Goal: Information Seeking & Learning: Learn about a topic

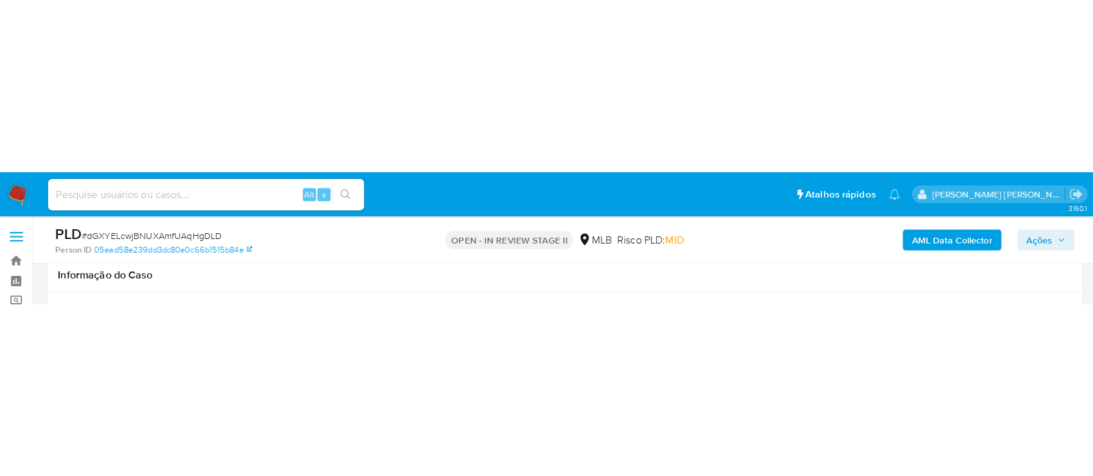
scroll to position [1037, 0]
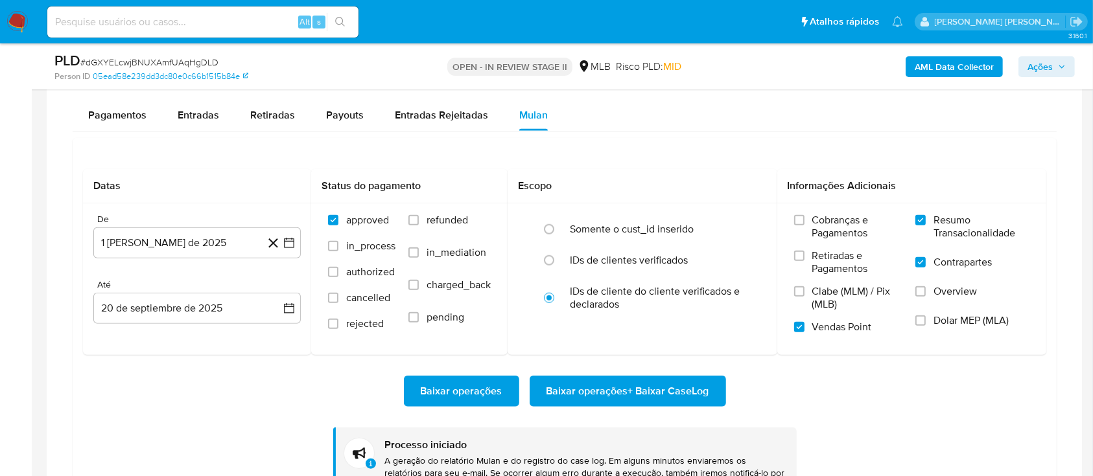
click at [166, 59] on span "# dGXYELcwjBNUXAmfUAqHgDLD" at bounding box center [149, 62] width 138 height 13
copy span "dGXYELcwjBNUXAmfUAqHgDLD"
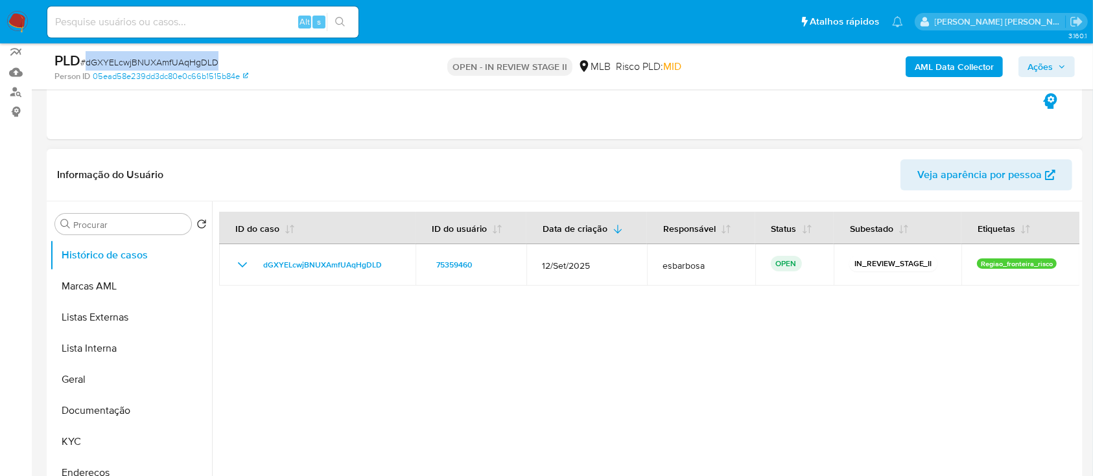
scroll to position [172, 0]
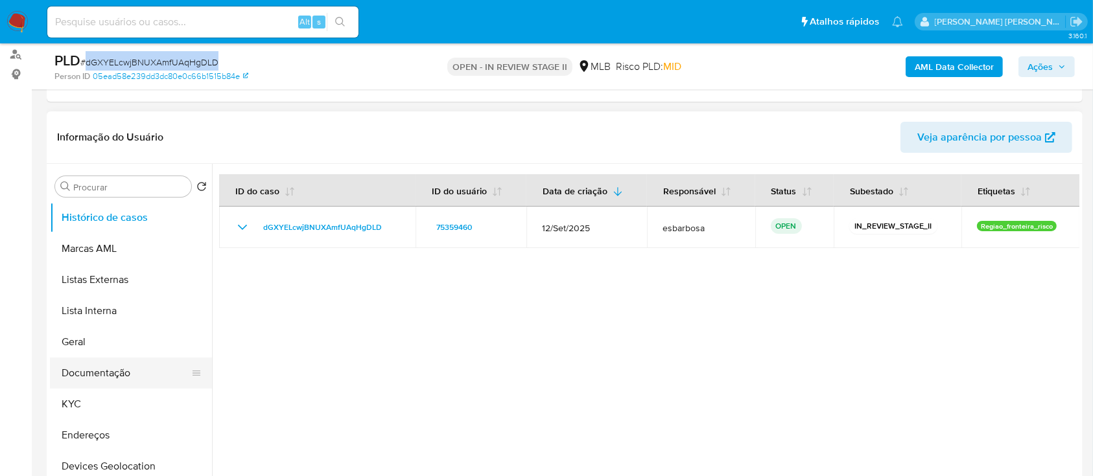
click at [100, 129] on button "Documentação" at bounding box center [126, 373] width 152 height 31
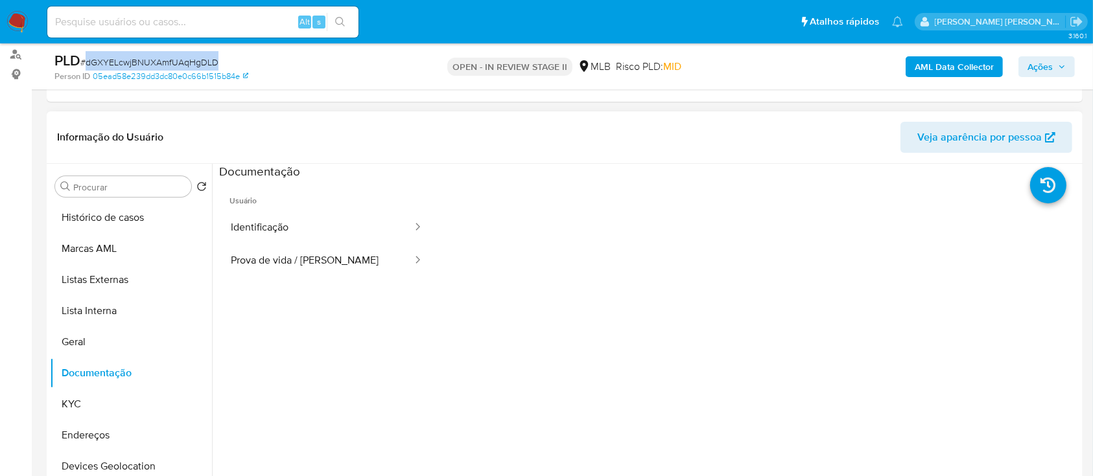
click at [293, 129] on button "Identificação" at bounding box center [316, 227] width 194 height 33
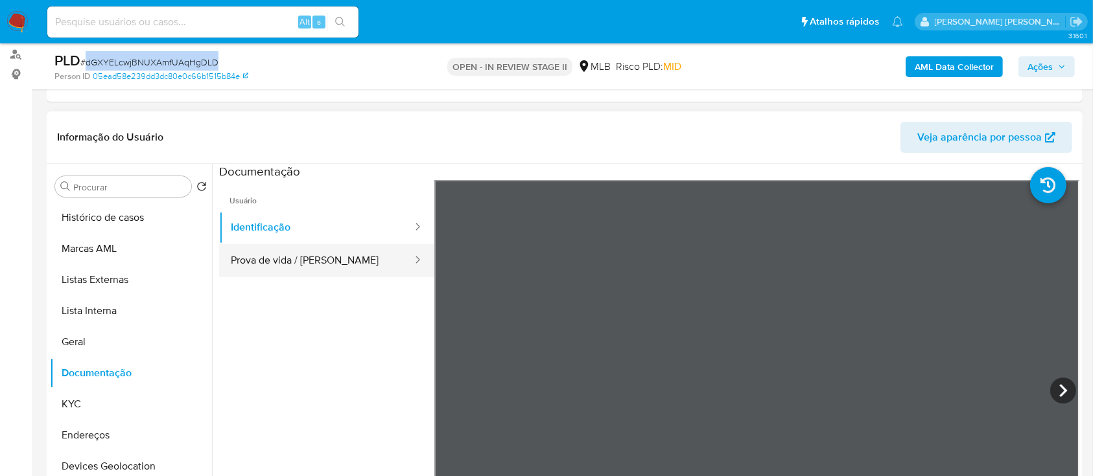
click at [248, 129] on button "Prova de vida / Selfie" at bounding box center [316, 260] width 194 height 33
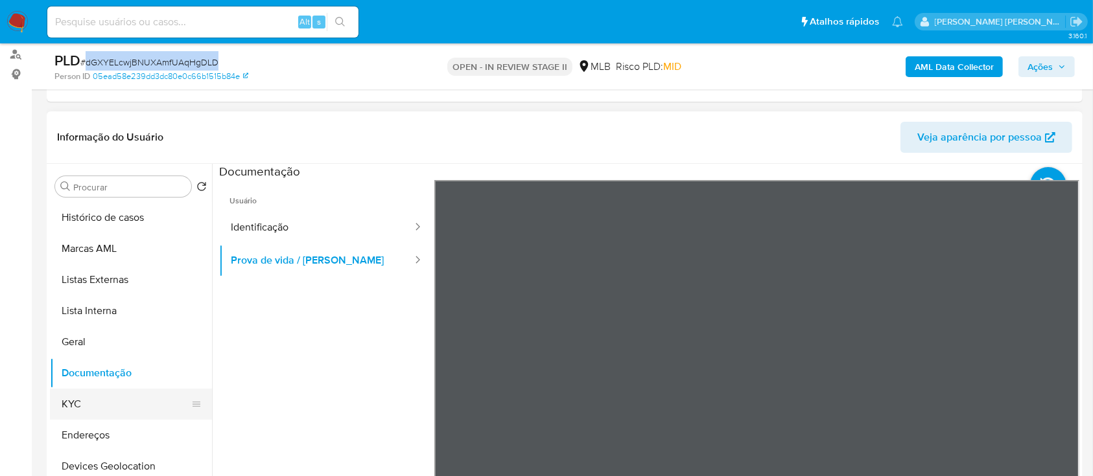
click at [99, 129] on button "KYC" at bounding box center [126, 404] width 152 height 31
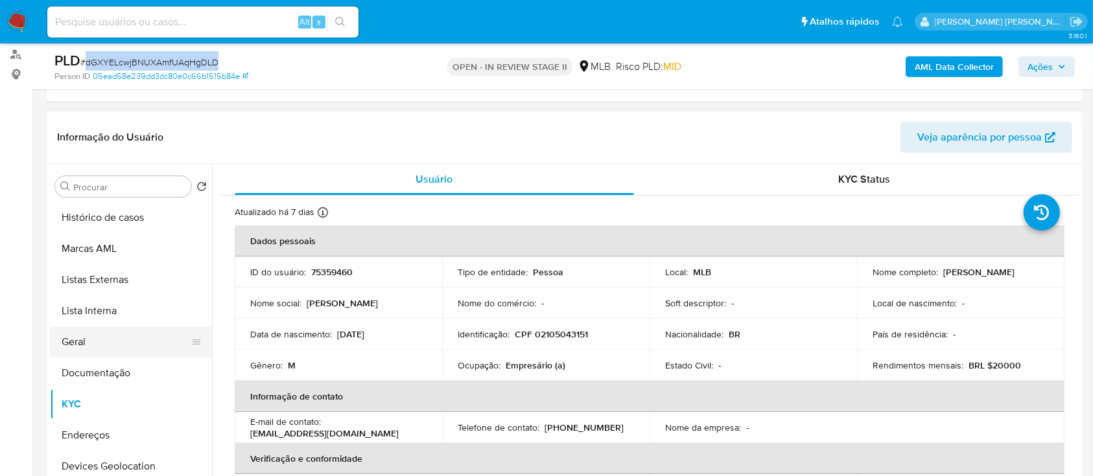
click at [111, 129] on button "Geral" at bounding box center [126, 342] width 152 height 31
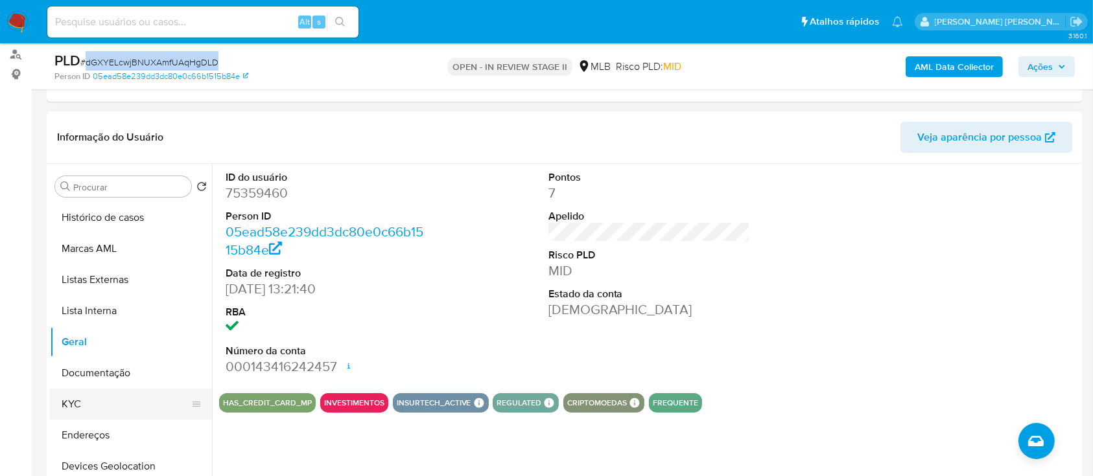
click at [113, 129] on button "KYC" at bounding box center [126, 404] width 152 height 31
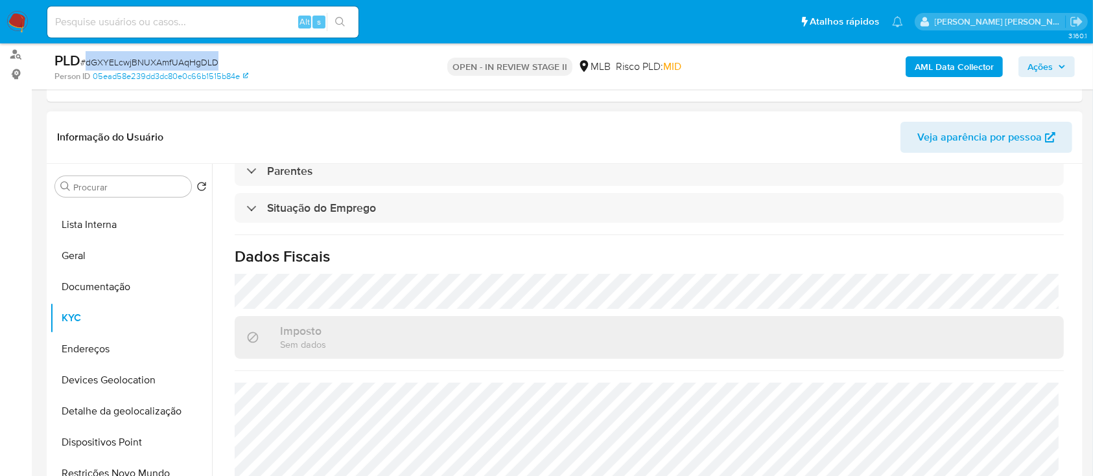
scroll to position [551, 0]
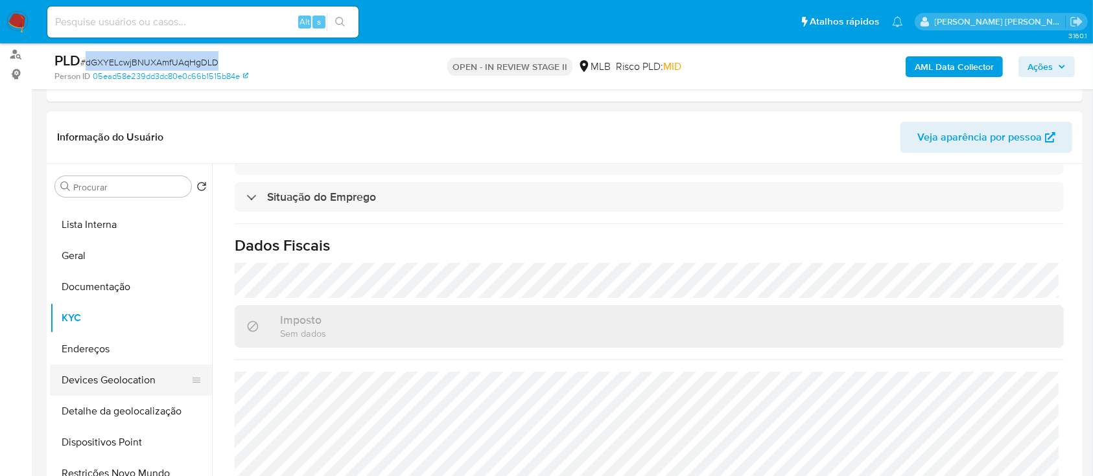
click at [139, 129] on button "Devices Geolocation" at bounding box center [126, 380] width 152 height 31
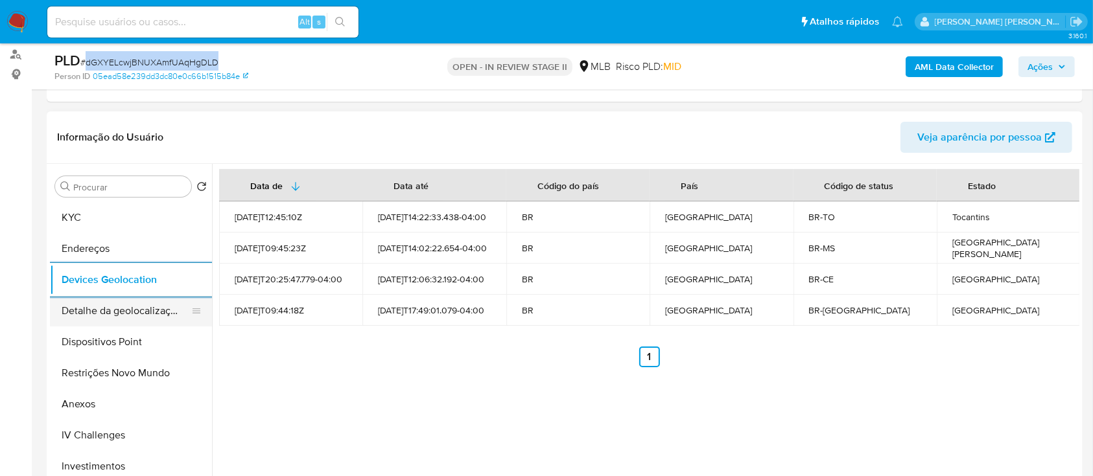
scroll to position [172, 0]
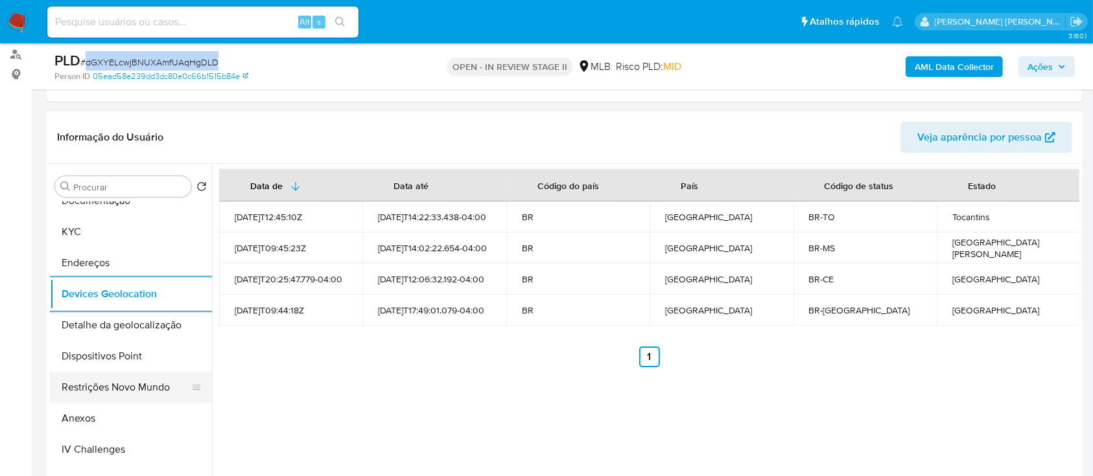
click at [112, 129] on button "Restrições Novo Mundo" at bounding box center [126, 387] width 152 height 31
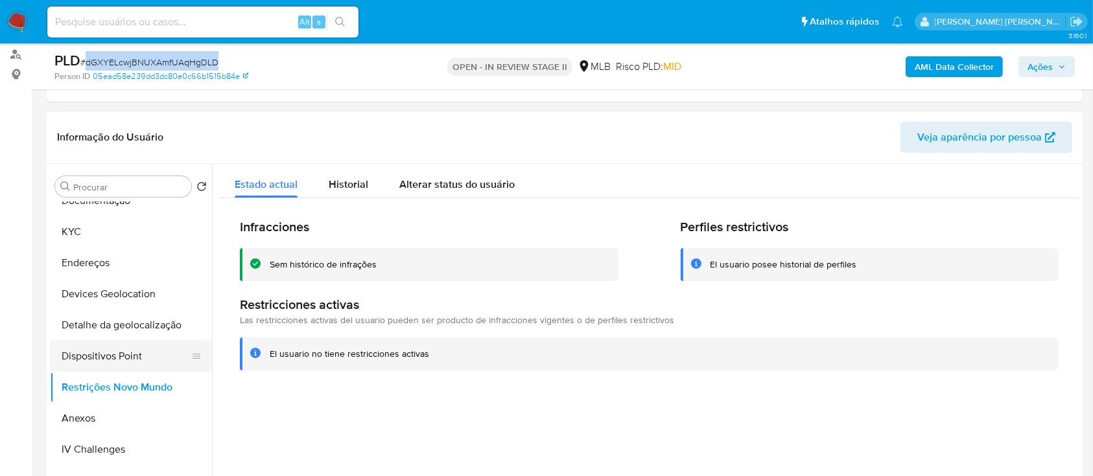
click at [141, 129] on button "Dispositivos Point" at bounding box center [126, 356] width 152 height 31
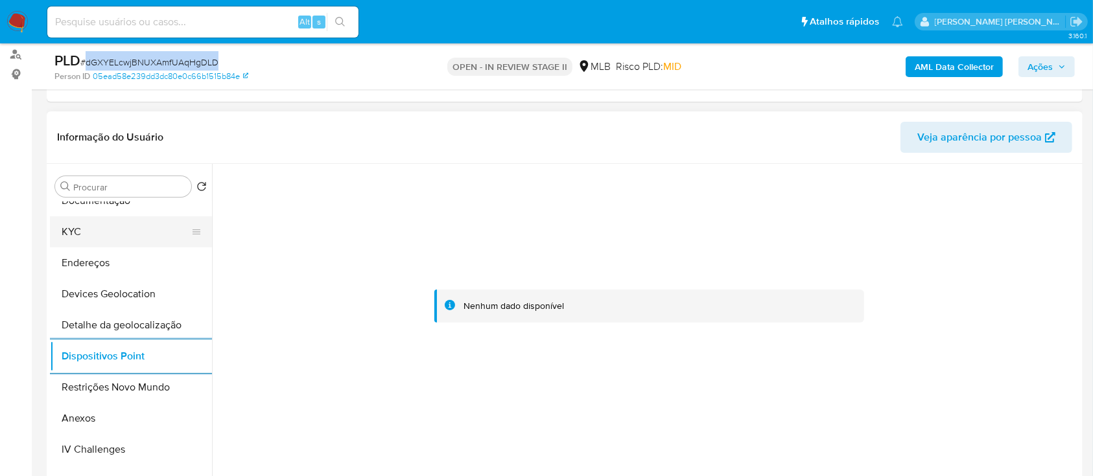
click at [105, 129] on button "KYC" at bounding box center [126, 232] width 152 height 31
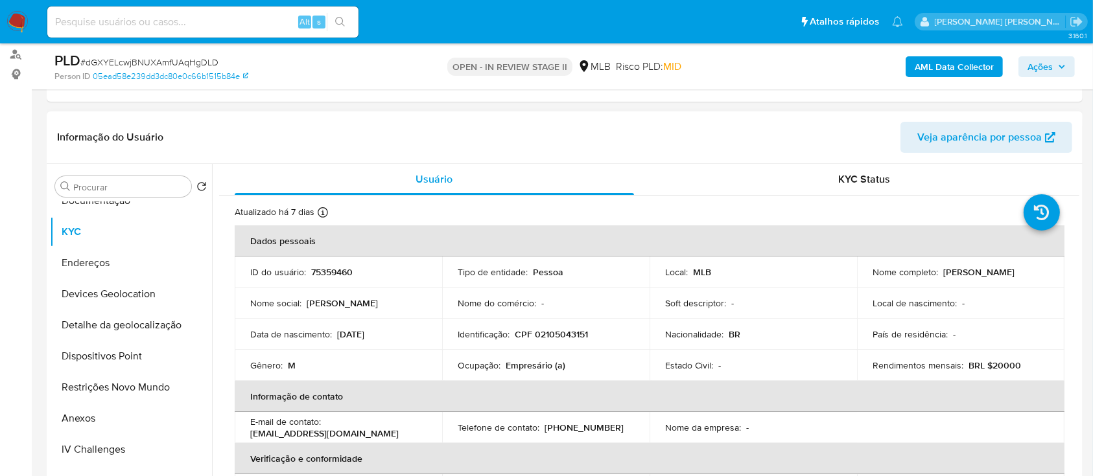
click at [560, 129] on p "CPF 02105043151" at bounding box center [551, 335] width 73 height 12
copy p "02105043151"
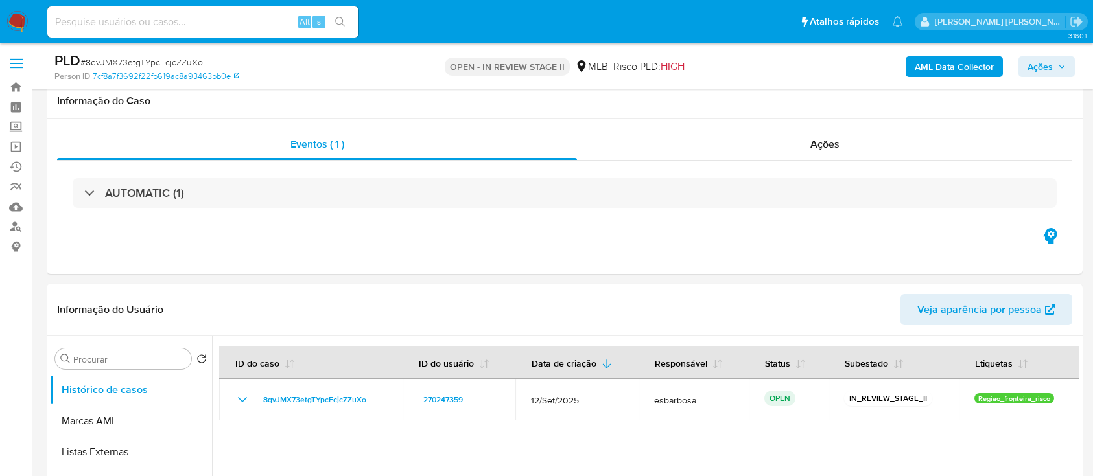
scroll to position [1123, 0]
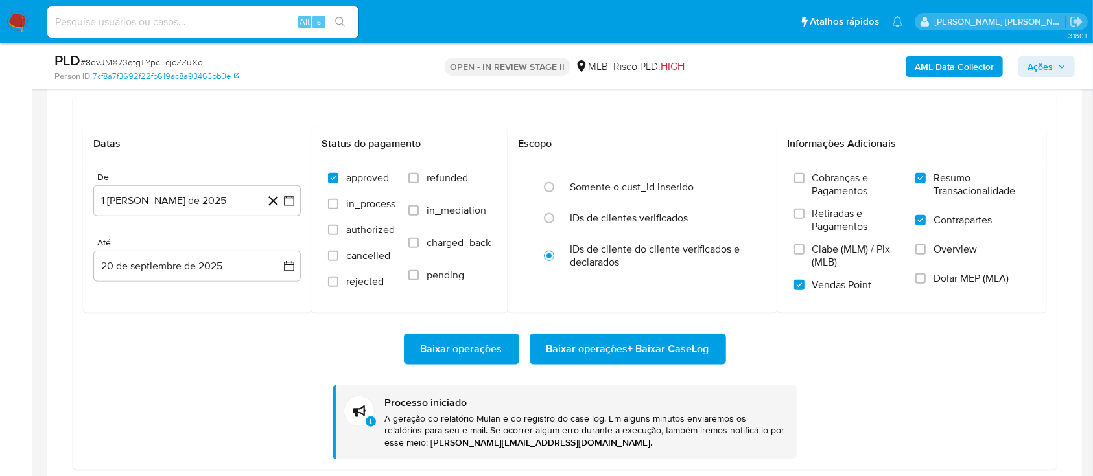
click at [185, 64] on span "# 8qvJMX73etgTYpcFcjcZZuXo" at bounding box center [141, 62] width 123 height 13
copy span "8qvJMX73etgTYpcFcjcZZuXo"
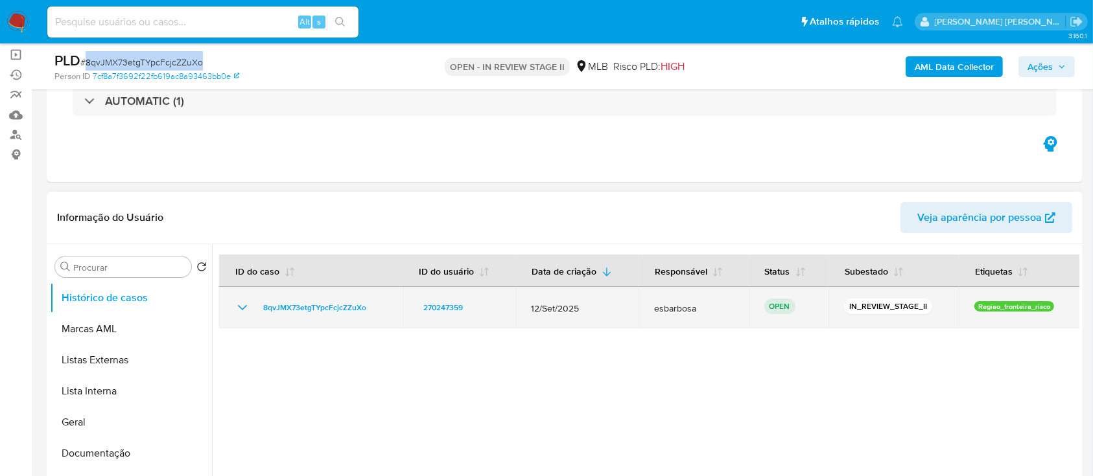
scroll to position [172, 0]
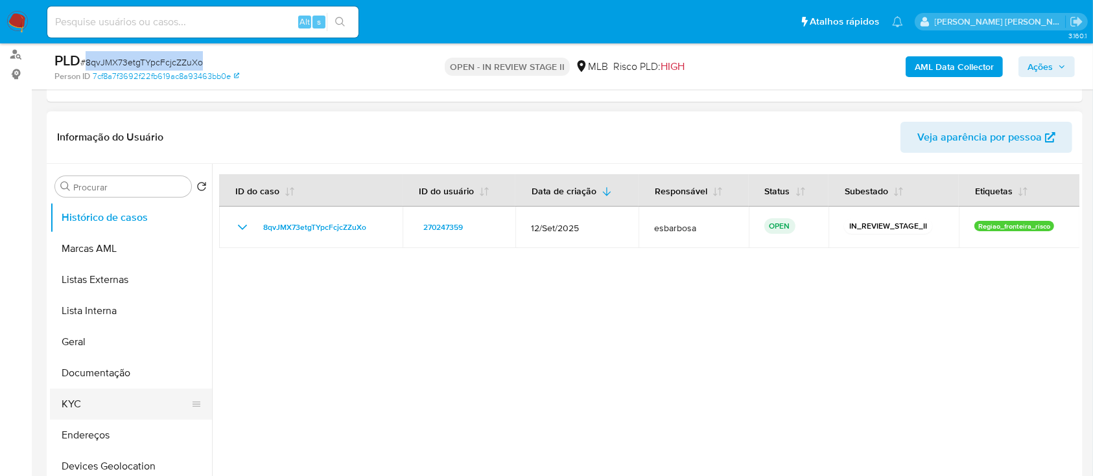
click at [93, 412] on button "KYC" at bounding box center [126, 404] width 152 height 31
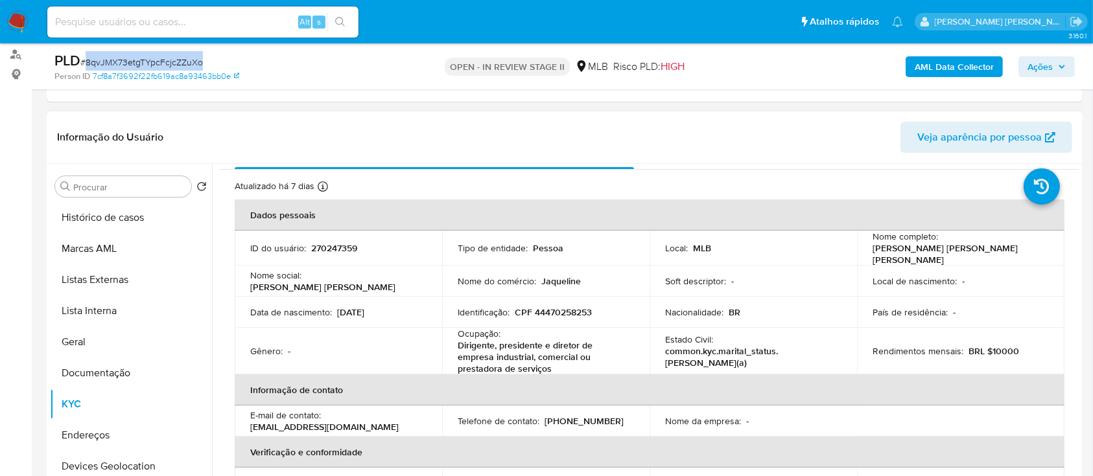
scroll to position [0, 0]
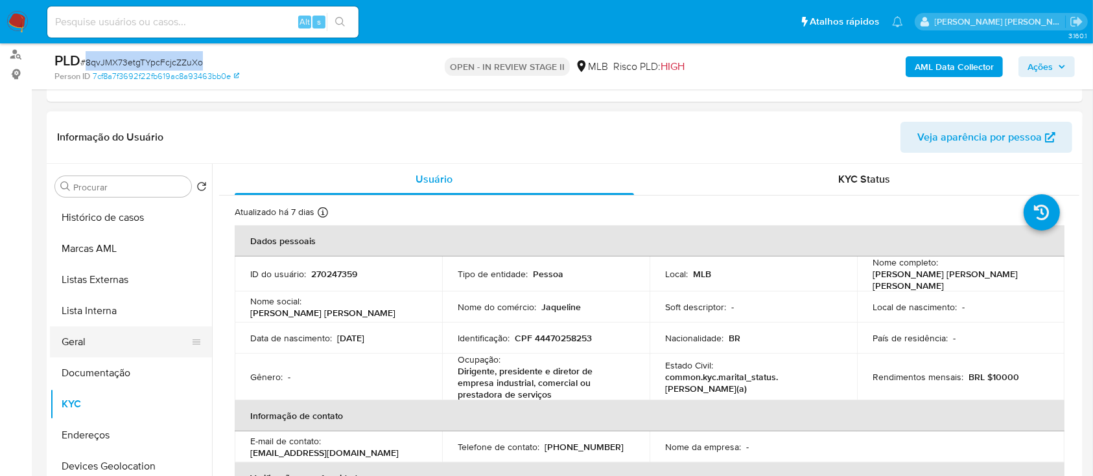
click at [153, 344] on button "Geral" at bounding box center [126, 342] width 152 height 31
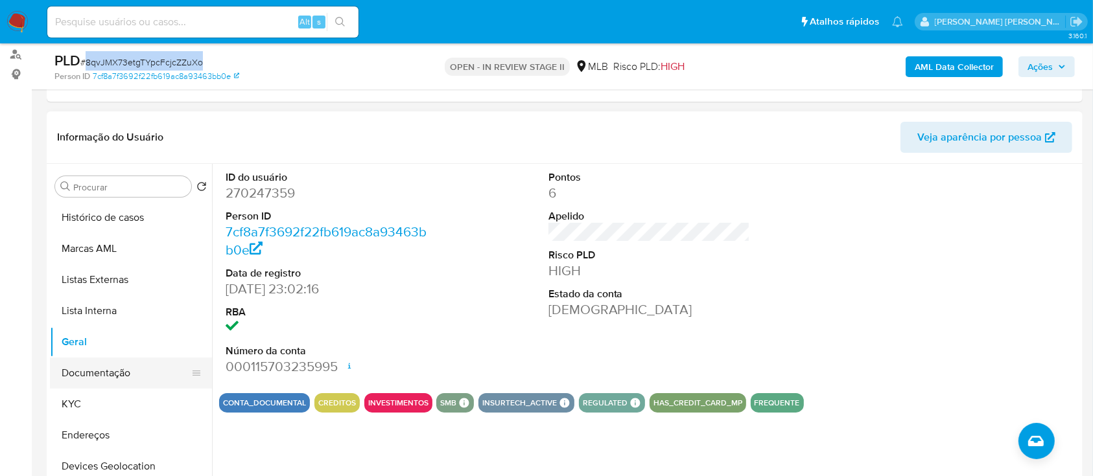
click at [92, 397] on button "KYC" at bounding box center [131, 404] width 162 height 31
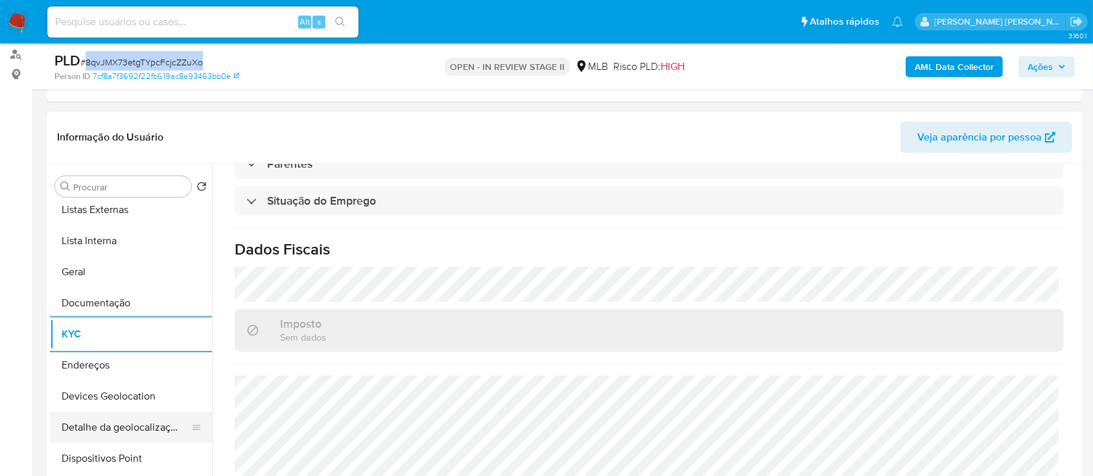
scroll to position [86, 0]
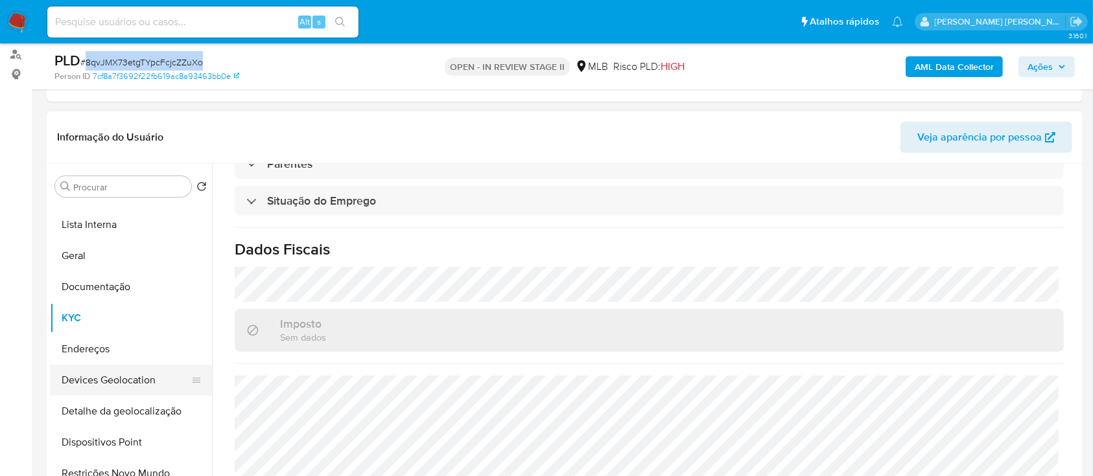
click at [139, 379] on button "Devices Geolocation" at bounding box center [126, 380] width 152 height 31
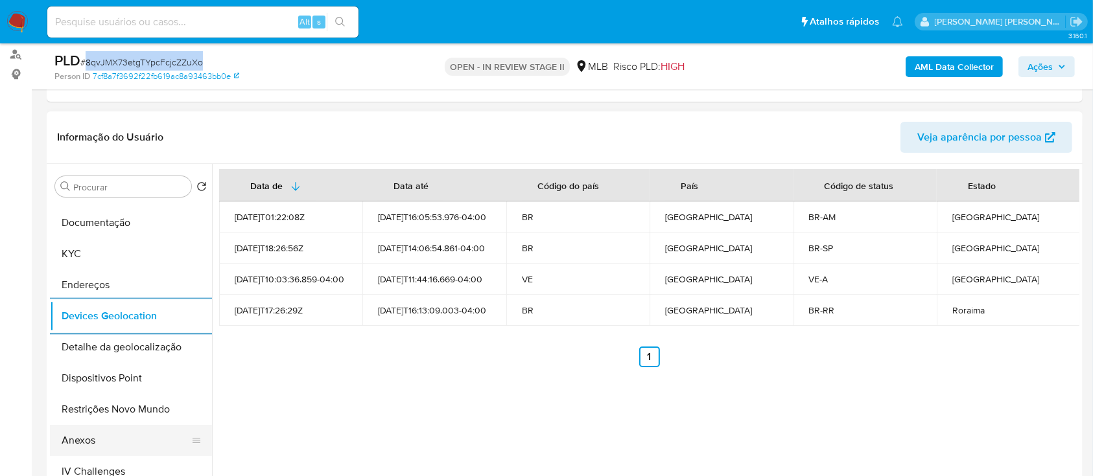
scroll to position [172, 0]
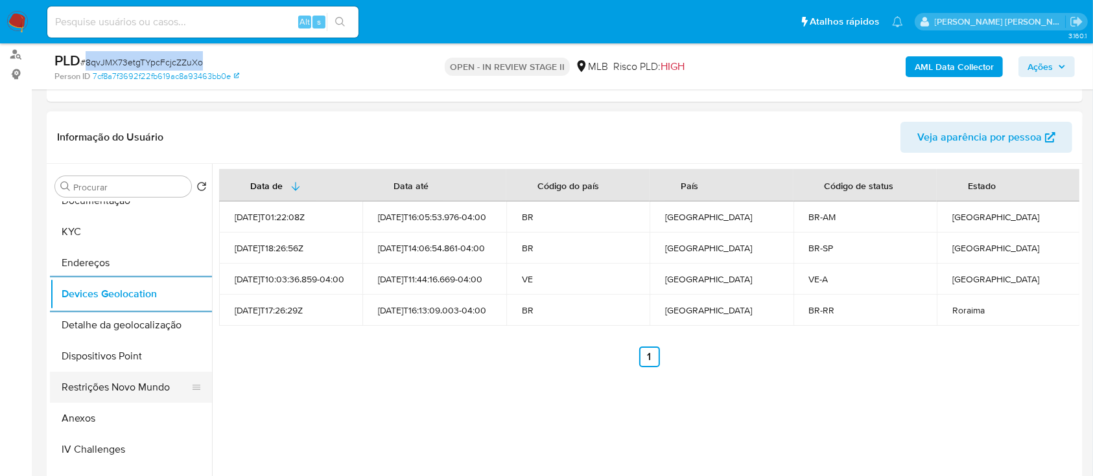
click at [129, 386] on button "Restrições Novo Mundo" at bounding box center [126, 387] width 152 height 31
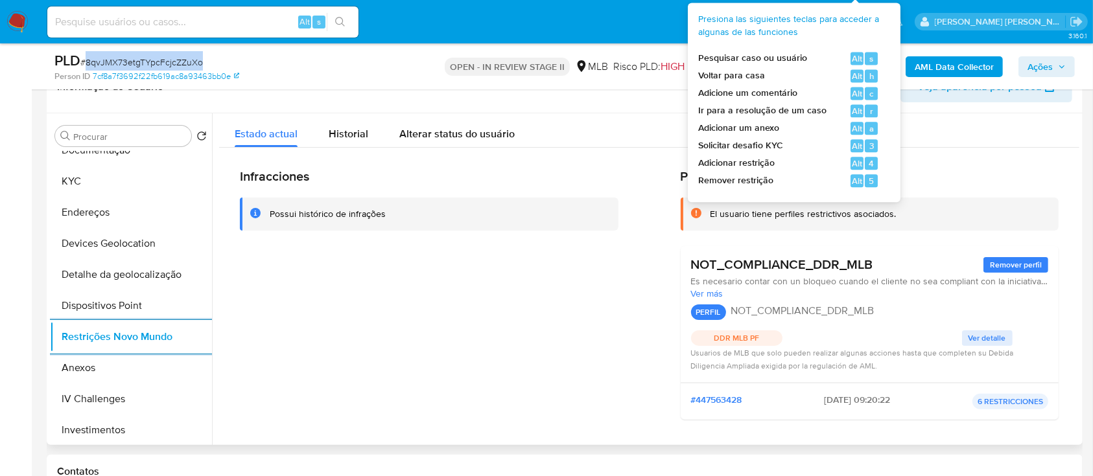
scroll to position [259, 0]
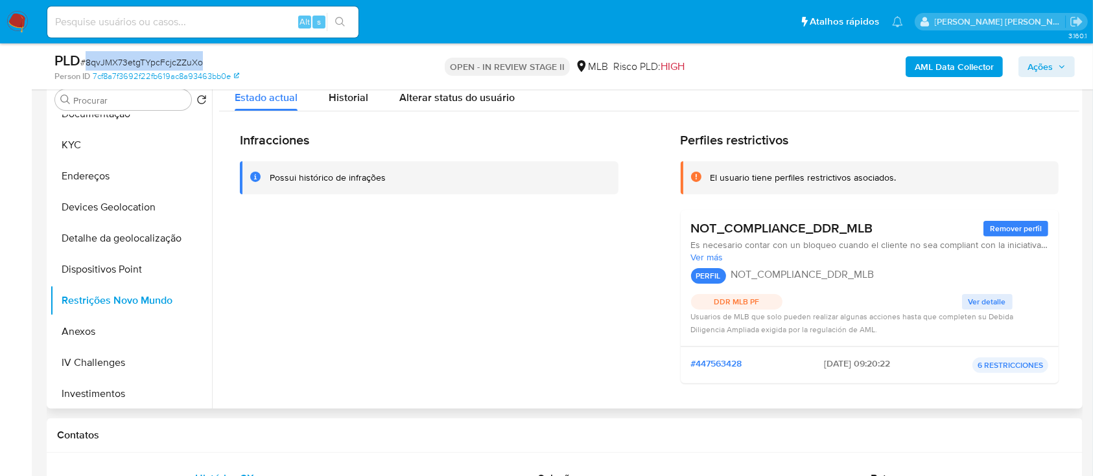
click at [989, 302] on span "Ver detalle" at bounding box center [988, 302] width 38 height 13
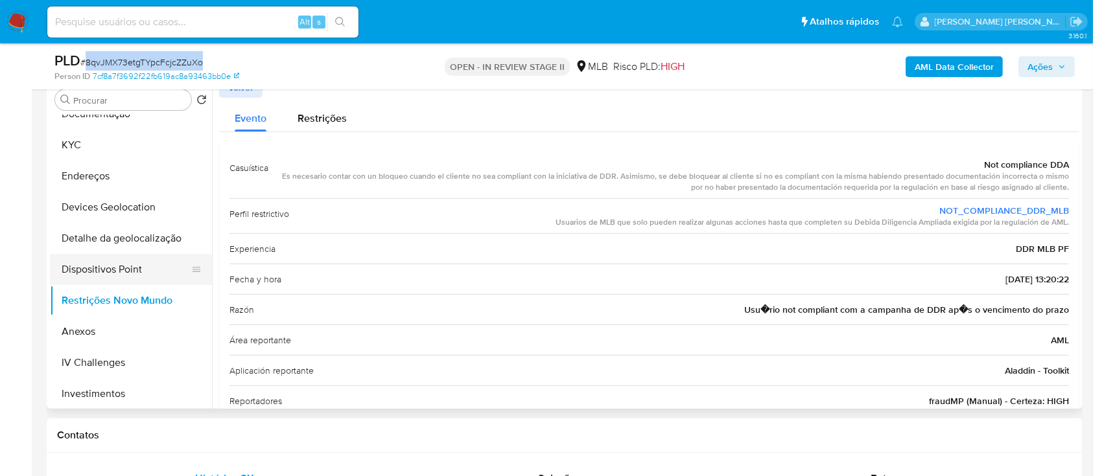
click at [119, 272] on button "Dispositivos Point" at bounding box center [126, 269] width 152 height 31
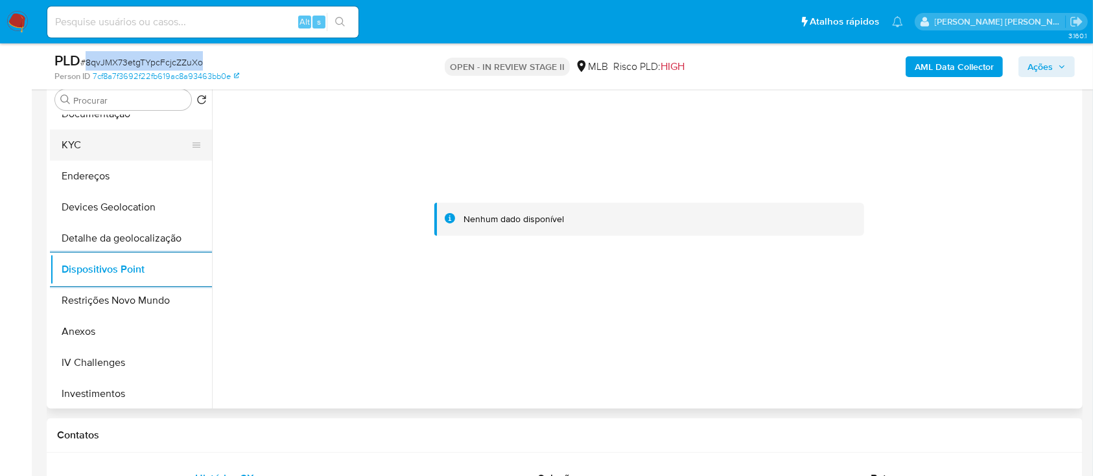
click at [101, 149] on button "KYC" at bounding box center [126, 145] width 152 height 31
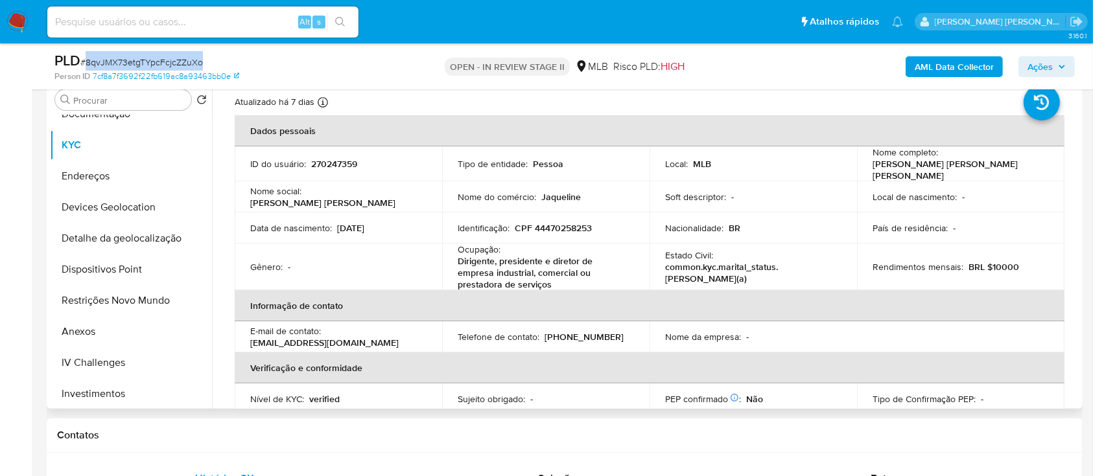
scroll to position [0, 0]
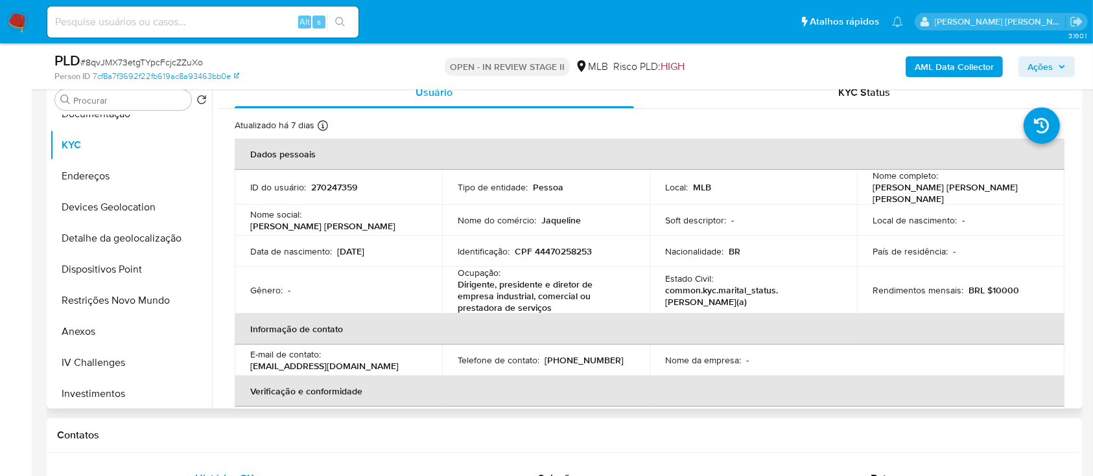
click at [550, 246] on p "CPF 44470258253" at bounding box center [553, 252] width 77 height 12
copy p "44470258253"
drag, startPoint x: 870, startPoint y: 191, endPoint x: 1011, endPoint y: 192, distance: 141.3
click at [1011, 192] on div "Nome completo : Jaqueline Cristiane Santos da Silva" at bounding box center [961, 187] width 176 height 35
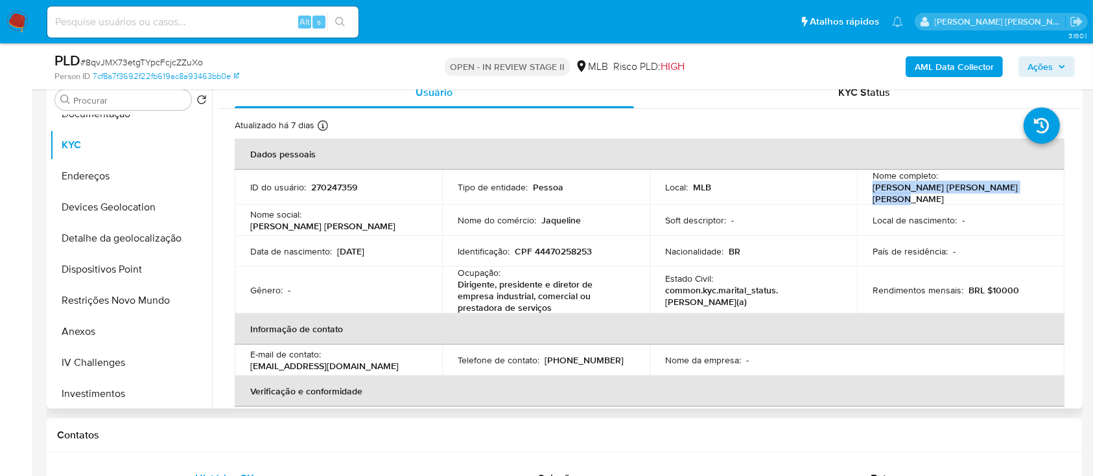
copy p "Jaqueline Cristiane Santos da Silva"
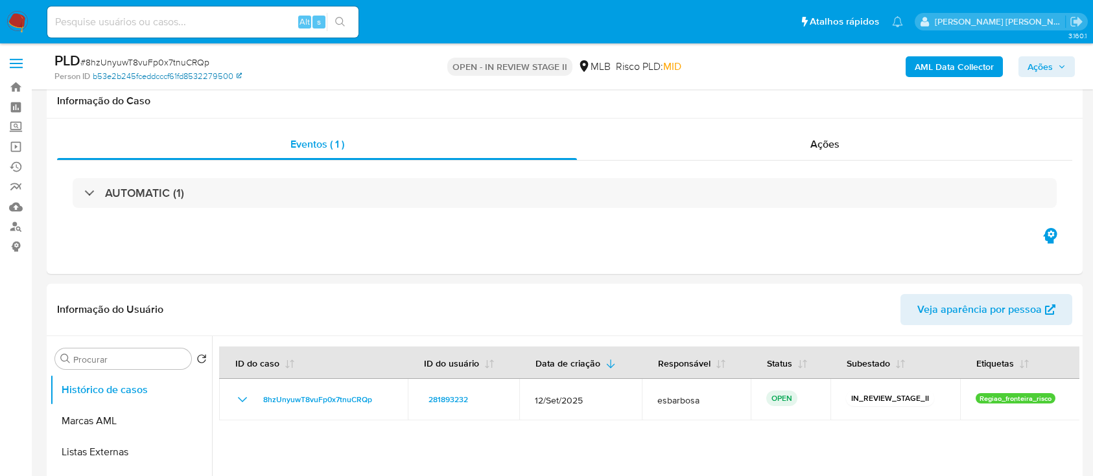
scroll to position [1037, 0]
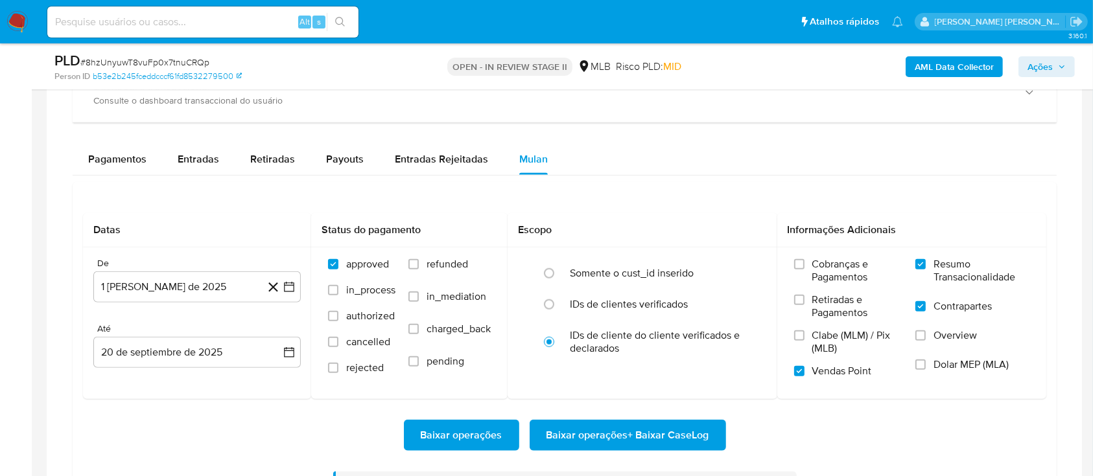
click at [186, 62] on span "# 8hzUnyuwT8vuFp0x7tnuCRQp" at bounding box center [144, 62] width 129 height 13
copy span "8hzUnyuwT8vuFp0x7tnuCRQp"
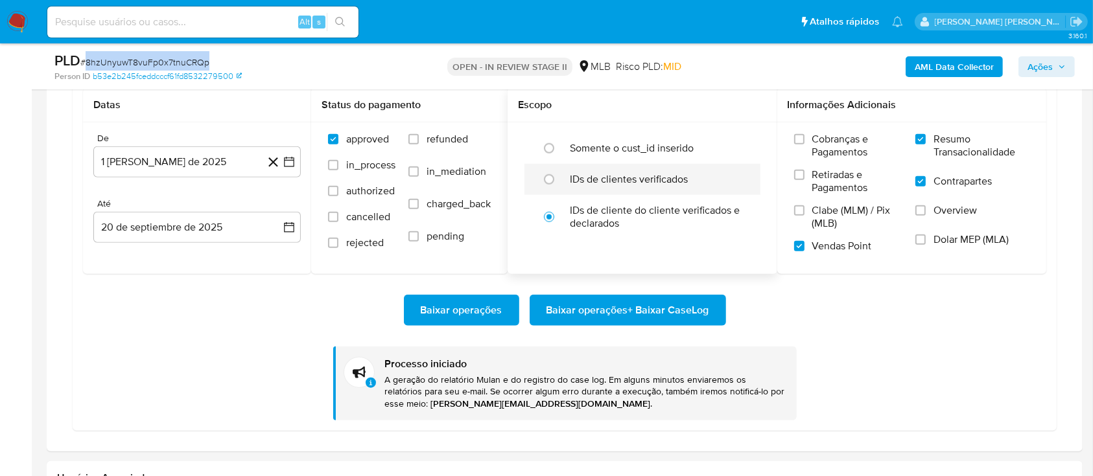
scroll to position [1123, 0]
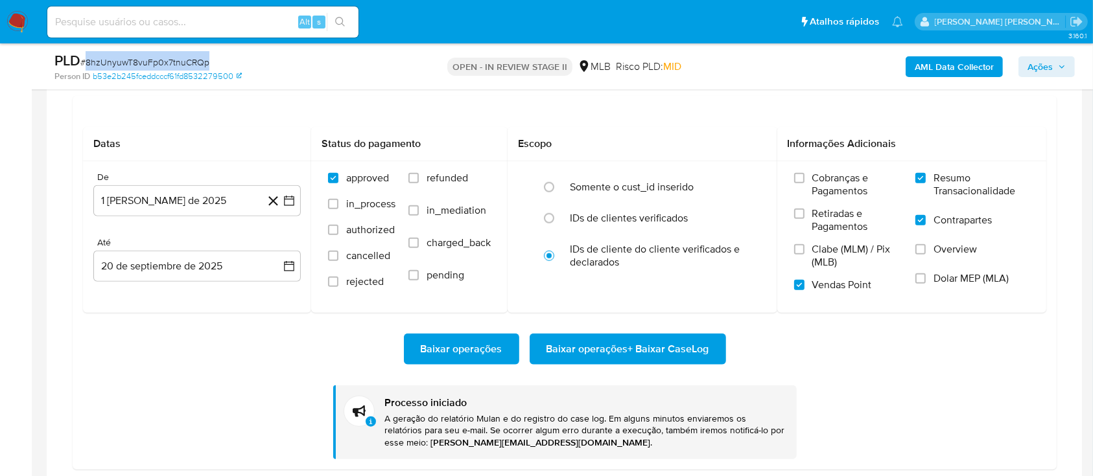
click at [636, 351] on span "Baixar operações + Baixar CaseLog" at bounding box center [627, 349] width 163 height 29
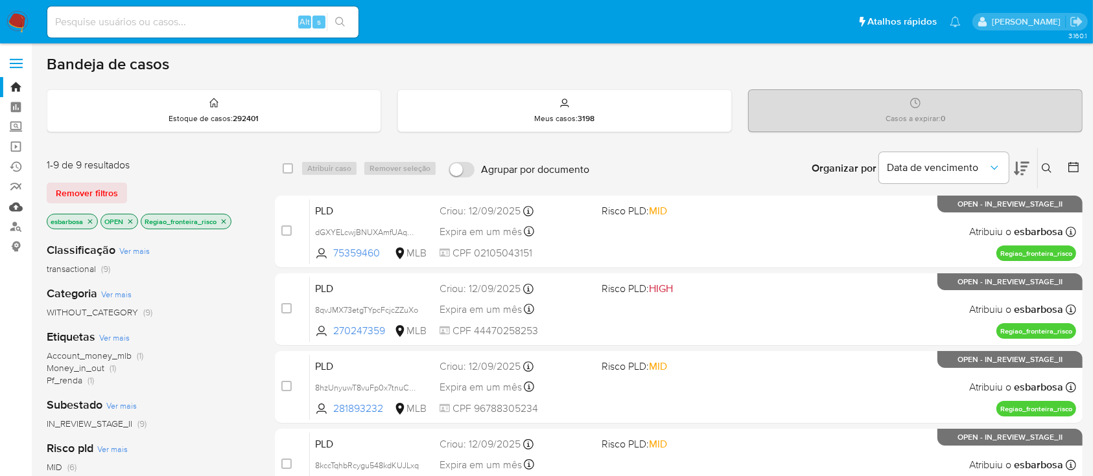
click at [18, 210] on link "Mulan" at bounding box center [77, 207] width 154 height 20
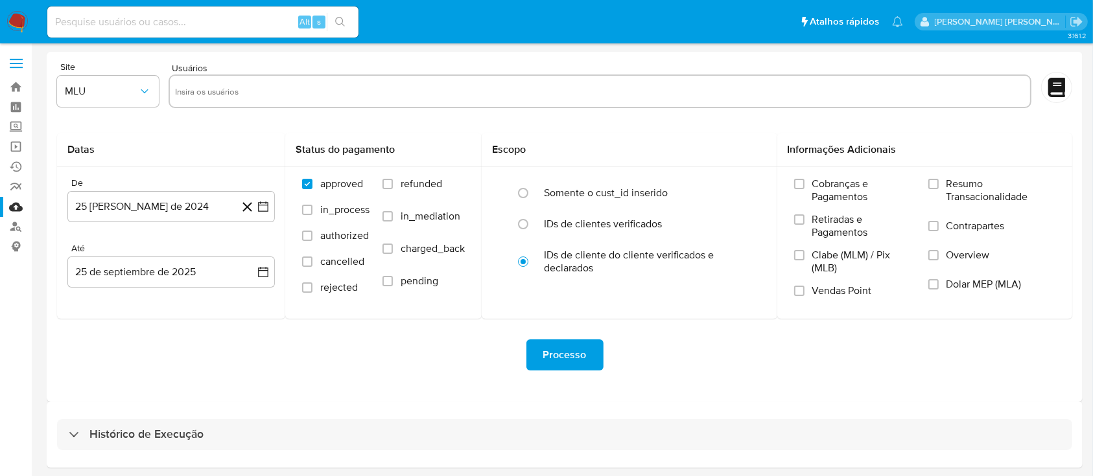
scroll to position [47, 0]
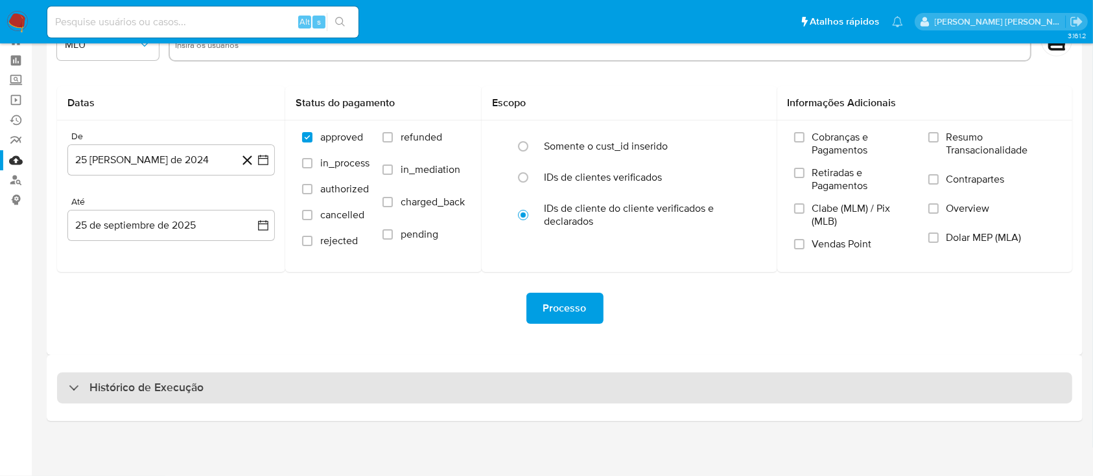
click at [150, 378] on div "Histórico de Execução" at bounding box center [564, 388] width 1015 height 31
select select "10"
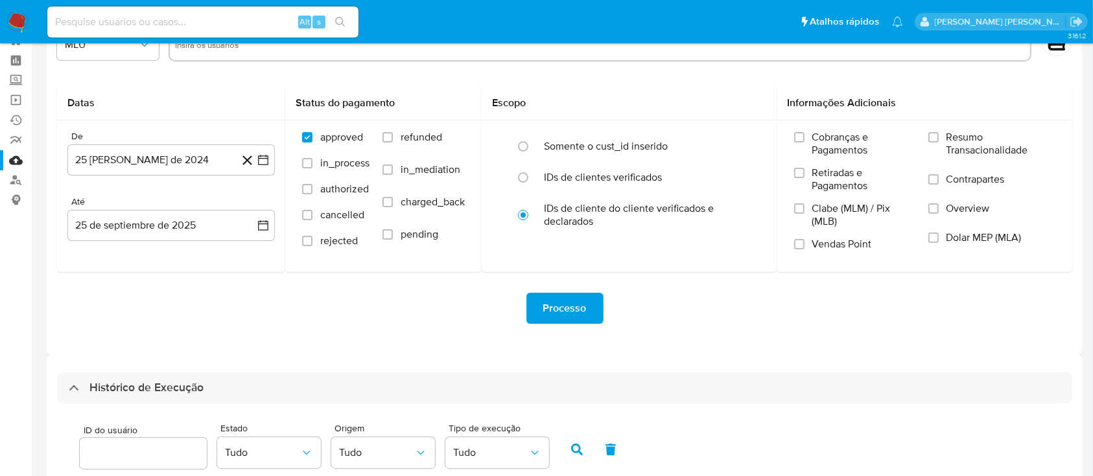
scroll to position [460, 0]
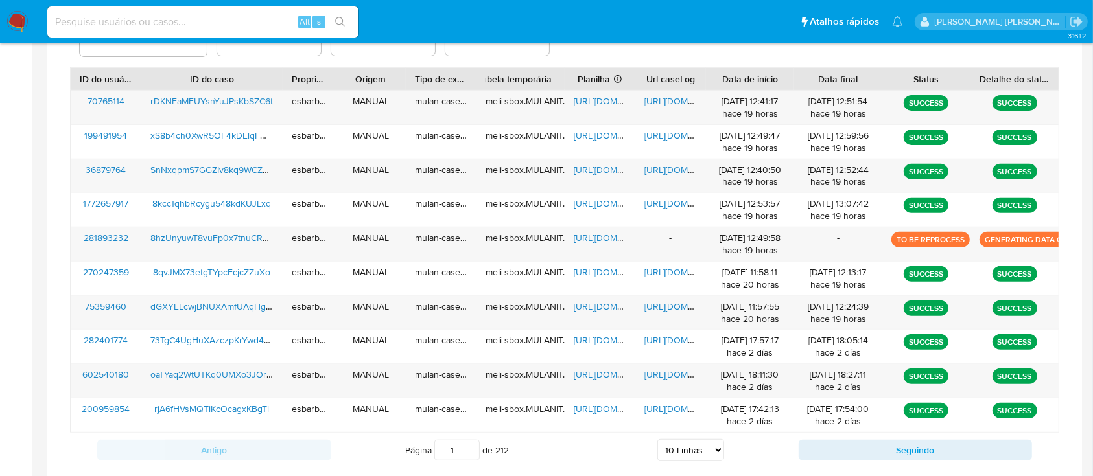
click at [18, 20] on img at bounding box center [17, 22] width 22 height 22
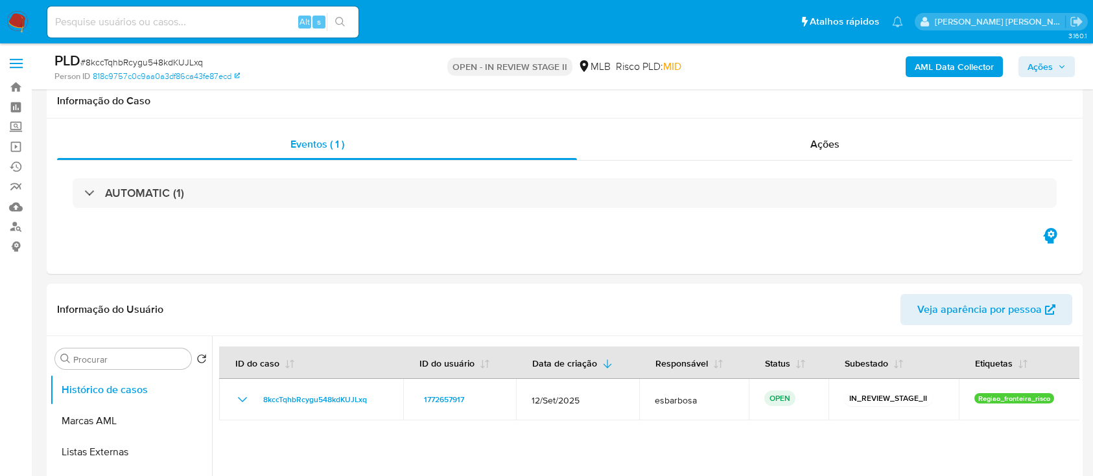
scroll to position [1037, 0]
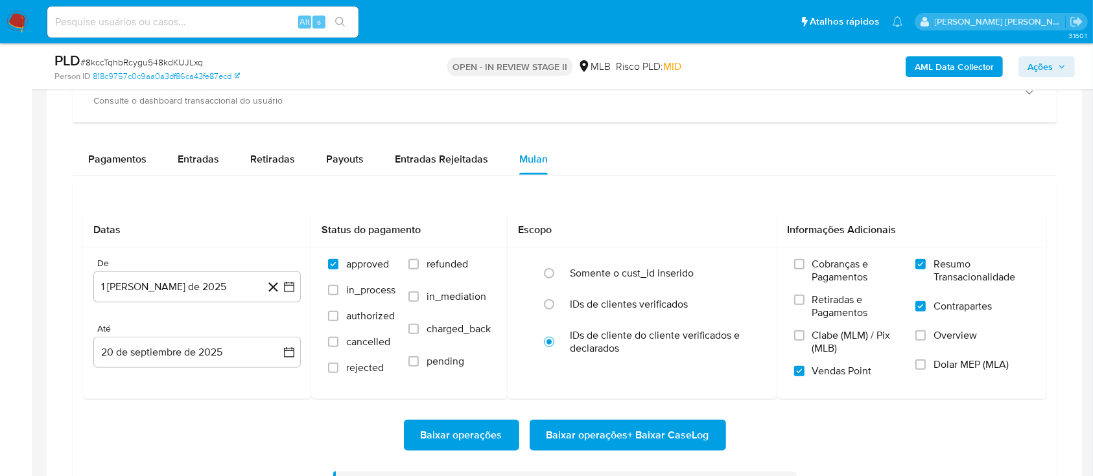
click at [159, 66] on span "# 8kccTqhbRcygu548kdKUJLxq" at bounding box center [141, 62] width 123 height 13
copy span "8kccTqhbRcygu548kdKUJLxq"
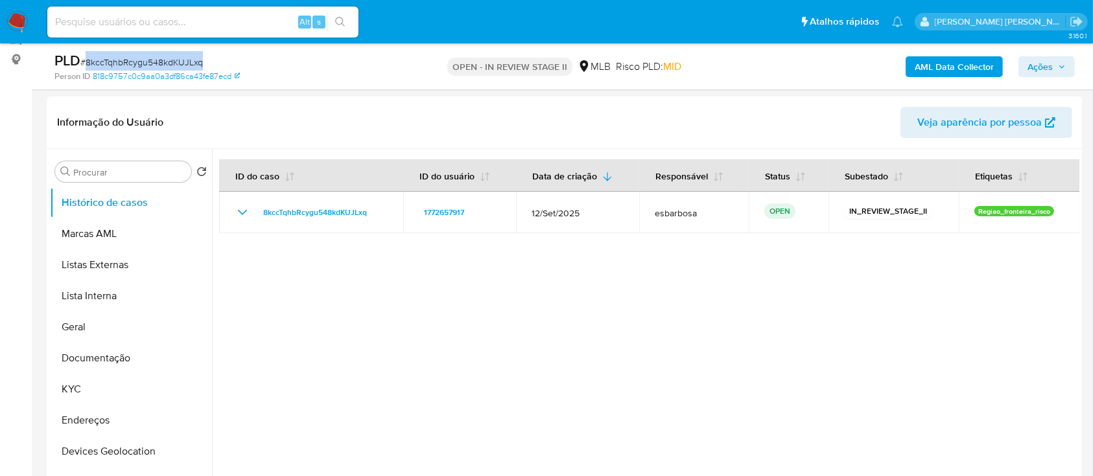
scroll to position [172, 0]
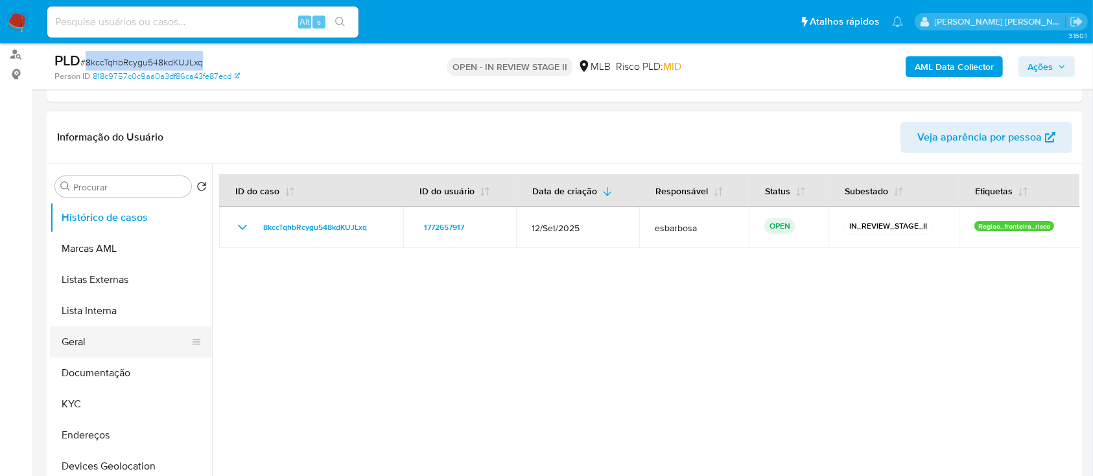
click at [100, 344] on button "Geral" at bounding box center [126, 342] width 152 height 31
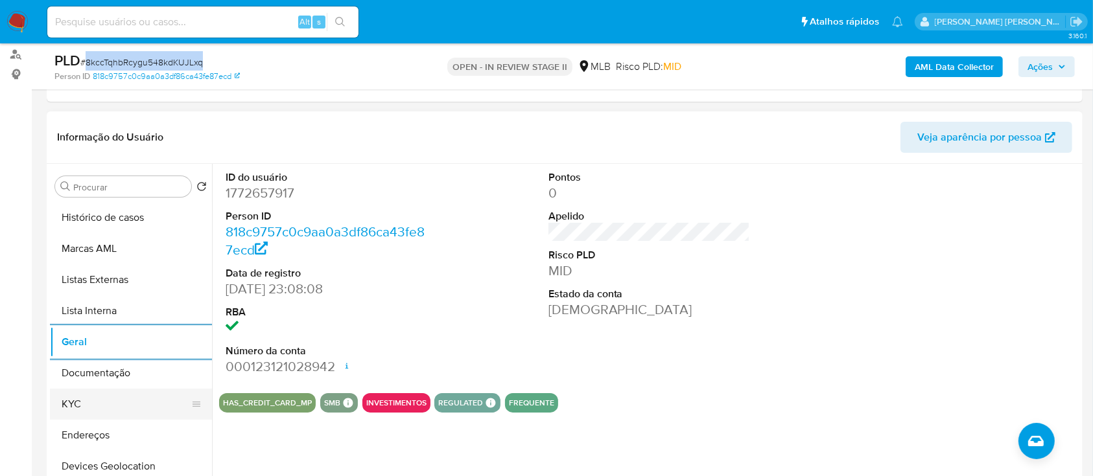
click at [84, 406] on button "KYC" at bounding box center [126, 404] width 152 height 31
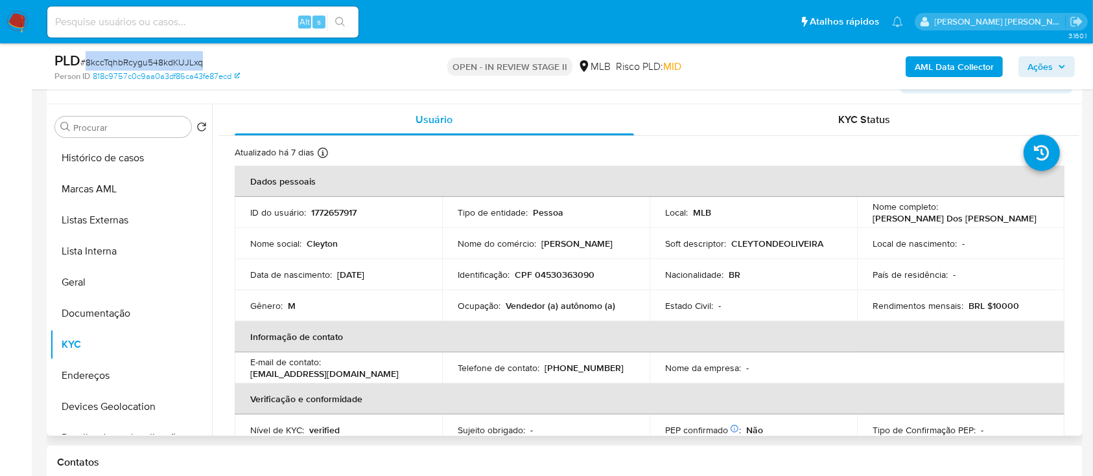
scroll to position [259, 0]
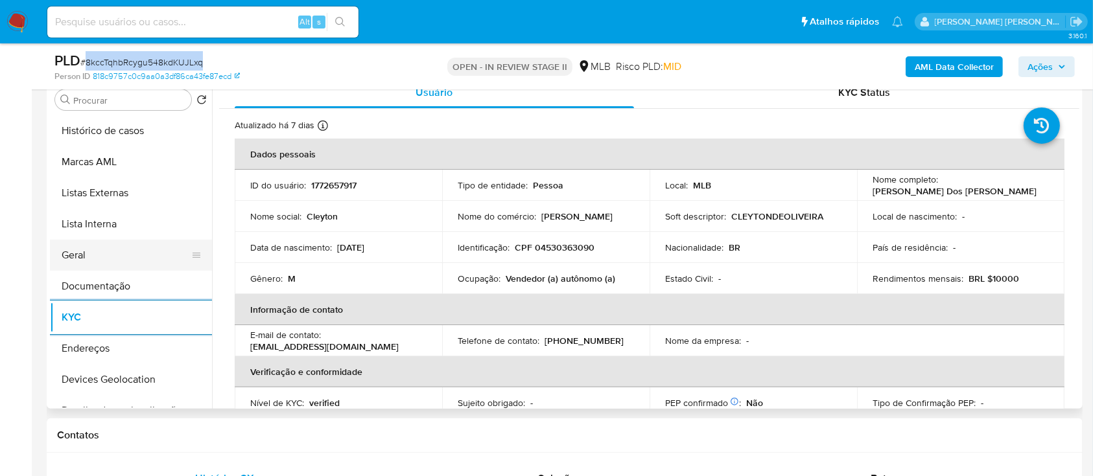
click at [84, 256] on button "Geral" at bounding box center [126, 255] width 152 height 31
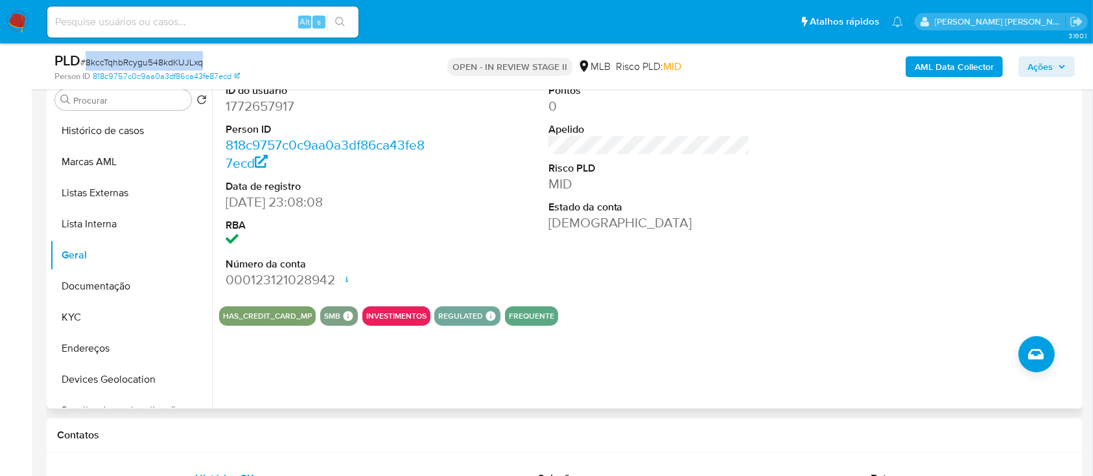
scroll to position [172, 0]
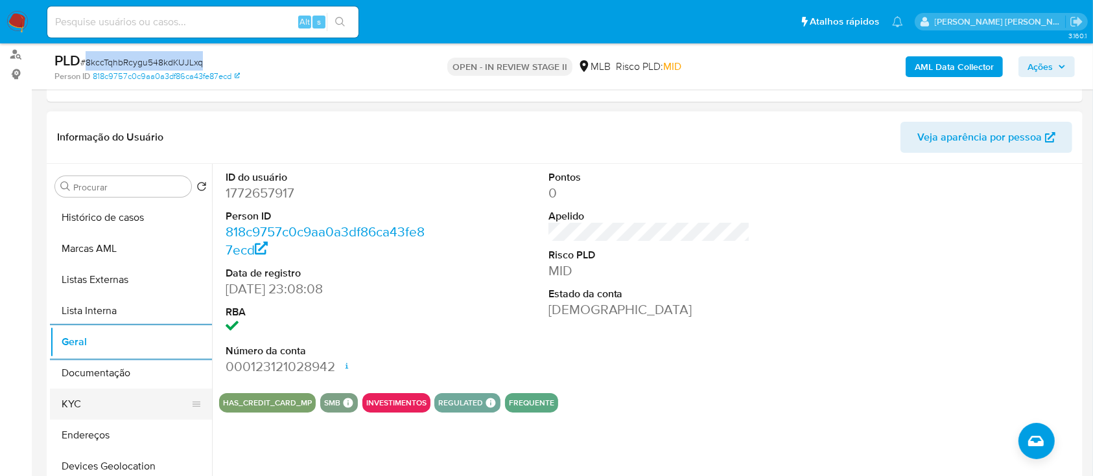
click at [156, 402] on button "KYC" at bounding box center [126, 404] width 152 height 31
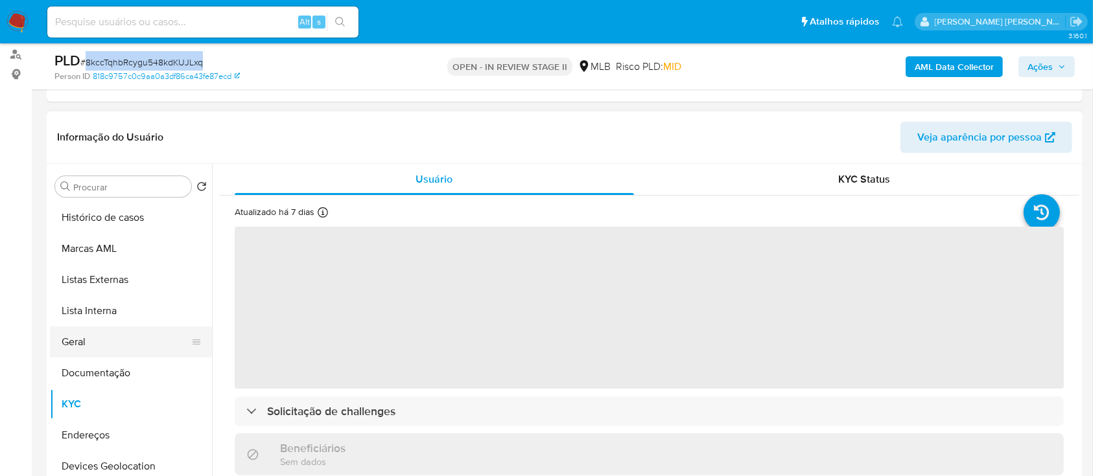
click at [116, 336] on button "Geral" at bounding box center [126, 342] width 152 height 31
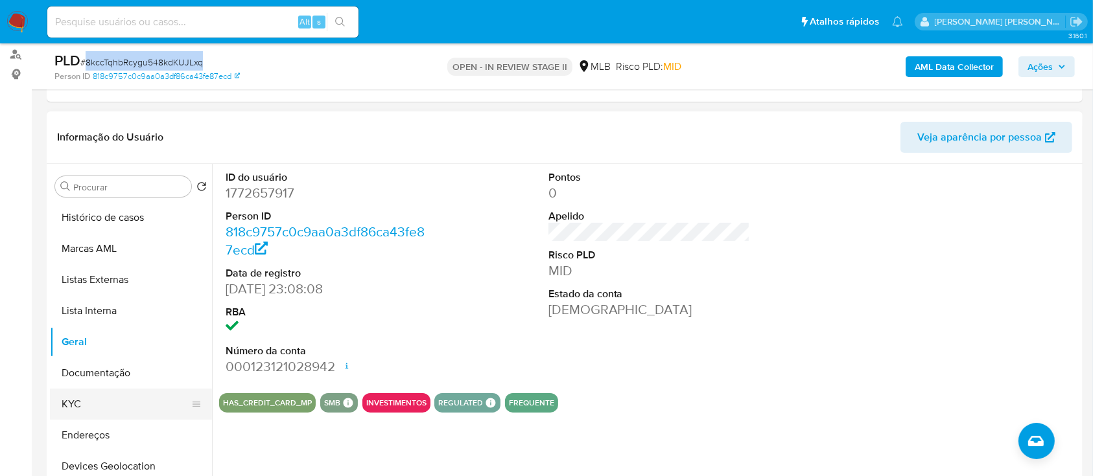
click at [95, 404] on button "KYC" at bounding box center [126, 404] width 152 height 31
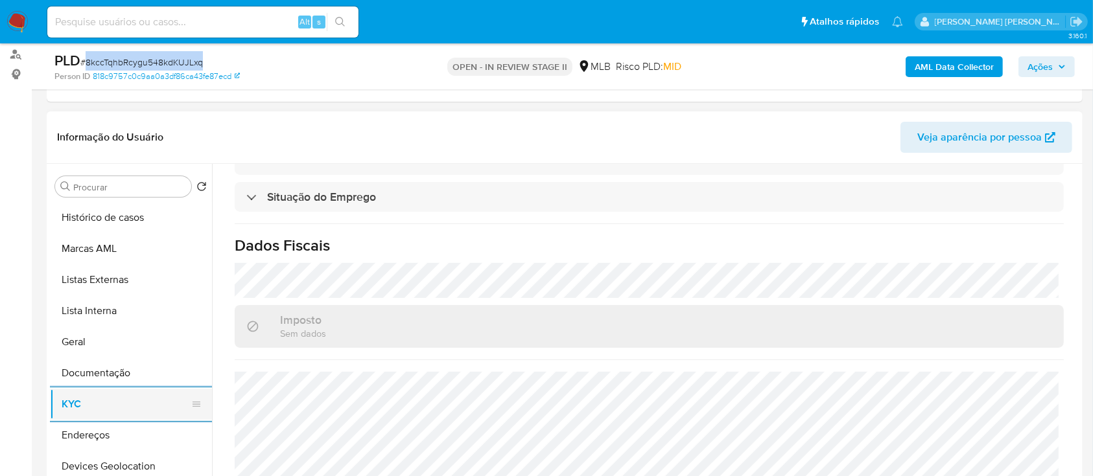
scroll to position [86, 0]
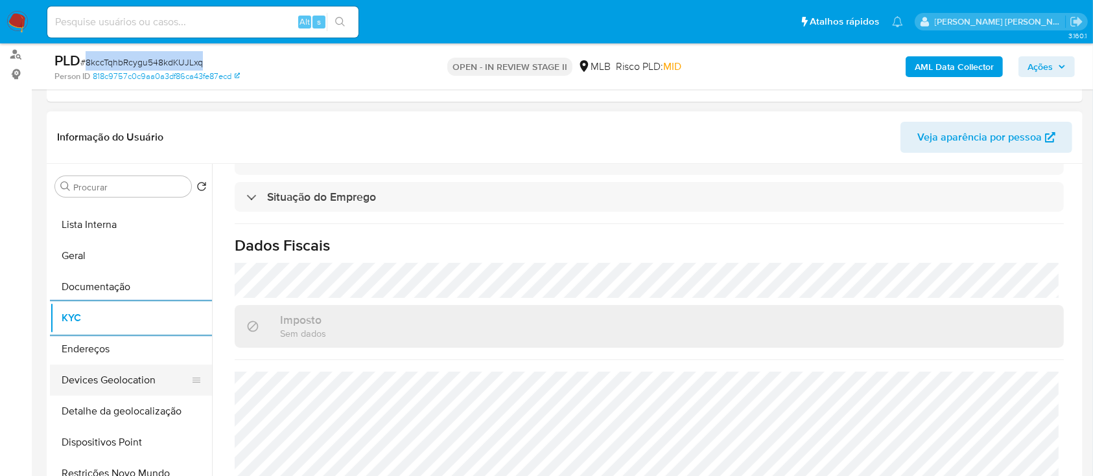
click at [137, 382] on button "Devices Geolocation" at bounding box center [126, 380] width 152 height 31
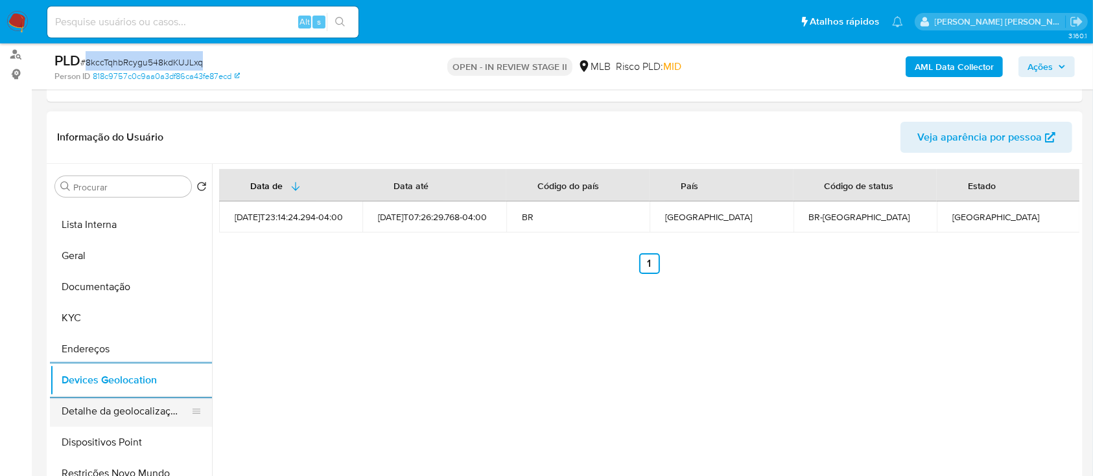
scroll to position [172, 0]
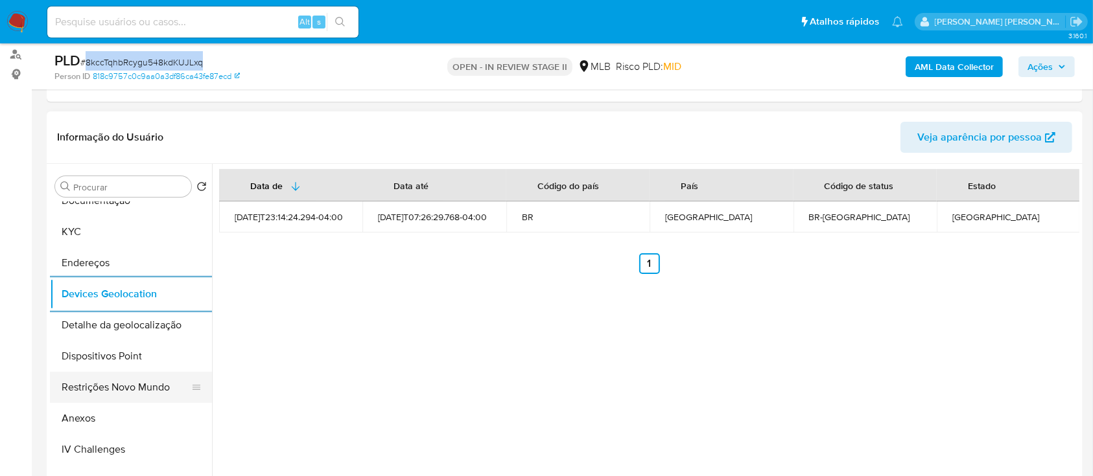
click at [126, 386] on button "Restrições Novo Mundo" at bounding box center [126, 387] width 152 height 31
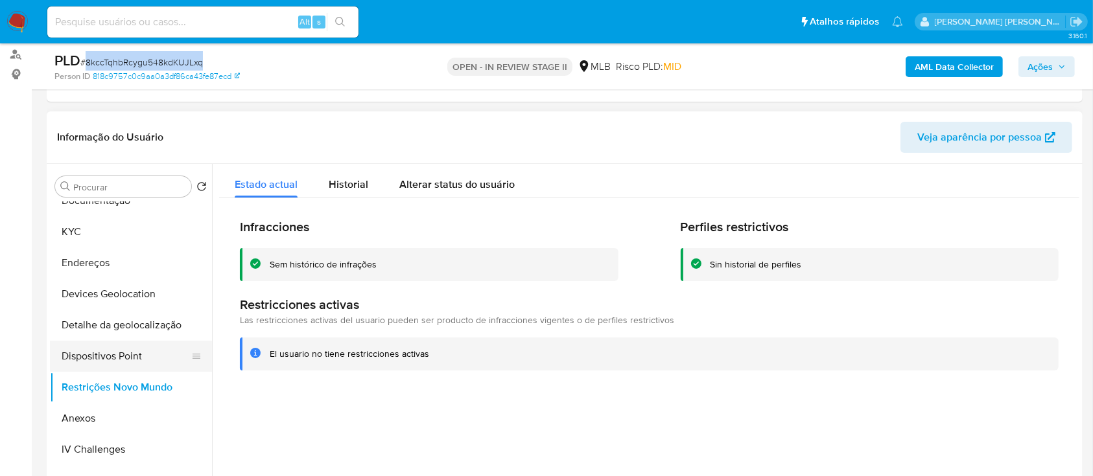
click at [150, 360] on button "Dispositivos Point" at bounding box center [126, 356] width 152 height 31
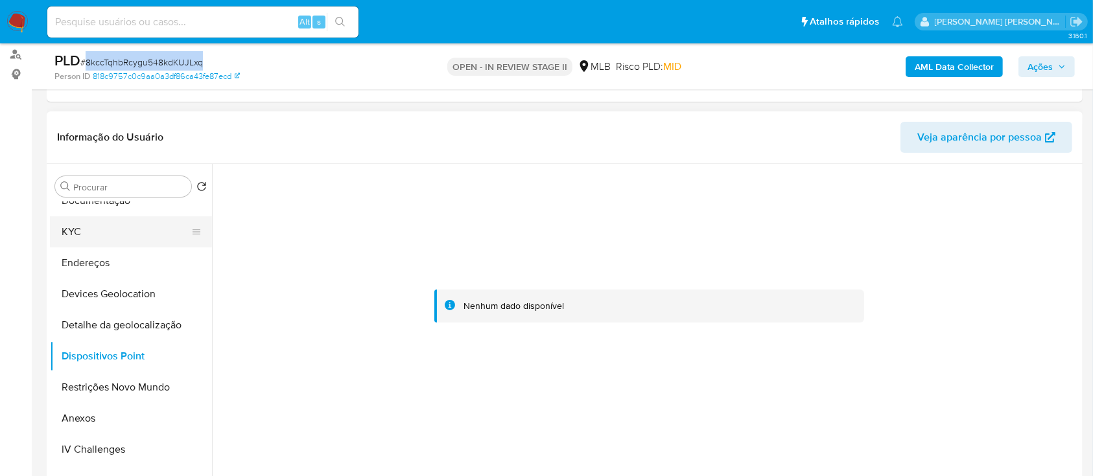
click at [117, 240] on button "KYC" at bounding box center [126, 232] width 152 height 31
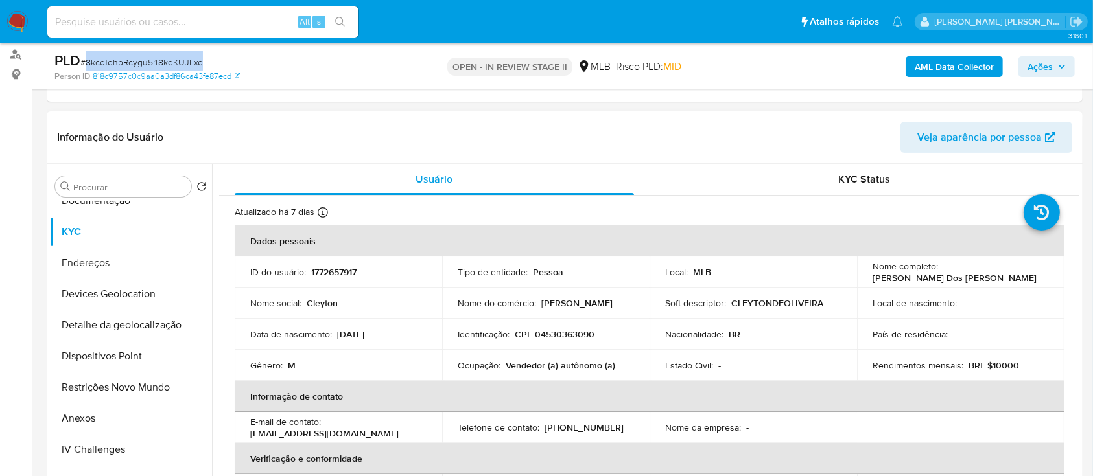
scroll to position [0, 0]
click at [561, 333] on p "CPF 04530363090" at bounding box center [555, 335] width 80 height 12
copy p "04530363090"
click at [934, 277] on p "Cleyton de Oliveira Dos Santos" at bounding box center [955, 278] width 164 height 12
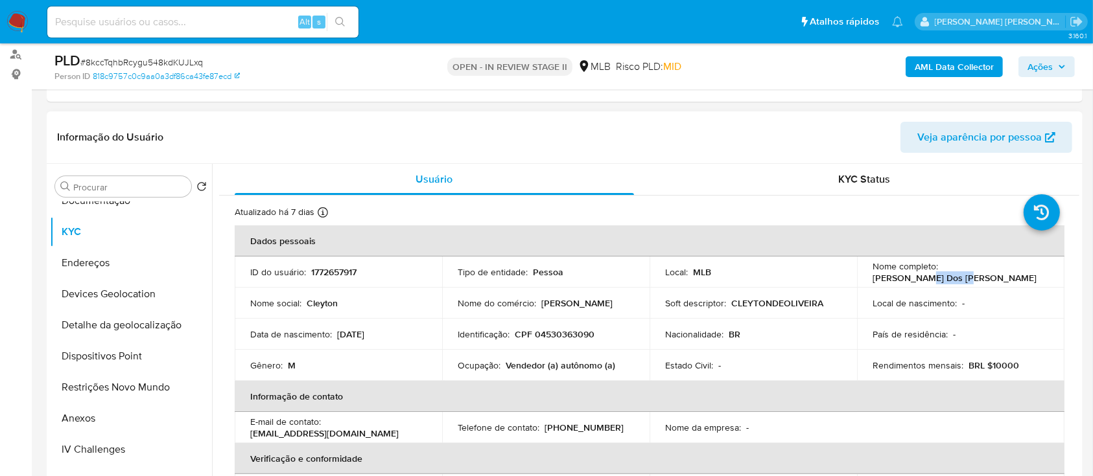
click at [934, 277] on p "Cleyton de Oliveira Dos Santos" at bounding box center [955, 278] width 164 height 12
click at [1002, 283] on div "Nome completo : Cleyton de Oliveira Dos Santos" at bounding box center [961, 272] width 176 height 23
drag, startPoint x: 1004, startPoint y: 277, endPoint x: 869, endPoint y: 281, distance: 134.9
click at [873, 281] on div "Nome completo : Cleyton de Oliveira Dos Santos" at bounding box center [961, 272] width 176 height 23
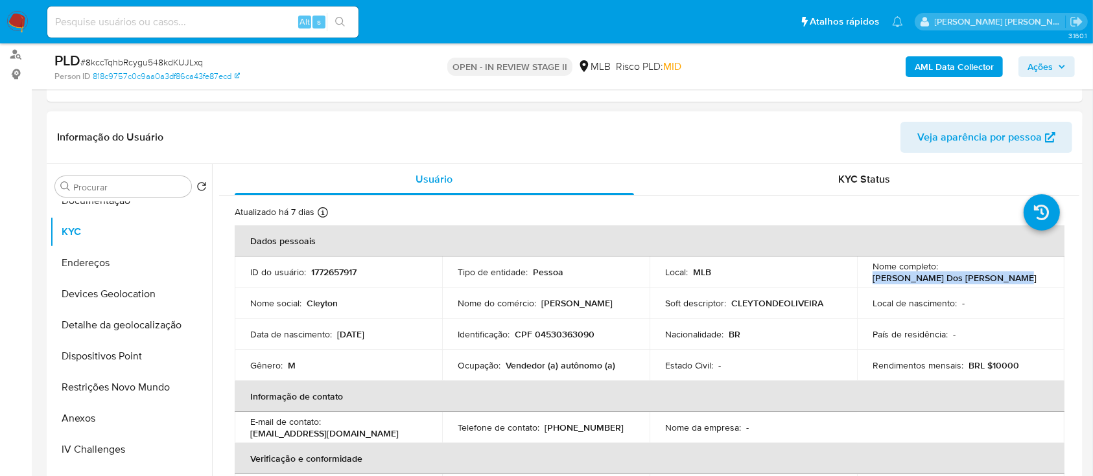
copy p "Cleyton de Oliveira Dos Santos"
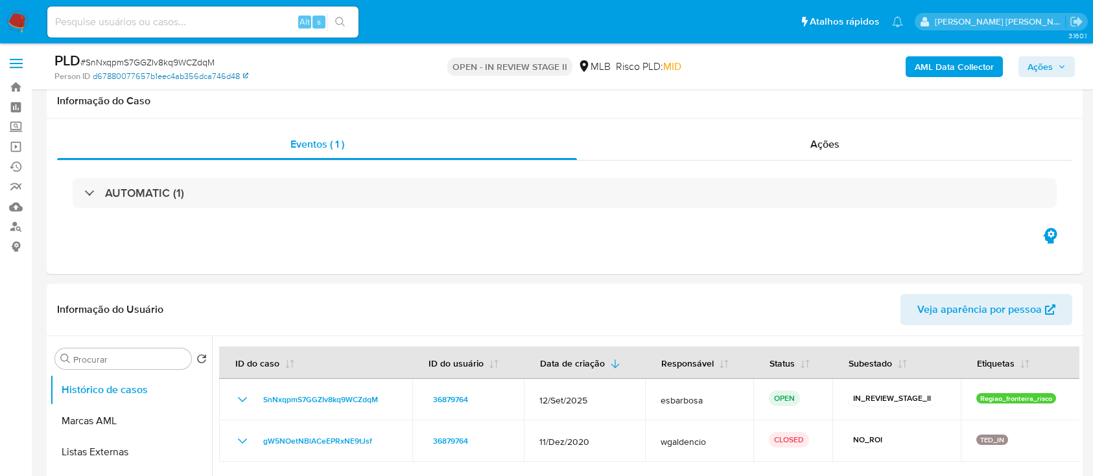
scroll to position [1123, 0]
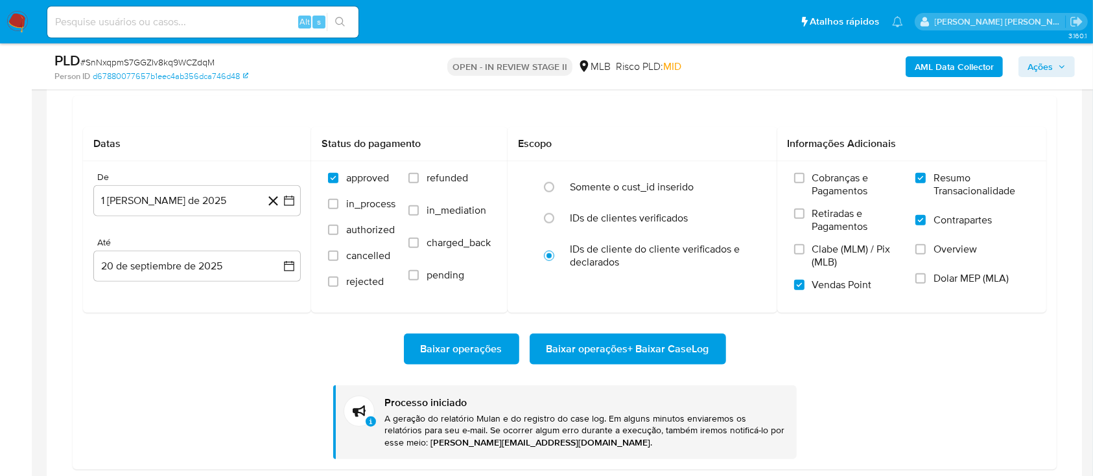
click at [171, 58] on span "# SnNxqpmS7GGZIv8kq9WCZdqM" at bounding box center [147, 62] width 134 height 13
copy span "SnNxqpmS7GGZIv8kq9WCZdqM"
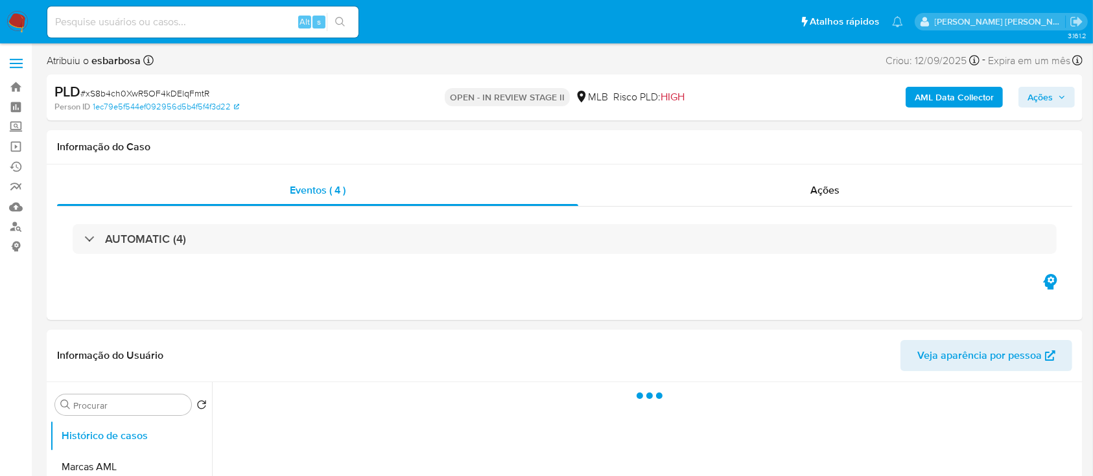
click at [170, 93] on span "# xS8b4ch0XwR5OF4kDElqFmtR" at bounding box center [144, 93] width 129 height 13
select select "10"
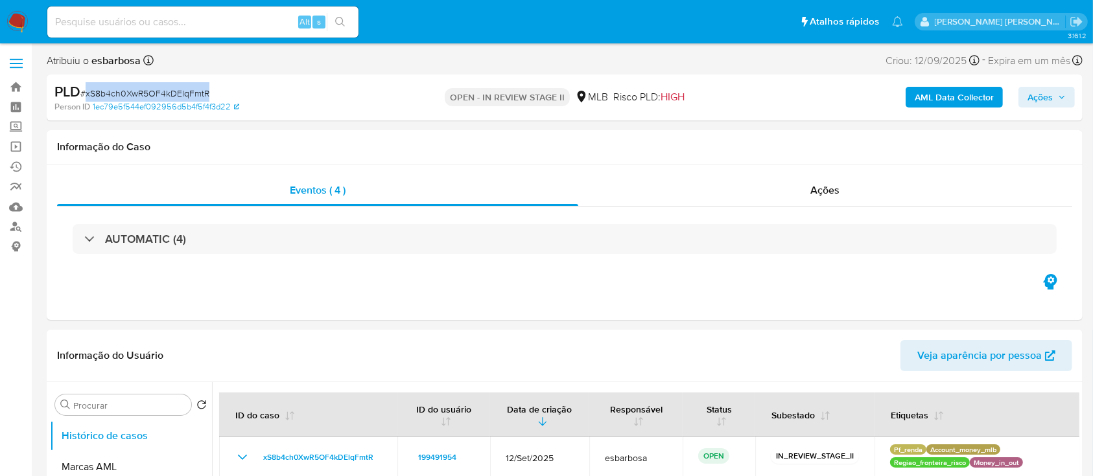
copy span "xS8b4ch0XwR5OF4kDElqFmtR"
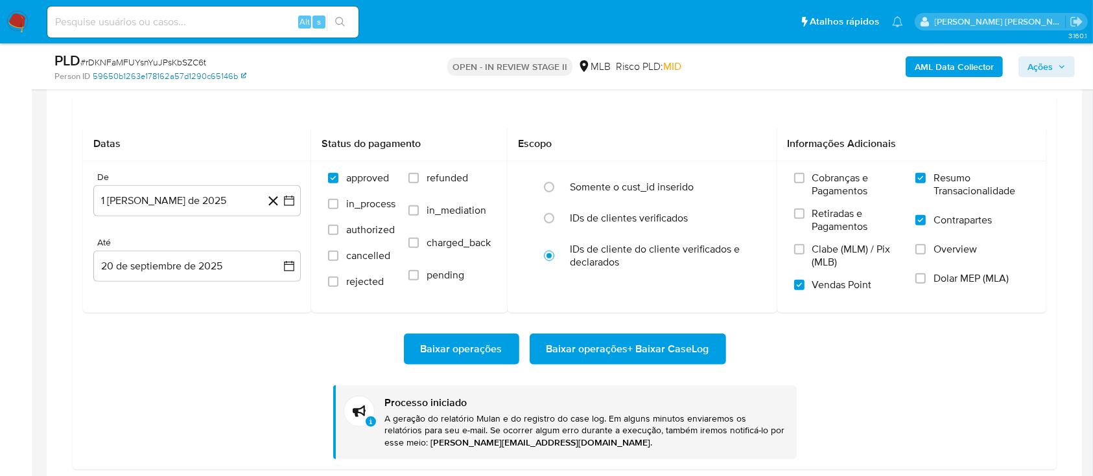
scroll to position [1123, 0]
click at [143, 56] on span "# rDKNFaMFUYsnYuJPsKbSZC6t" at bounding box center [143, 62] width 126 height 13
copy span "rDKNFaMFUYsnYuJPsKbSZC6t"
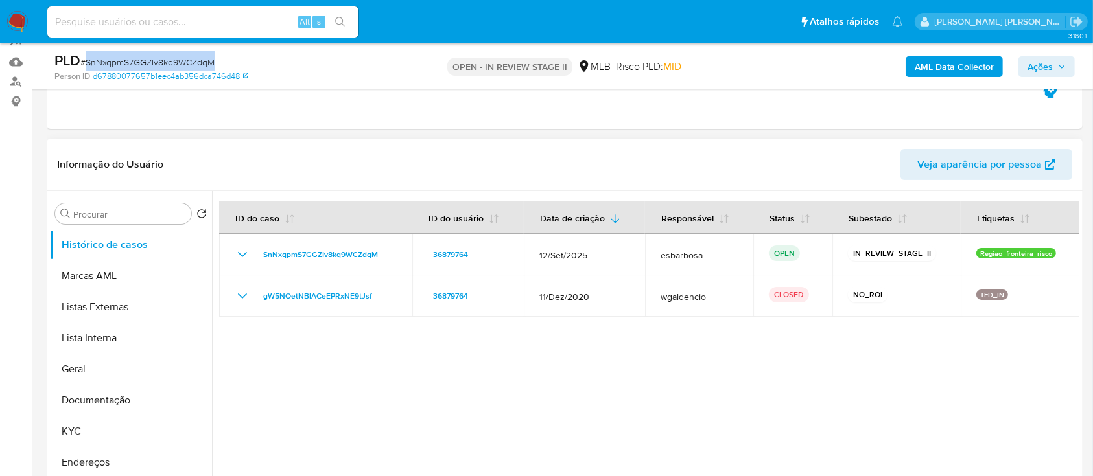
scroll to position [172, 0]
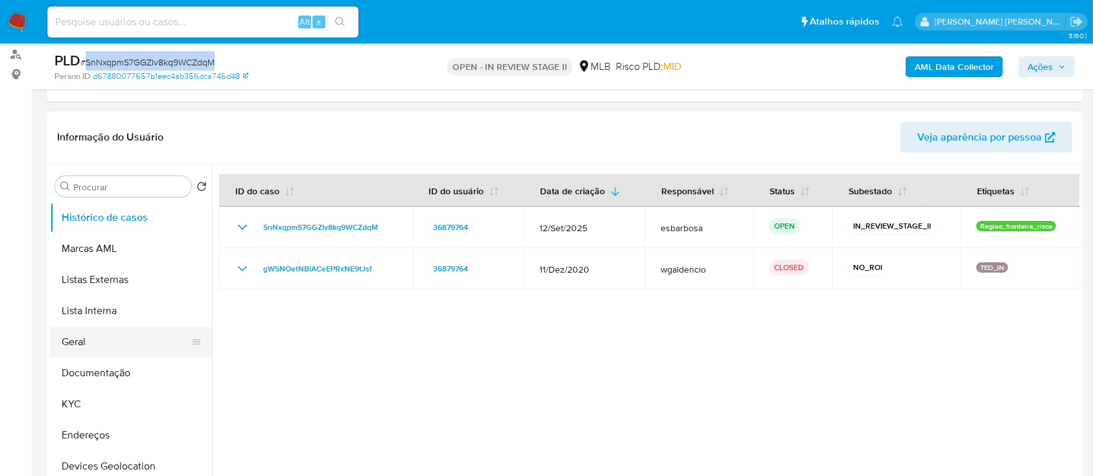
click at [111, 346] on button "Geral" at bounding box center [126, 342] width 152 height 31
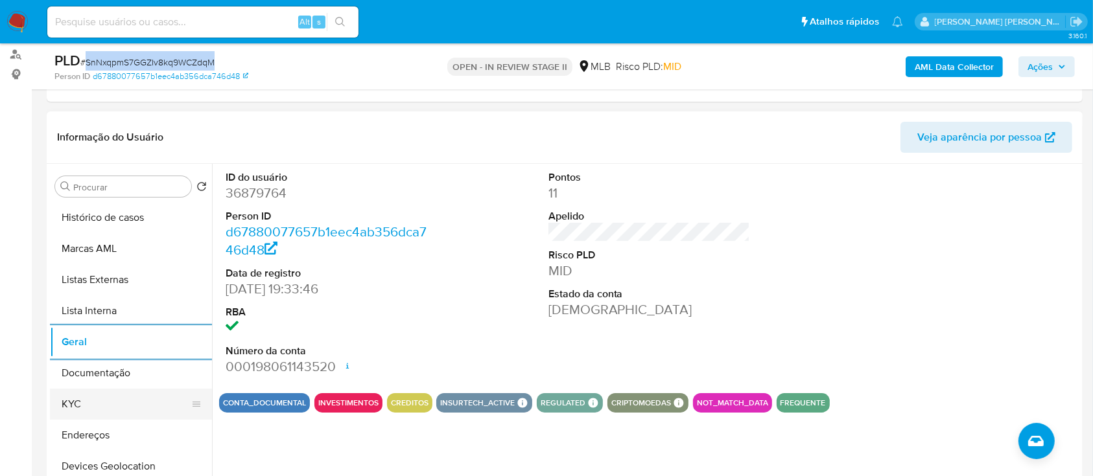
click at [103, 408] on button "KYC" at bounding box center [126, 404] width 152 height 31
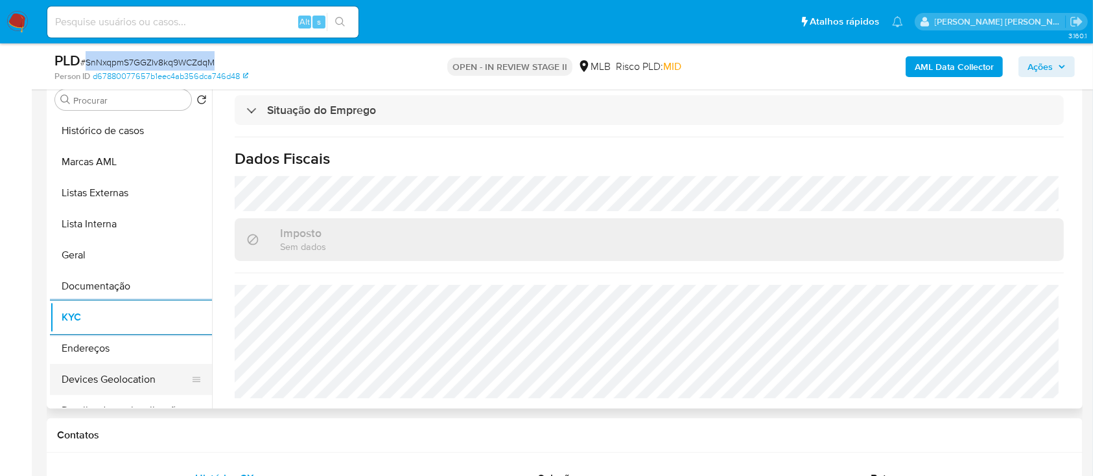
scroll to position [86, 0]
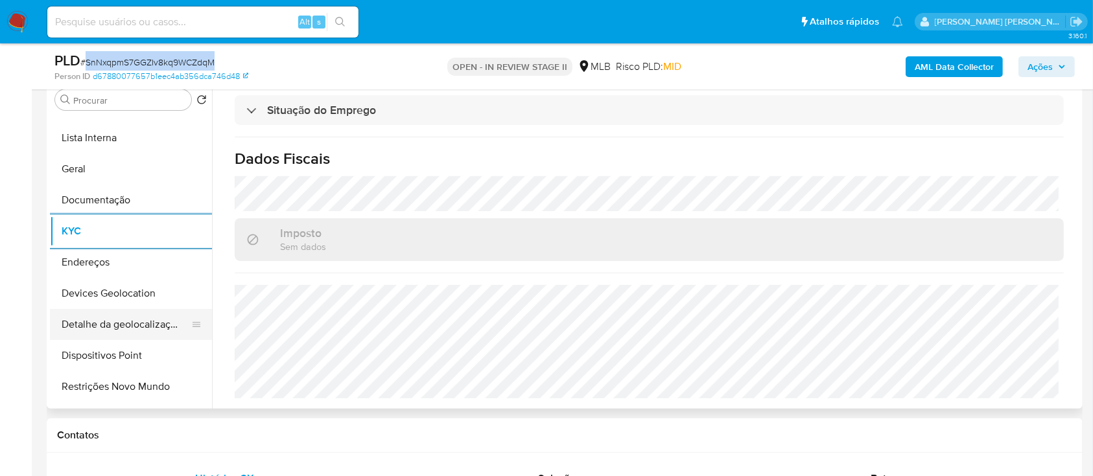
click at [131, 321] on button "Detalhe da geolocalização" at bounding box center [126, 324] width 152 height 31
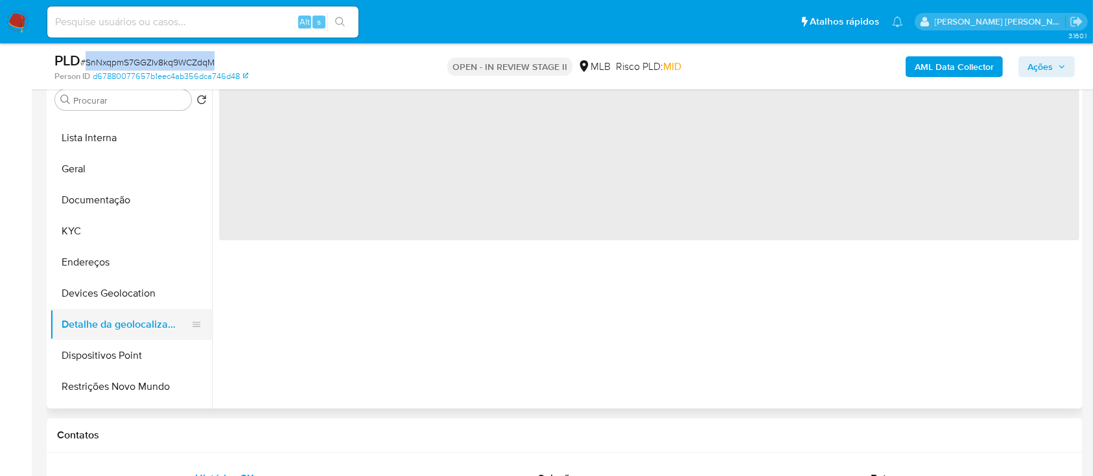
scroll to position [0, 0]
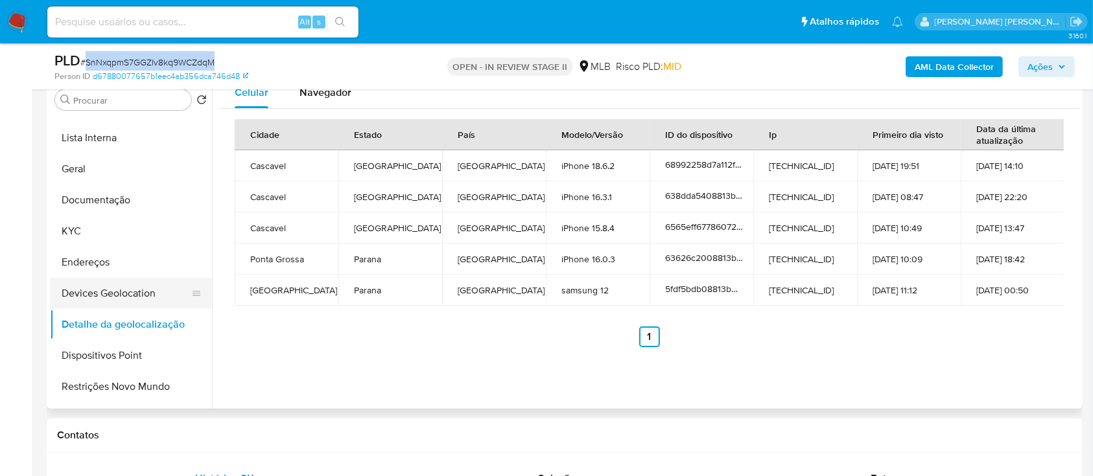
click at [129, 293] on button "Devices Geolocation" at bounding box center [126, 293] width 152 height 31
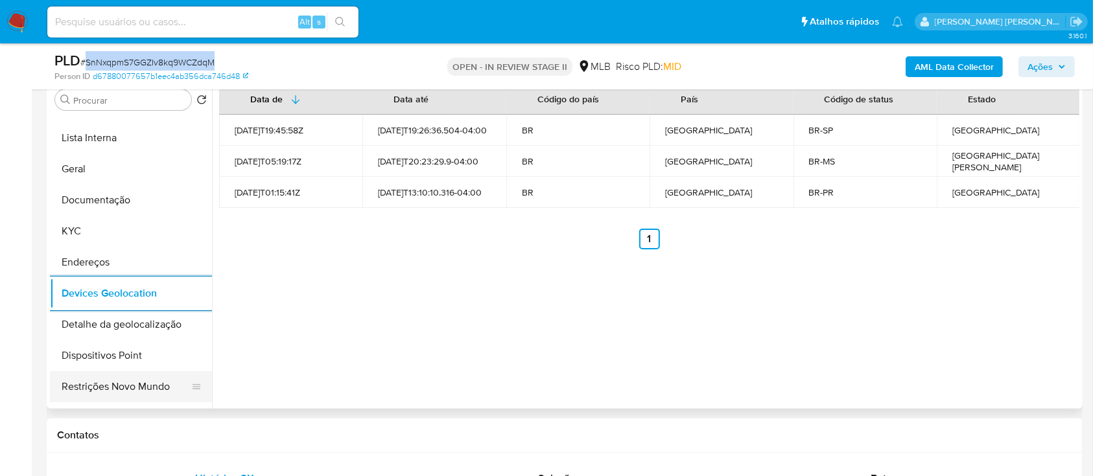
click at [112, 388] on button "Restrições Novo Mundo" at bounding box center [126, 386] width 152 height 31
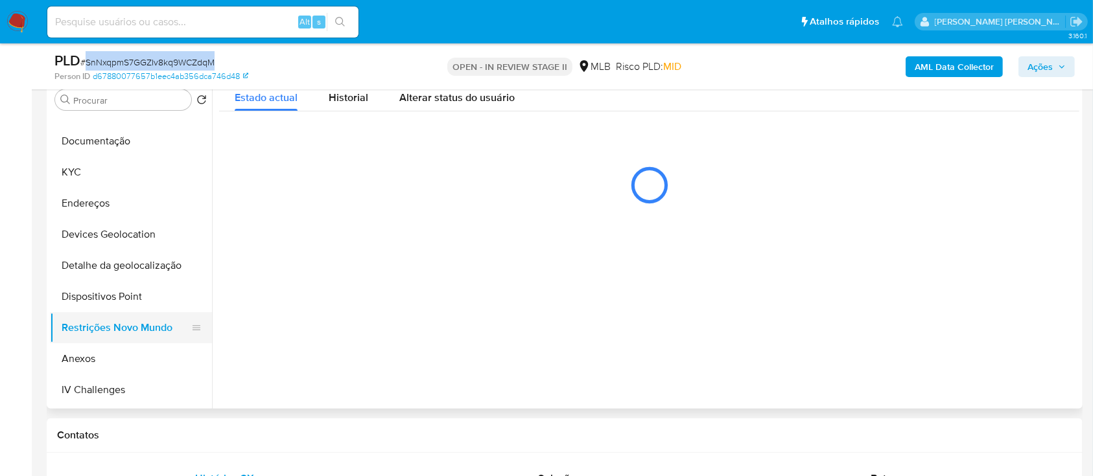
scroll to position [172, 0]
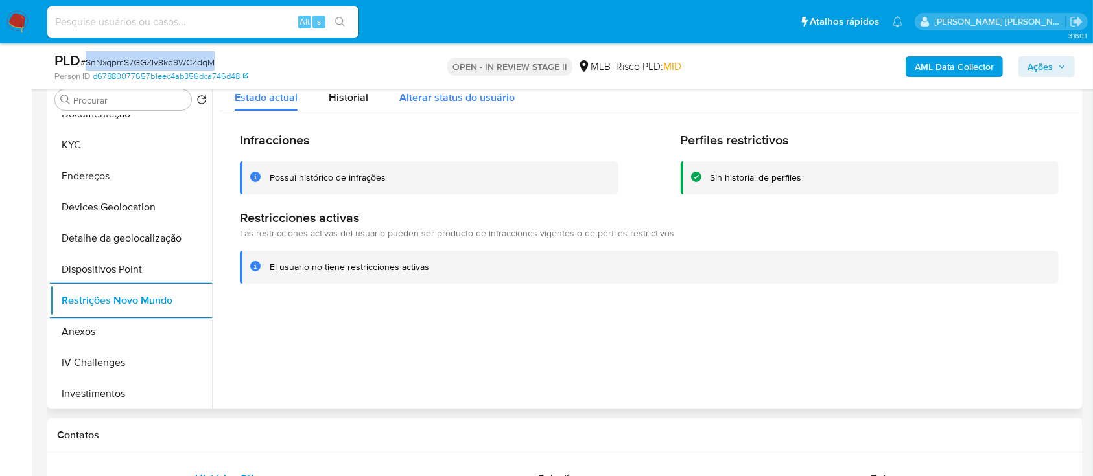
drag, startPoint x: 350, startPoint y: 99, endPoint x: 386, endPoint y: 99, distance: 36.3
click at [352, 99] on span "Historial" at bounding box center [349, 97] width 40 height 15
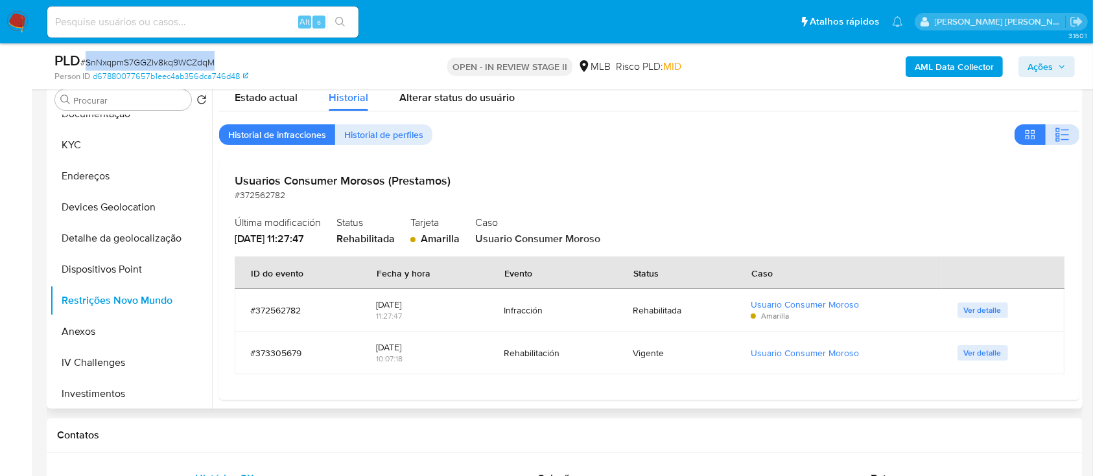
click at [1055, 132] on icon "button" at bounding box center [1063, 135] width 16 height 16
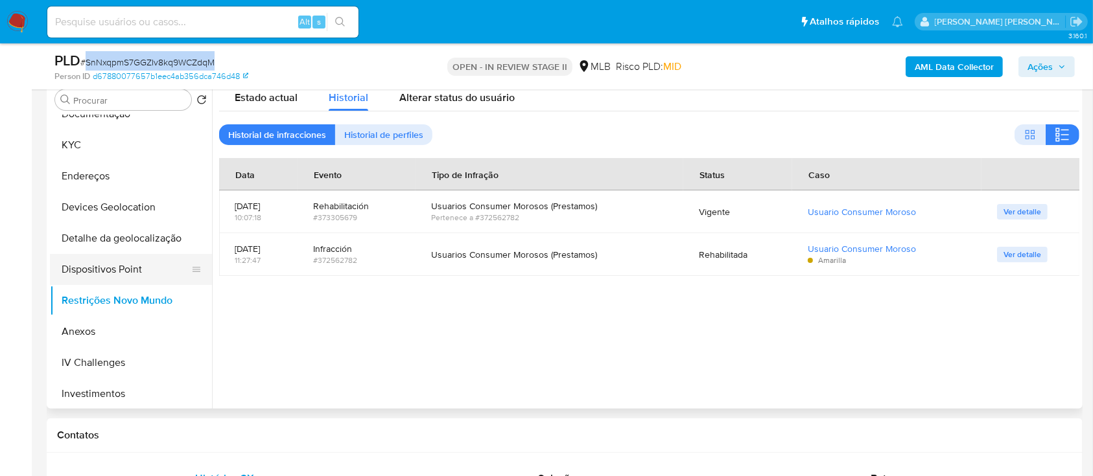
click at [134, 268] on button "Dispositivos Point" at bounding box center [126, 269] width 152 height 31
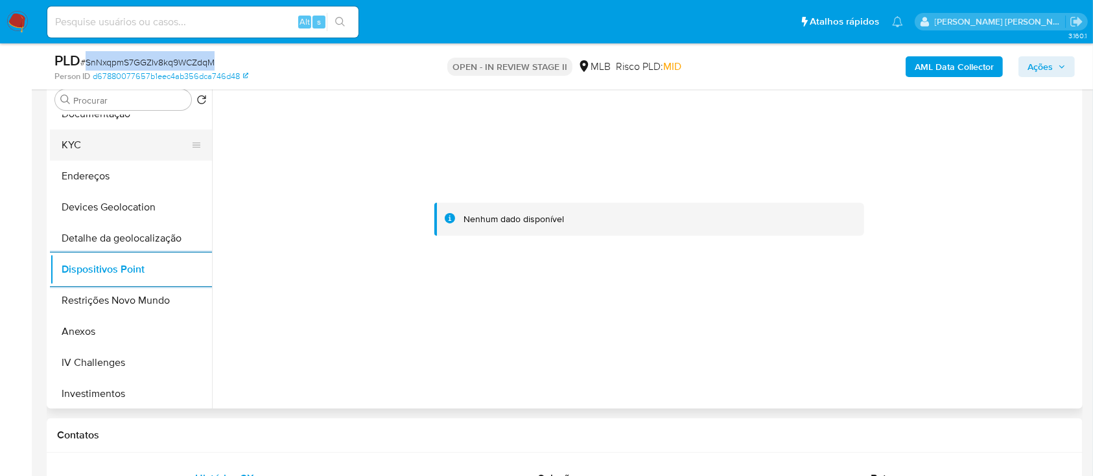
click at [91, 147] on button "KYC" at bounding box center [126, 145] width 152 height 31
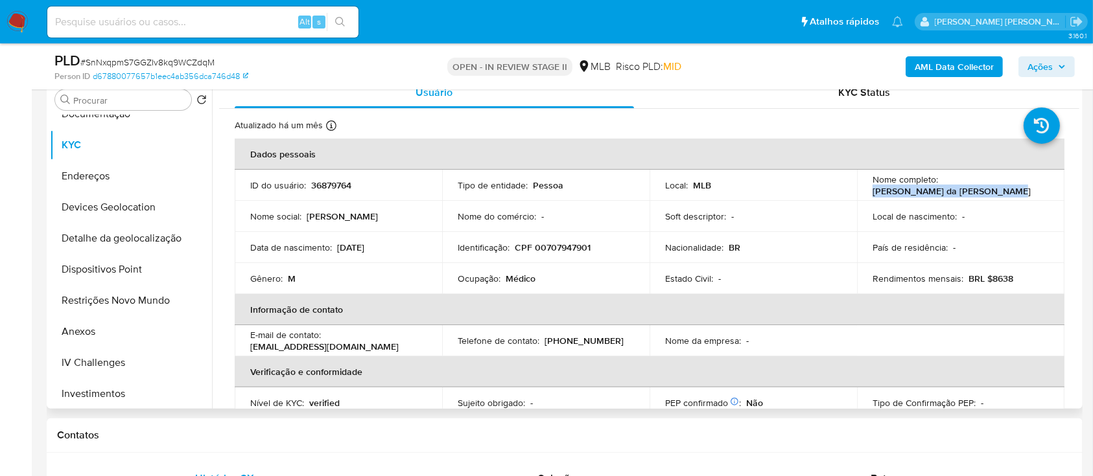
drag, startPoint x: 981, startPoint y: 193, endPoint x: 867, endPoint y: 191, distance: 113.5
click at [867, 191] on td "Nome completo : Elias Pereira da Silva Junior" at bounding box center [960, 185] width 207 height 31
copy p "Elias Pereira da Silva Junior"
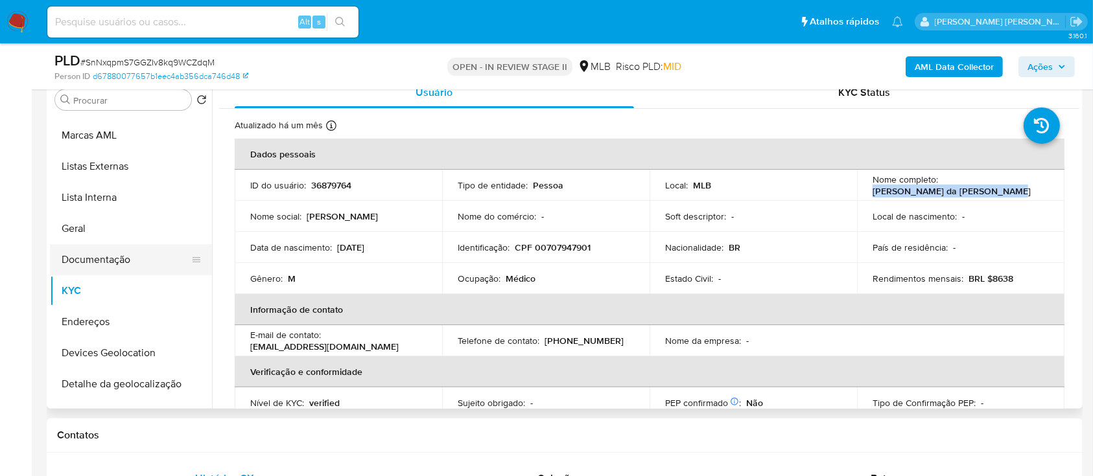
scroll to position [0, 0]
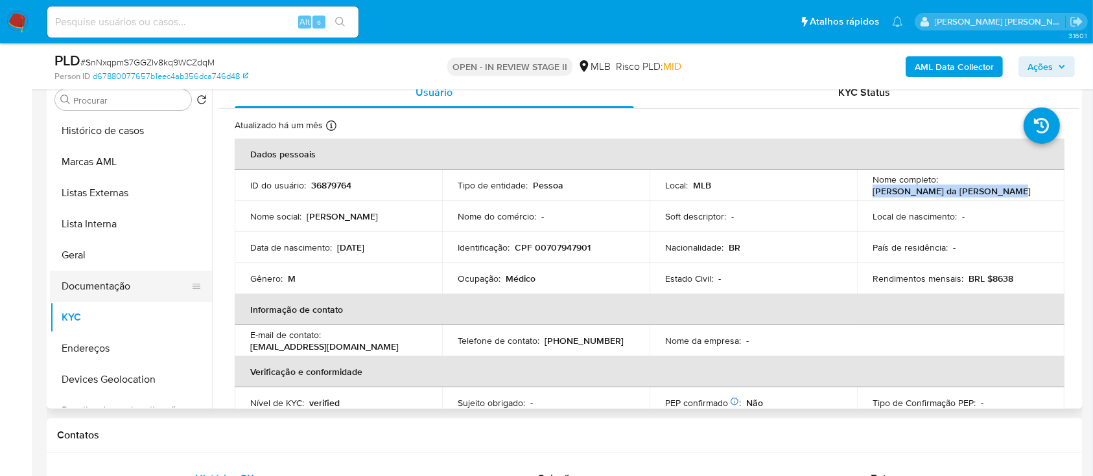
click at [125, 290] on button "Documentação" at bounding box center [126, 286] width 152 height 31
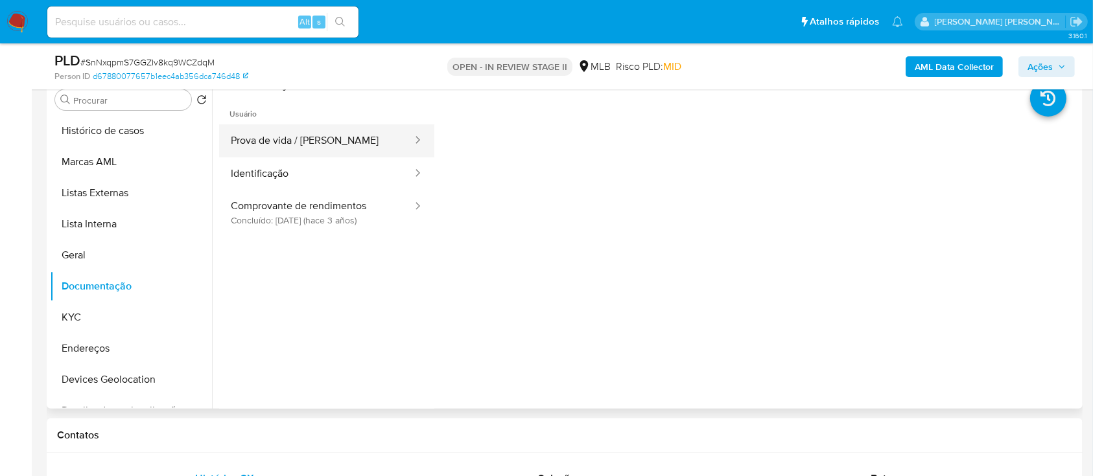
click at [277, 148] on button "Prova de vida / Selfie" at bounding box center [316, 140] width 194 height 33
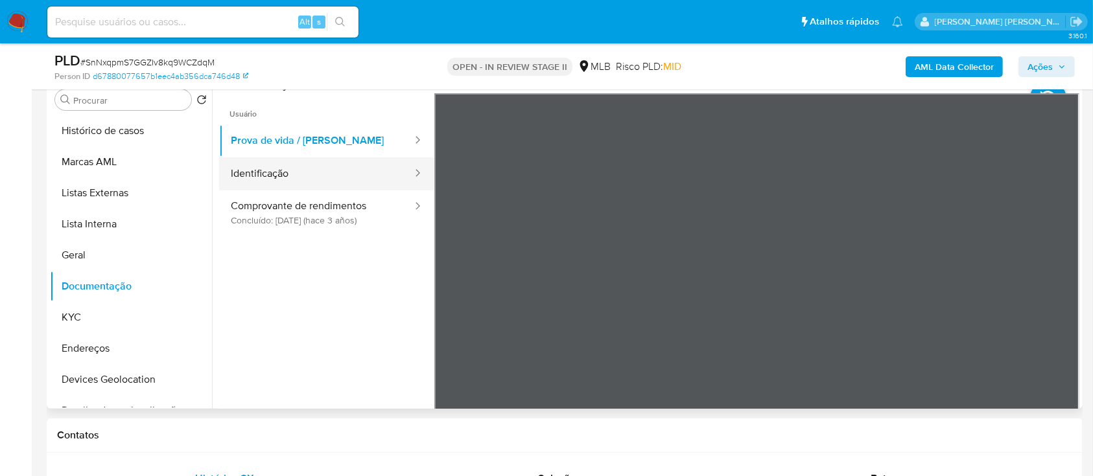
click at [301, 171] on button "Identificação" at bounding box center [316, 174] width 194 height 33
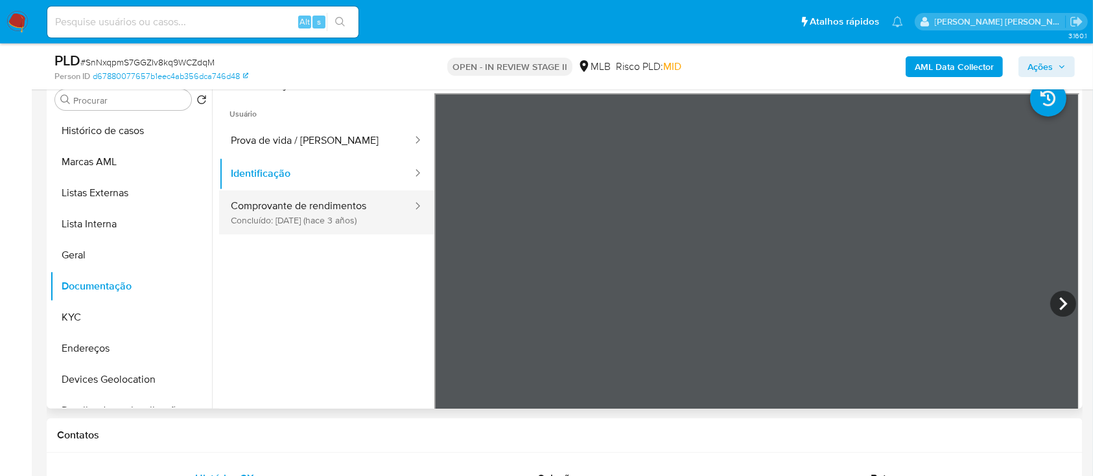
click at [307, 198] on button "Comprovante de rendimentos Concluído: 28/07/2022 (hace 3 años)" at bounding box center [316, 213] width 194 height 44
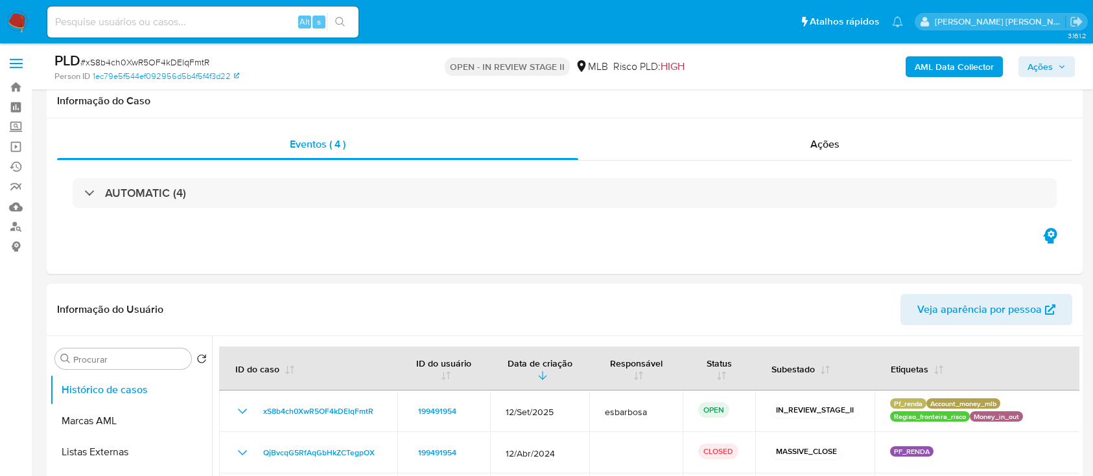
select select "10"
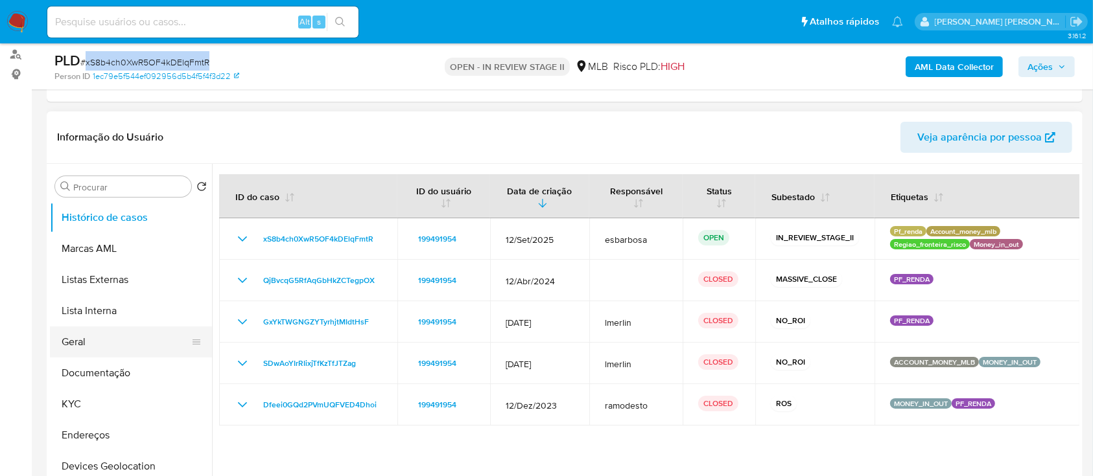
click at [112, 344] on button "Geral" at bounding box center [126, 342] width 152 height 31
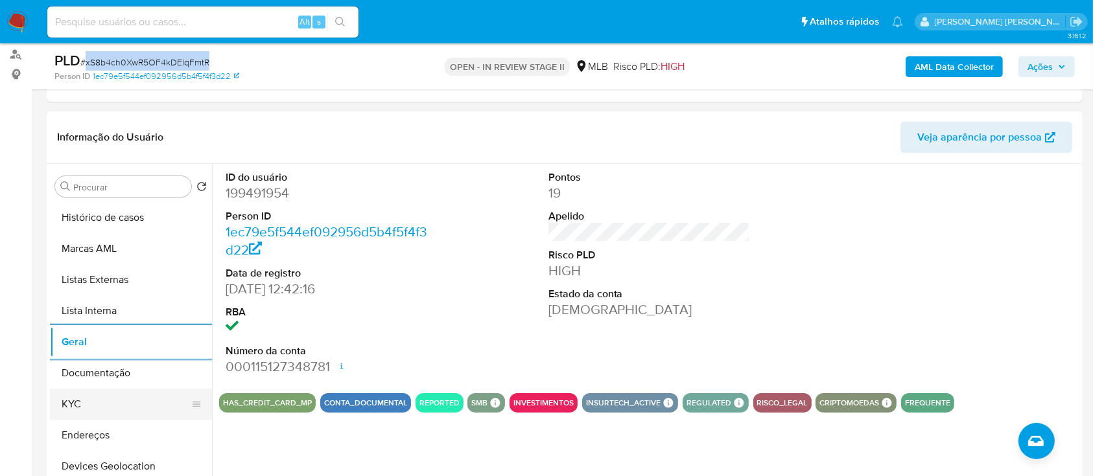
click at [119, 411] on button "KYC" at bounding box center [126, 404] width 152 height 31
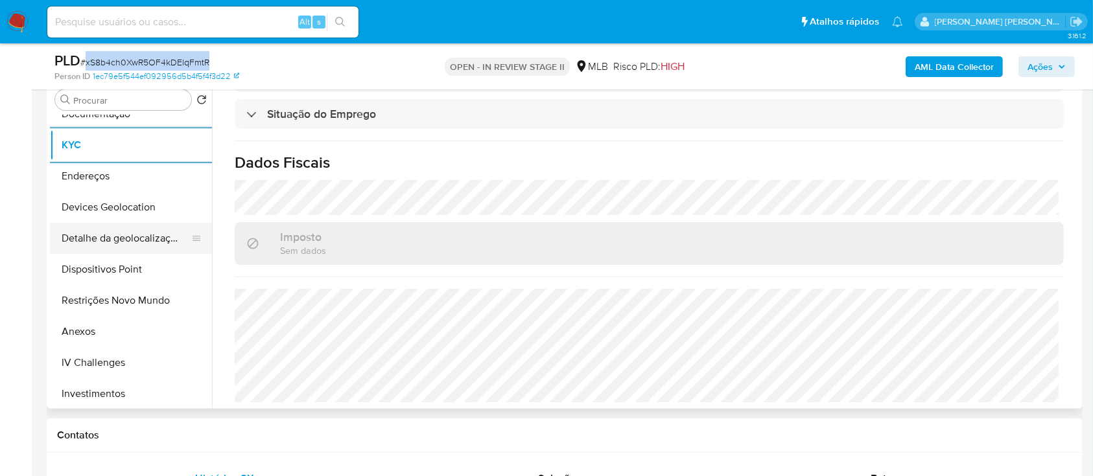
click at [148, 235] on button "Detalhe da geolocalização" at bounding box center [126, 238] width 152 height 31
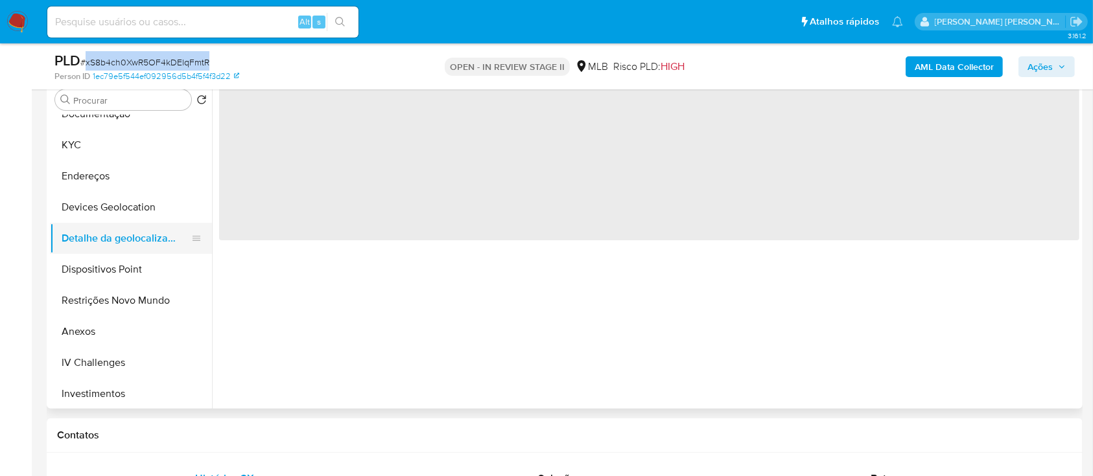
scroll to position [0, 0]
click at [150, 208] on button "Devices Geolocation" at bounding box center [126, 207] width 152 height 31
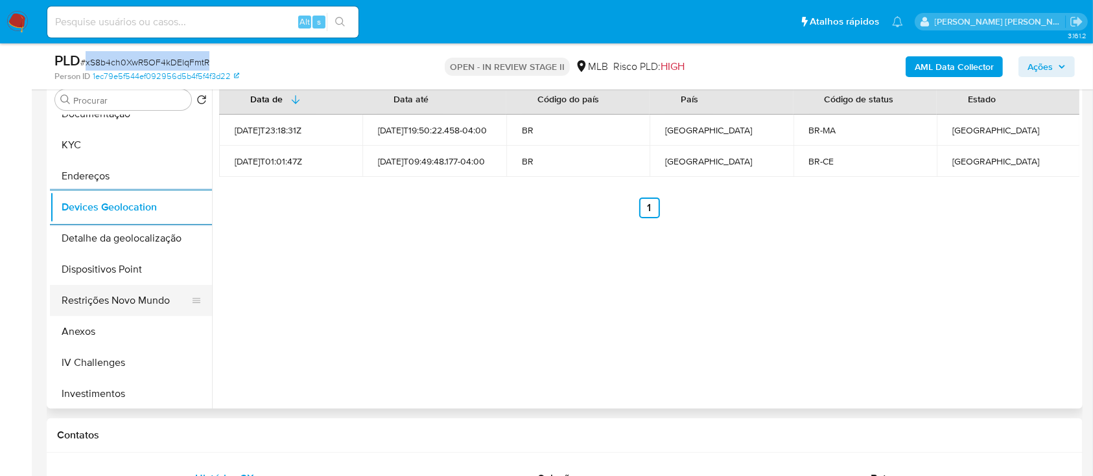
click at [125, 309] on button "Restrições Novo Mundo" at bounding box center [126, 300] width 152 height 31
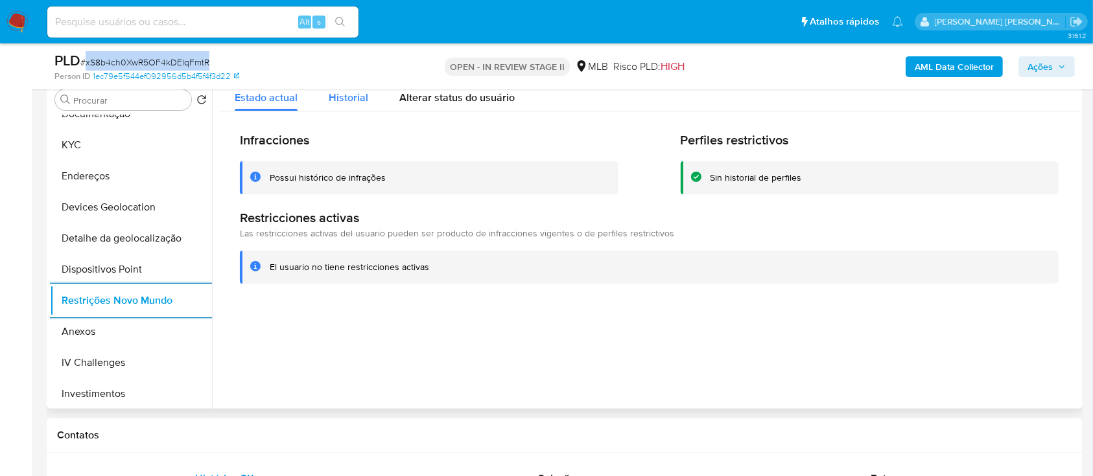
click at [359, 100] on span "Historial" at bounding box center [349, 97] width 40 height 15
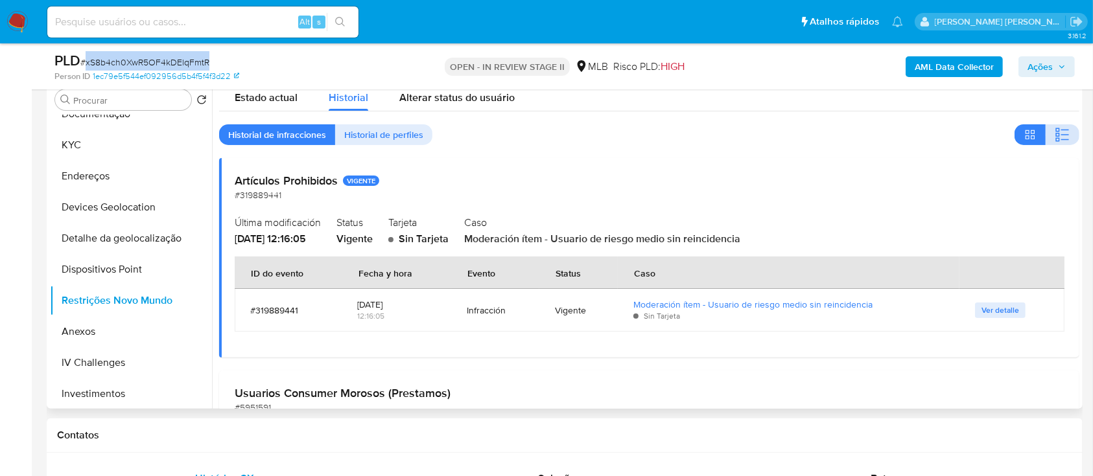
click at [1061, 130] on icon "button" at bounding box center [1065, 130] width 8 height 1
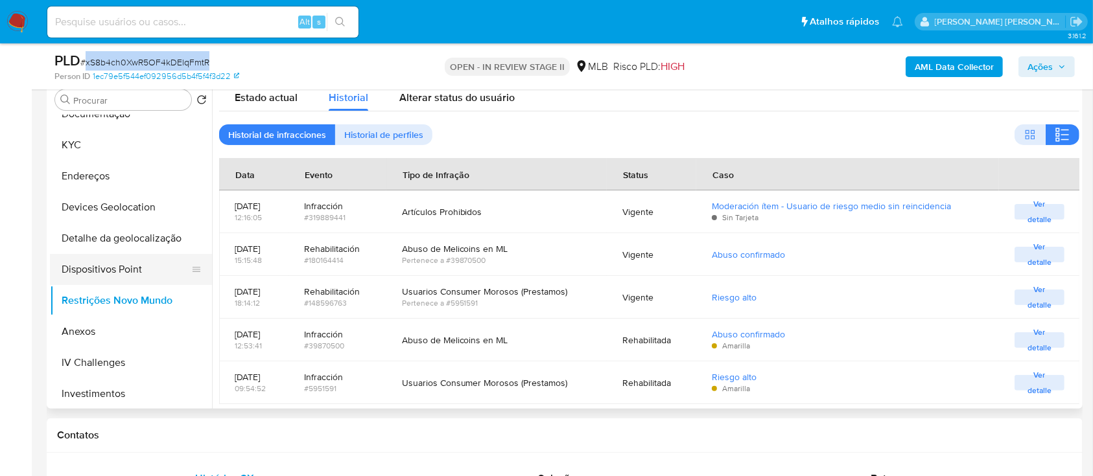
click at [137, 264] on button "Dispositivos Point" at bounding box center [126, 269] width 152 height 31
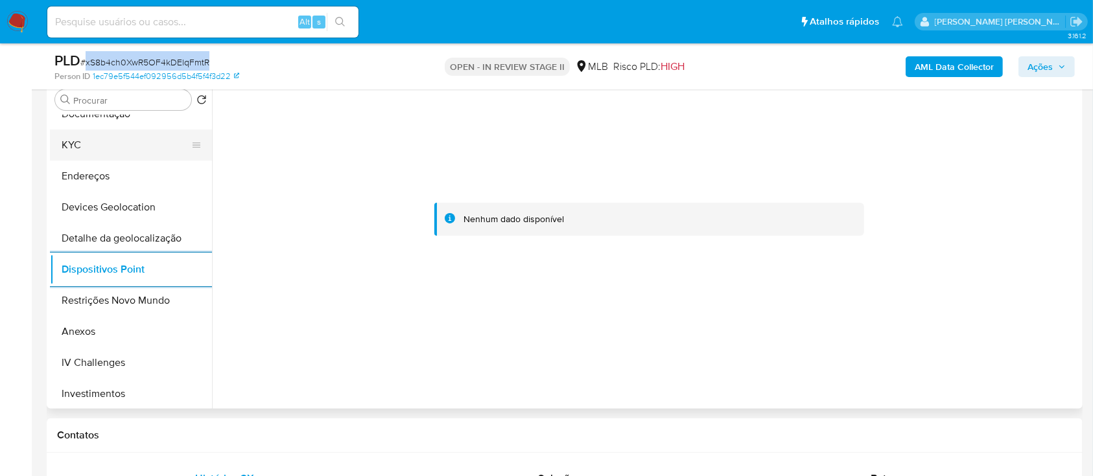
click at [118, 148] on button "KYC" at bounding box center [126, 145] width 152 height 31
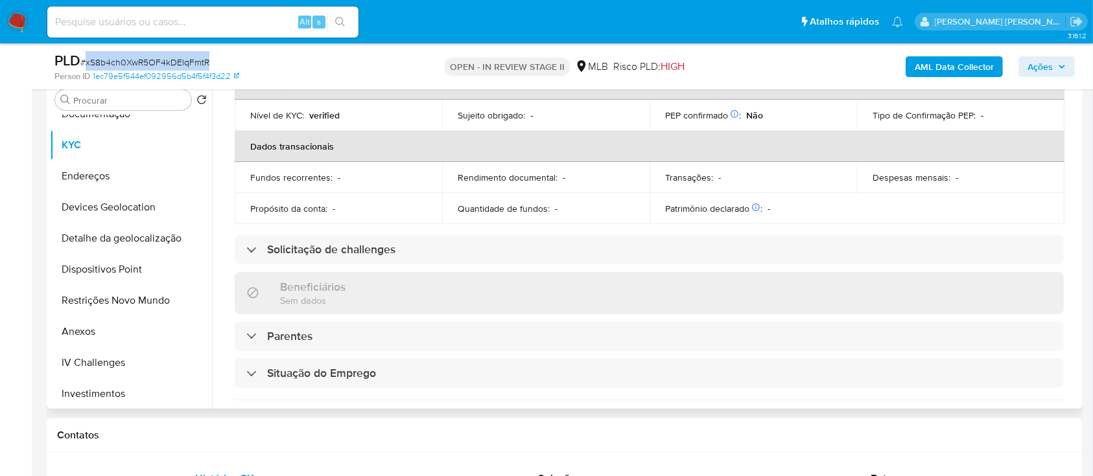
scroll to position [32, 0]
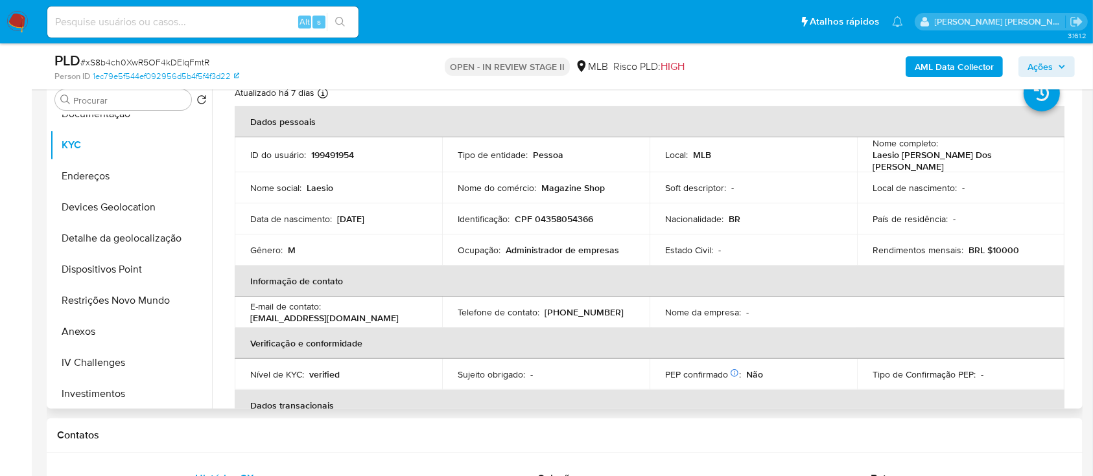
click at [560, 217] on p "CPF 04358054366" at bounding box center [554, 219] width 78 height 12
copy p "04358054366"
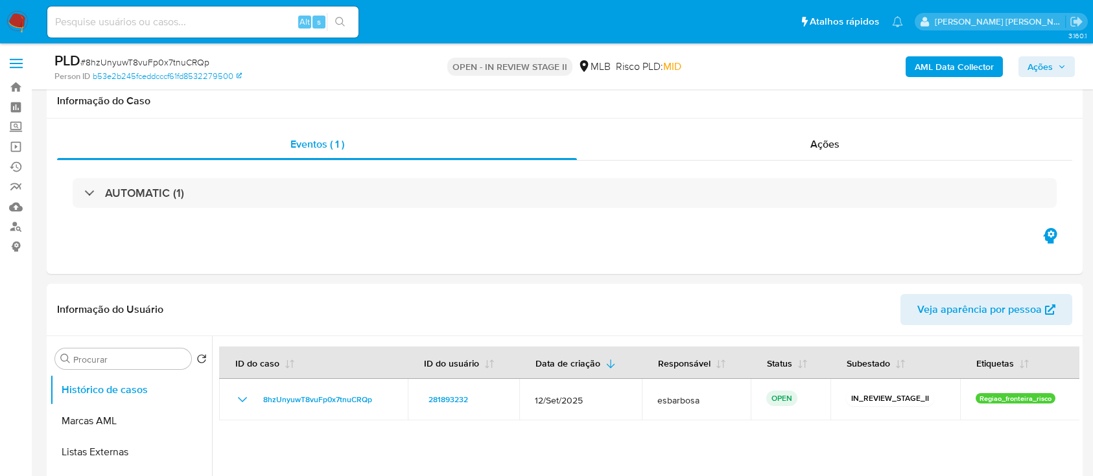
scroll to position [1123, 0]
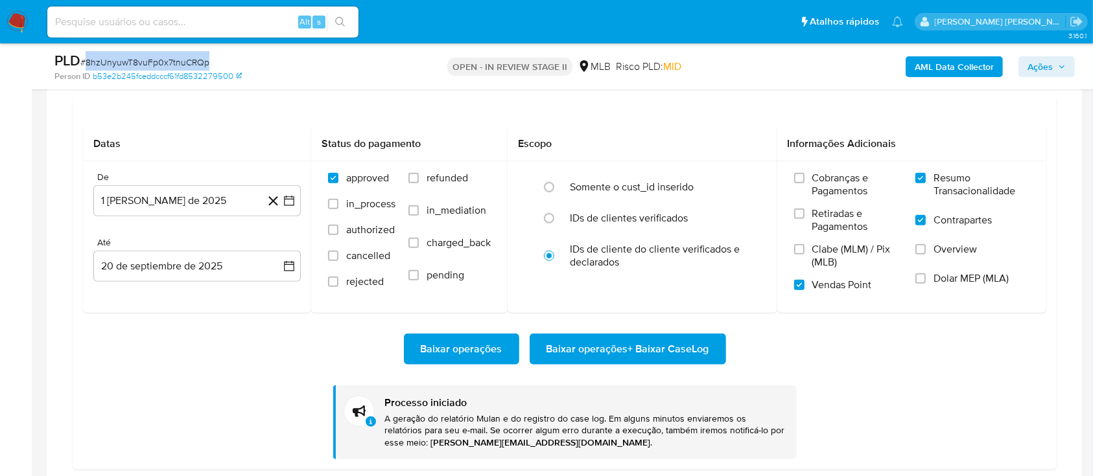
click at [190, 57] on span "# 8hzUnyuwT8vuFp0x7tnuCRQp" at bounding box center [144, 62] width 129 height 13
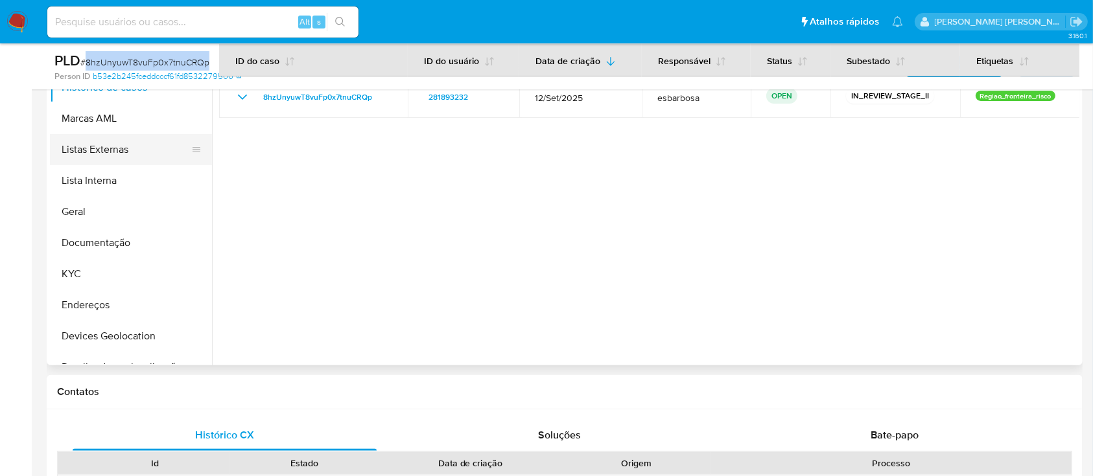
scroll to position [172, 0]
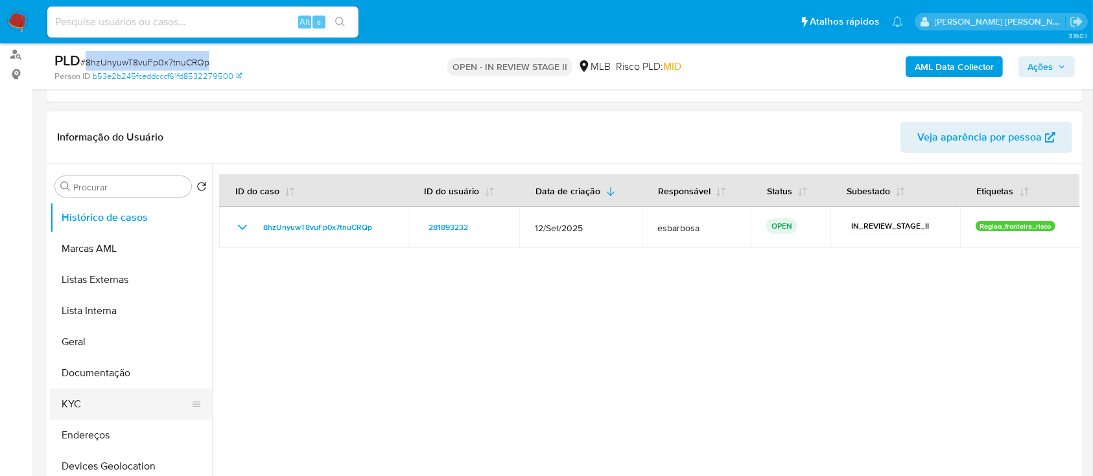
click at [70, 401] on button "KYC" at bounding box center [126, 404] width 152 height 31
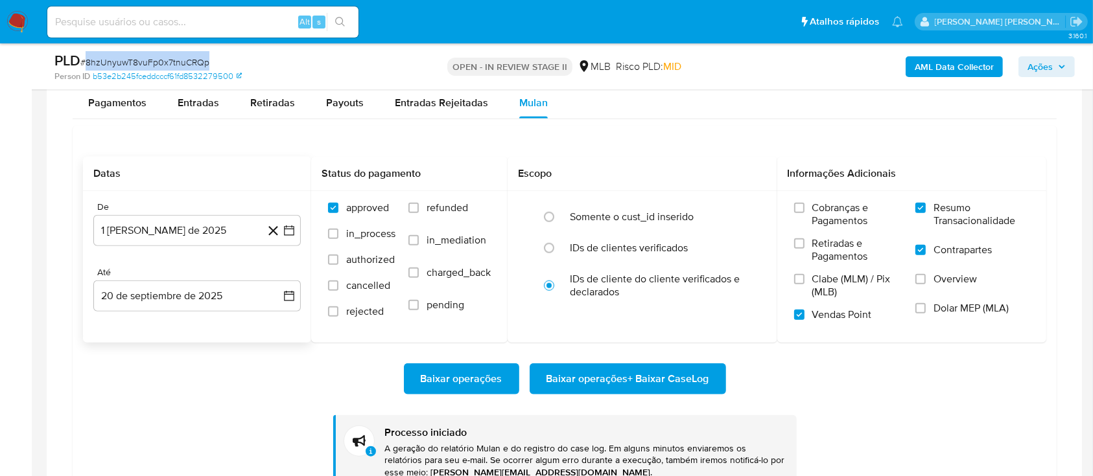
scroll to position [1123, 0]
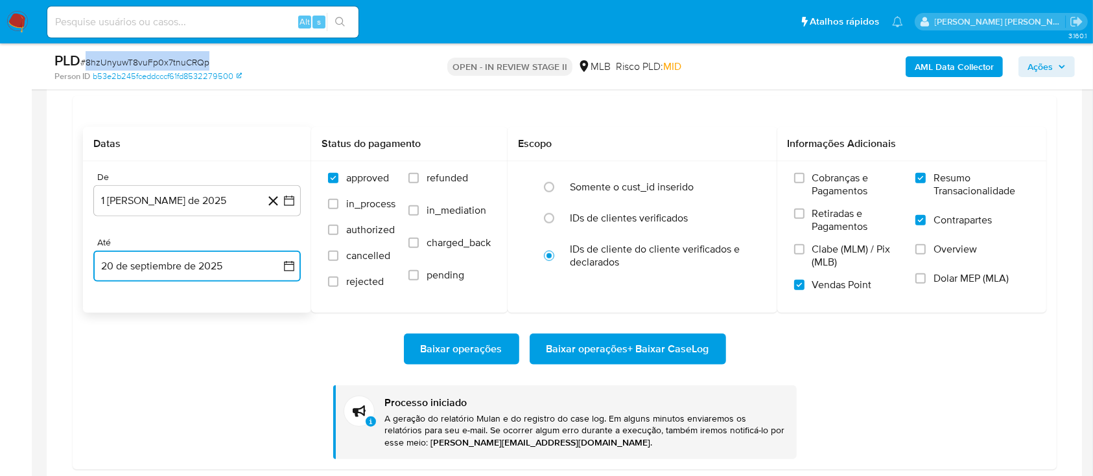
click at [195, 265] on button "20 de septiembre de 2025" at bounding box center [196, 266] width 207 height 31
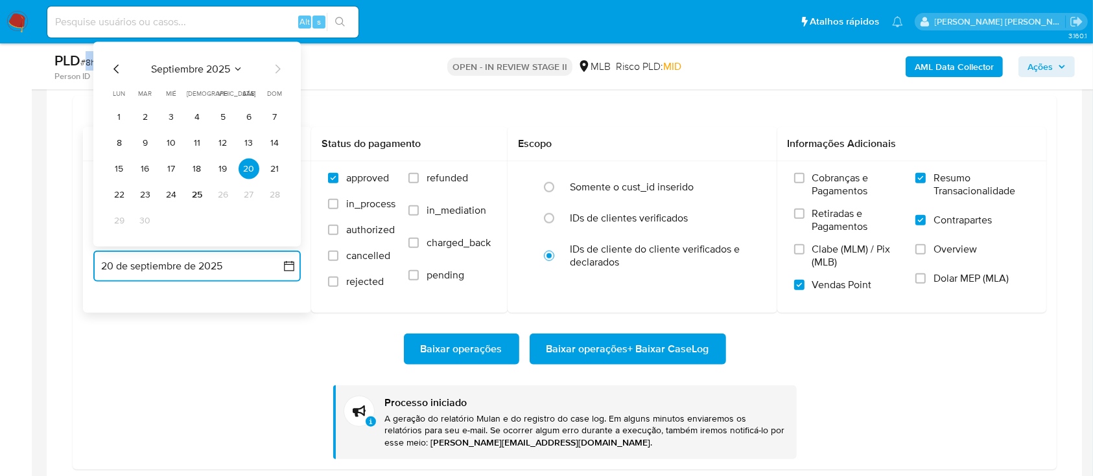
click at [124, 74] on icon "Mes anterior" at bounding box center [117, 70] width 16 height 16
click at [228, 167] on button "15" at bounding box center [223, 169] width 21 height 21
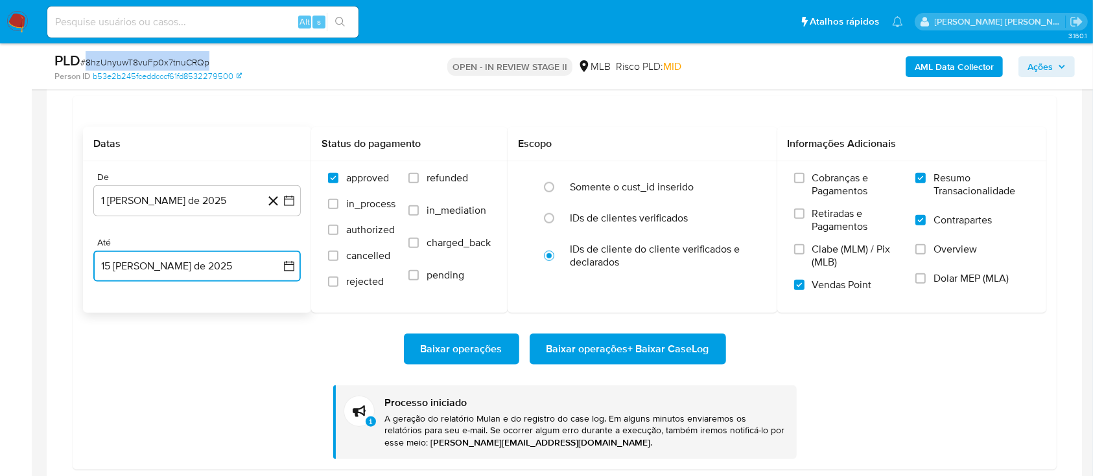
click at [234, 271] on button "15 [PERSON_NAME] de 2025" at bounding box center [196, 266] width 207 height 31
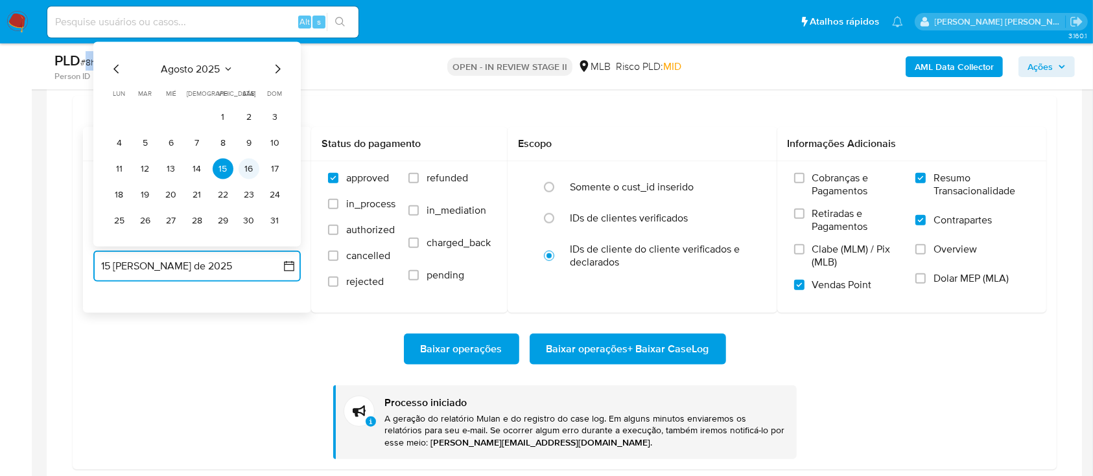
click at [250, 164] on button "16" at bounding box center [249, 169] width 21 height 21
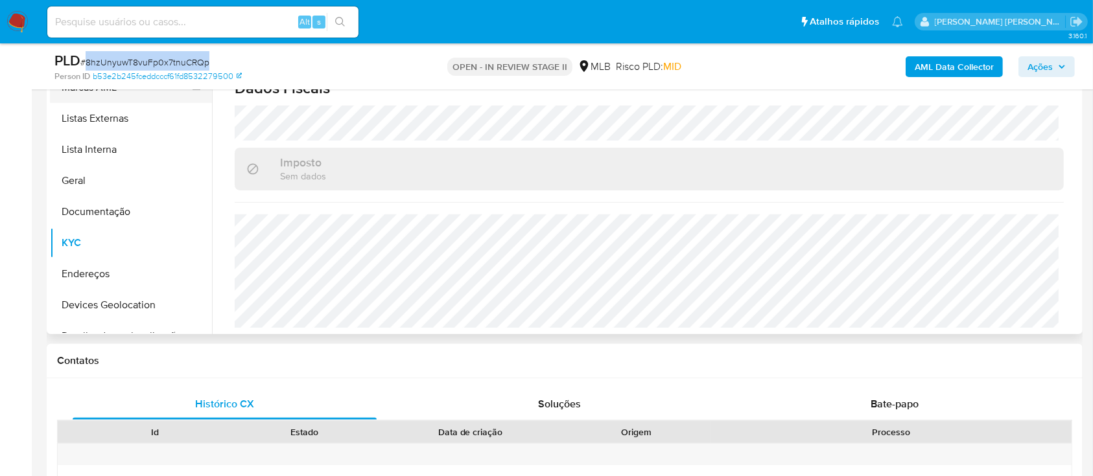
scroll to position [172, 0]
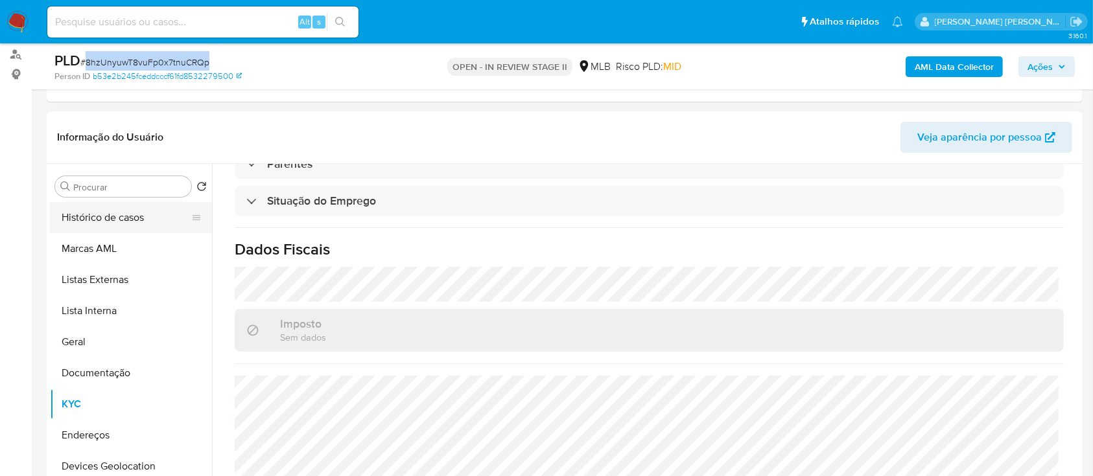
click at [131, 222] on button "Histórico de casos" at bounding box center [126, 217] width 152 height 31
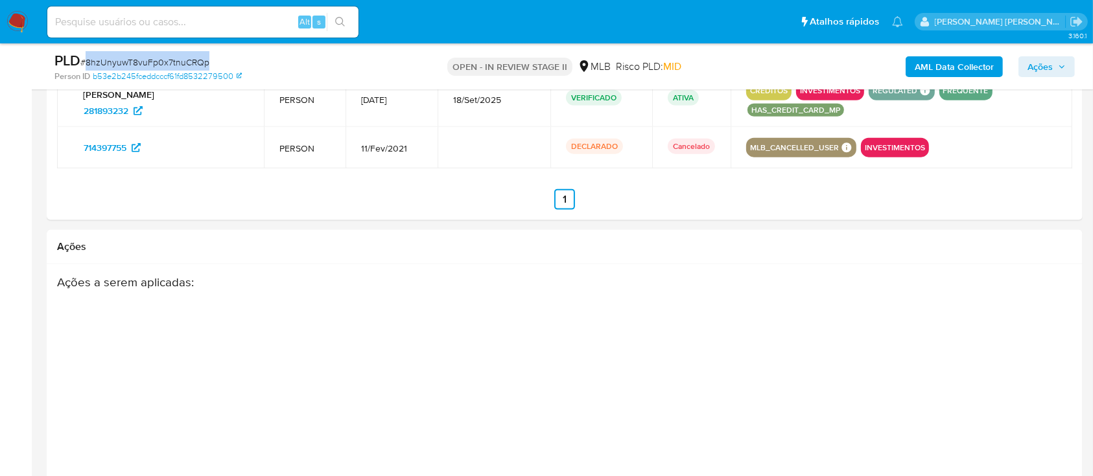
scroll to position [1297, 0]
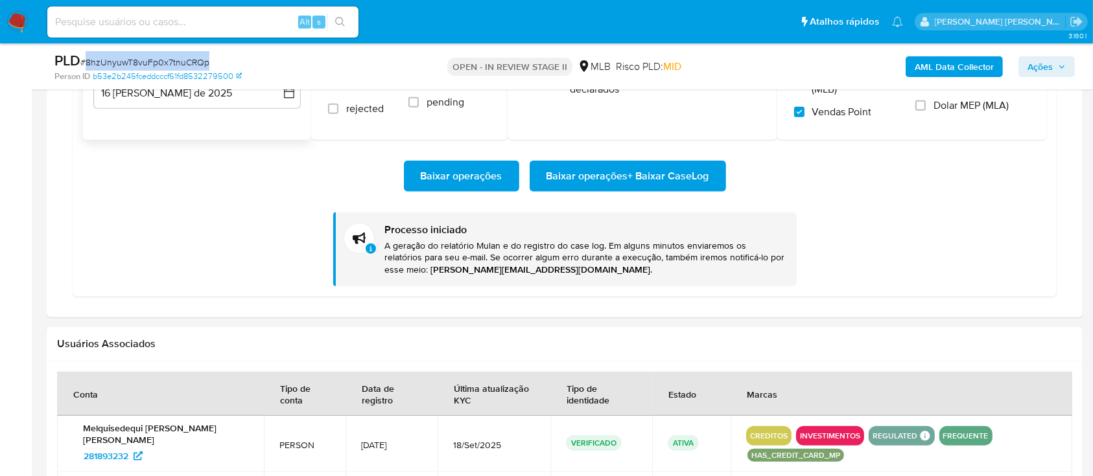
click at [612, 177] on span "Baixar operações + Baixar CaseLog" at bounding box center [627, 176] width 163 height 29
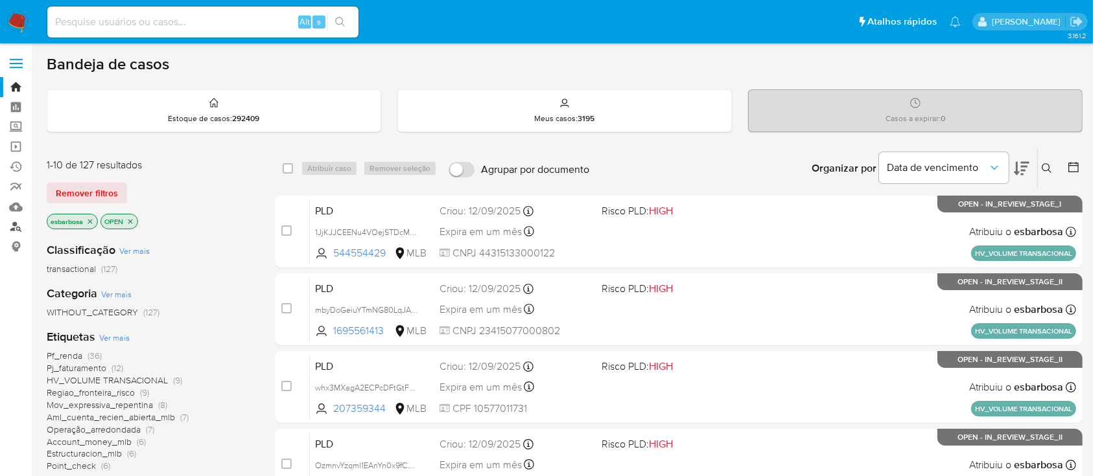
click at [15, 226] on link "Localizador de pessoas" at bounding box center [77, 227] width 154 height 20
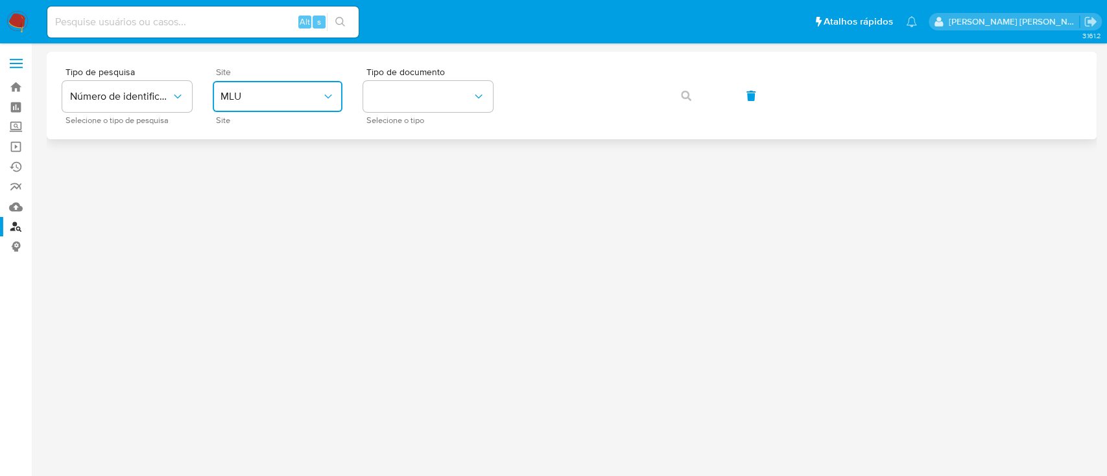
click at [270, 96] on span "MLU" at bounding box center [270, 96] width 101 height 13
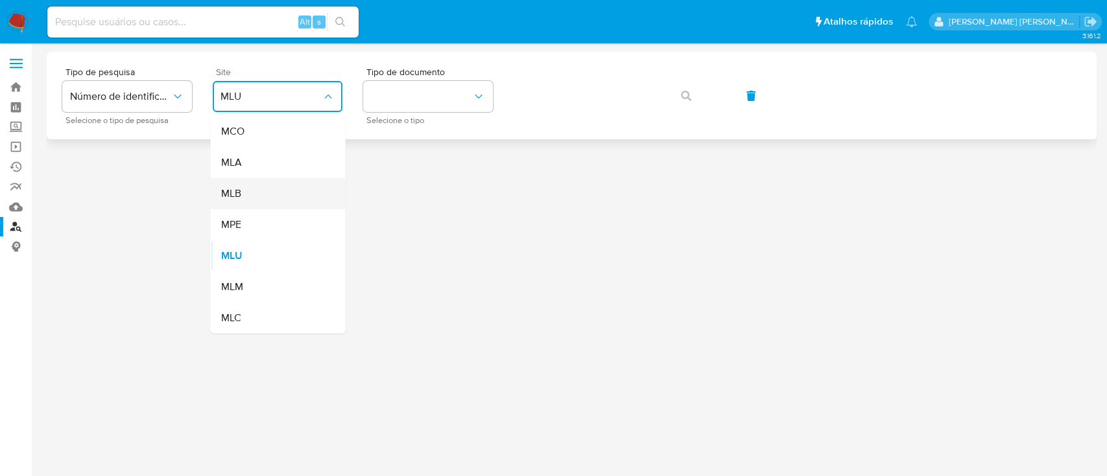
click at [263, 193] on div "MLB" at bounding box center [273, 193] width 106 height 31
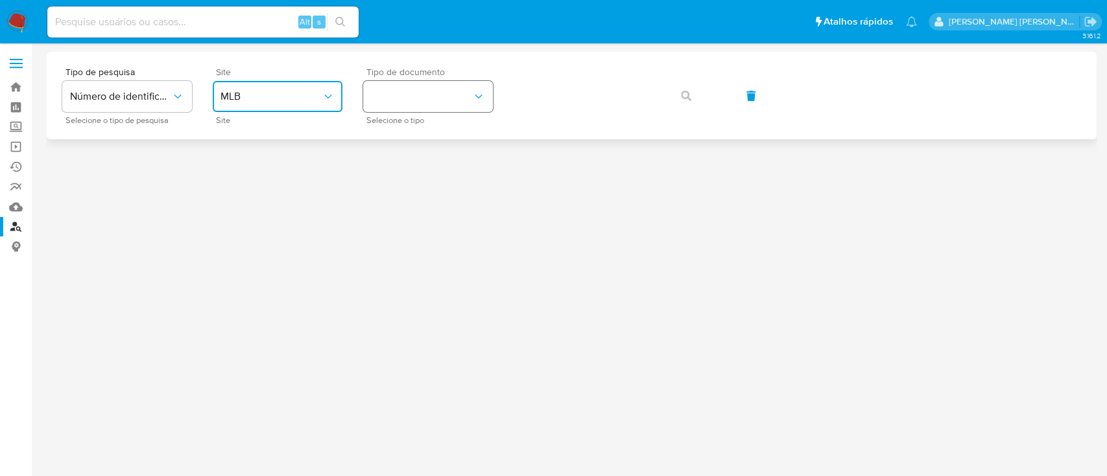
click at [419, 111] on button "identificationType" at bounding box center [428, 96] width 130 height 31
click at [409, 170] on div "CPF CPF" at bounding box center [424, 182] width 106 height 44
click at [20, 202] on link "Mulan" at bounding box center [77, 207] width 154 height 20
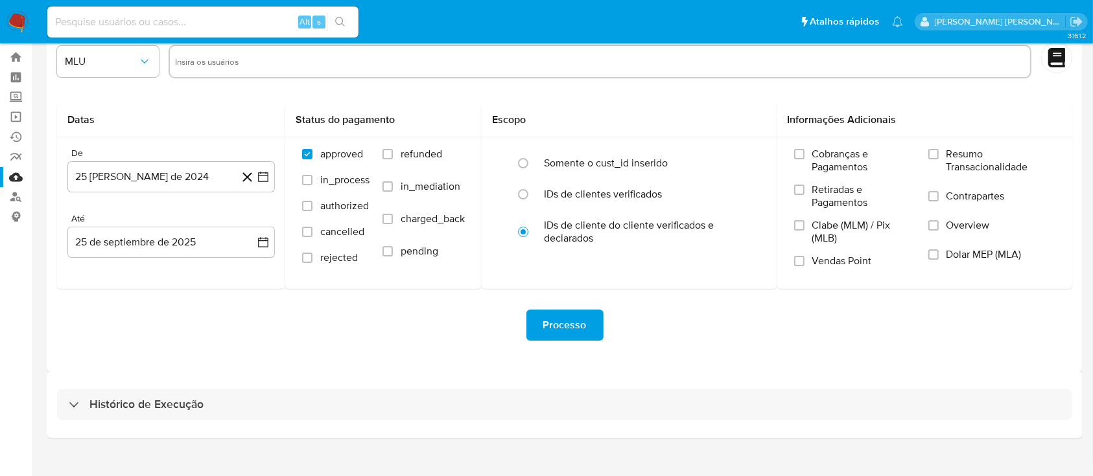
scroll to position [47, 0]
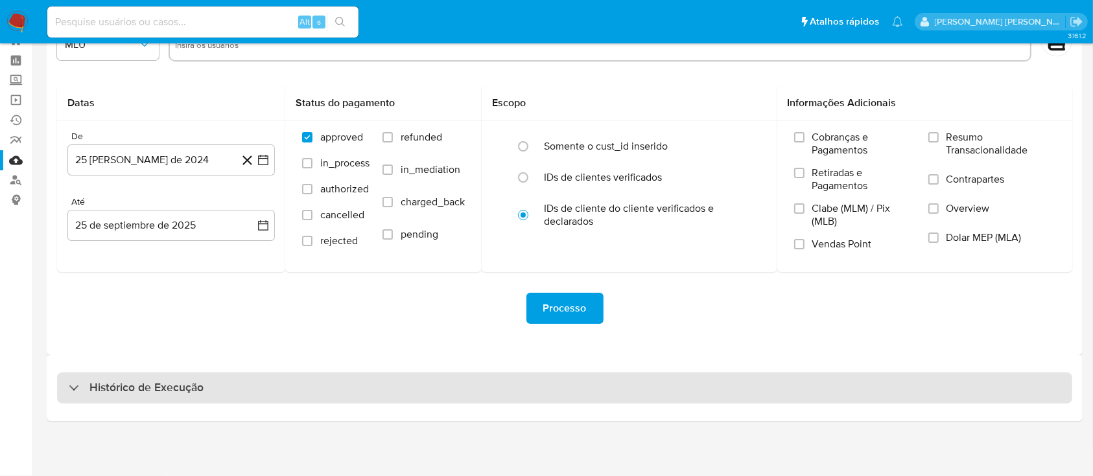
click at [259, 388] on div "Histórico de Execução" at bounding box center [564, 388] width 1015 height 31
select select "10"
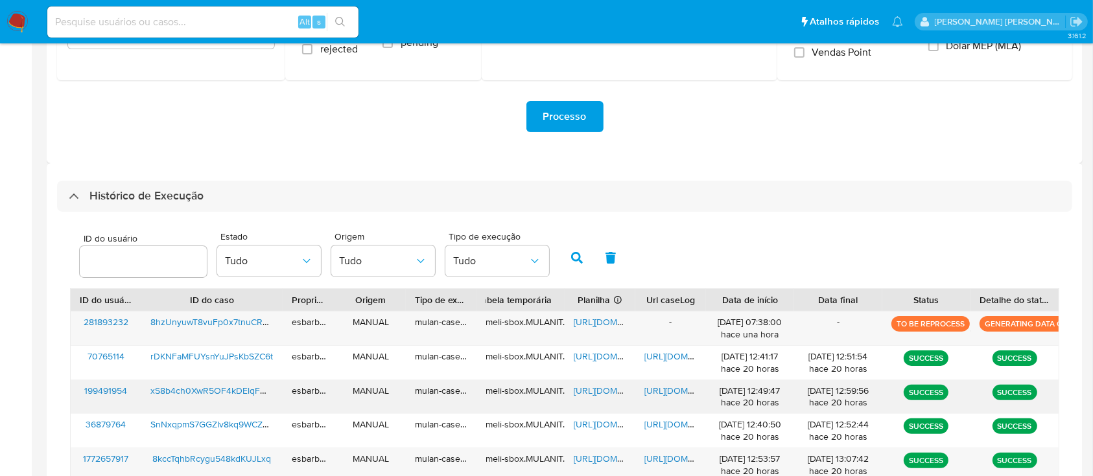
scroll to position [306, 0]
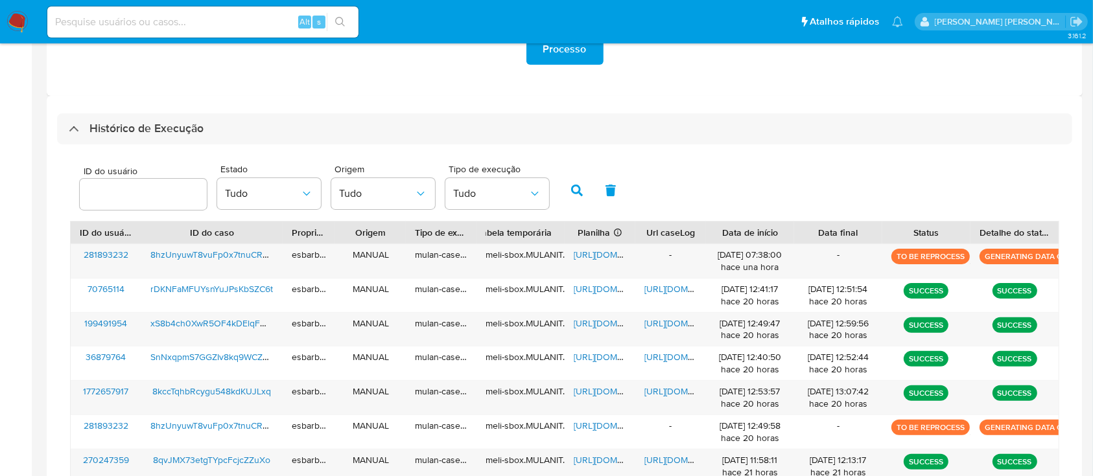
click at [11, 18] on img at bounding box center [17, 22] width 22 height 22
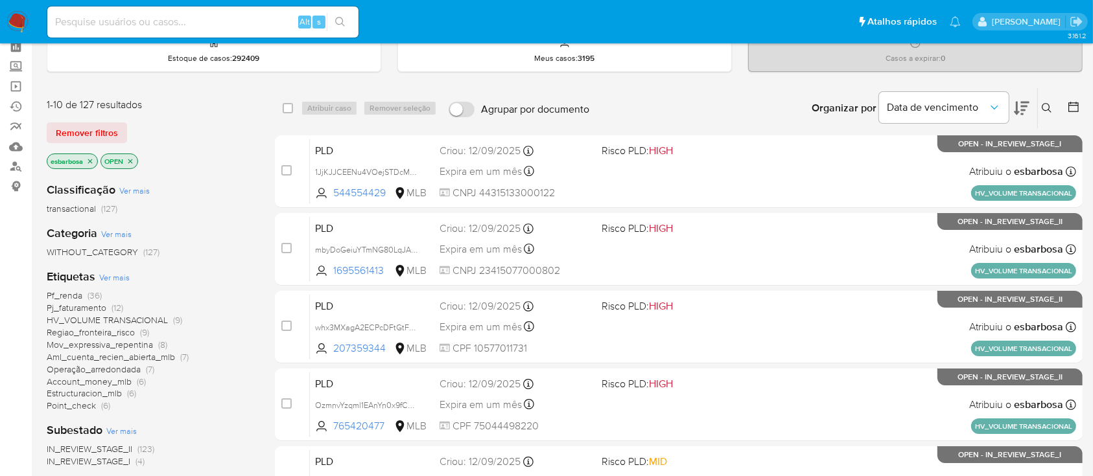
scroll to position [86, 0]
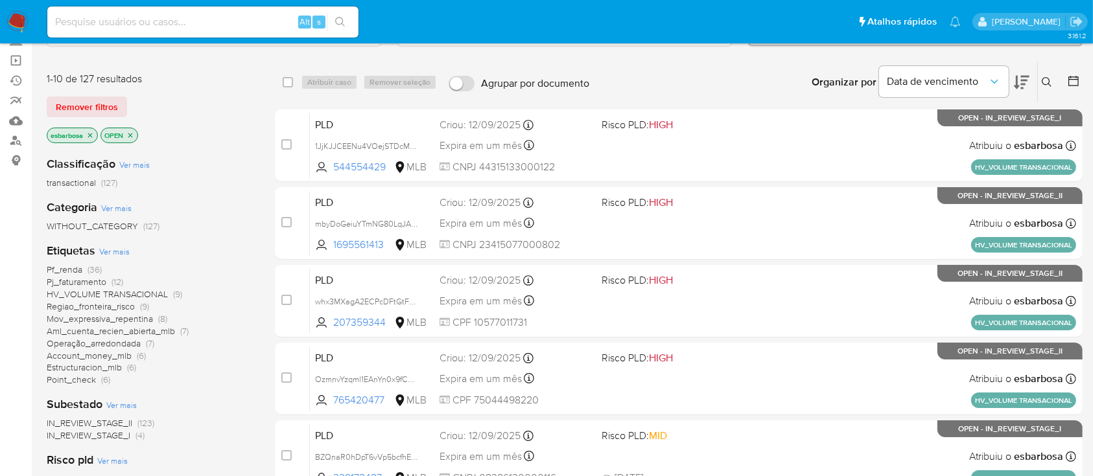
click at [99, 330] on span "Aml_cuenta_recien_abierta_mlb" at bounding box center [111, 331] width 128 height 13
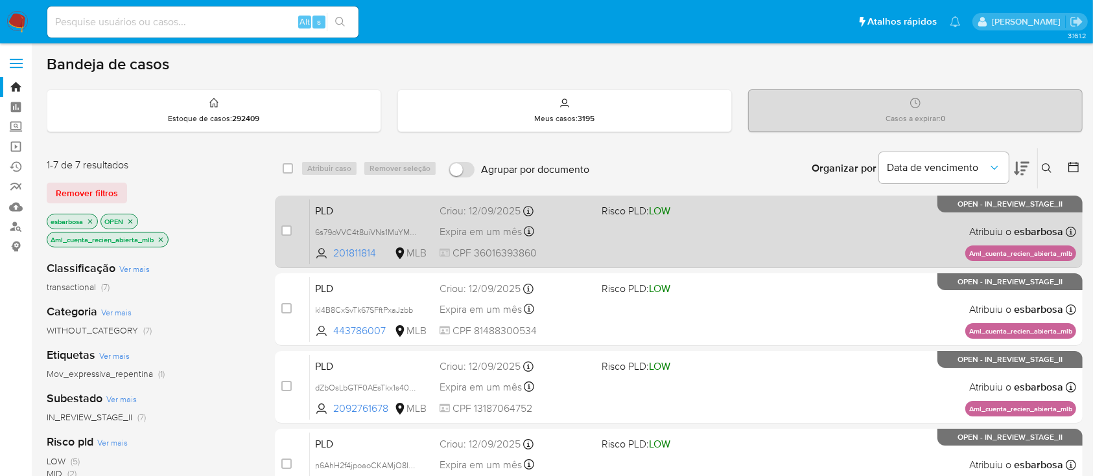
click at [777, 237] on div "PLD 6s79oVVC4t8uiVNs1MuYMLVS 201811814 MLB Risco PLD: LOW Criou: 12/09/2025 Cri…" at bounding box center [693, 231] width 766 height 65
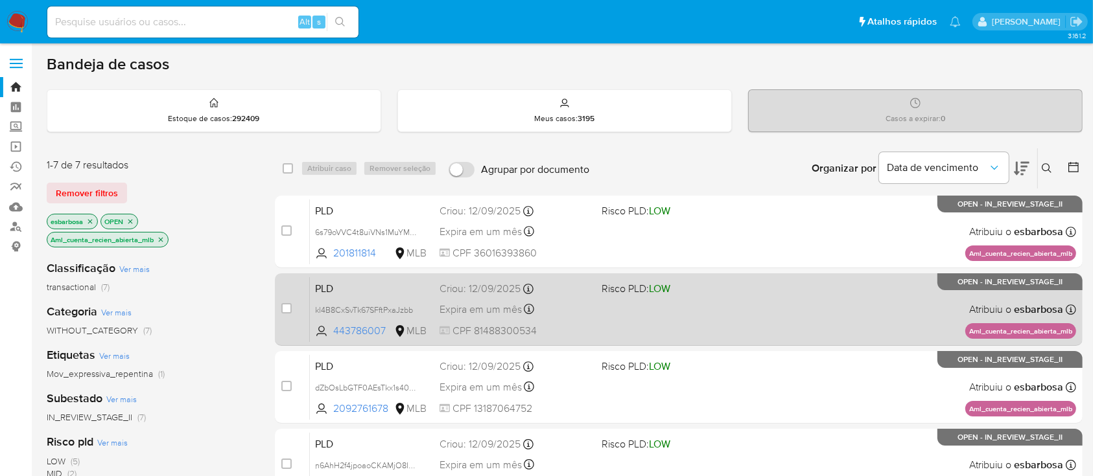
click at [739, 307] on div "PLD kl4B8CxSvTk67SFftPxaJzbb 443786007 MLB Risco PLD: LOW Criou: 12/09/2025 Cri…" at bounding box center [693, 309] width 766 height 65
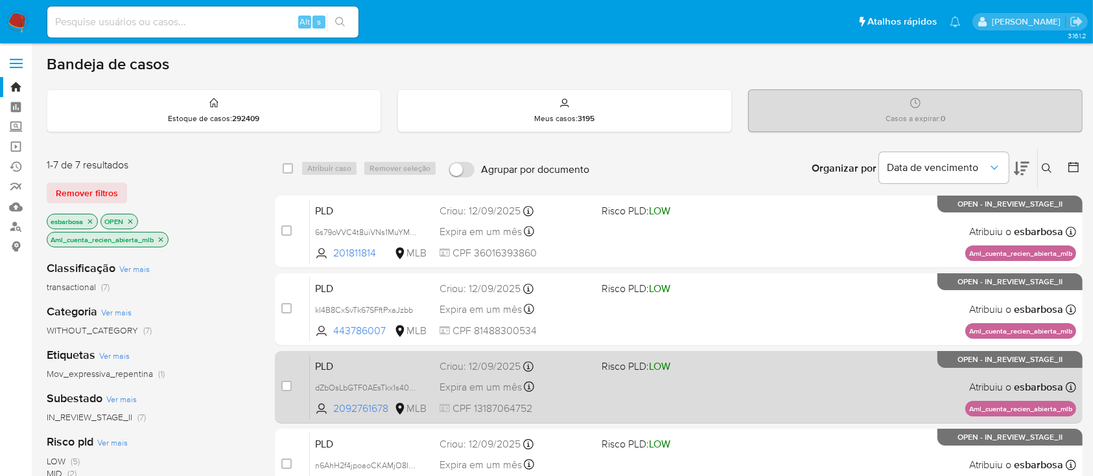
click at [709, 403] on div "PLD dZbOsLbGTF0AEsTkx1s40cL2 2092761678 MLB Risco PLD: LOW Criou: 12/09/2025 Cr…" at bounding box center [693, 387] width 766 height 65
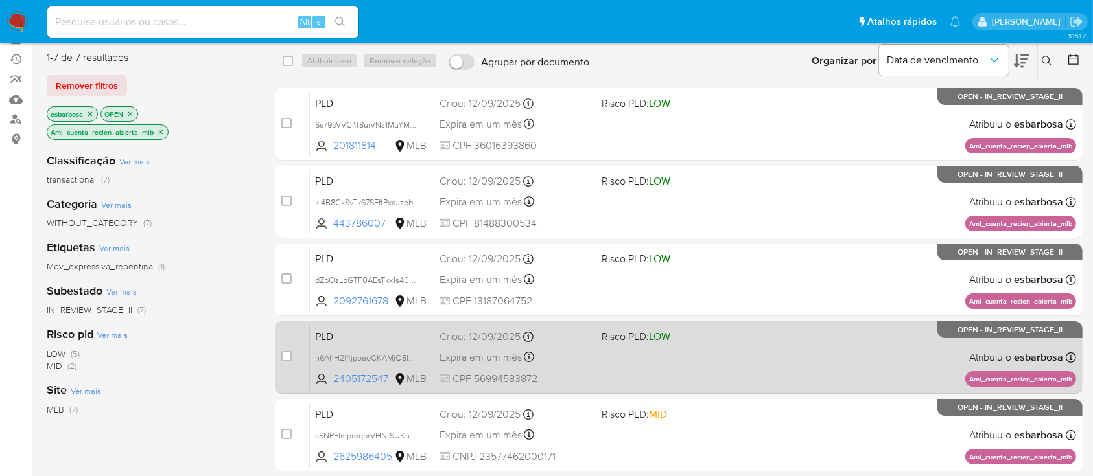
scroll to position [172, 0]
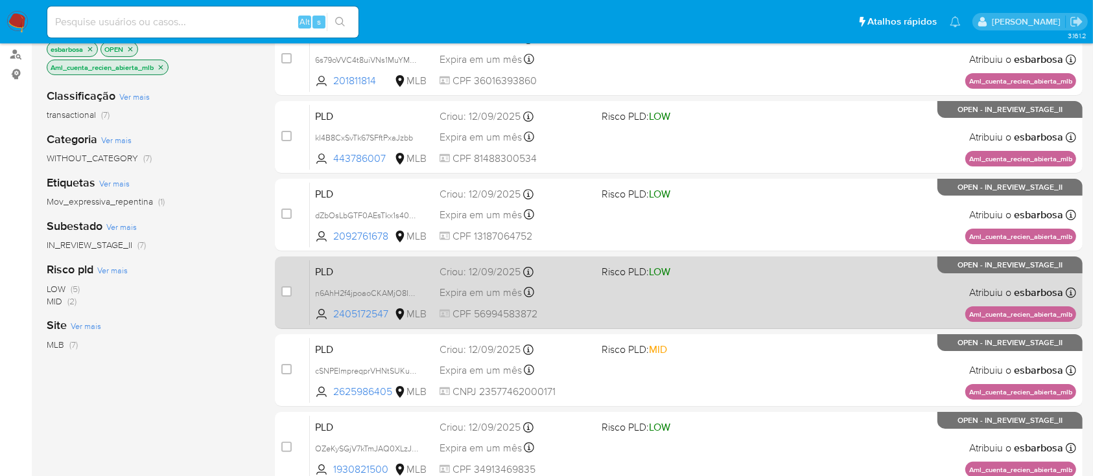
click at [734, 309] on div "PLD n6AhH2f4jpoaoCKAMjO8INDN 2405172547 MLB Risco PLD: LOW Criou: 12/09/2025 Cr…" at bounding box center [693, 292] width 766 height 65
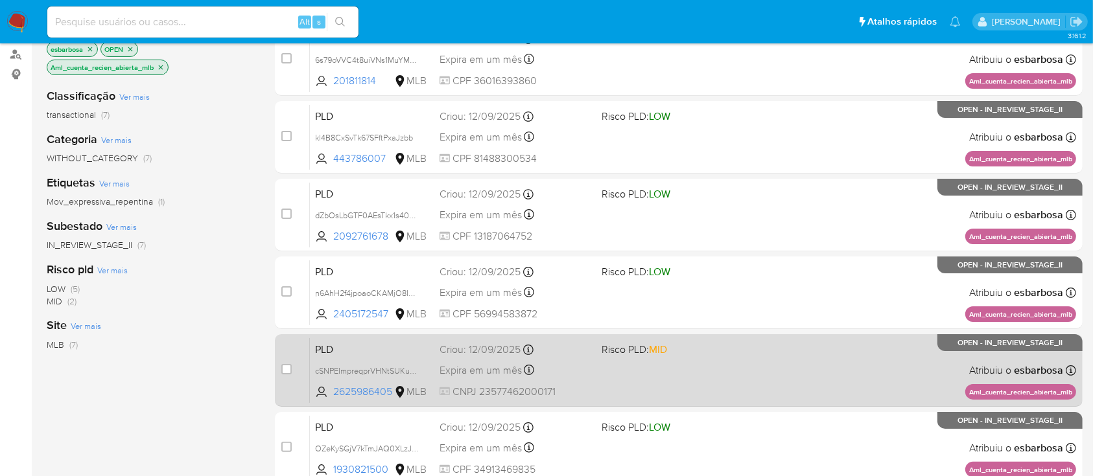
click at [709, 365] on div "PLD cSNPEImpreqprVHNtSUKu4FC 2625986405 MLB Risco PLD: MID Criou: 12/09/2025 Cr…" at bounding box center [693, 370] width 766 height 65
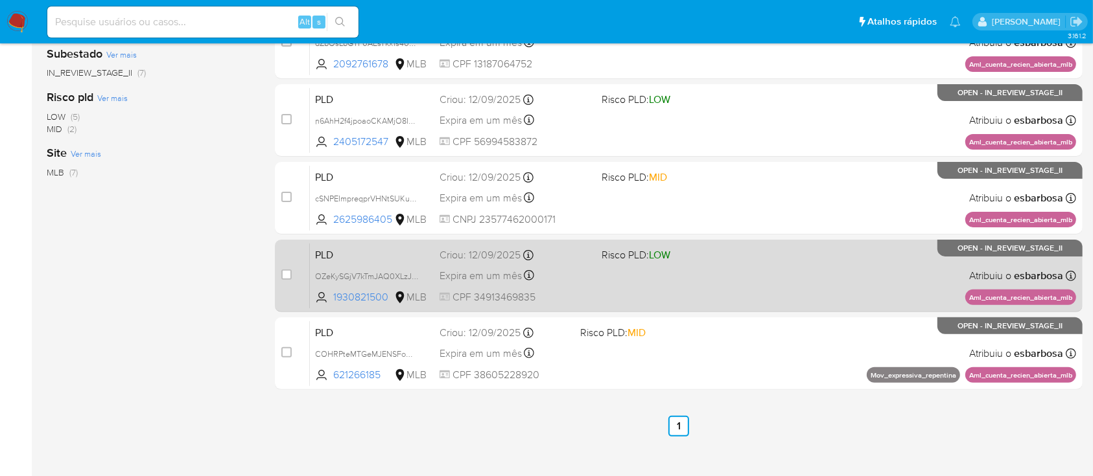
scroll to position [346, 0]
click at [754, 293] on div "PLD OZeKySGjV7kTmJAQ0XLzJQN8 1930821500 MLB Risco PLD: LOW Criou: 12/09/2025 Cr…" at bounding box center [693, 274] width 766 height 65
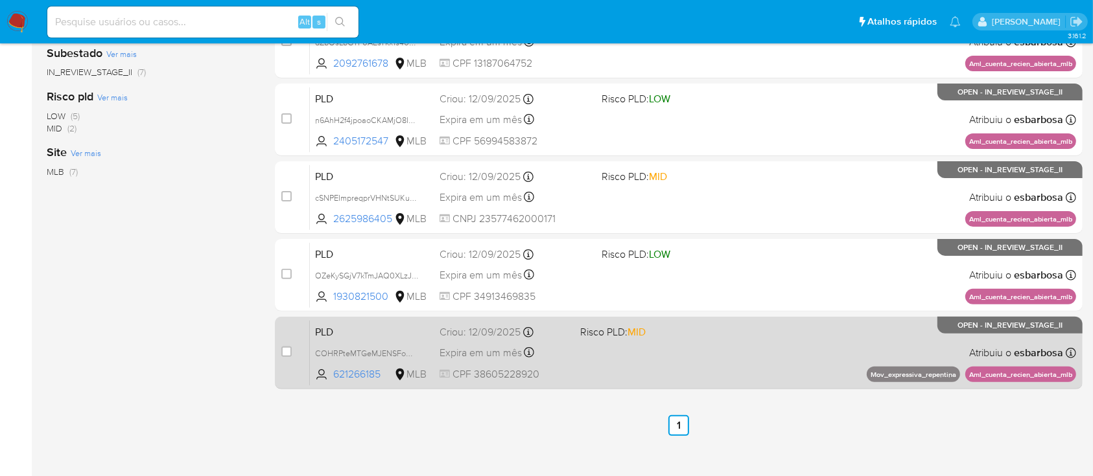
click at [657, 345] on div "PLD COHRPteMTGeMJENSFommnCwy 621266185 MLB Risco PLD: MID Criou: 12/09/2025 Cri…" at bounding box center [693, 352] width 766 height 65
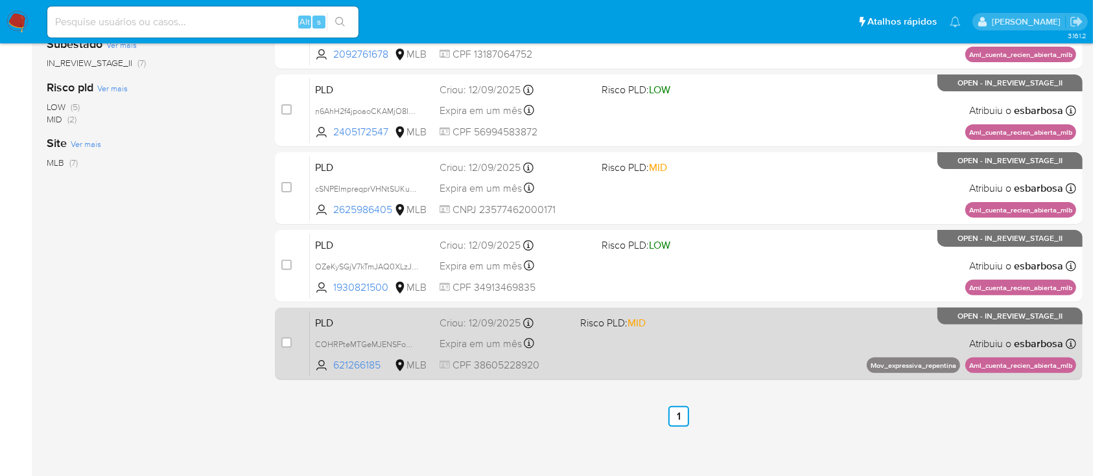
scroll to position [359, 0]
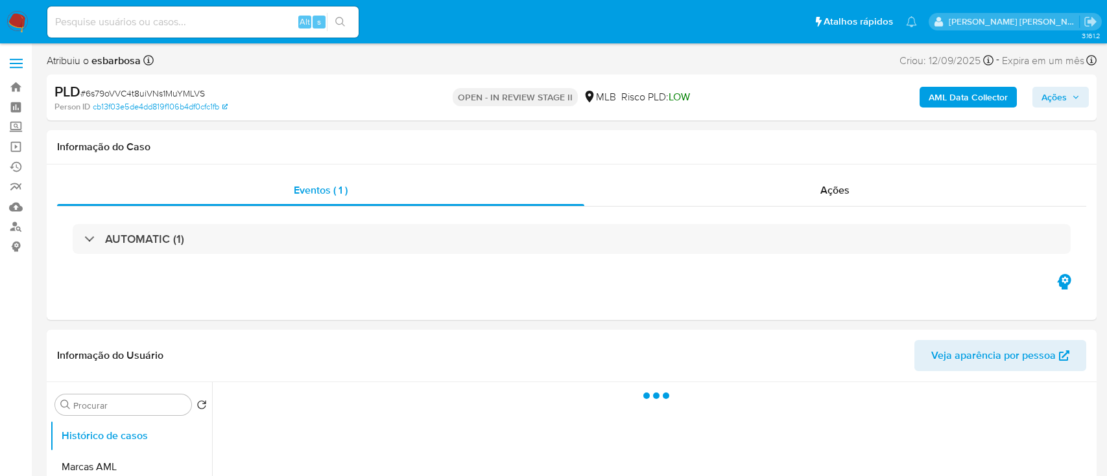
select select "10"
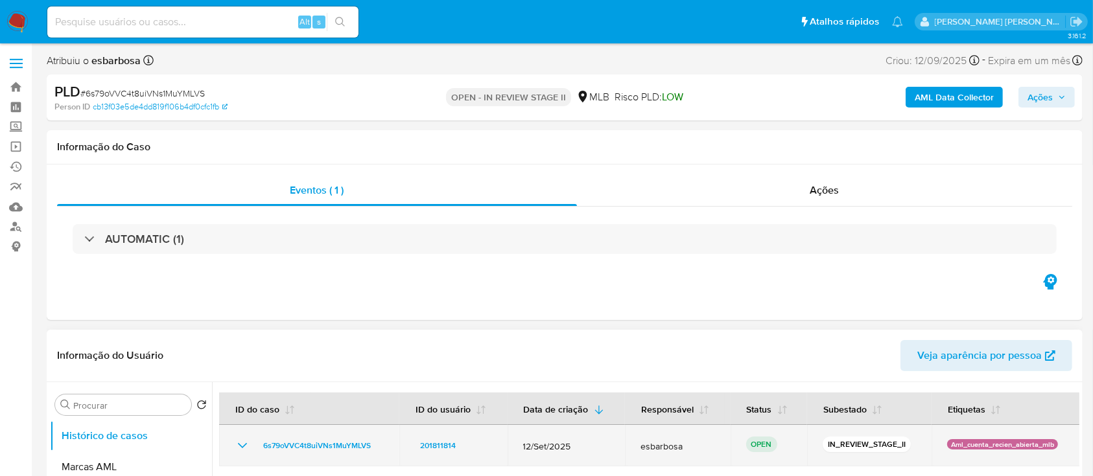
scroll to position [86, 0]
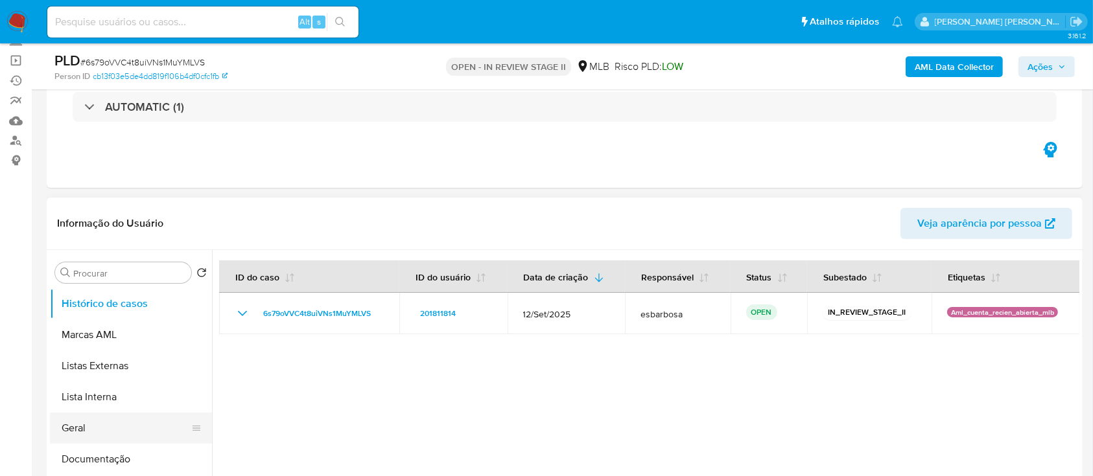
click at [70, 424] on button "Geral" at bounding box center [126, 428] width 152 height 31
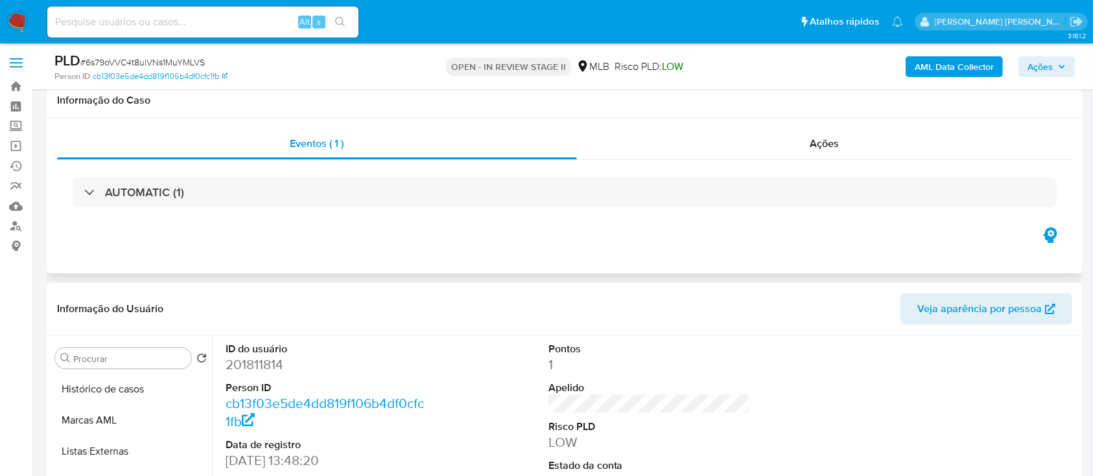
scroll to position [0, 0]
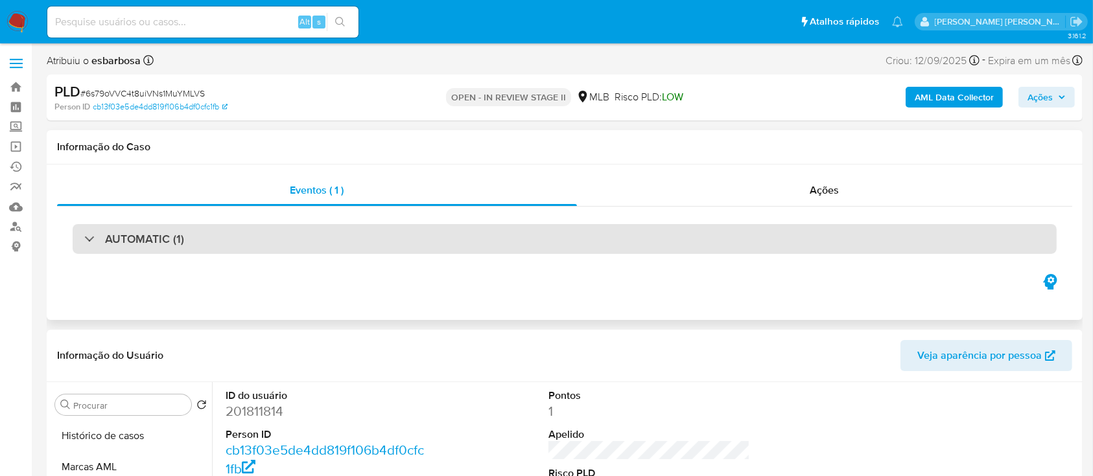
click at [249, 244] on div "AUTOMATIC (1)" at bounding box center [565, 239] width 984 height 30
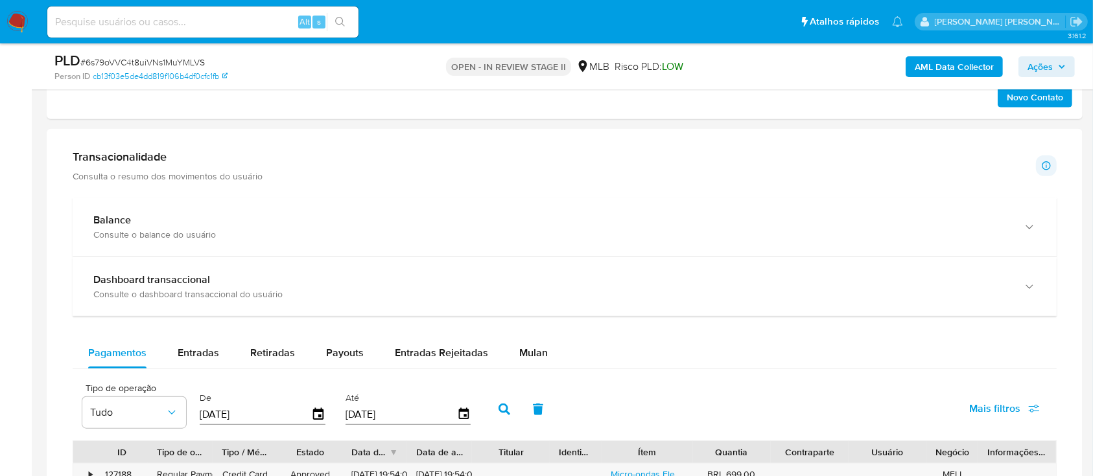
scroll to position [1210, 0]
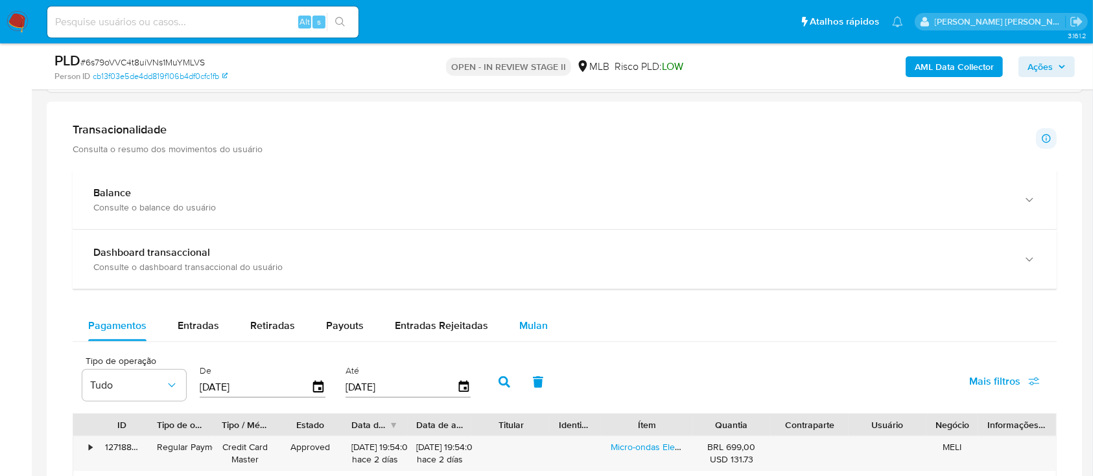
click at [526, 329] on span "Mulan" at bounding box center [533, 325] width 29 height 15
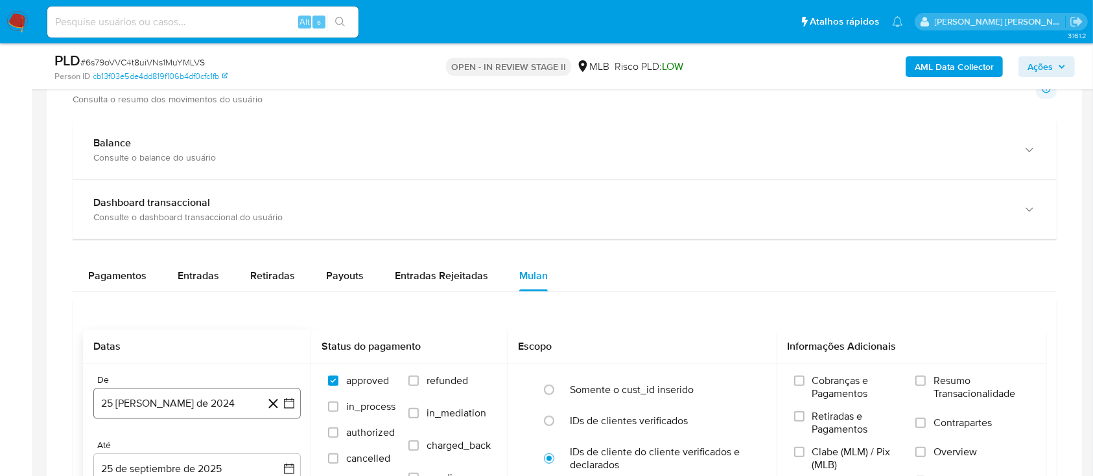
scroll to position [1297, 0]
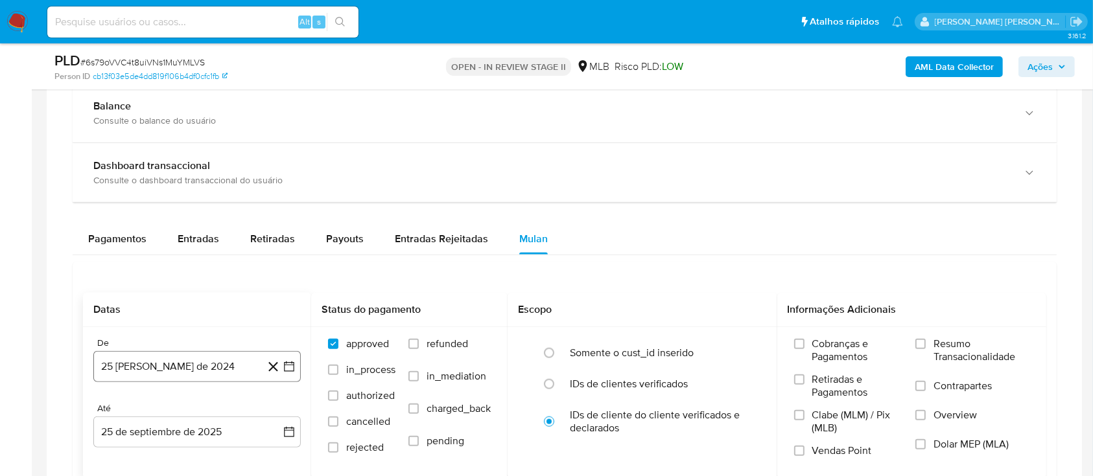
click at [215, 366] on button "[DATE]" at bounding box center [196, 366] width 207 height 31
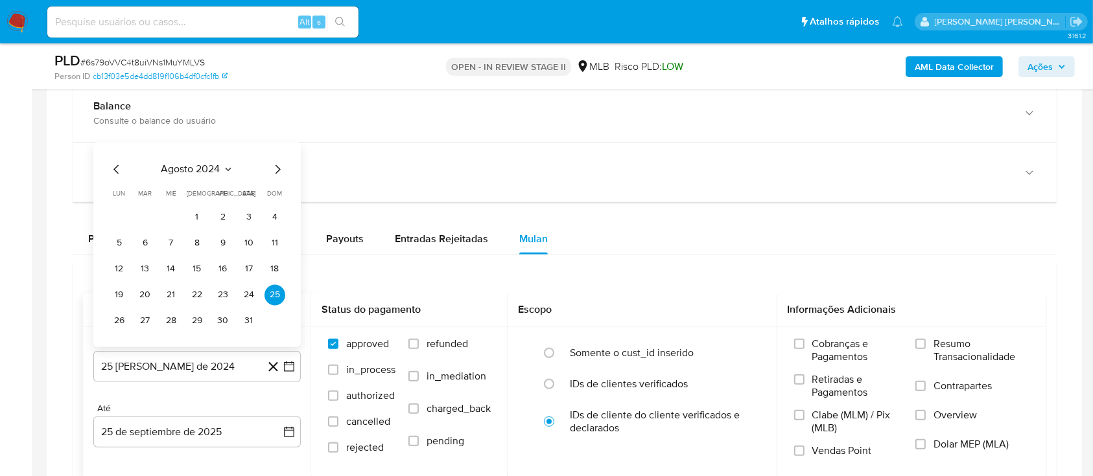
click at [203, 168] on span "agosto 2024" at bounding box center [190, 169] width 59 height 13
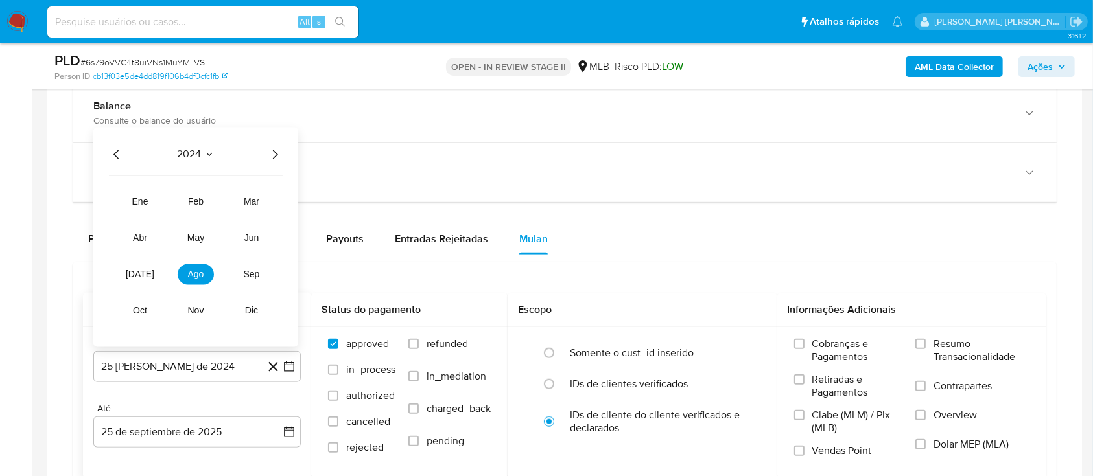
click at [270, 158] on icon "Año siguiente" at bounding box center [275, 155] width 16 height 16
click at [186, 273] on button "ago" at bounding box center [196, 274] width 36 height 21
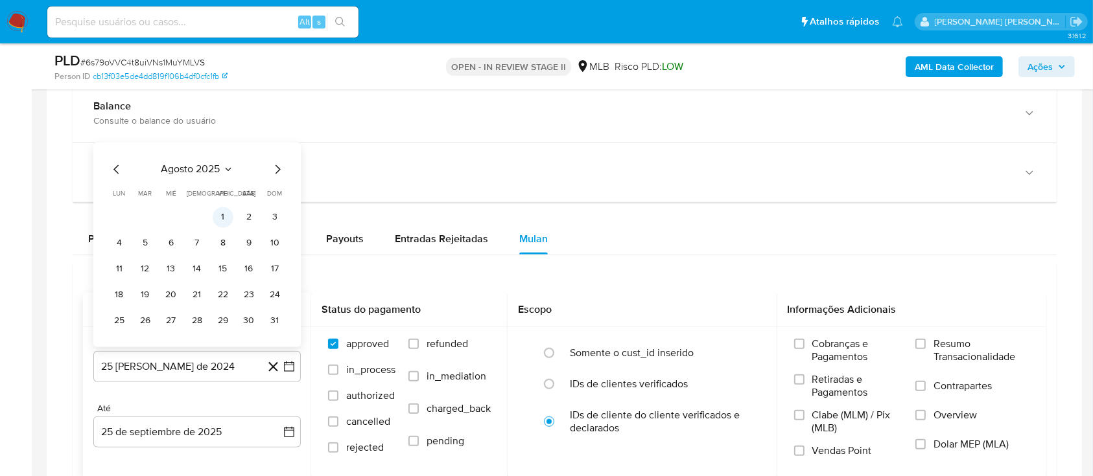
click at [222, 210] on button "1" at bounding box center [223, 217] width 21 height 21
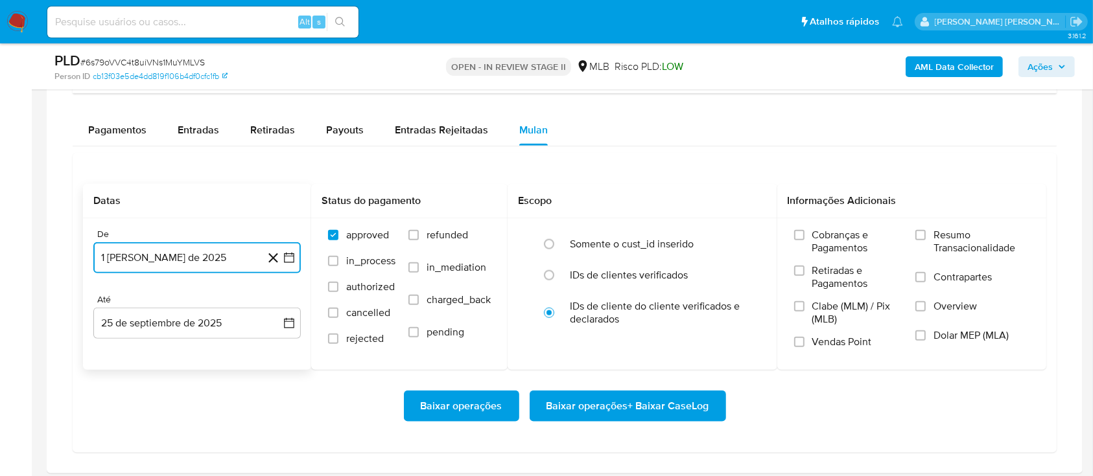
scroll to position [1469, 0]
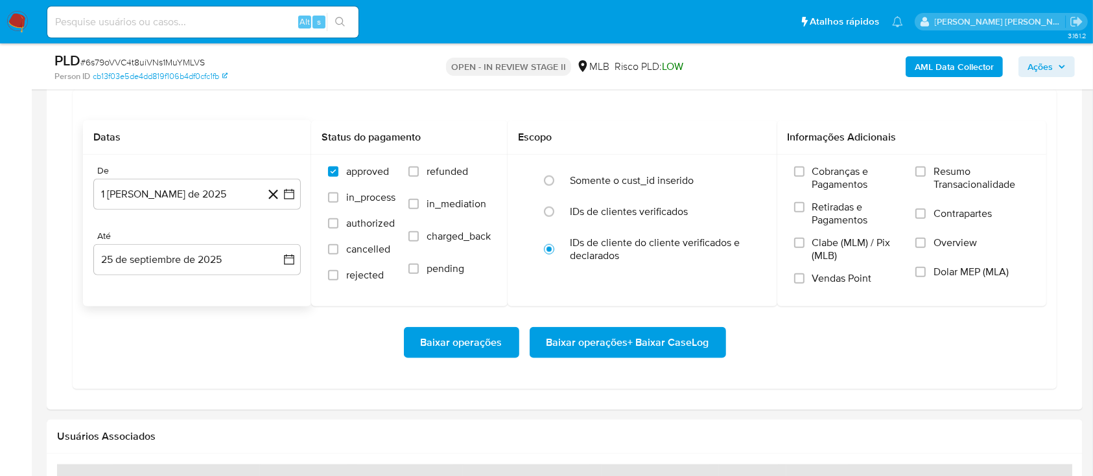
click at [217, 286] on div "De 1 de agosto de 2025 1-08-2025 Até 25 de septiembre de 2025 25-09-2025" at bounding box center [197, 231] width 228 height 152
click at [226, 252] on button "25 de septiembre de 2025" at bounding box center [196, 259] width 207 height 31
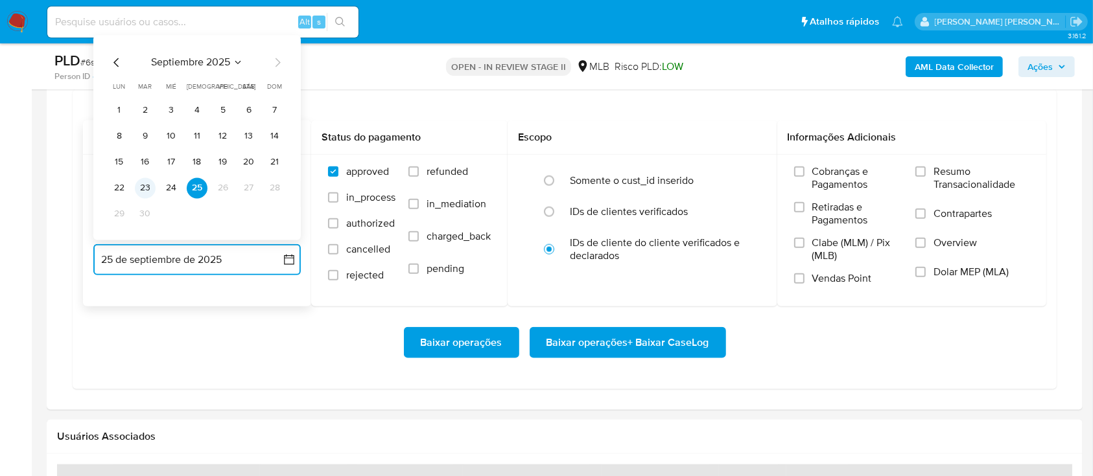
click at [150, 190] on button "23" at bounding box center [145, 188] width 21 height 21
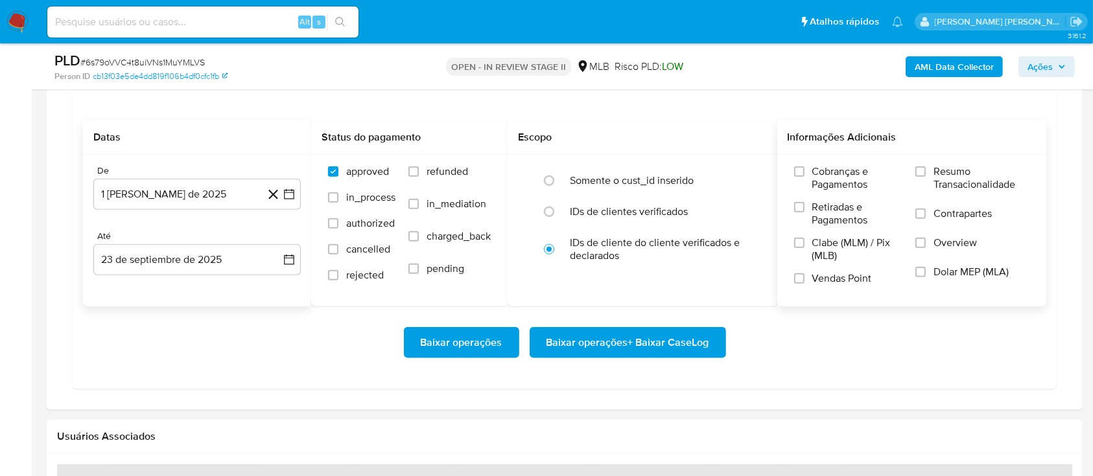
click at [928, 170] on label "Resumo Transacionalidade" at bounding box center [972, 186] width 114 height 42
click at [926, 170] on input "Resumo Transacionalidade" at bounding box center [920, 172] width 10 height 10
click at [927, 214] on label "Contrapartes" at bounding box center [972, 221] width 114 height 29
click at [926, 214] on input "Contrapartes" at bounding box center [920, 214] width 10 height 10
click at [805, 279] on label "Vendas Point" at bounding box center [848, 283] width 109 height 23
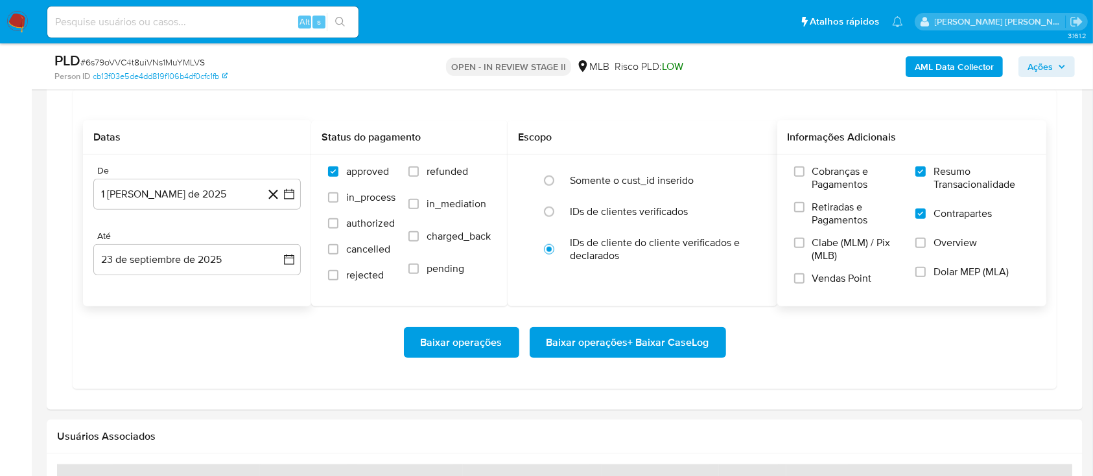
click at [805, 279] on input "Vendas Point" at bounding box center [799, 279] width 10 height 10
click at [618, 340] on span "Baixar operações + Baixar CaseLog" at bounding box center [627, 343] width 163 height 29
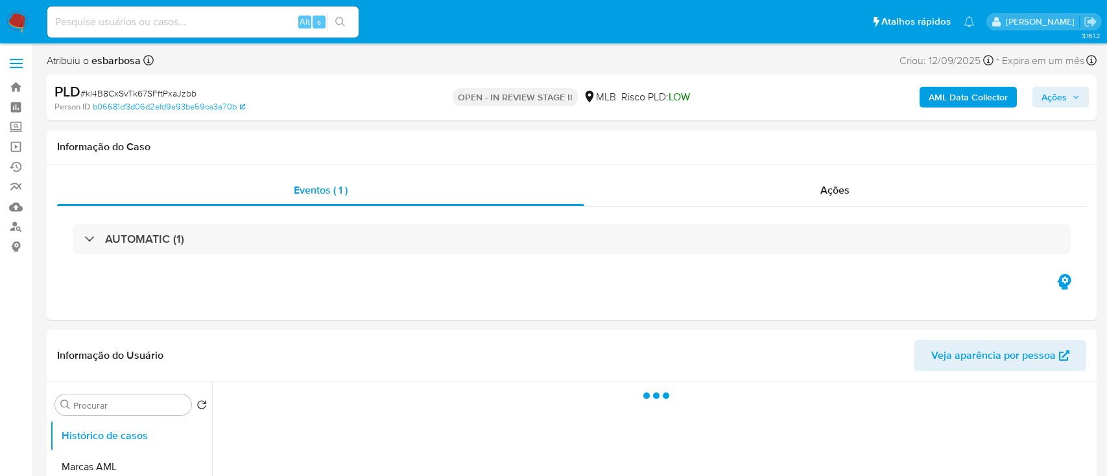
select select "10"
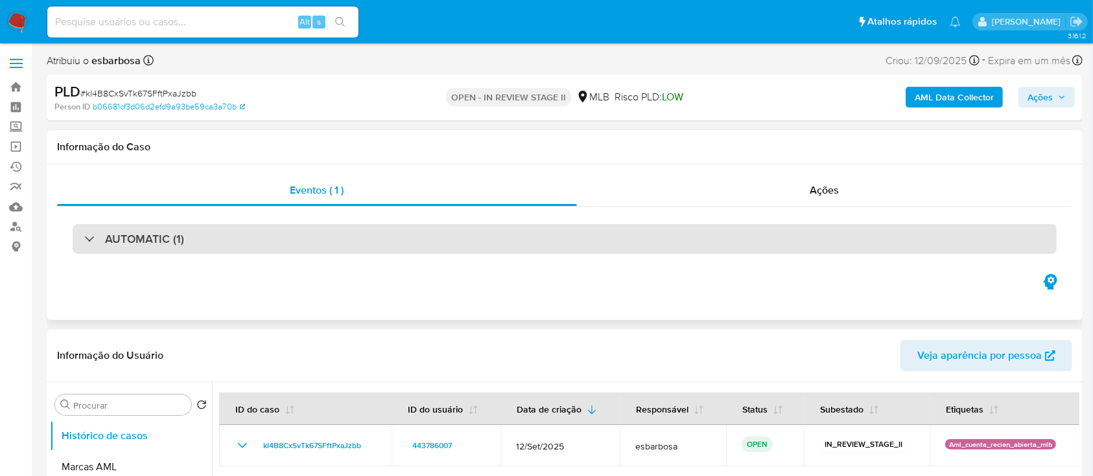
click at [288, 233] on div "AUTOMATIC (1)" at bounding box center [565, 239] width 984 height 30
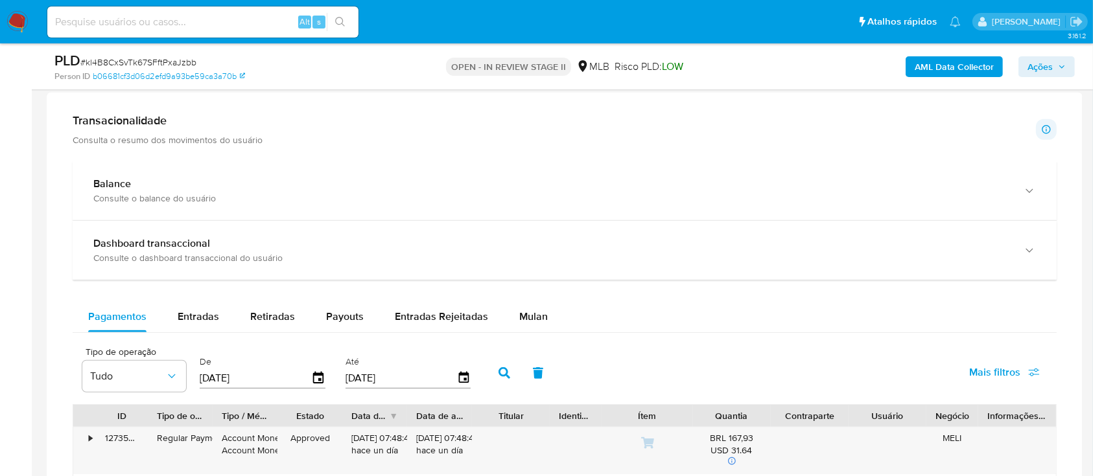
scroll to position [1210, 0]
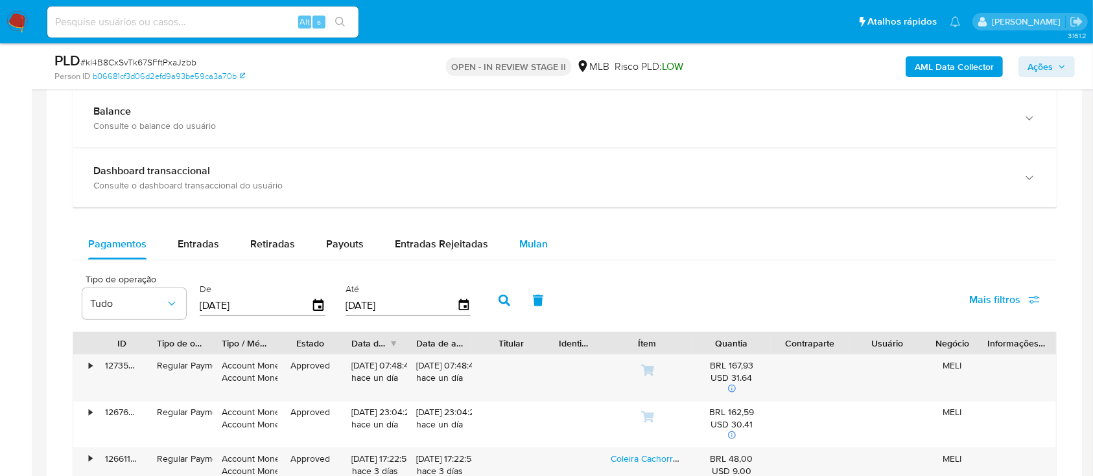
click at [534, 237] on span "Mulan" at bounding box center [533, 244] width 29 height 15
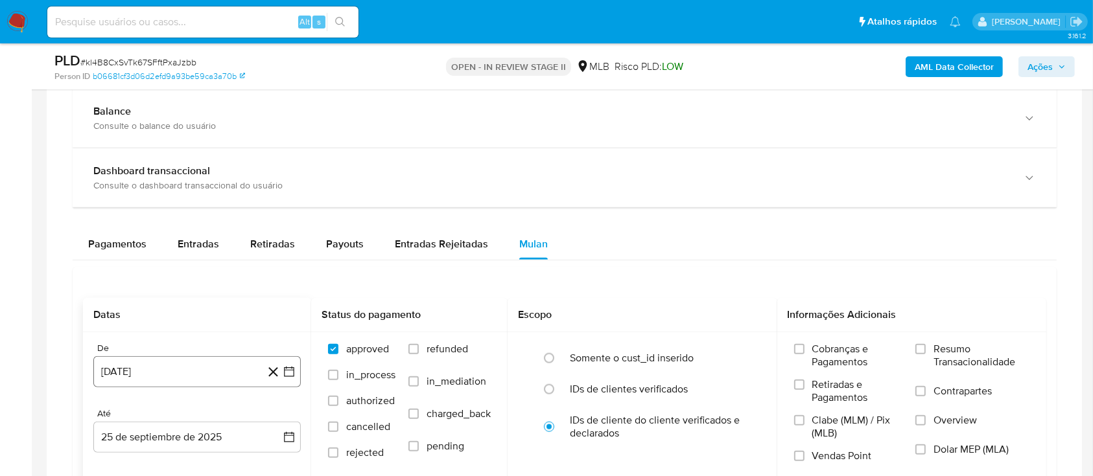
drag, startPoint x: 200, startPoint y: 370, endPoint x: 196, endPoint y: 355, distance: 15.4
click at [199, 370] on button "[DATE]" at bounding box center [196, 372] width 207 height 31
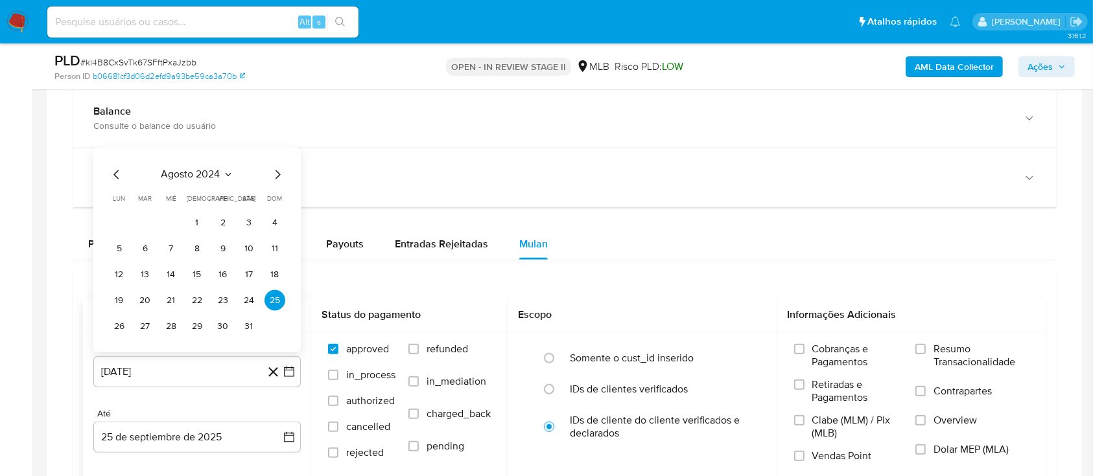
click at [197, 174] on span "agosto 2024" at bounding box center [190, 175] width 59 height 13
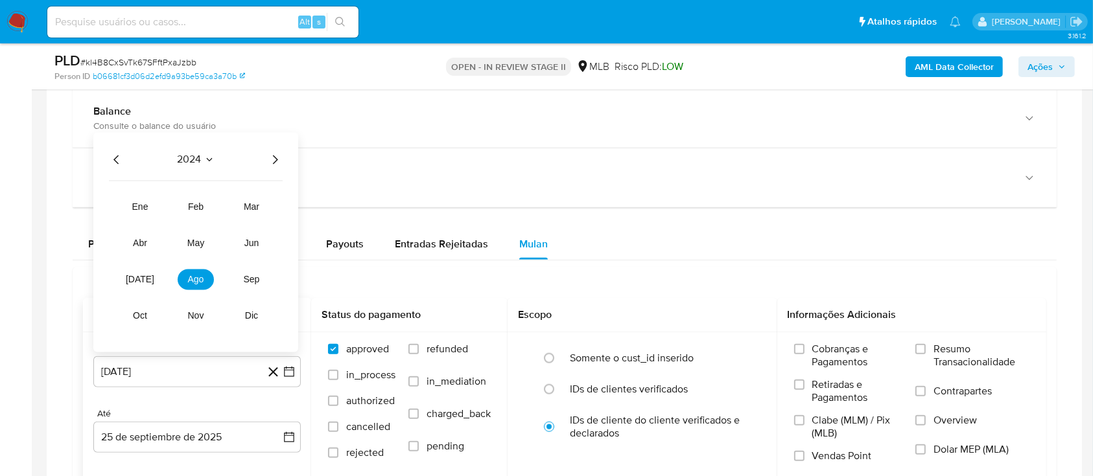
click at [271, 158] on icon "Año siguiente" at bounding box center [275, 160] width 16 height 16
click at [195, 271] on button "ago" at bounding box center [196, 280] width 36 height 21
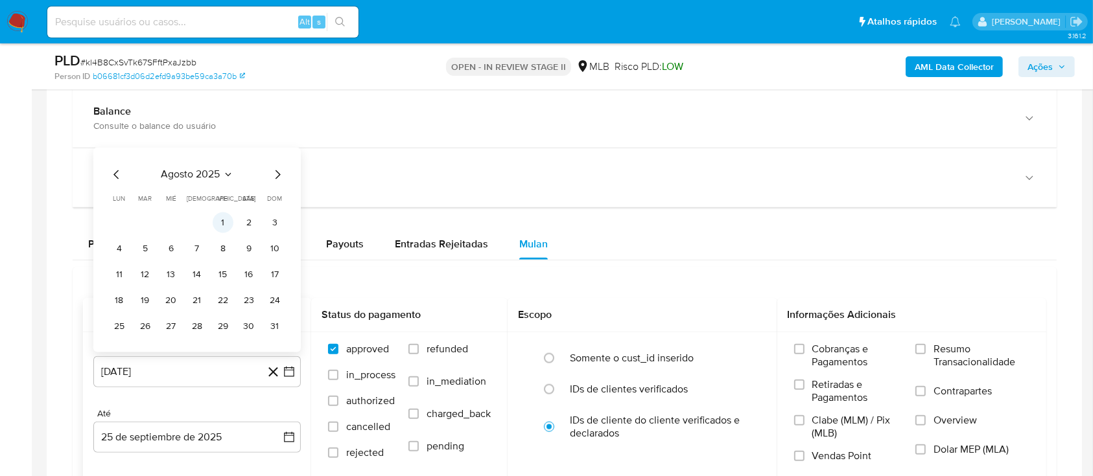
click at [224, 220] on button "1" at bounding box center [223, 223] width 21 height 21
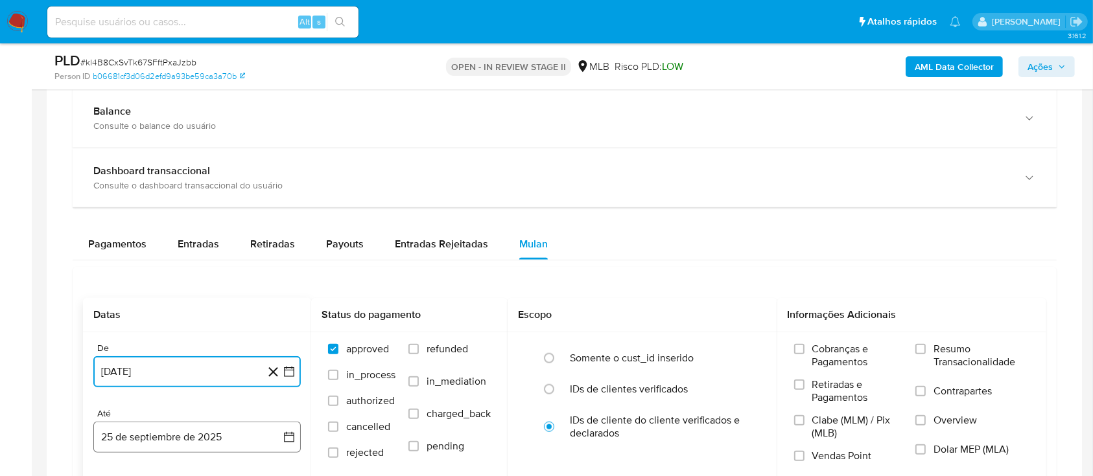
click at [234, 434] on button "25 de septiembre de 2025" at bounding box center [196, 437] width 207 height 31
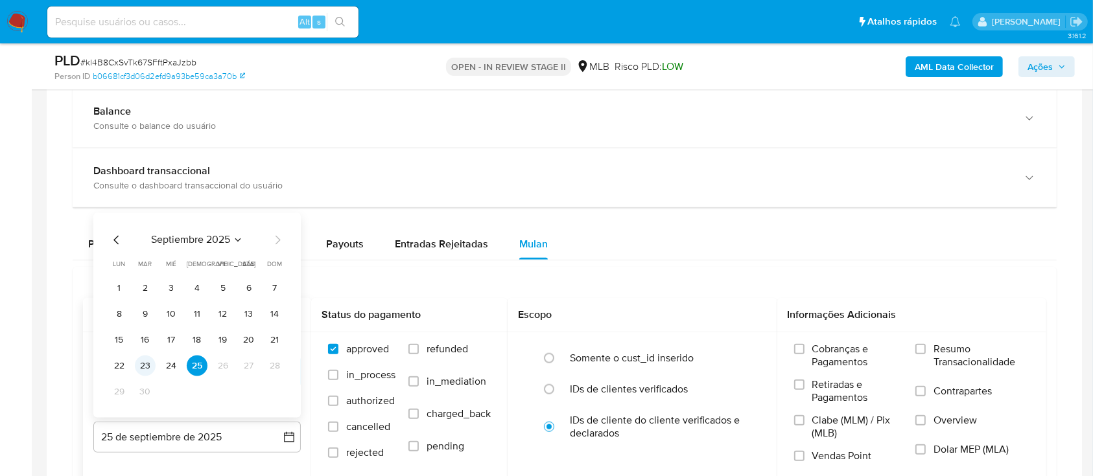
click at [145, 366] on button "23" at bounding box center [145, 366] width 21 height 21
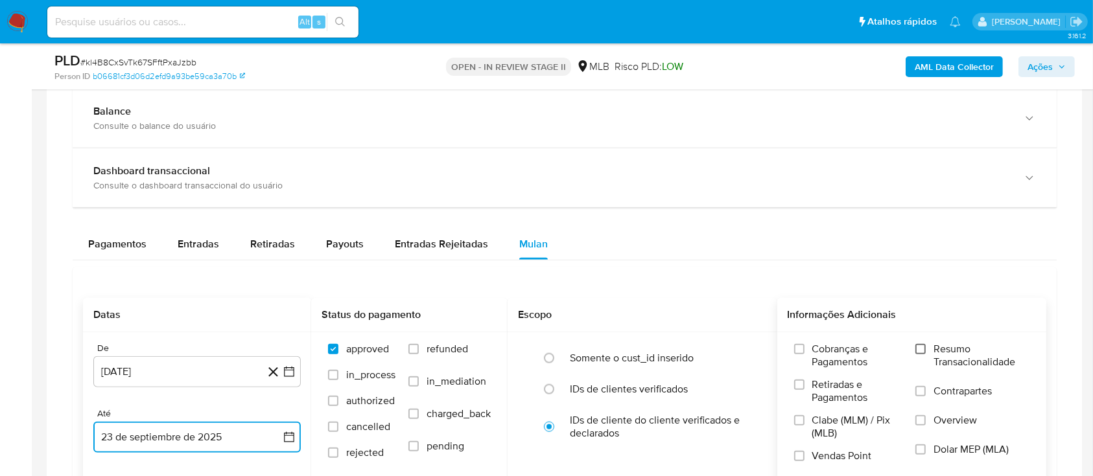
click at [923, 350] on input "Resumo Transacionalidade" at bounding box center [920, 349] width 10 height 10
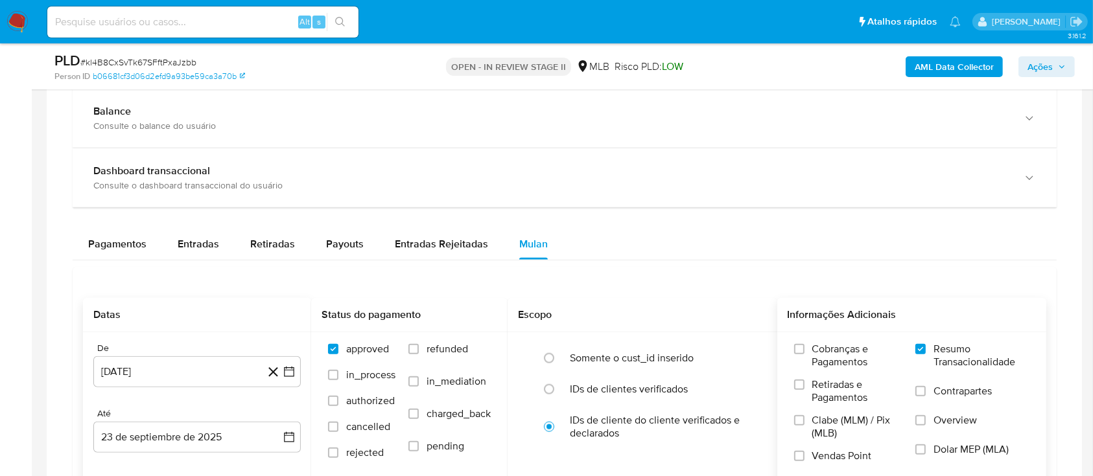
click at [927, 392] on label "Contrapartes" at bounding box center [972, 399] width 114 height 29
click at [926, 392] on input "Contrapartes" at bounding box center [920, 391] width 10 height 10
click at [801, 453] on input "Vendas Point" at bounding box center [799, 456] width 10 height 10
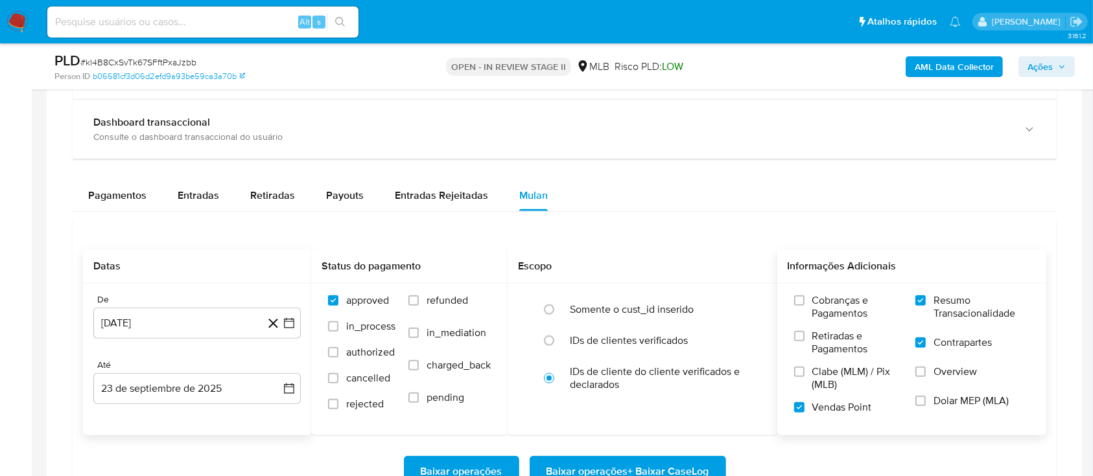
scroll to position [1297, 0]
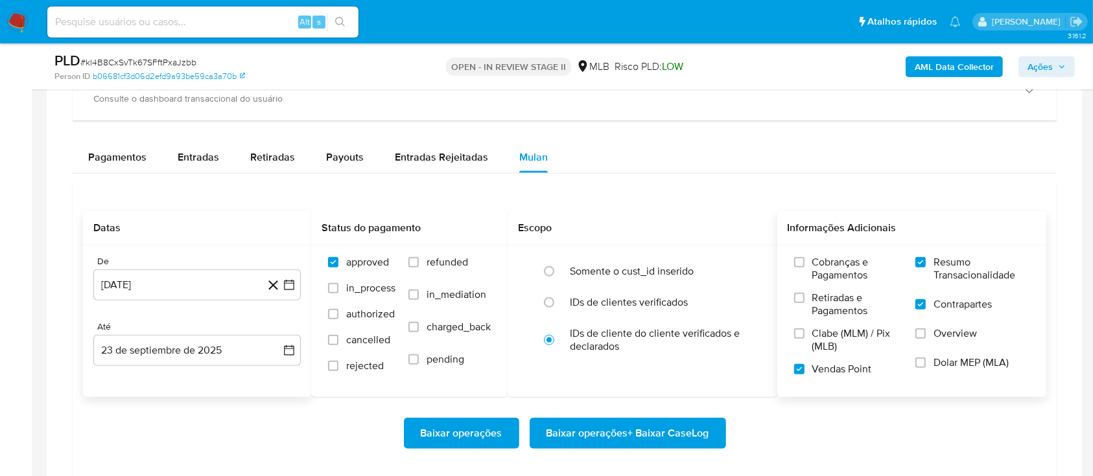
click at [661, 427] on span "Baixar operações + Baixar CaseLog" at bounding box center [627, 433] width 163 height 29
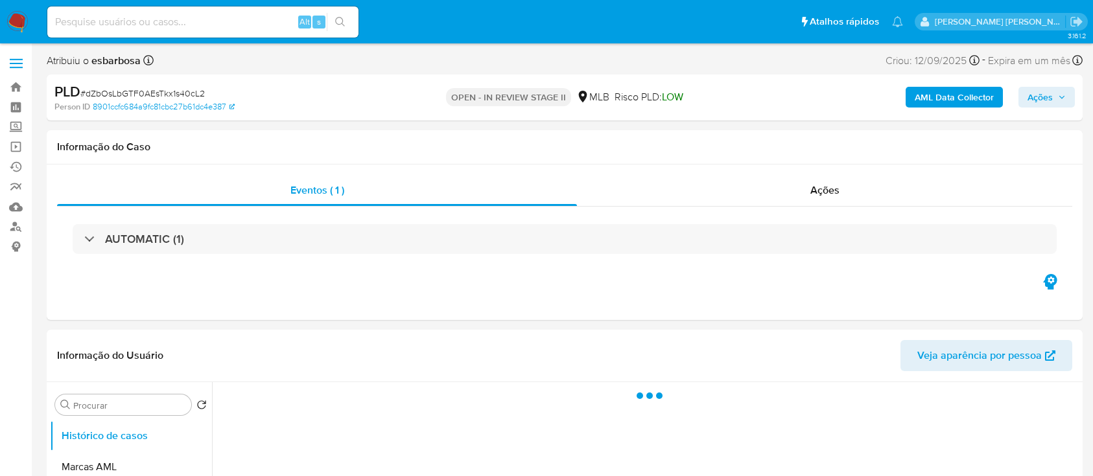
select select "10"
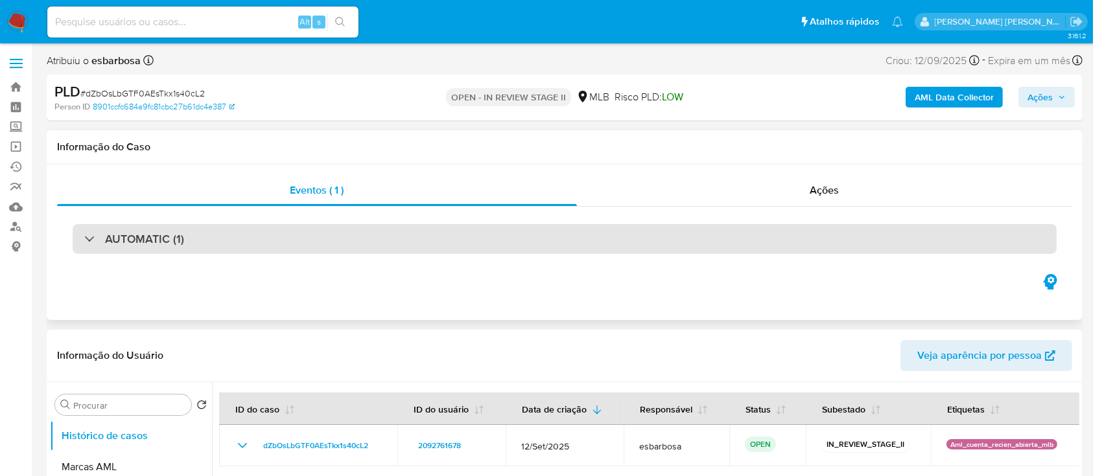
drag, startPoint x: 215, startPoint y: 233, endPoint x: 223, endPoint y: 233, distance: 8.4
click at [215, 233] on div "AUTOMATIC (1)" at bounding box center [565, 239] width 984 height 30
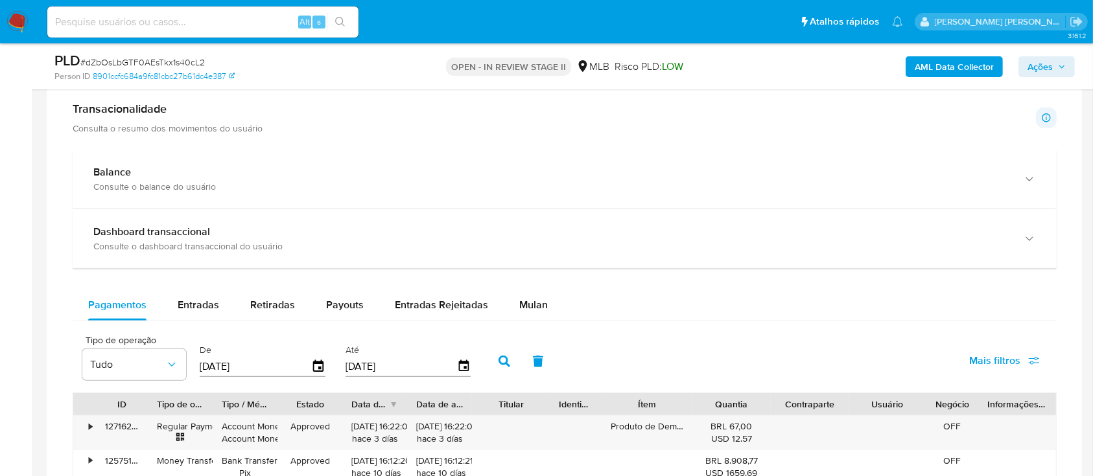
scroll to position [1297, 0]
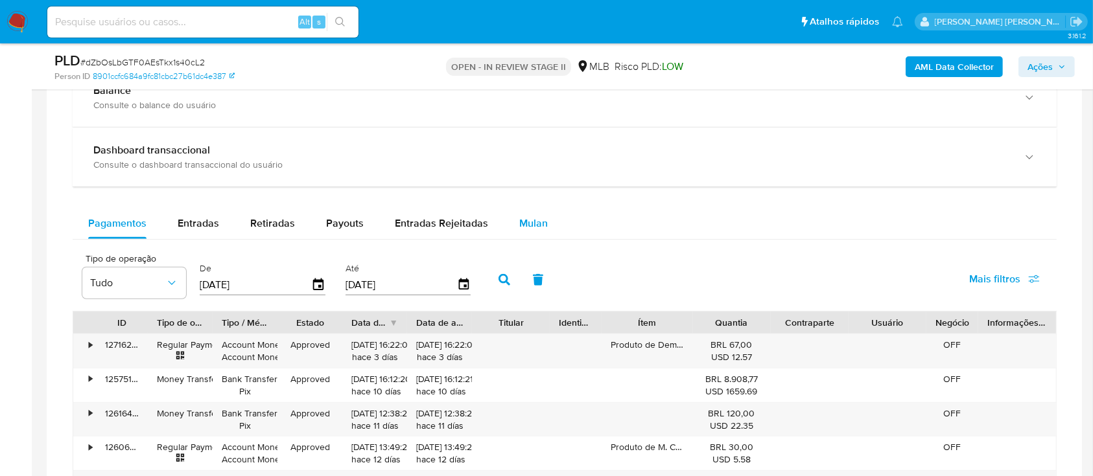
click at [528, 225] on span "Mulan" at bounding box center [533, 223] width 29 height 15
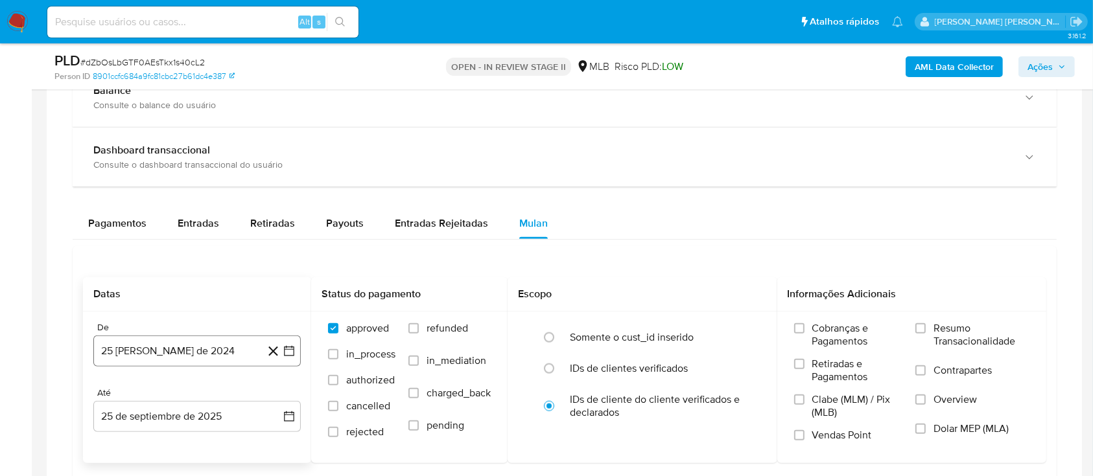
click at [166, 350] on button "[DATE]" at bounding box center [196, 351] width 207 height 31
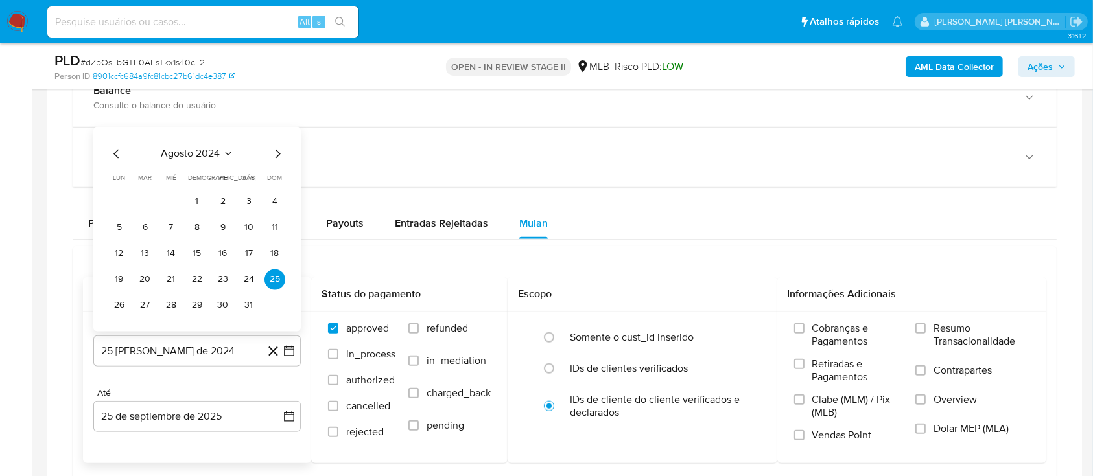
click at [221, 158] on button "agosto 2024" at bounding box center [197, 154] width 72 height 13
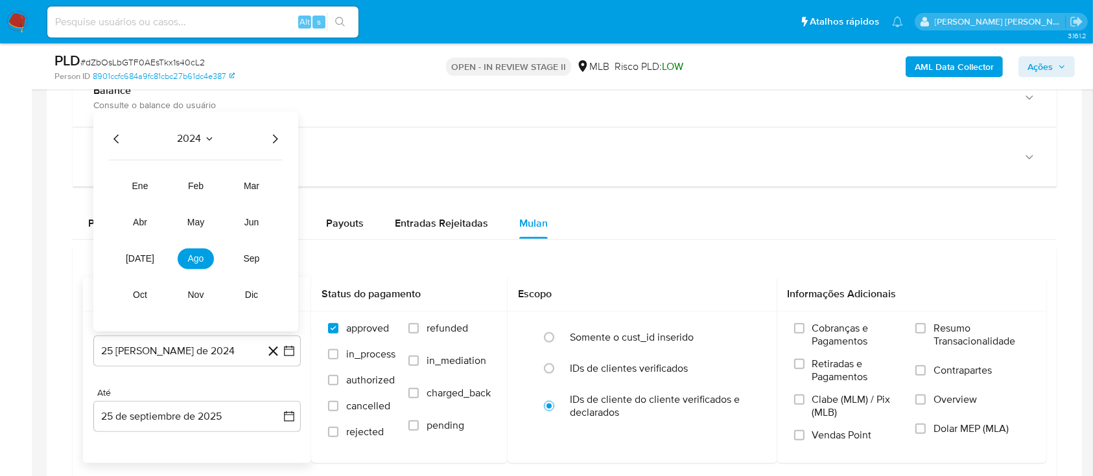
click at [274, 143] on icon "Año siguiente" at bounding box center [275, 139] width 5 height 9
click at [193, 261] on span "ago" at bounding box center [196, 259] width 16 height 10
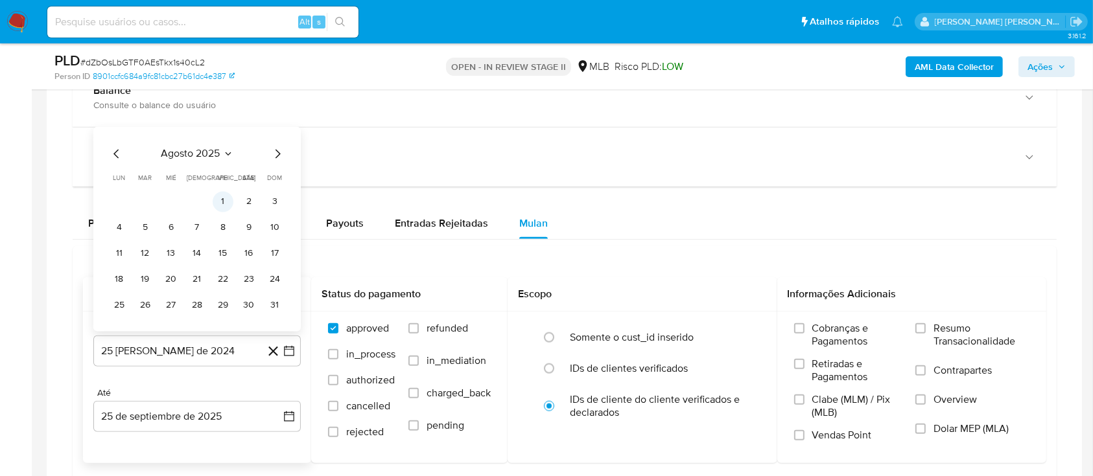
click at [229, 200] on button "1" at bounding box center [223, 202] width 21 height 21
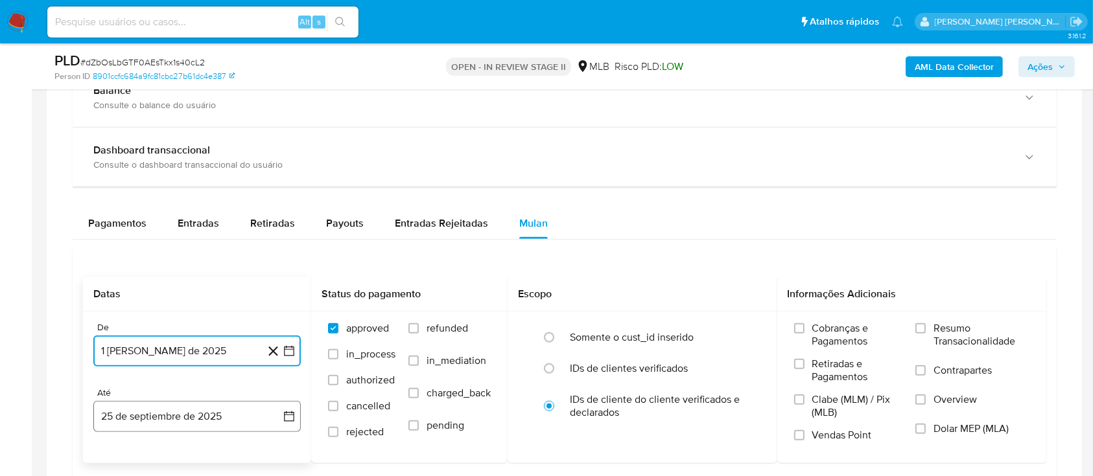
click at [212, 412] on button "25 de septiembre de 2025" at bounding box center [196, 416] width 207 height 31
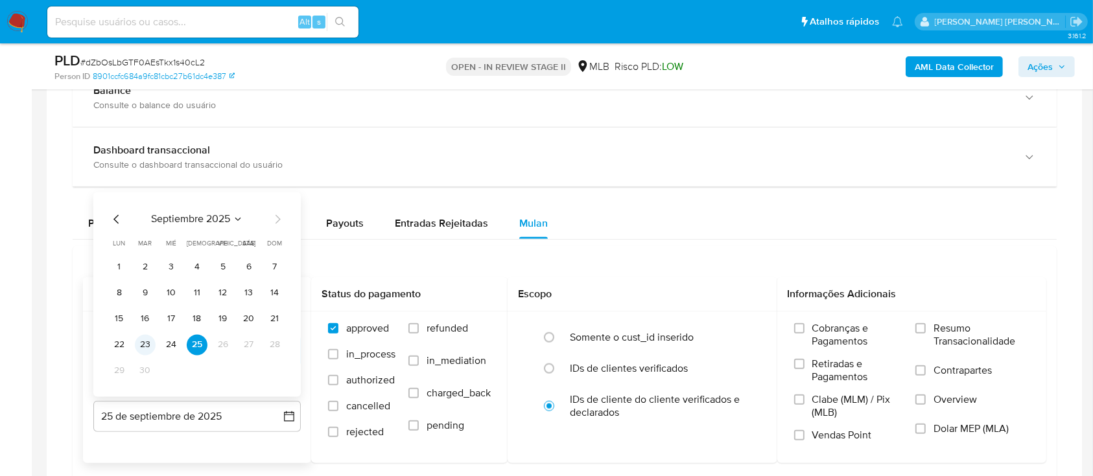
click at [137, 344] on button "23" at bounding box center [145, 345] width 21 height 21
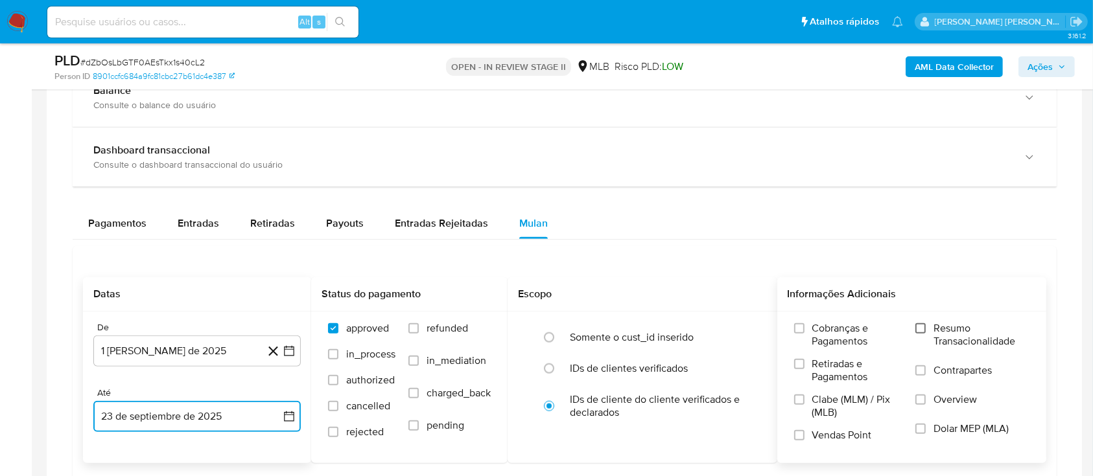
click at [918, 330] on input "Resumo Transacionalidade" at bounding box center [920, 328] width 10 height 10
click at [919, 376] on label "Contrapartes" at bounding box center [972, 378] width 114 height 29
click at [919, 376] on input "Contrapartes" at bounding box center [920, 371] width 10 height 10
click at [799, 432] on input "Vendas Point" at bounding box center [799, 435] width 10 height 10
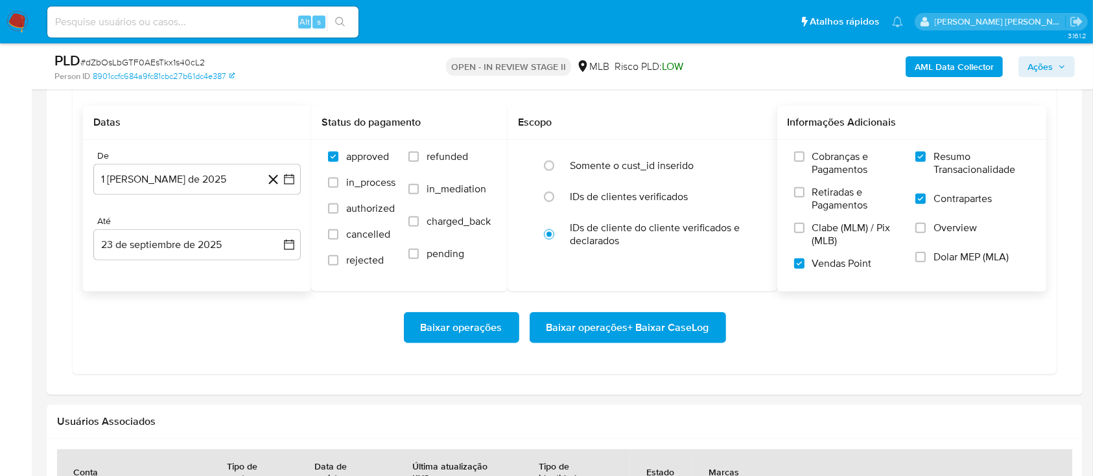
scroll to position [1469, 0]
click at [599, 324] on span "Baixar operações + Baixar CaseLog" at bounding box center [627, 327] width 163 height 29
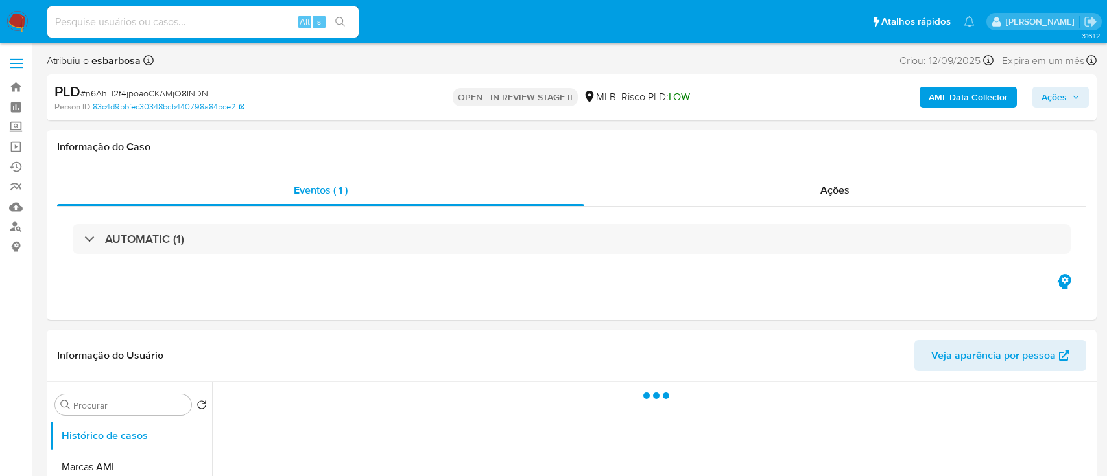
select select "10"
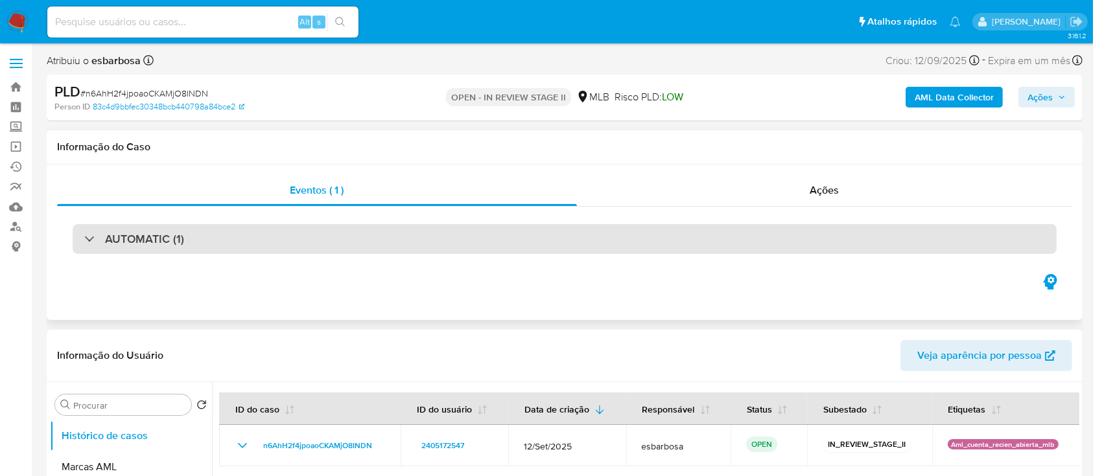
click at [303, 234] on div "AUTOMATIC (1)" at bounding box center [565, 239] width 984 height 30
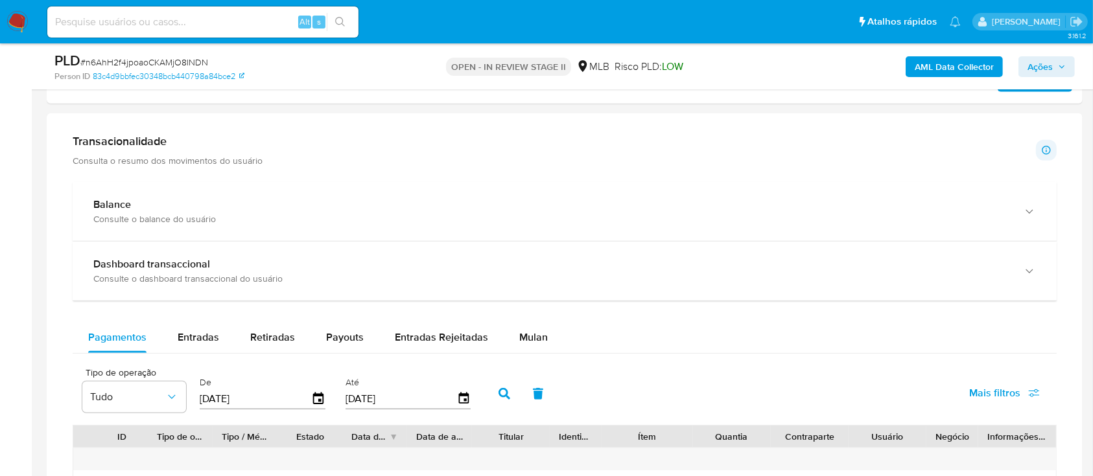
scroll to position [1210, 0]
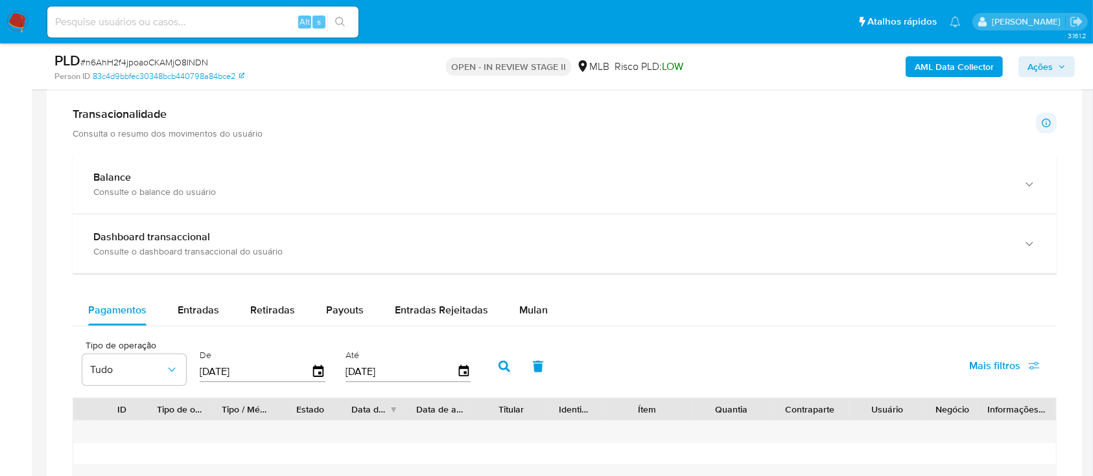
click at [529, 288] on div "Balance Consulte o balance do usuário Dashboard transaccional Consulte o dashbo…" at bounding box center [565, 415] width 984 height 521
click at [521, 311] on span "Mulan" at bounding box center [533, 310] width 29 height 15
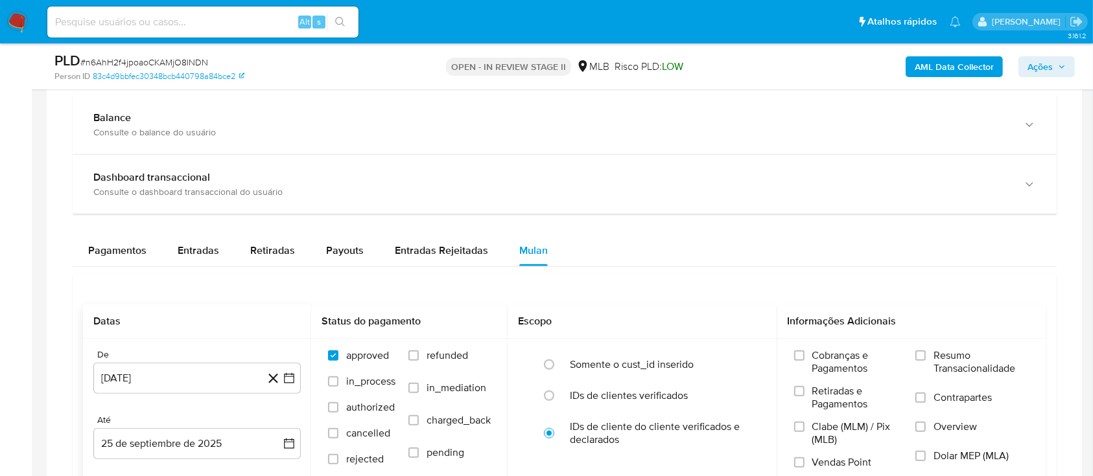
scroll to position [1297, 0]
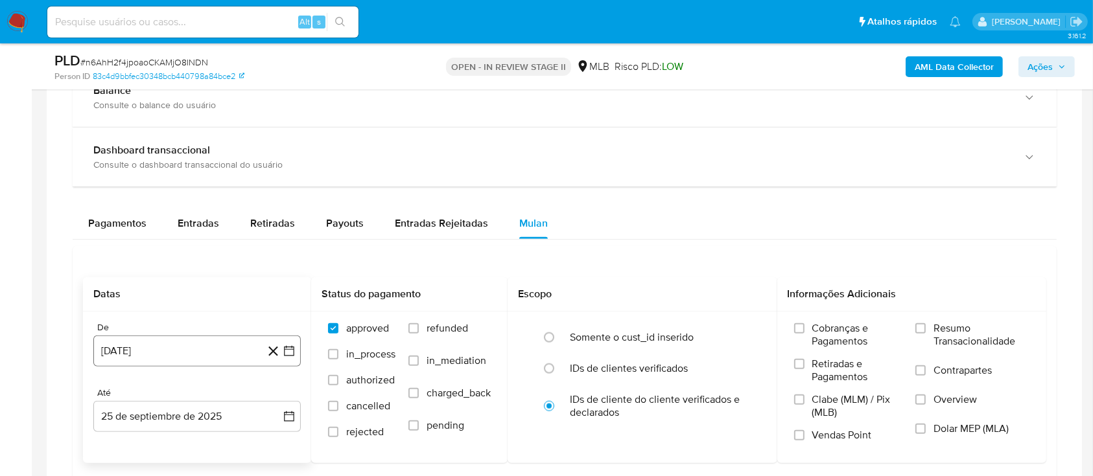
drag, startPoint x: 196, startPoint y: 335, endPoint x: 196, endPoint y: 346, distance: 10.4
click at [196, 337] on button "25 [PERSON_NAME] de 2024" at bounding box center [196, 351] width 207 height 31
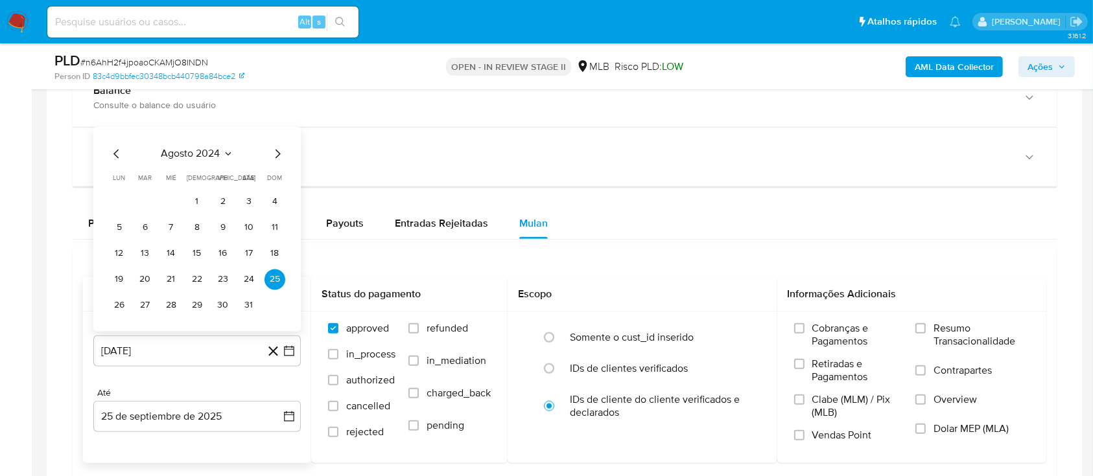
click at [212, 148] on span "agosto 2024" at bounding box center [190, 154] width 59 height 13
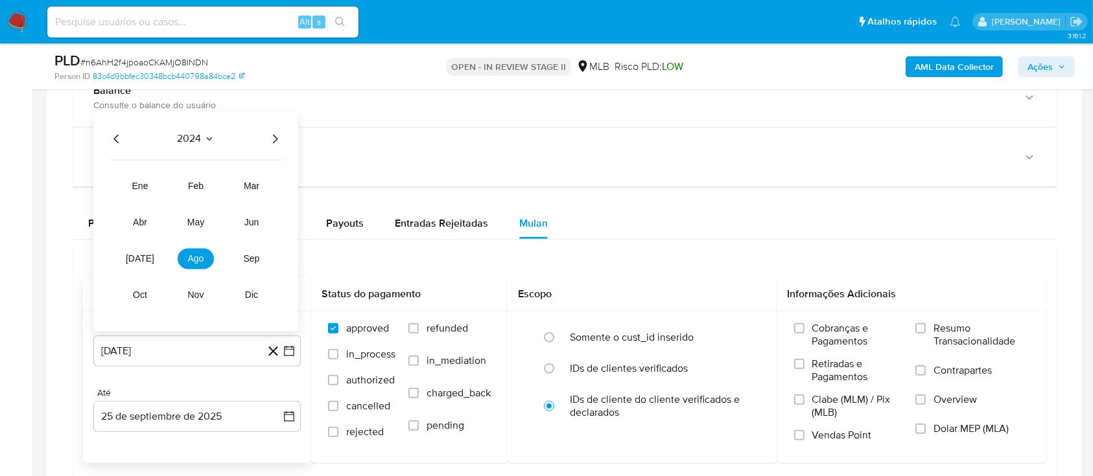
click at [274, 139] on icon "Año siguiente" at bounding box center [275, 140] width 16 height 16
click at [196, 258] on span "ago" at bounding box center [196, 259] width 16 height 10
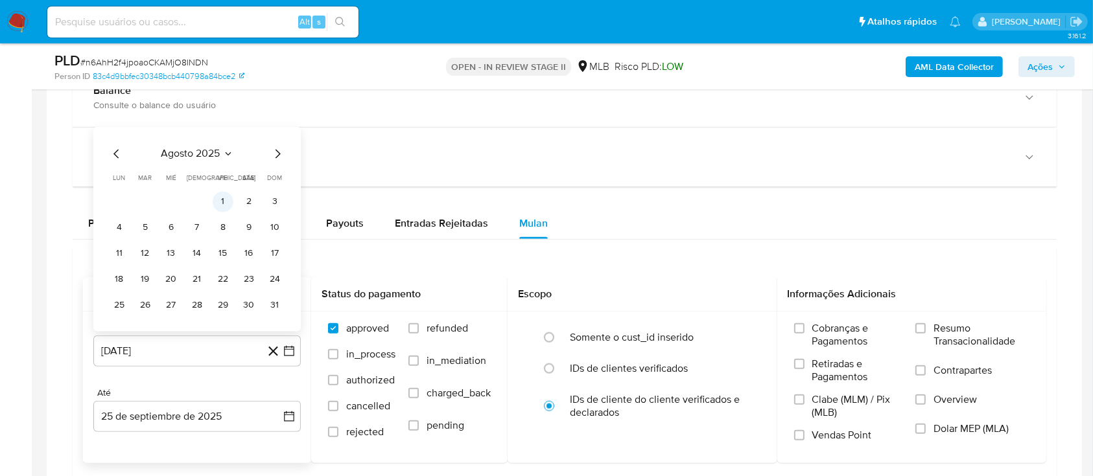
click at [228, 204] on button "1" at bounding box center [223, 202] width 21 height 21
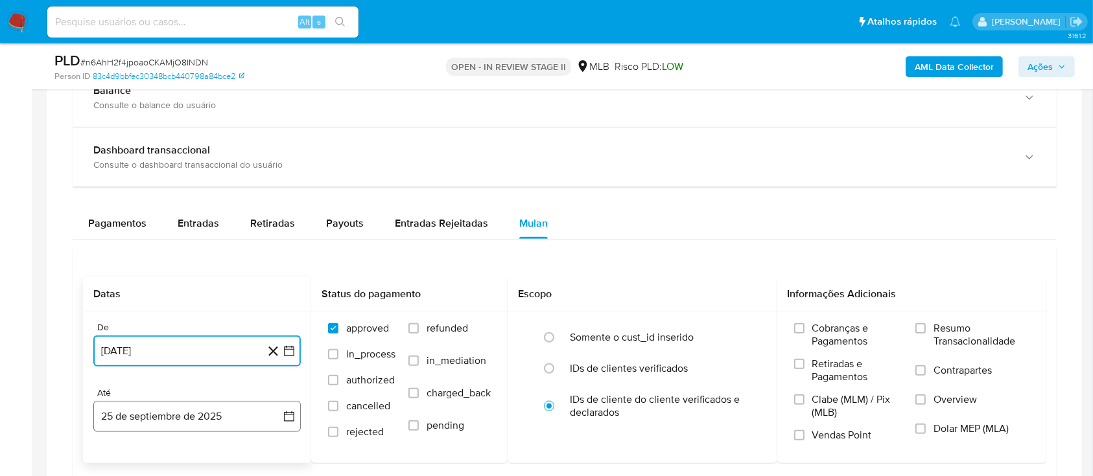
click at [236, 423] on button "25 de septiembre de 2025" at bounding box center [196, 416] width 207 height 31
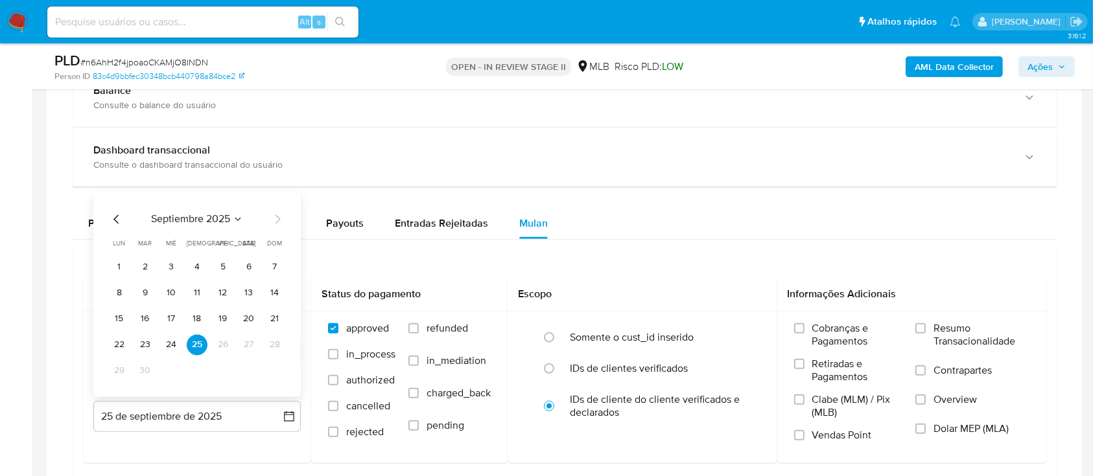
click at [145, 348] on button "23" at bounding box center [145, 345] width 21 height 21
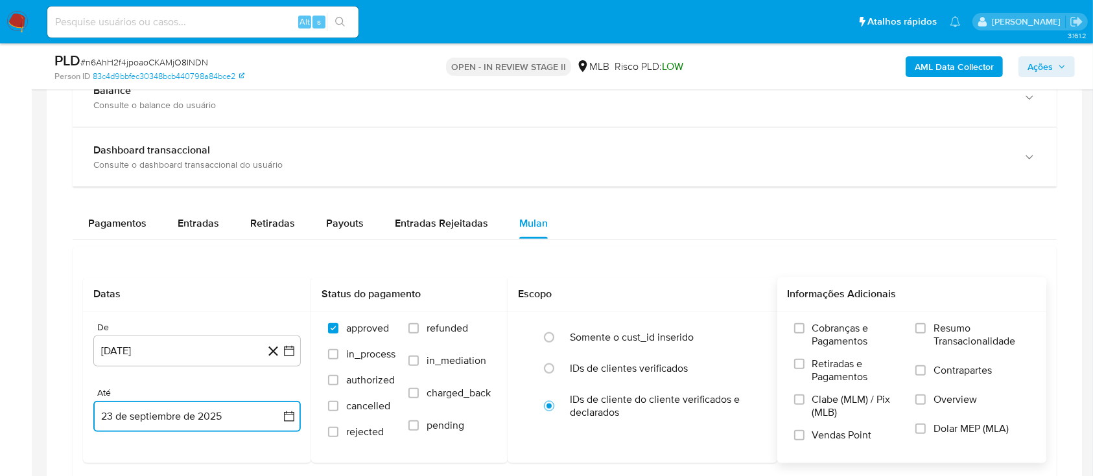
click at [921, 333] on input "Resumo Transacionalidade" at bounding box center [920, 328] width 10 height 10
click at [923, 375] on input "Contrapartes" at bounding box center [920, 371] width 10 height 10
click at [799, 436] on input "Vendas Point" at bounding box center [799, 435] width 10 height 10
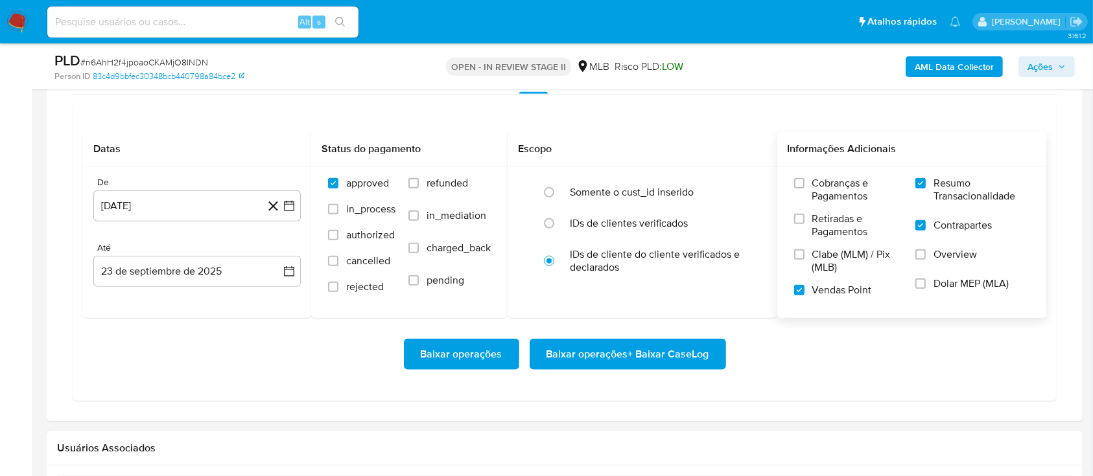
scroll to position [1469, 0]
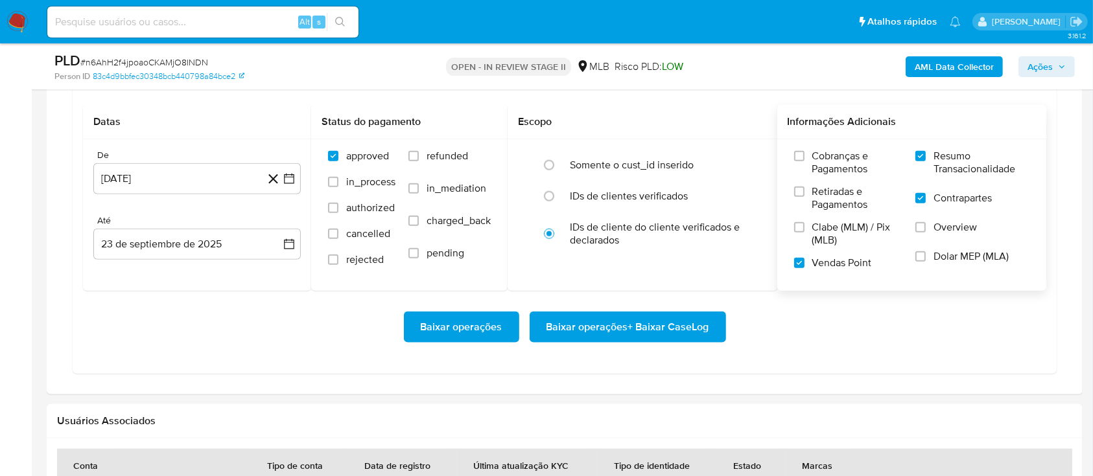
click at [611, 328] on span "Baixar operações + Baixar CaseLog" at bounding box center [627, 327] width 163 height 29
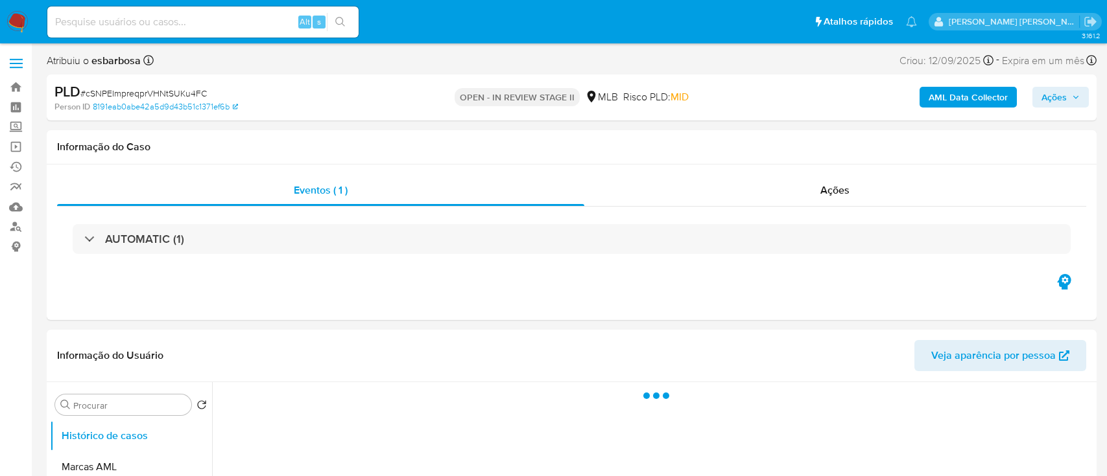
select select "10"
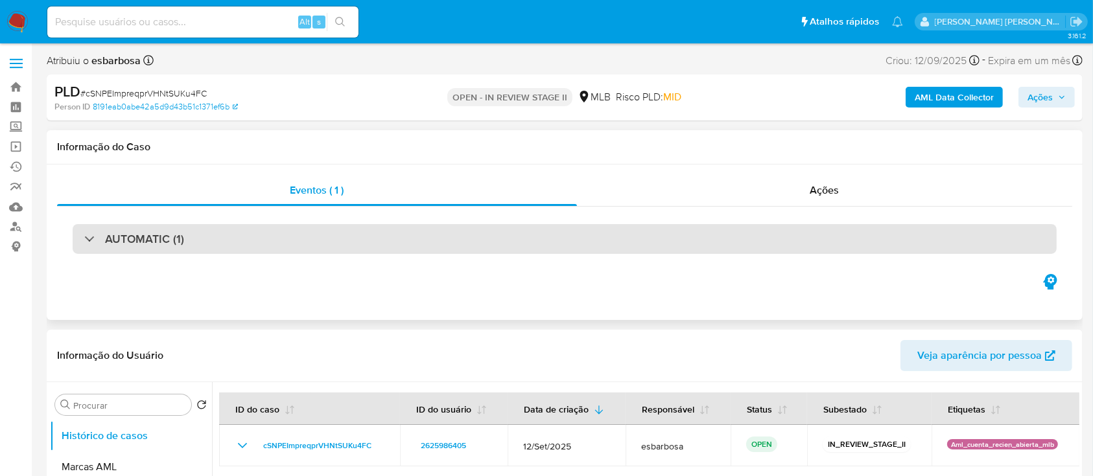
click at [239, 247] on div "AUTOMATIC (1)" at bounding box center [565, 239] width 984 height 30
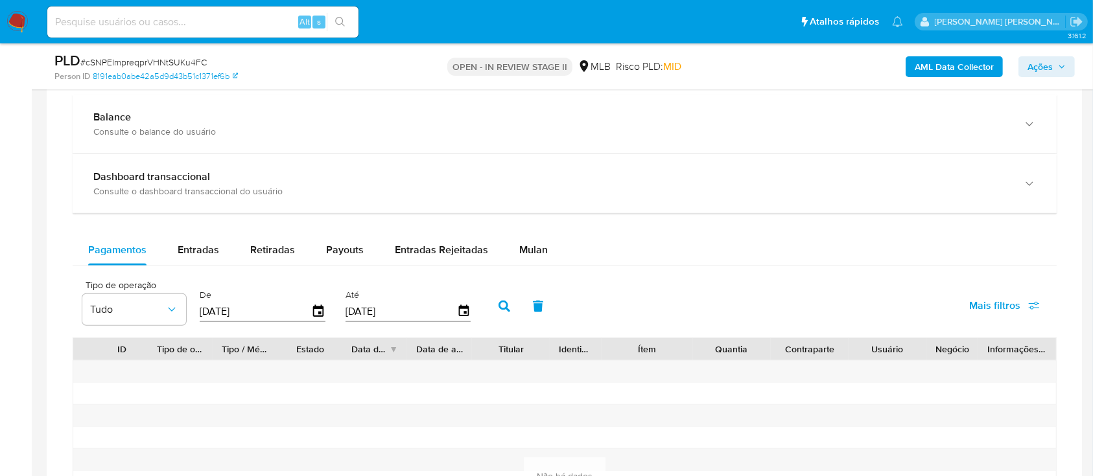
scroll to position [1383, 0]
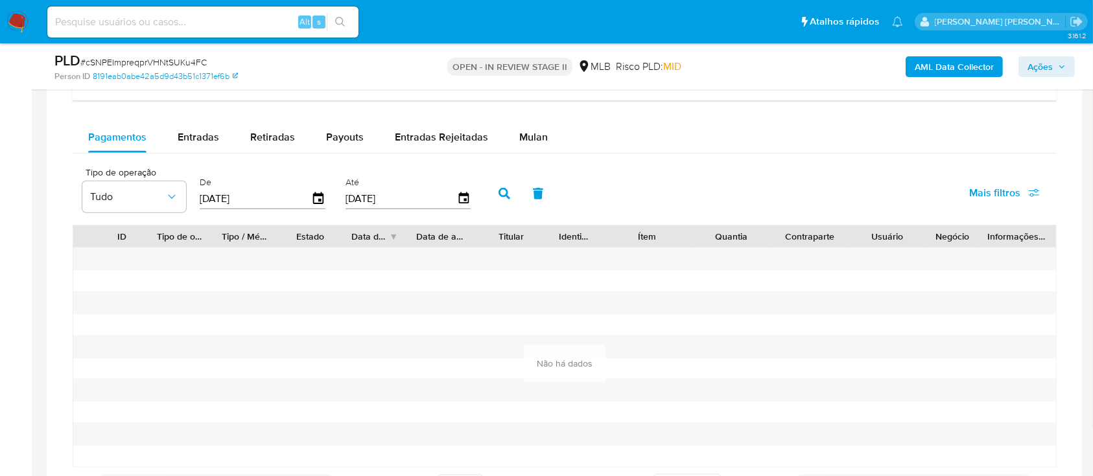
click at [522, 134] on span "Mulan" at bounding box center [533, 137] width 29 height 15
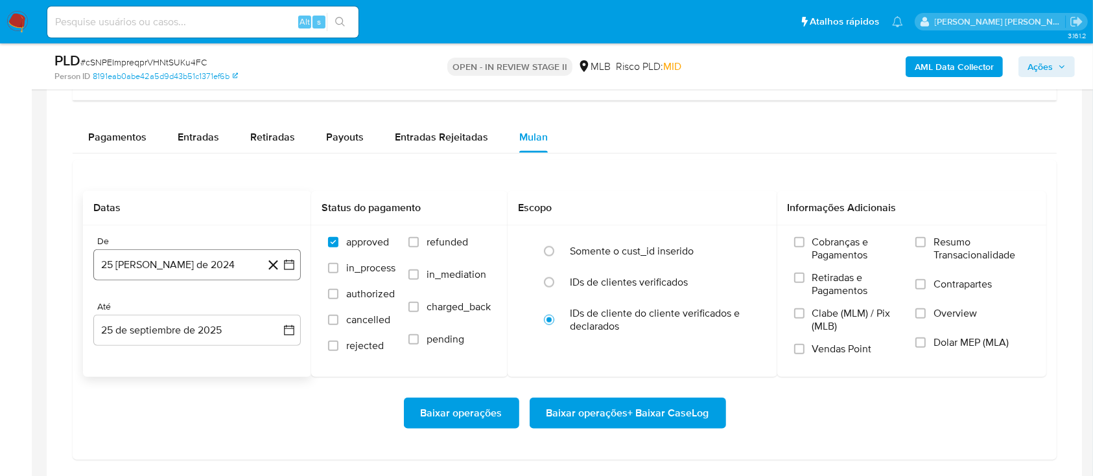
click at [162, 263] on button "25 [PERSON_NAME] de 2024" at bounding box center [196, 265] width 207 height 31
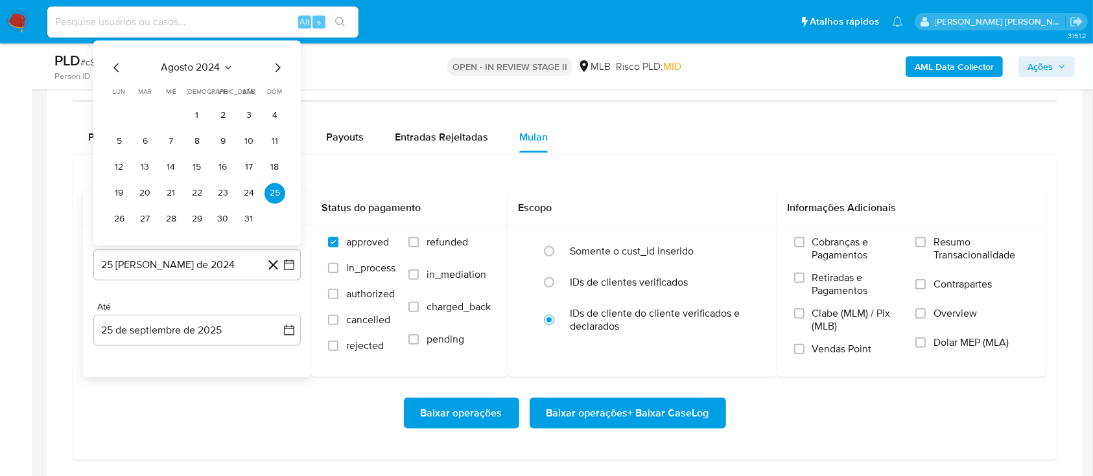
click at [200, 64] on span "agosto 2024" at bounding box center [190, 68] width 59 height 13
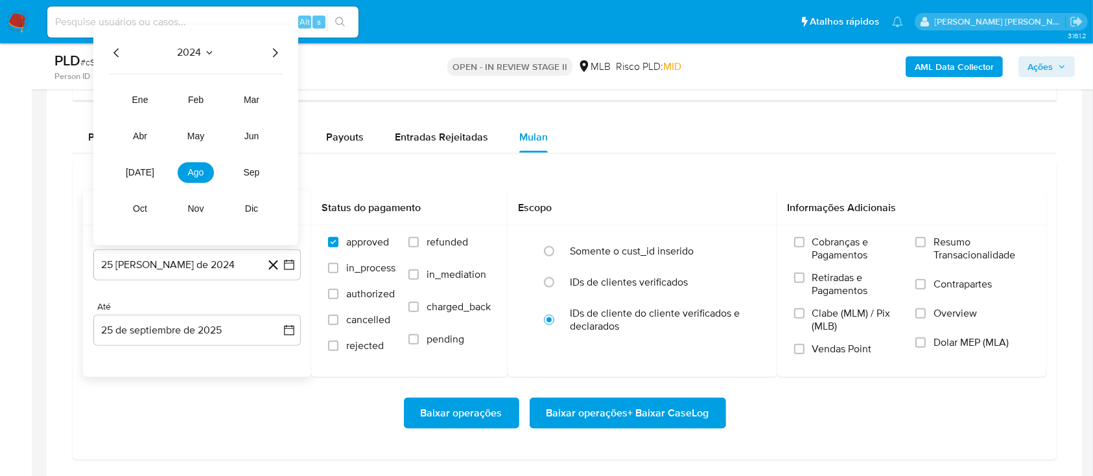
click at [267, 54] on icon "Año siguiente" at bounding box center [275, 53] width 16 height 16
click at [191, 168] on span "ago" at bounding box center [196, 173] width 16 height 10
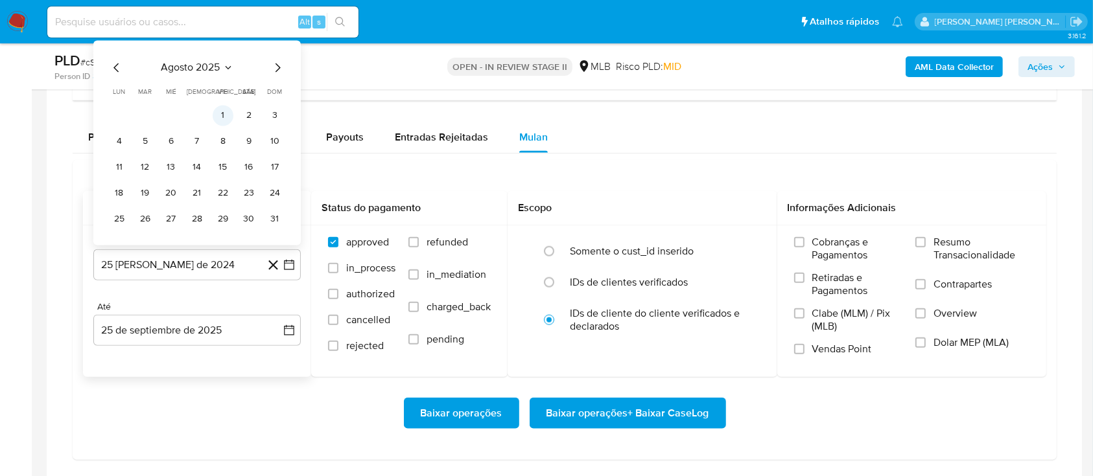
click at [220, 111] on button "1" at bounding box center [223, 116] width 21 height 21
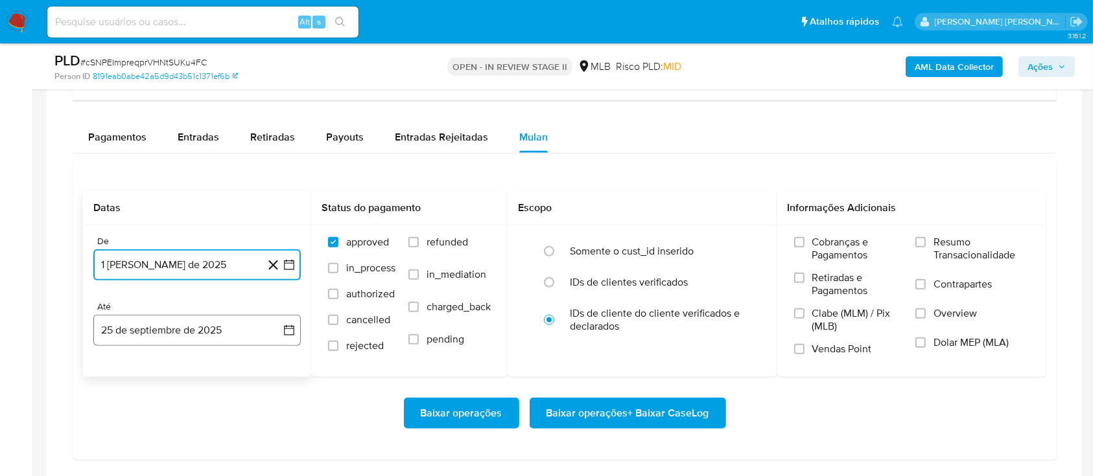
click at [204, 326] on button "25 de septiembre de 2025" at bounding box center [196, 330] width 207 height 31
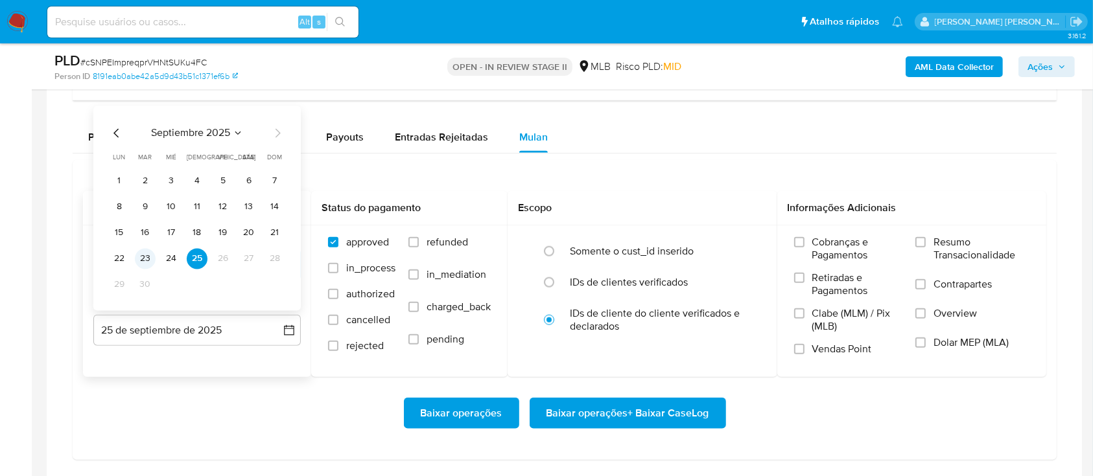
click at [145, 257] on button "23" at bounding box center [145, 259] width 21 height 21
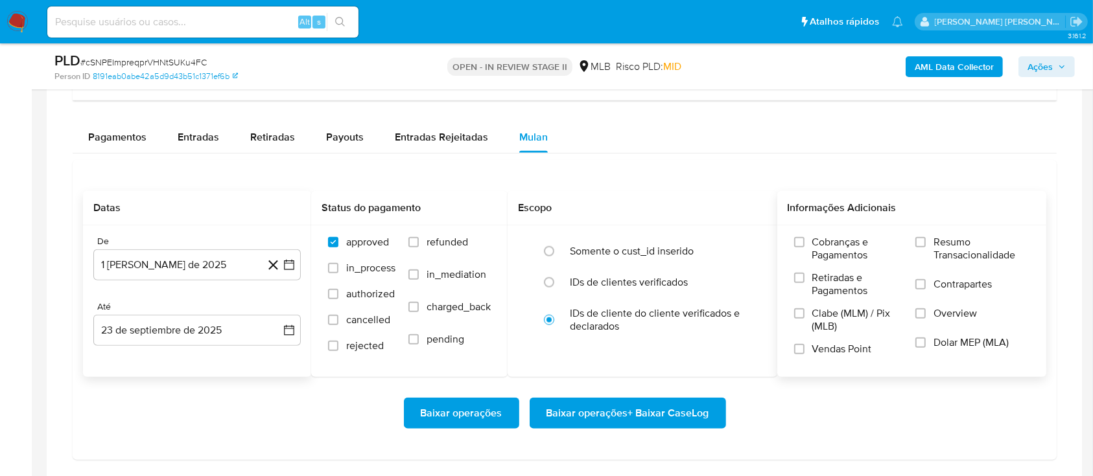
click at [925, 246] on label "Resumo Transacionalidade" at bounding box center [972, 257] width 114 height 42
click at [925, 246] on input "Resumo Transacionalidade" at bounding box center [920, 242] width 10 height 10
drag, startPoint x: 923, startPoint y: 286, endPoint x: 906, endPoint y: 296, distance: 19.5
click at [923, 288] on input "Contrapartes" at bounding box center [920, 284] width 10 height 10
click at [797, 350] on input "Vendas Point" at bounding box center [799, 349] width 10 height 10
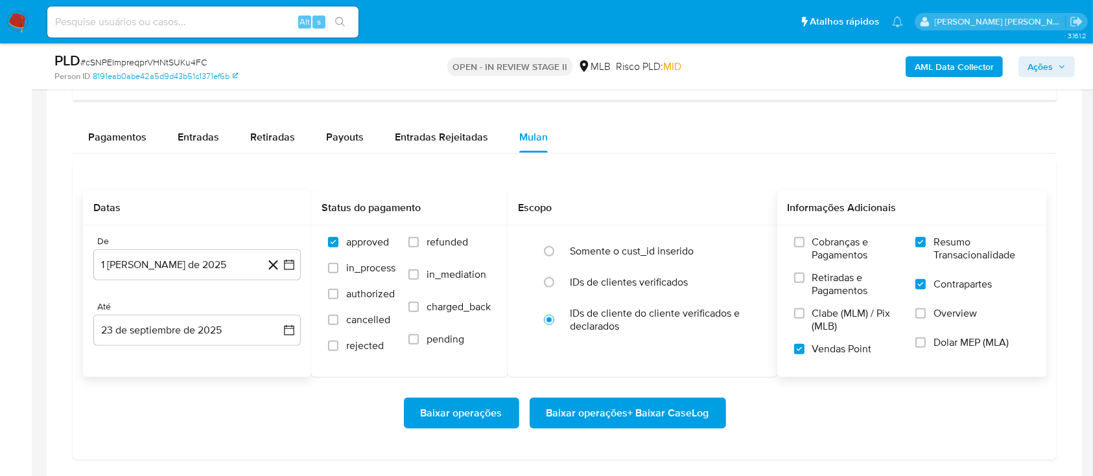
click at [643, 419] on span "Baixar operações + Baixar CaseLog" at bounding box center [627, 413] width 163 height 29
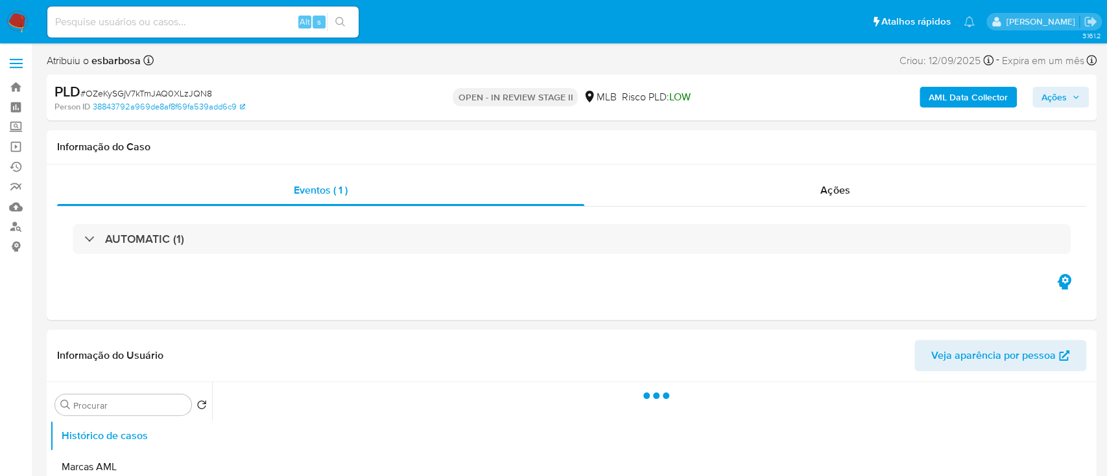
select select "10"
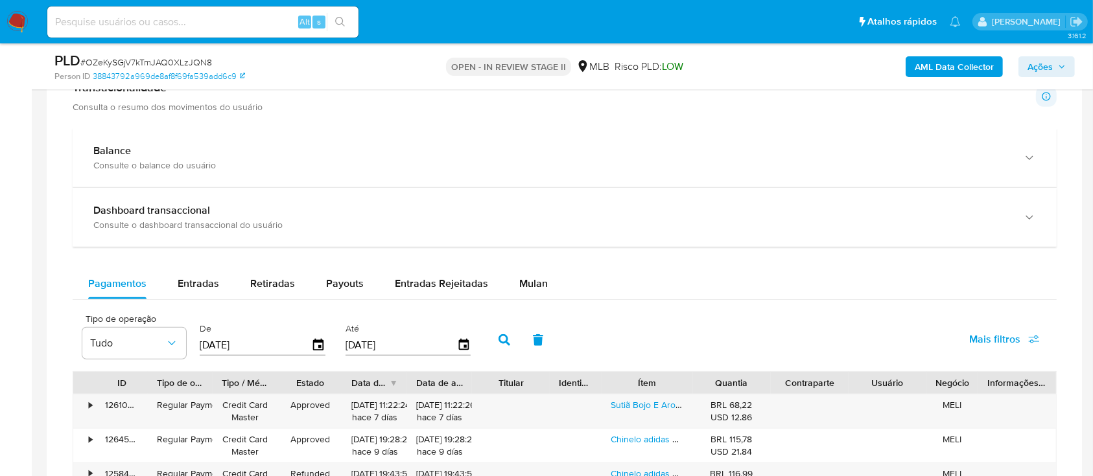
scroll to position [864, 0]
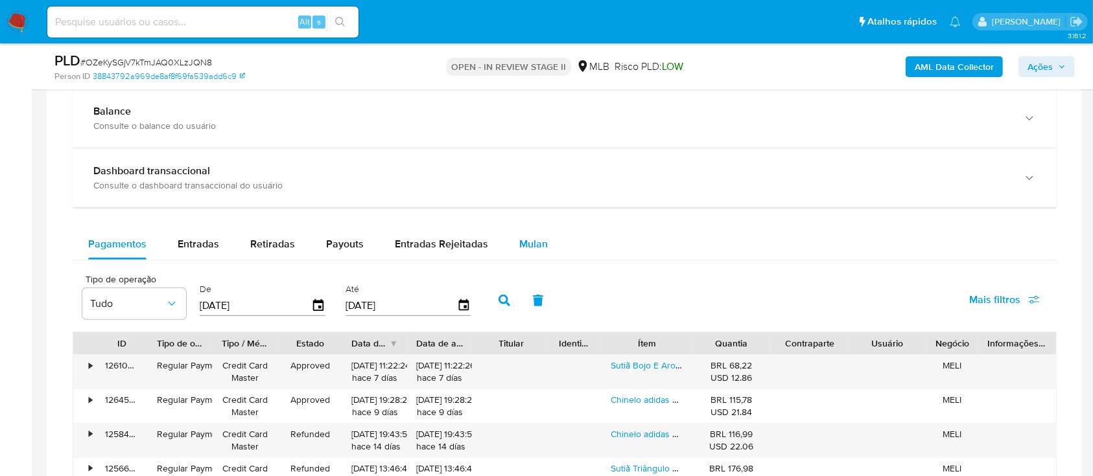
click at [524, 249] on span "Mulan" at bounding box center [533, 244] width 29 height 15
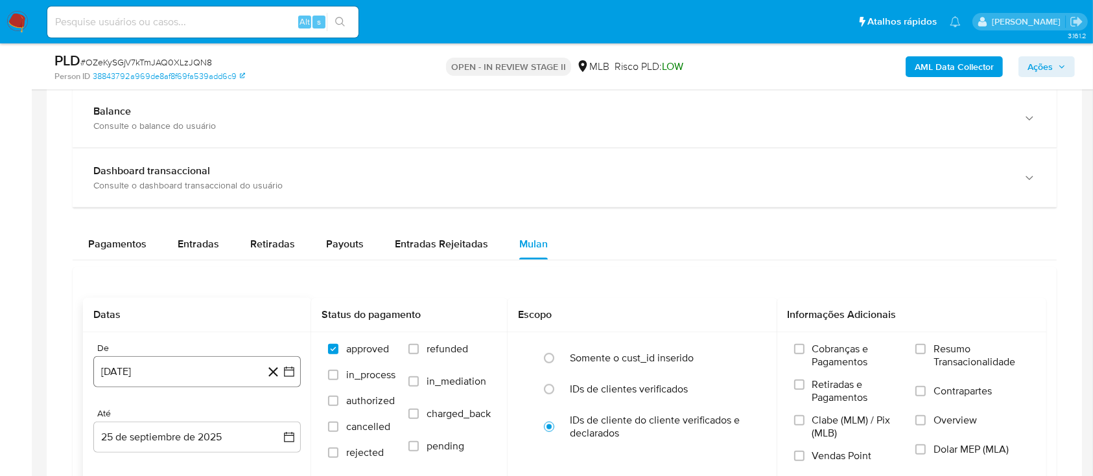
click at [207, 376] on button "[DATE]" at bounding box center [196, 372] width 207 height 31
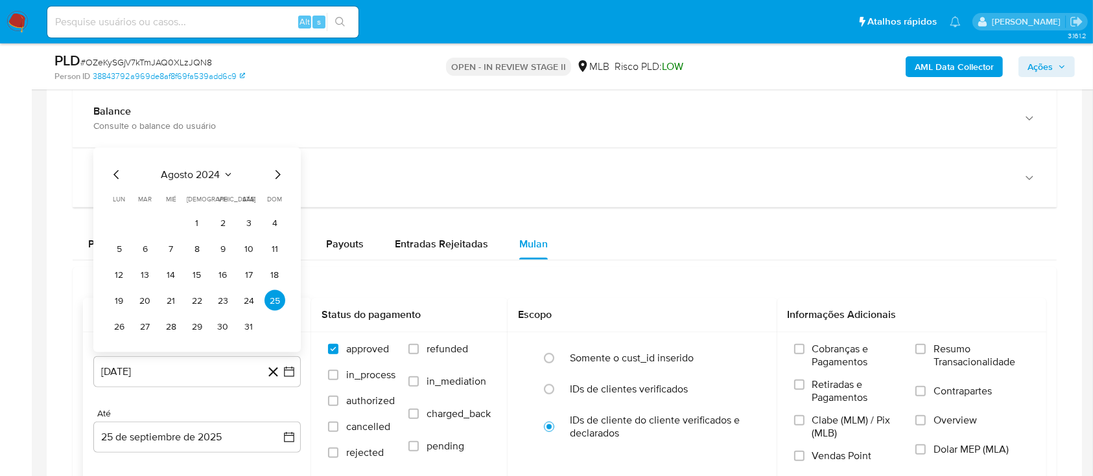
click at [202, 160] on div "[DATE] [DATE] lun lunes mar martes mié miércoles jue jueves vie viernes sáb sáb…" at bounding box center [196, 250] width 207 height 205
click at [201, 169] on span "agosto 2024" at bounding box center [190, 175] width 59 height 13
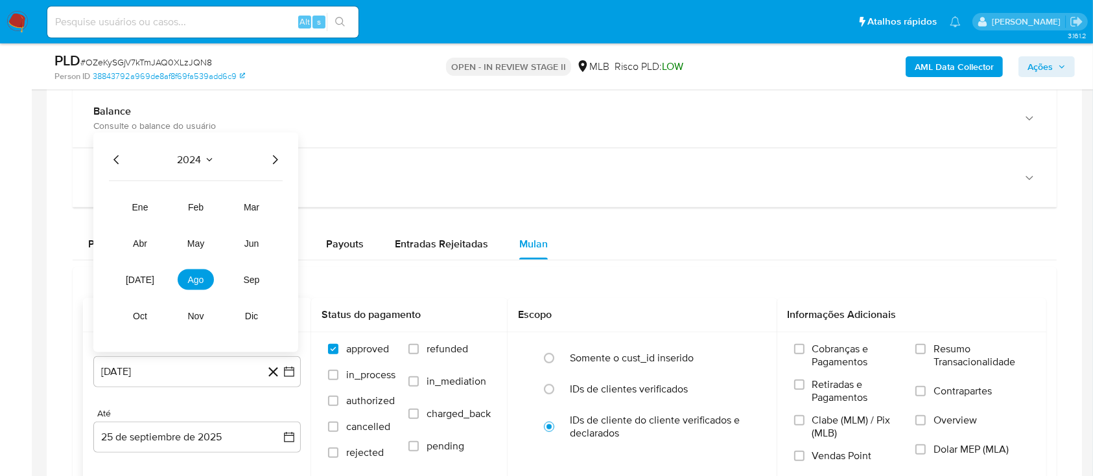
click at [270, 166] on icon "Año siguiente" at bounding box center [275, 160] width 16 height 16
click at [191, 275] on span "ago" at bounding box center [196, 280] width 16 height 10
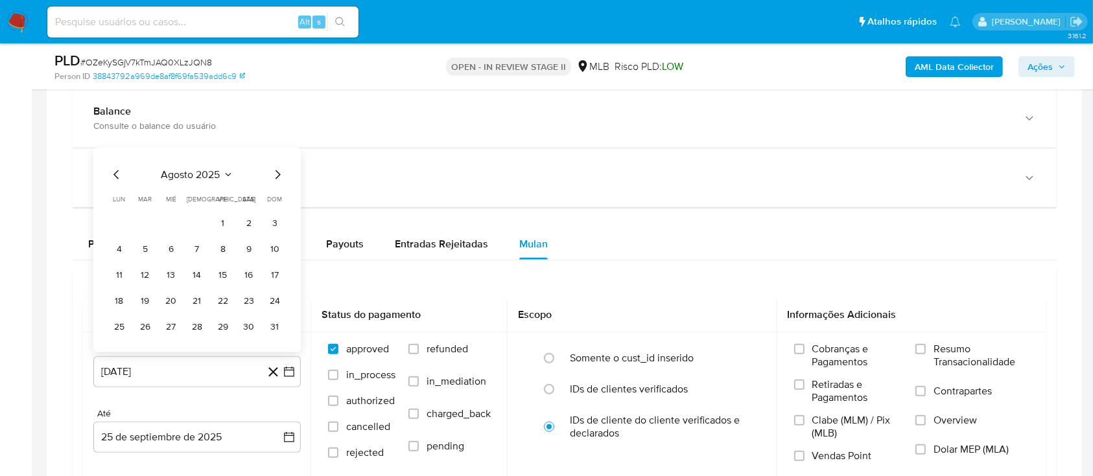
drag, startPoint x: 221, startPoint y: 222, endPoint x: 221, endPoint y: 253, distance: 31.8
click at [222, 221] on button "1" at bounding box center [223, 223] width 21 height 21
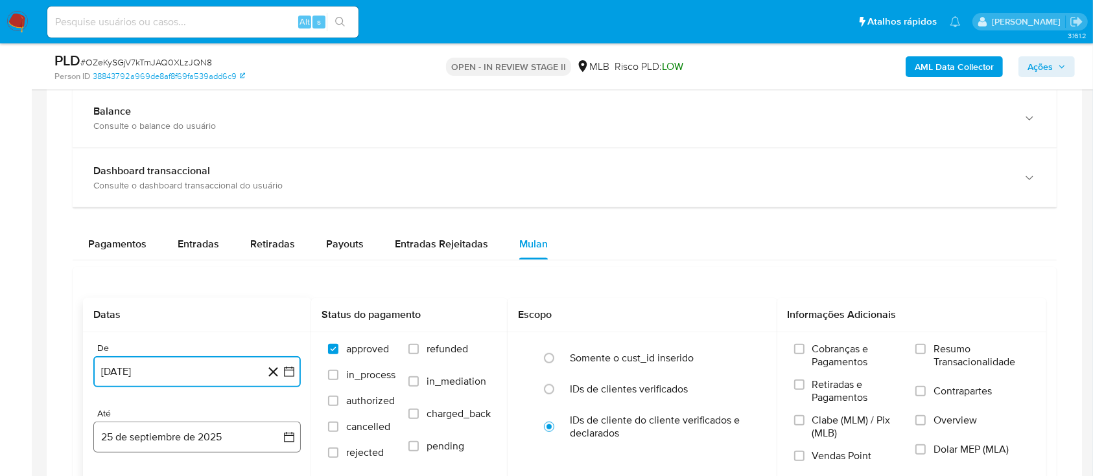
drag, startPoint x: 183, startPoint y: 436, endPoint x: 189, endPoint y: 430, distance: 8.3
click at [184, 436] on button "25 de septiembre de 2025" at bounding box center [196, 437] width 207 height 31
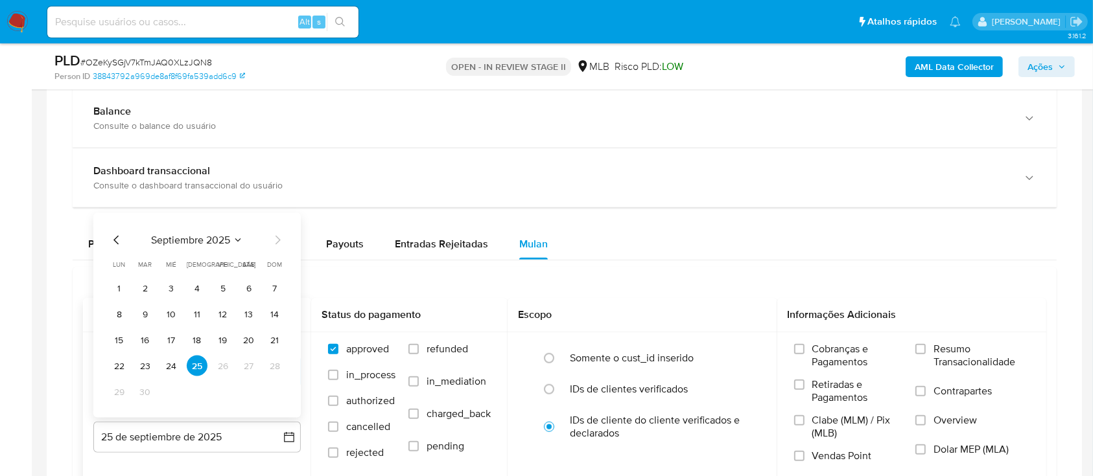
click at [143, 362] on button "23" at bounding box center [145, 366] width 21 height 21
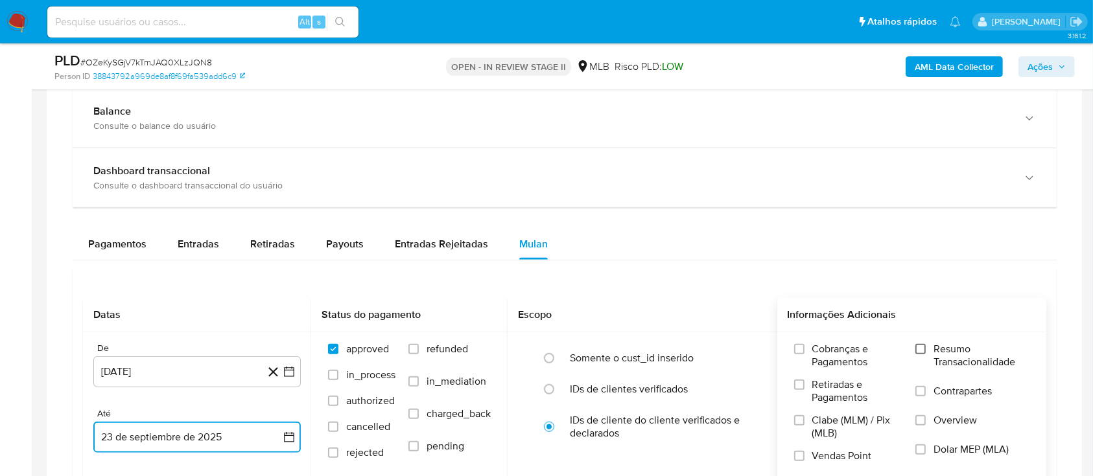
click at [921, 346] on input "Resumo Transacionalidade" at bounding box center [920, 349] width 10 height 10
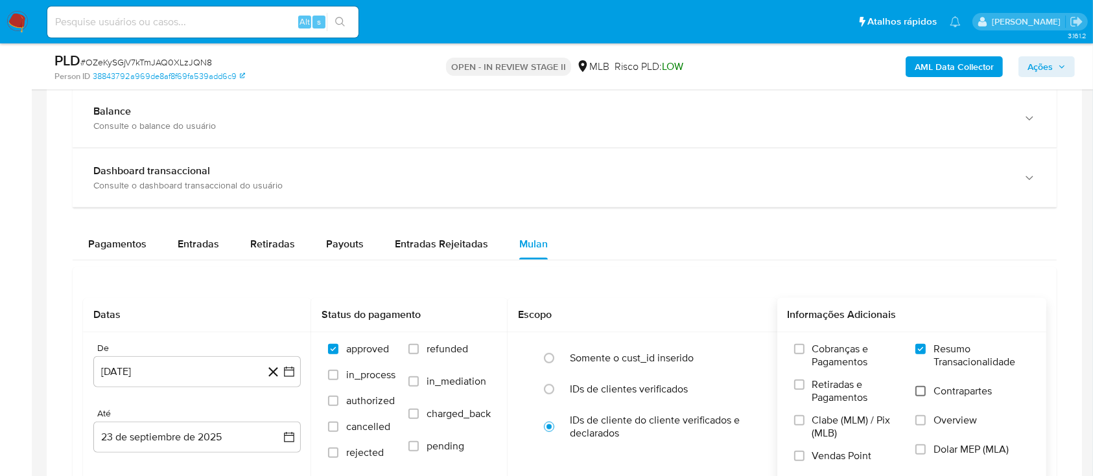
click at [918, 393] on input "Contrapartes" at bounding box center [920, 391] width 10 height 10
click at [793, 459] on div "Cobranças e Pagamentos Retiradas e Pagamentos Clabe (MLM) / Pix (MLB) Vendas Po…" at bounding box center [912, 408] width 249 height 130
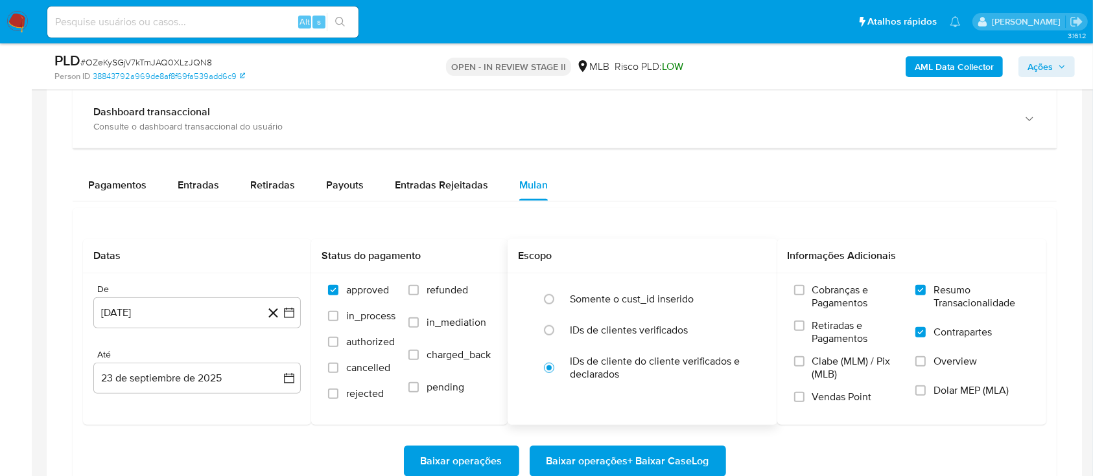
scroll to position [950, 0]
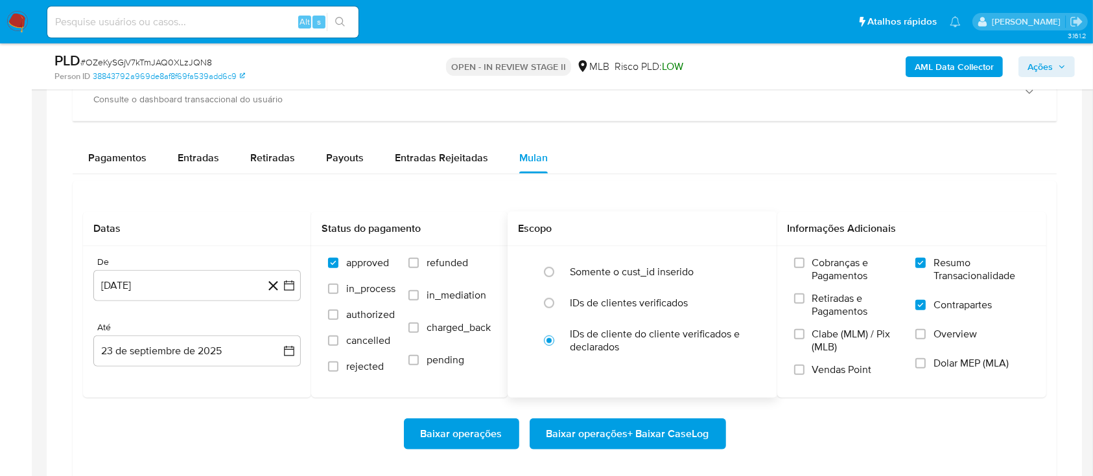
drag, startPoint x: 801, startPoint y: 371, endPoint x: 773, endPoint y: 381, distance: 29.3
click at [801, 372] on input "Vendas Point" at bounding box center [799, 370] width 10 height 10
click at [609, 440] on span "Baixar operações + Baixar CaseLog" at bounding box center [627, 434] width 163 height 29
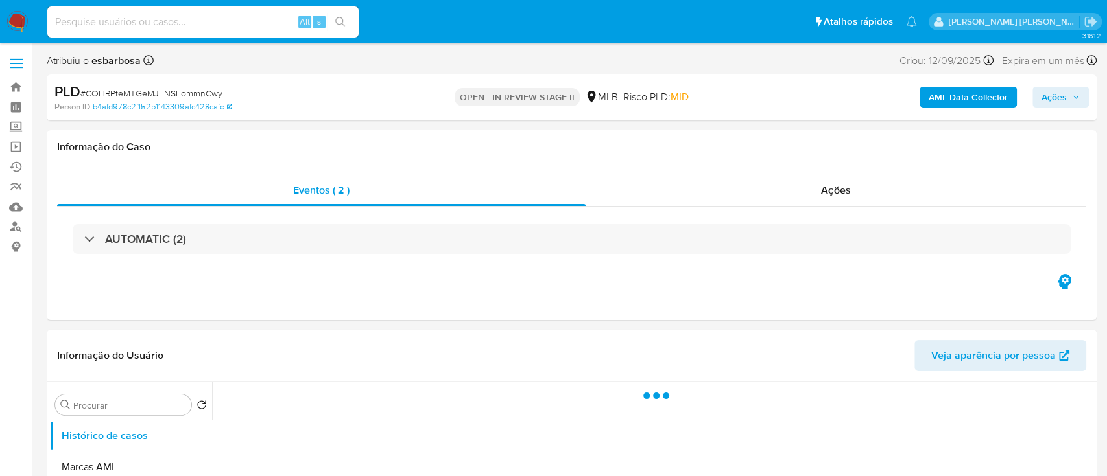
select select "10"
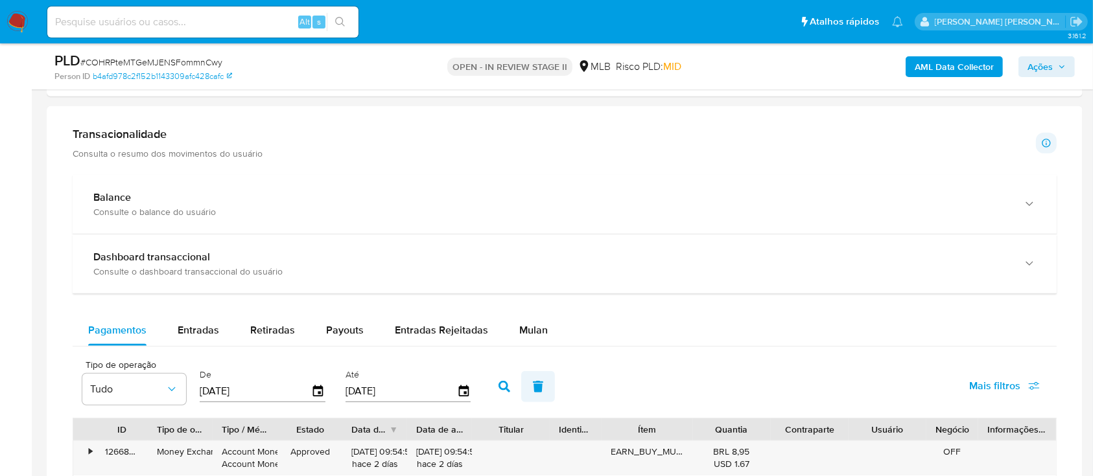
scroll to position [950, 0]
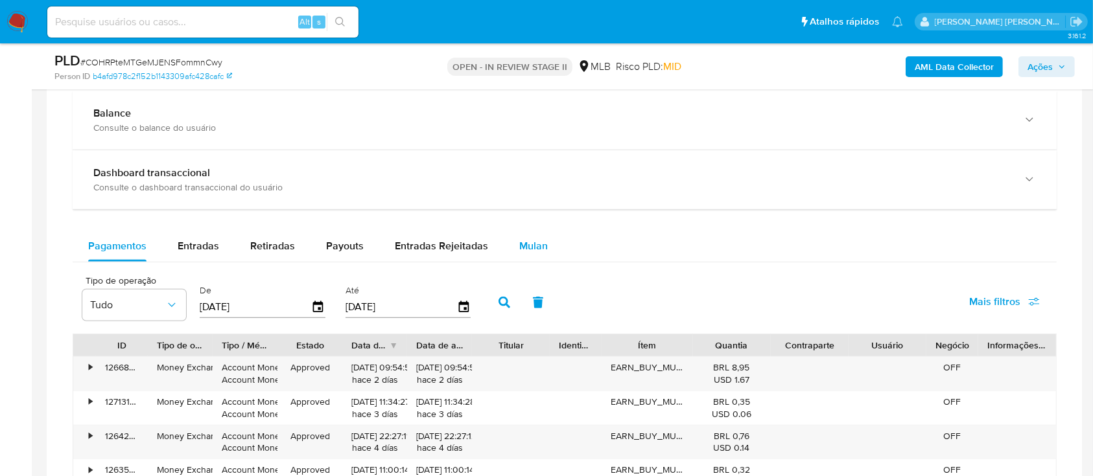
click at [527, 245] on span "Mulan" at bounding box center [533, 246] width 29 height 15
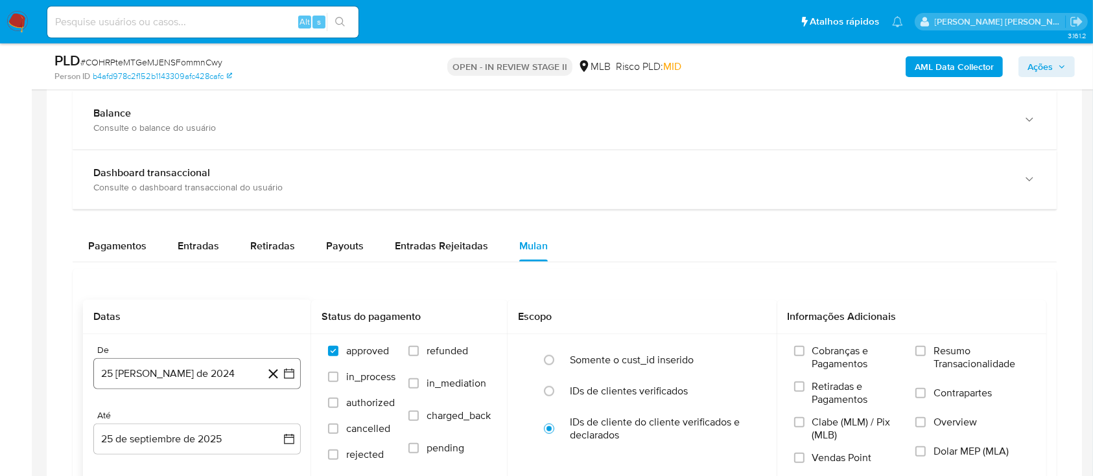
click at [206, 364] on button "25 [PERSON_NAME] de 2024" at bounding box center [196, 373] width 207 height 31
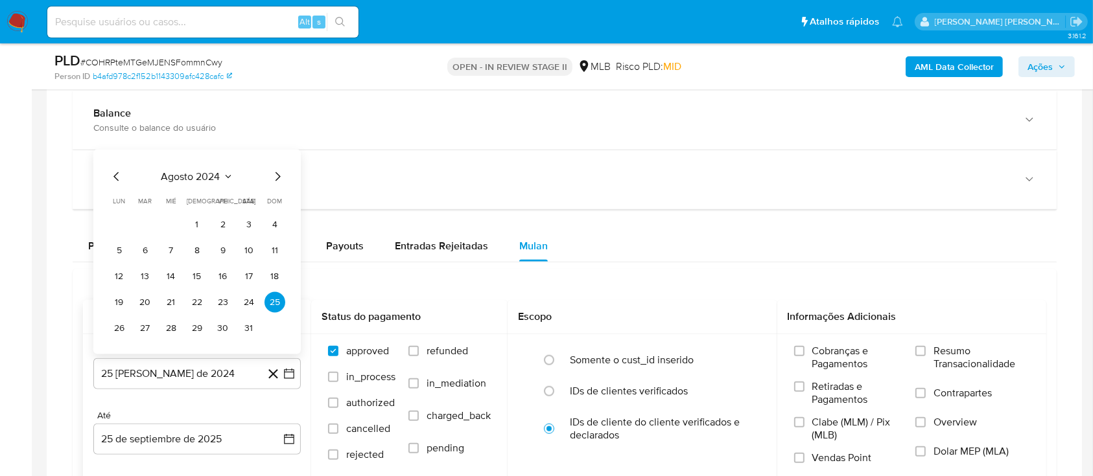
click at [207, 174] on span "agosto 2024" at bounding box center [190, 176] width 59 height 13
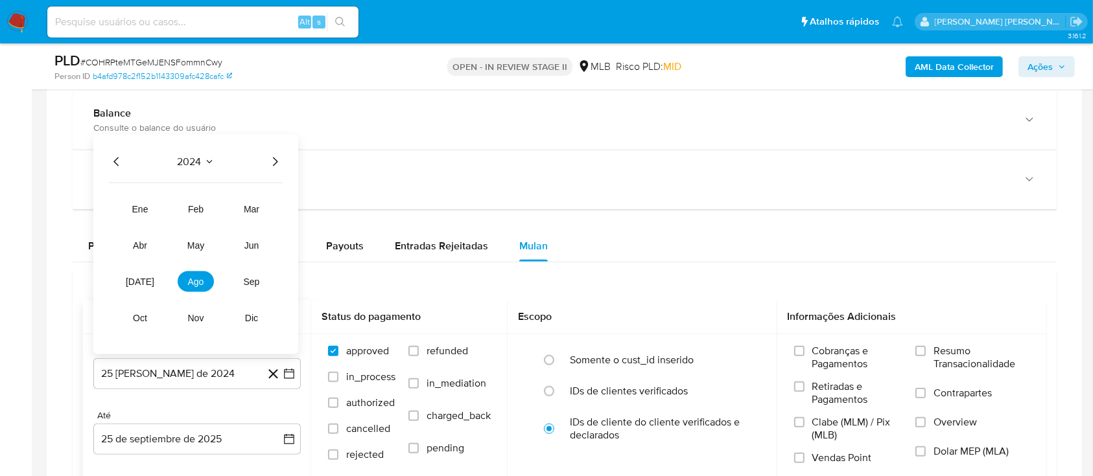
click at [279, 158] on icon "Año siguiente" at bounding box center [275, 162] width 16 height 16
click at [205, 281] on button "ago" at bounding box center [196, 282] width 36 height 21
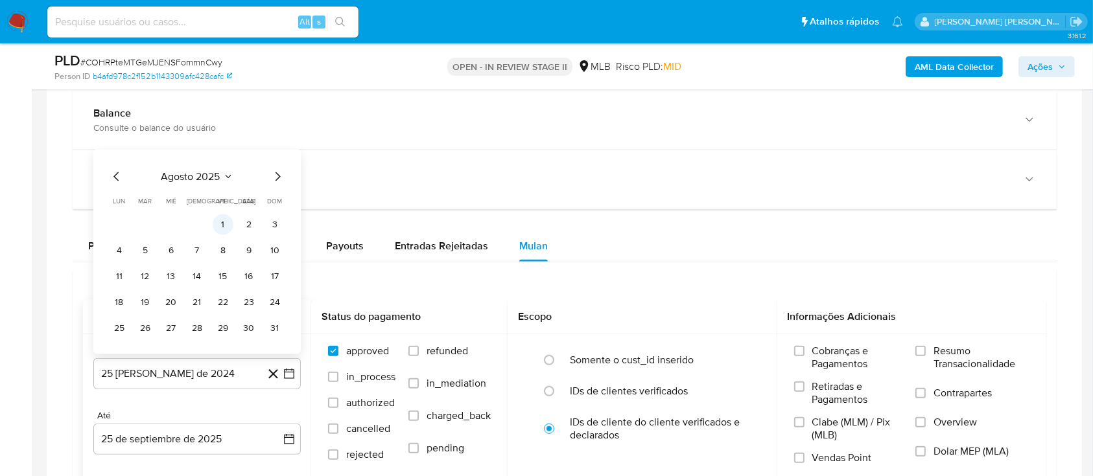
click at [228, 229] on button "1" at bounding box center [223, 225] width 21 height 21
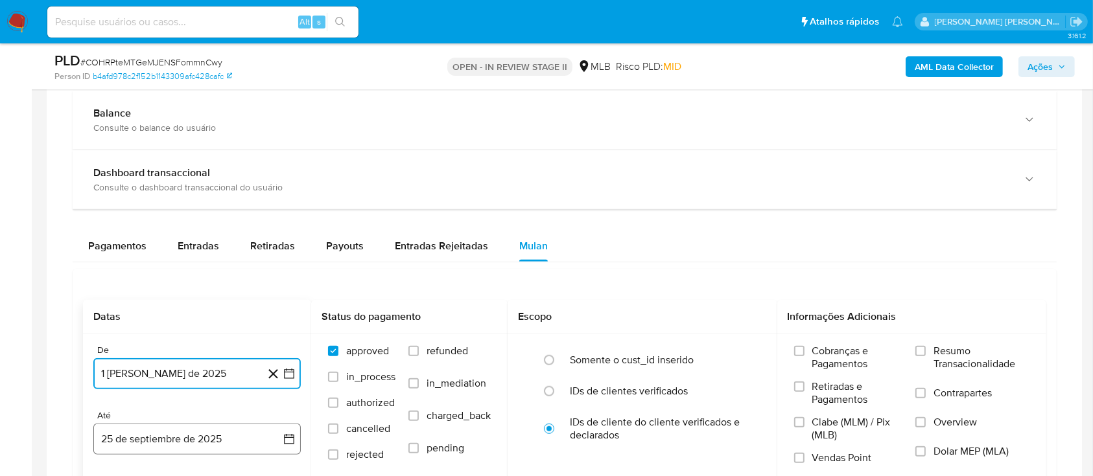
click at [208, 442] on button "25 de septiembre de 2025" at bounding box center [196, 439] width 207 height 31
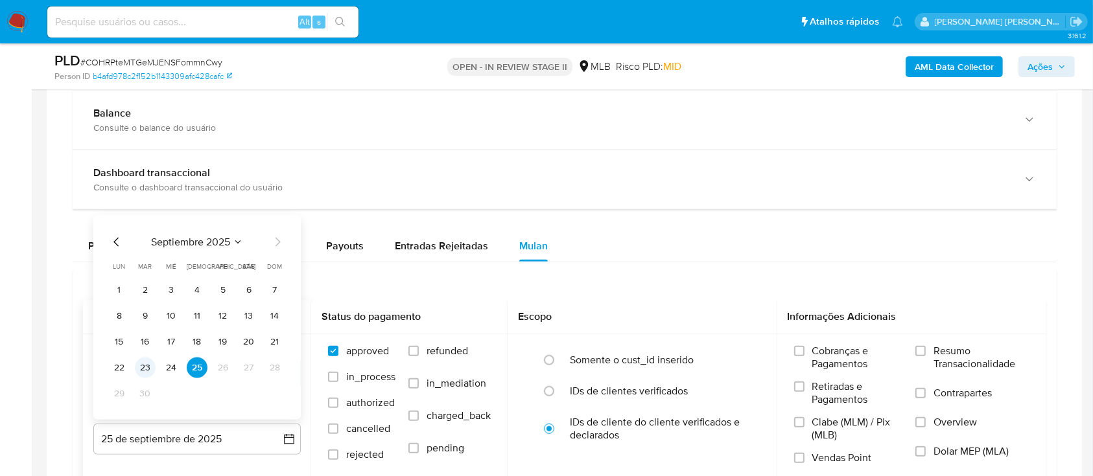
click at [143, 371] on button "23" at bounding box center [145, 368] width 21 height 21
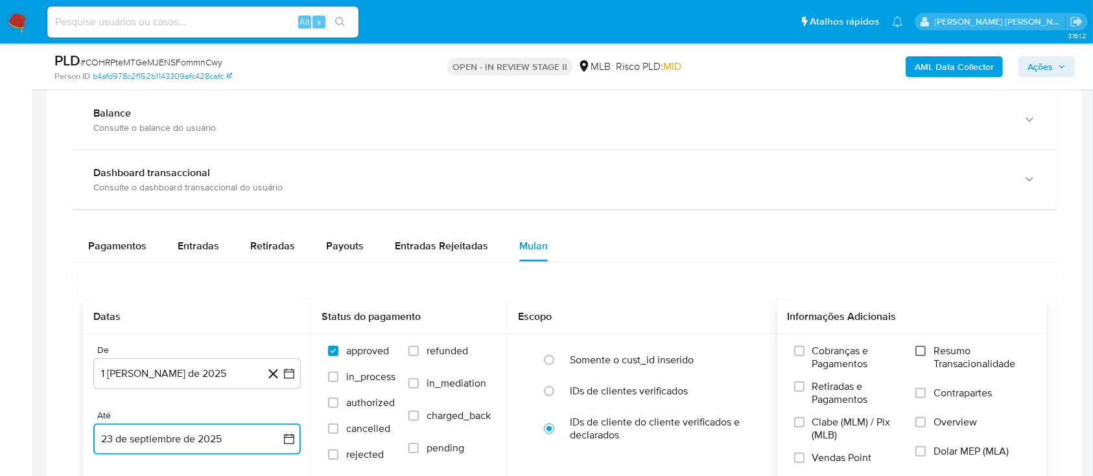
click at [918, 349] on input "Resumo Transacionalidade" at bounding box center [920, 351] width 10 height 10
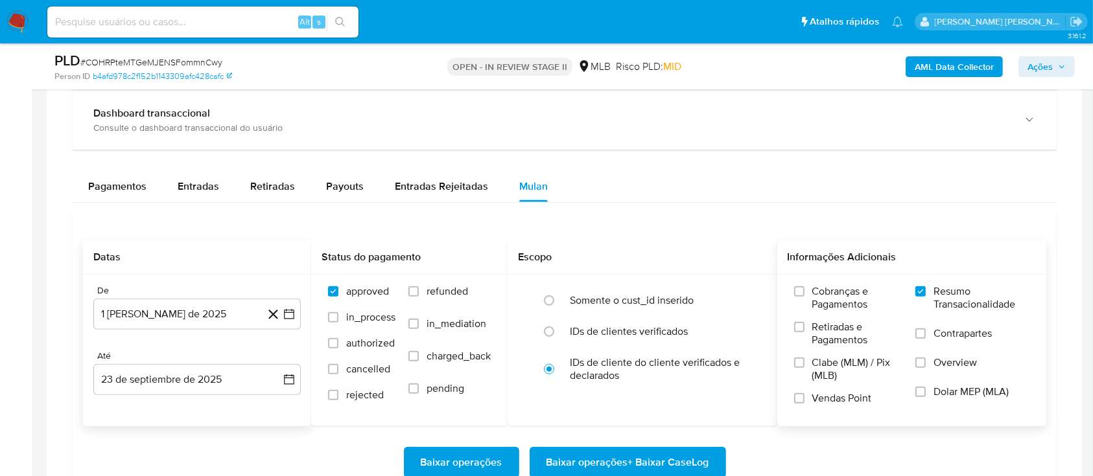
scroll to position [1037, 0]
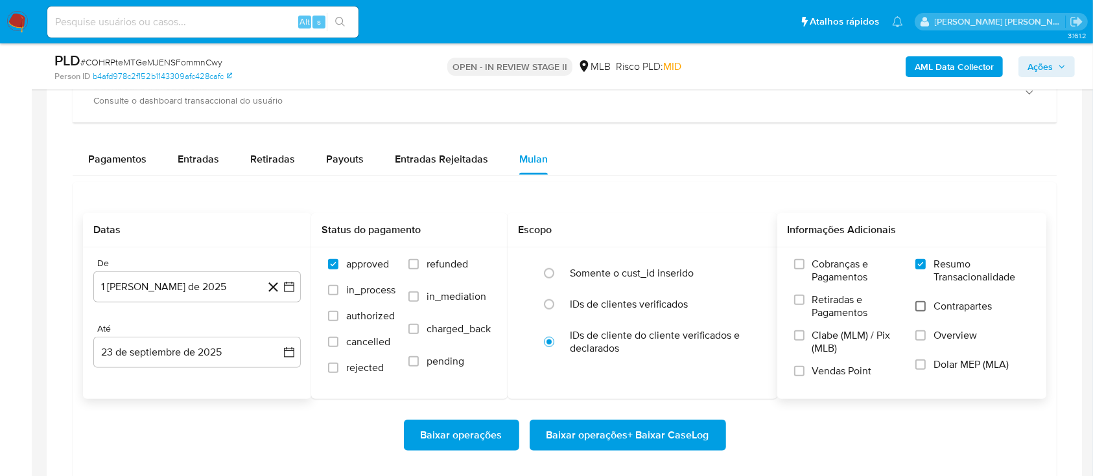
click at [921, 303] on input "Contrapartes" at bounding box center [920, 306] width 10 height 10
drag, startPoint x: 801, startPoint y: 371, endPoint x: 703, endPoint y: 404, distance: 102.7
click at [800, 370] on input "Vendas Point" at bounding box center [799, 371] width 10 height 10
click at [610, 439] on span "Baixar operações + Baixar CaseLog" at bounding box center [627, 435] width 163 height 29
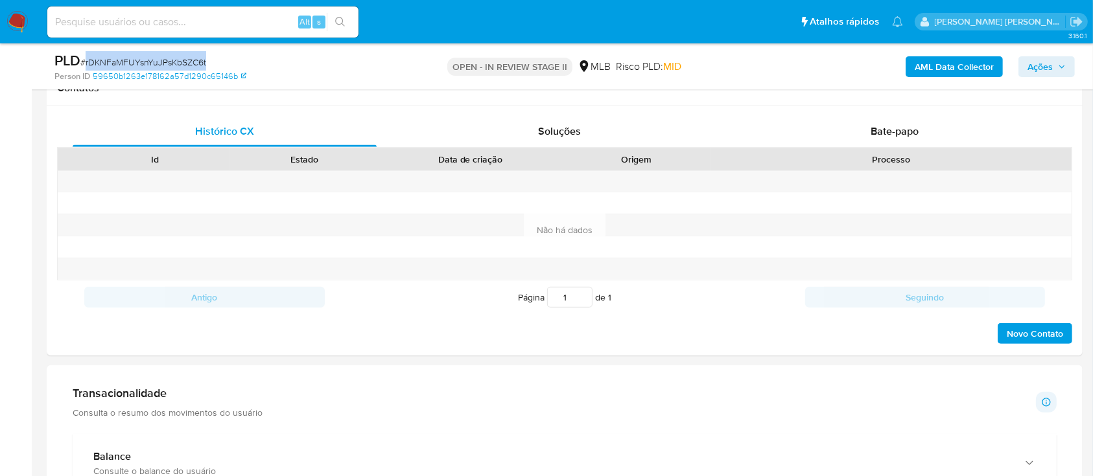
scroll to position [346, 0]
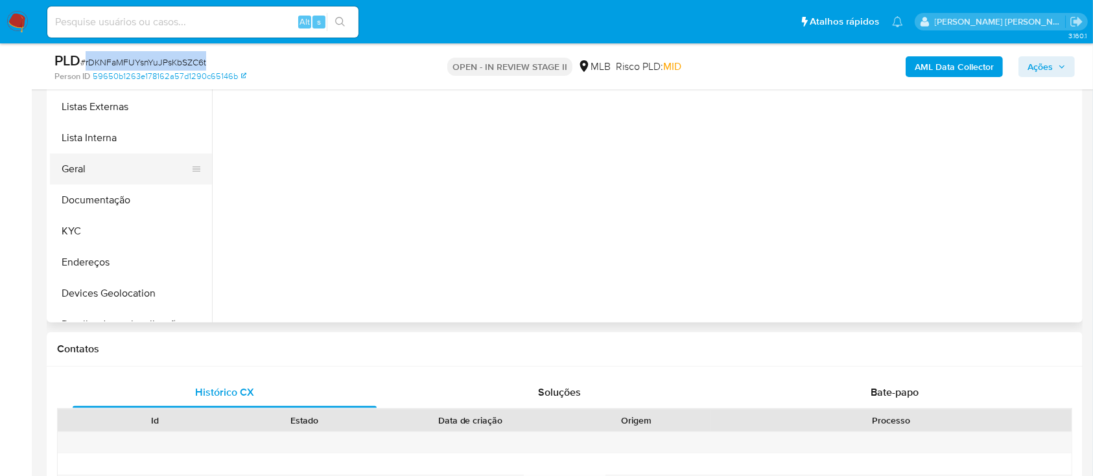
click at [126, 171] on button "Geral" at bounding box center [126, 169] width 152 height 31
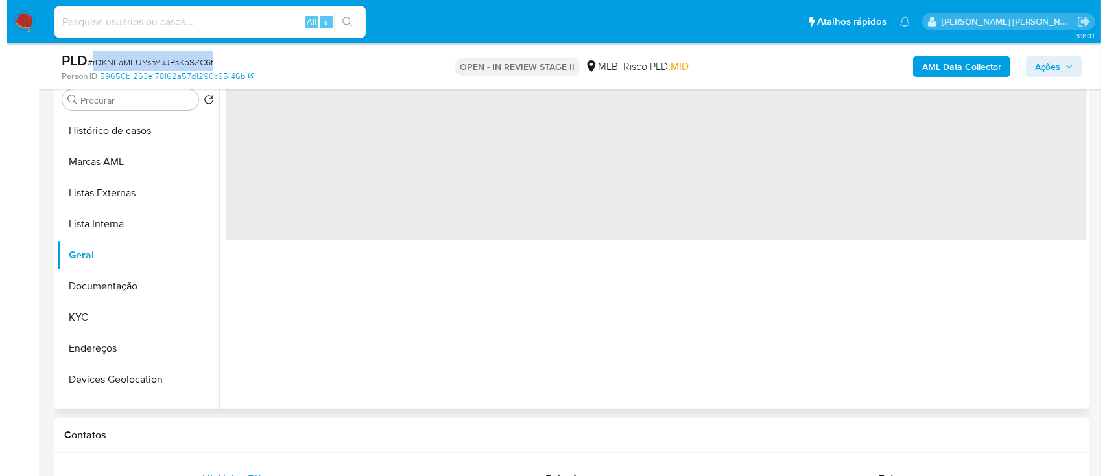
scroll to position [172, 0]
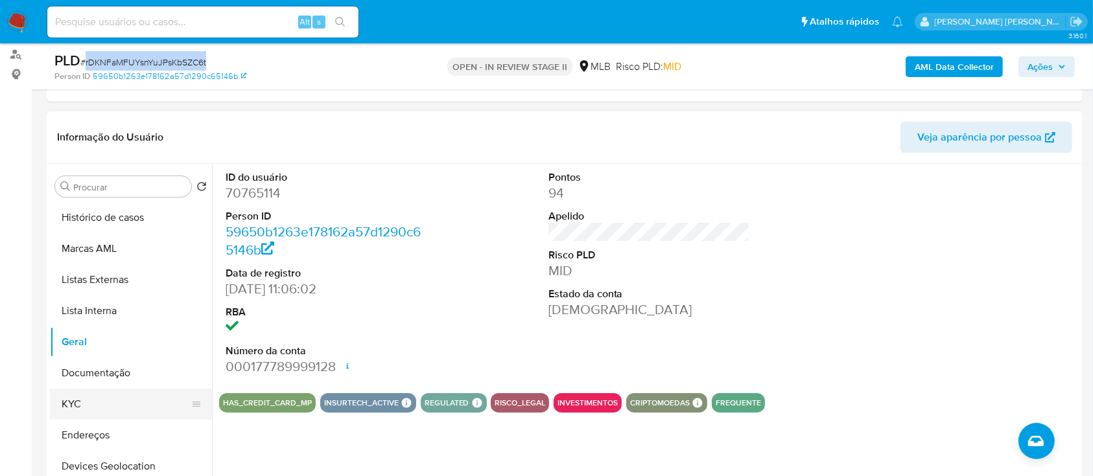
click at [98, 394] on button "KYC" at bounding box center [126, 404] width 152 height 31
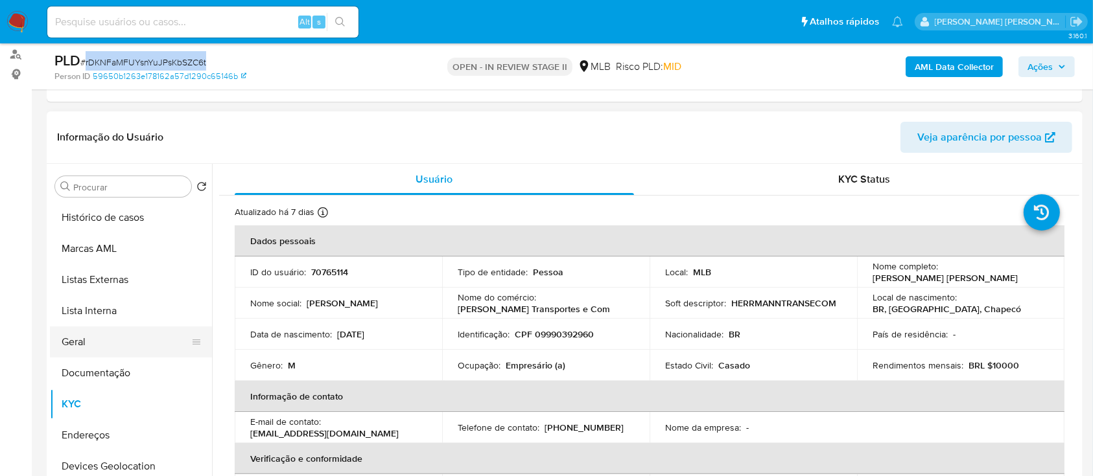
click at [78, 338] on button "Geral" at bounding box center [126, 342] width 152 height 31
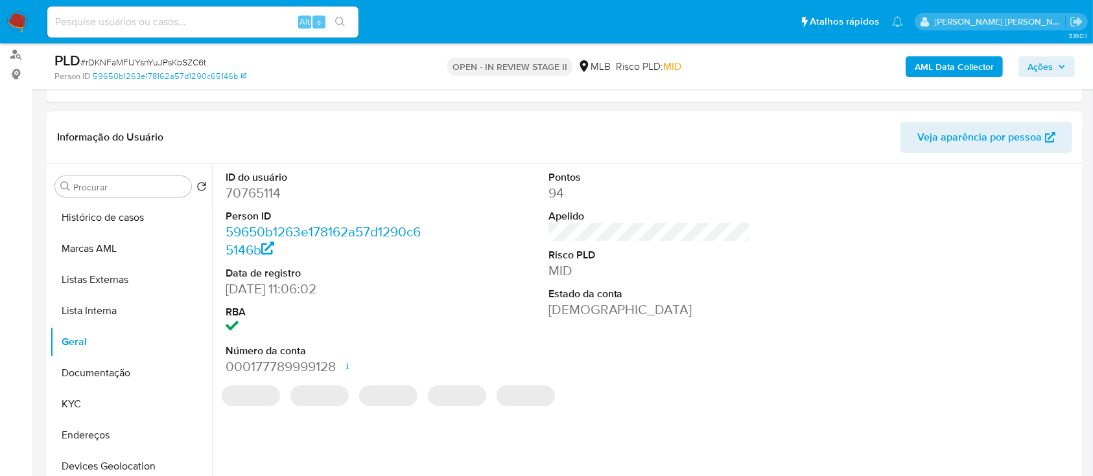
click at [263, 195] on dd "70765114" at bounding box center [327, 193] width 202 height 18
copy dd "70765114"
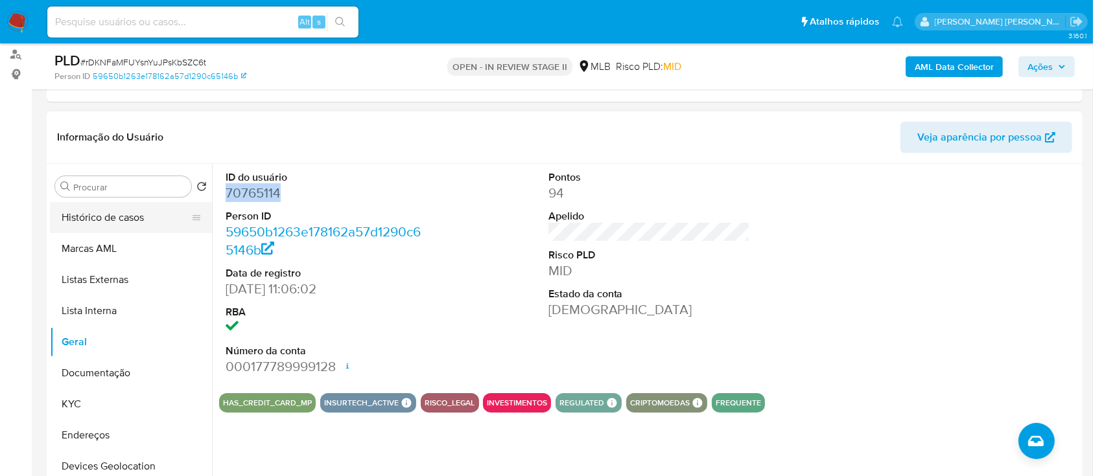
click at [149, 223] on button "Histórico de casos" at bounding box center [126, 217] width 152 height 31
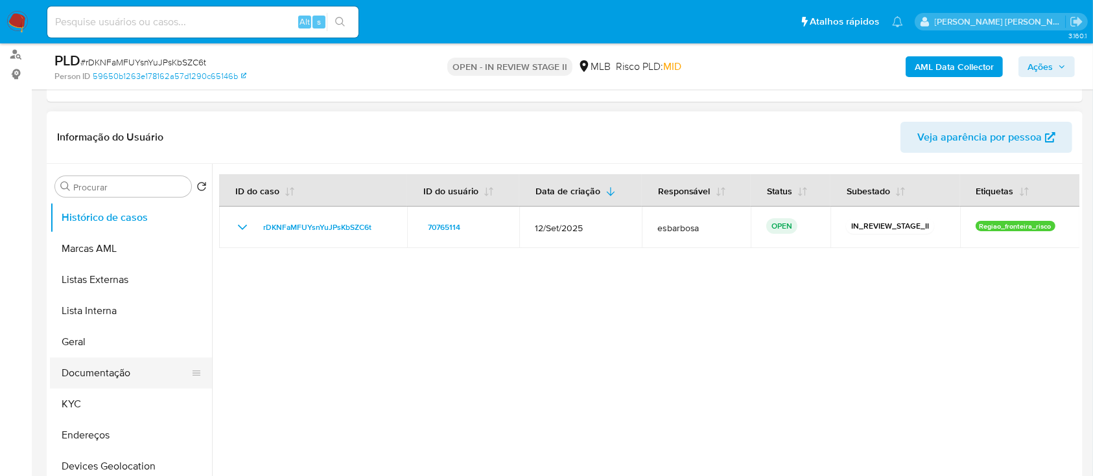
click at [116, 379] on button "Documentação" at bounding box center [126, 373] width 152 height 31
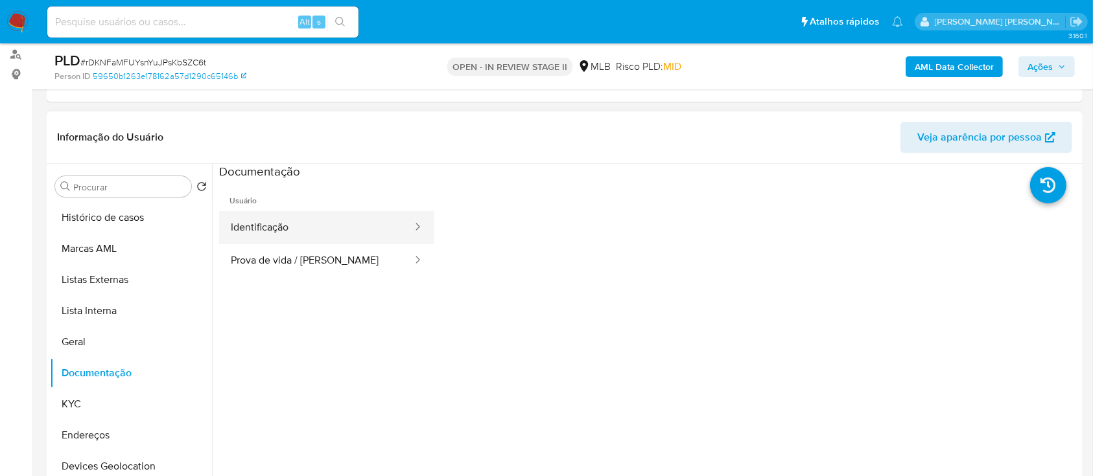
click at [281, 236] on button "Identificação" at bounding box center [316, 227] width 194 height 33
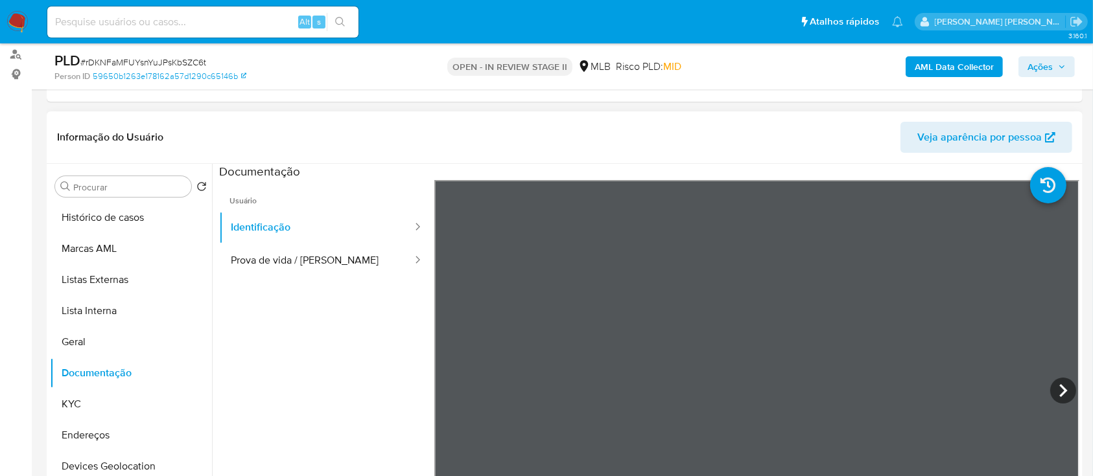
click at [358, 290] on ul "Usuário Identificação Prova de vida / Selfie" at bounding box center [326, 366] width 215 height 373
click at [340, 264] on button "Prova de vida / Selfie" at bounding box center [316, 260] width 194 height 33
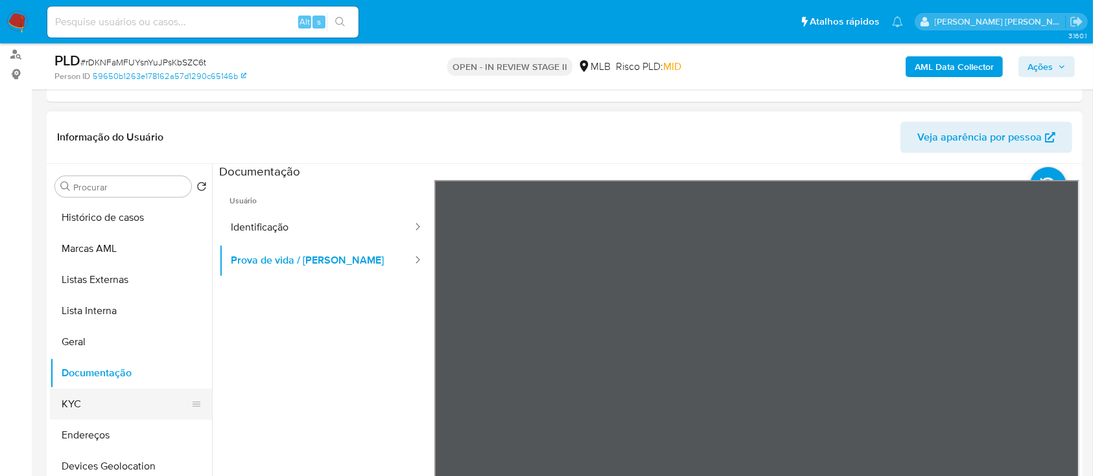
click at [114, 399] on button "KYC" at bounding box center [126, 404] width 152 height 31
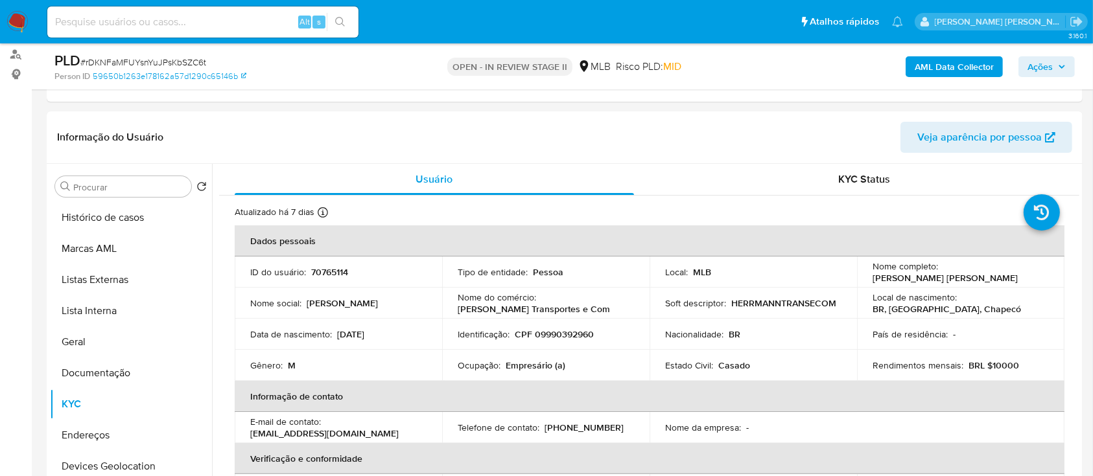
click at [926, 65] on b "AML Data Collector" at bounding box center [954, 66] width 79 height 21
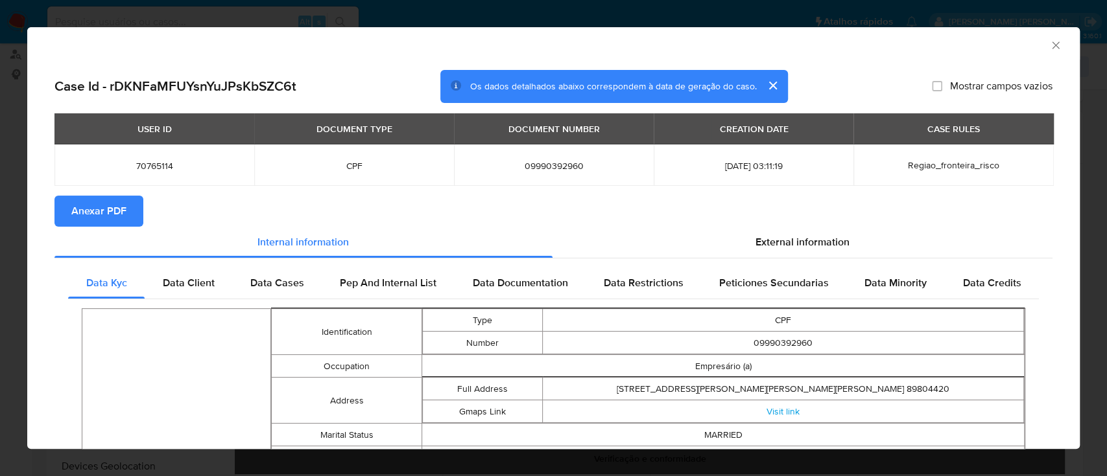
click at [114, 211] on span "Anexar PDF" at bounding box center [98, 211] width 55 height 29
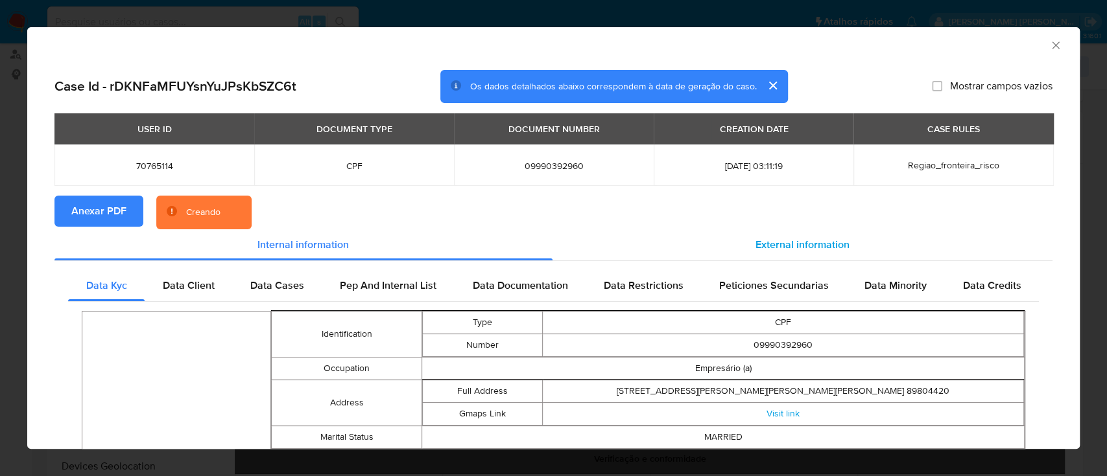
click at [779, 249] on span "External information" at bounding box center [802, 244] width 94 height 15
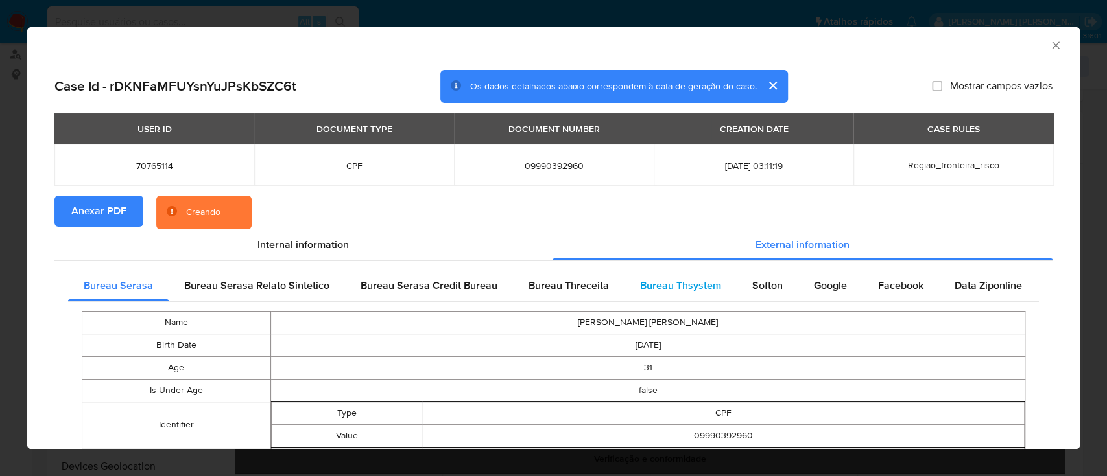
click at [684, 290] on span "Bureau Thsystem" at bounding box center [680, 285] width 81 height 15
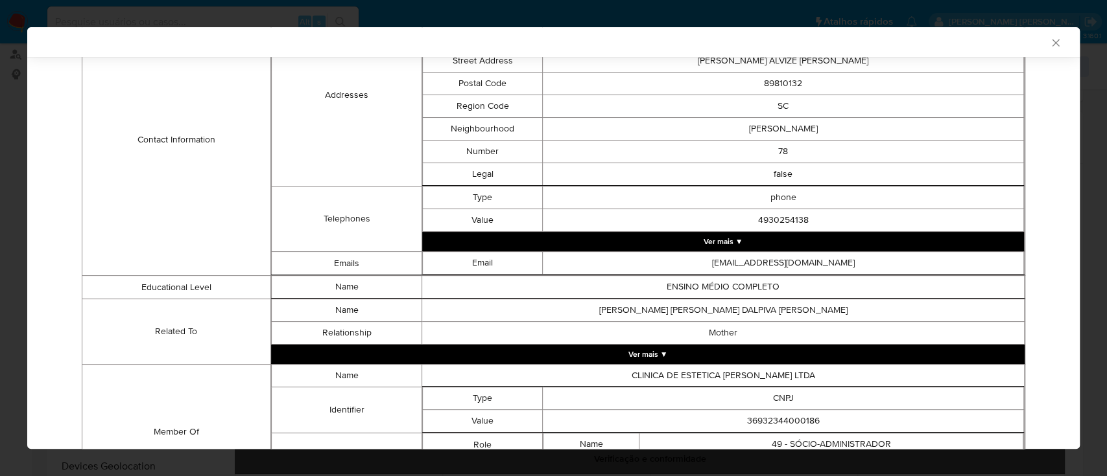
scroll to position [669, 0]
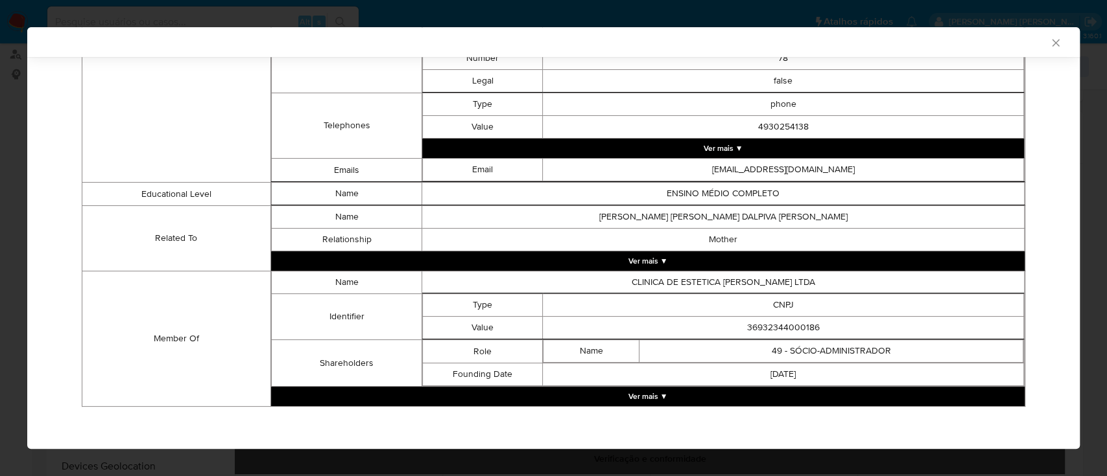
drag, startPoint x: 638, startPoint y: 394, endPoint x: 681, endPoint y: 376, distance: 46.2
click at [639, 392] on button "Ver mais ▼" at bounding box center [647, 396] width 753 height 19
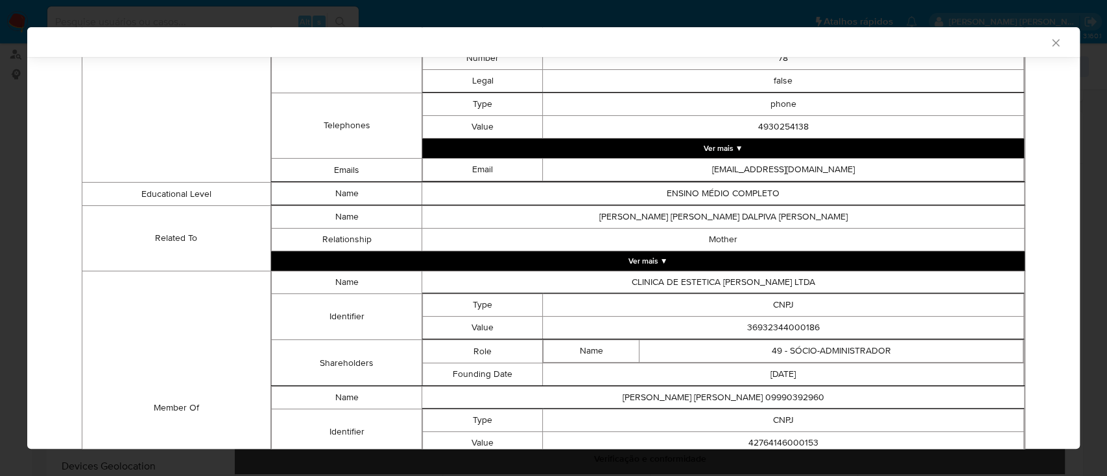
click at [766, 329] on td "36932344000186" at bounding box center [783, 328] width 481 height 23
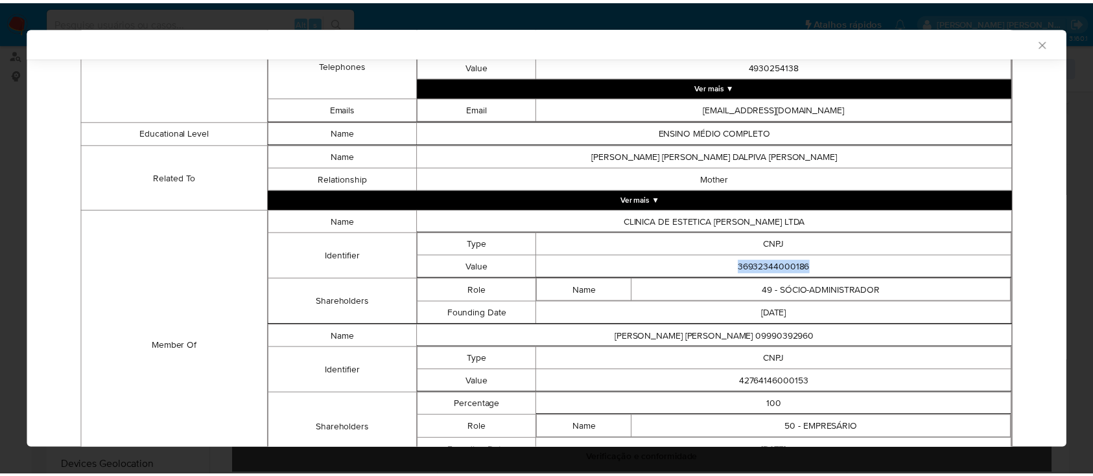
scroll to position [804, 0]
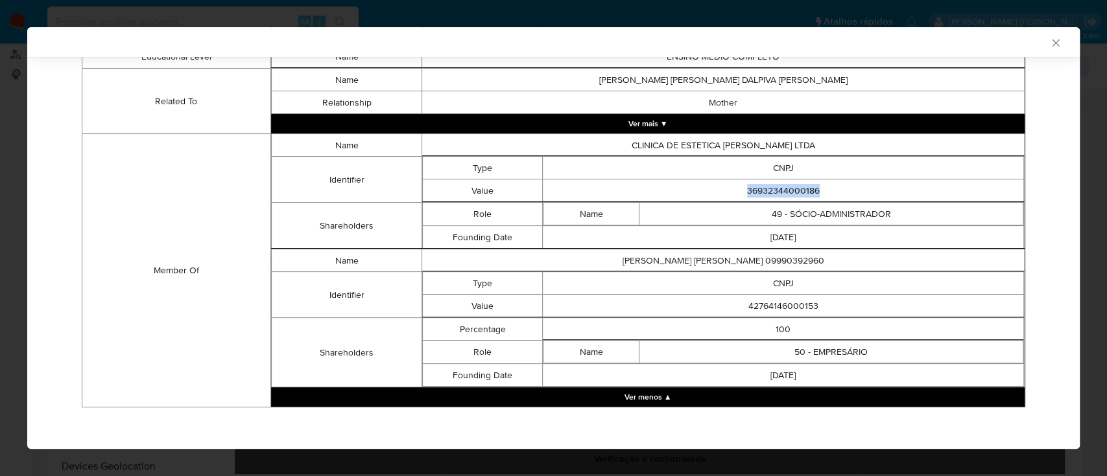
copy td "36932344000186"
click at [793, 295] on td "42764146000153" at bounding box center [783, 306] width 481 height 23
click at [786, 300] on td "42764146000153" at bounding box center [783, 306] width 481 height 23
copy td "42764146000153"
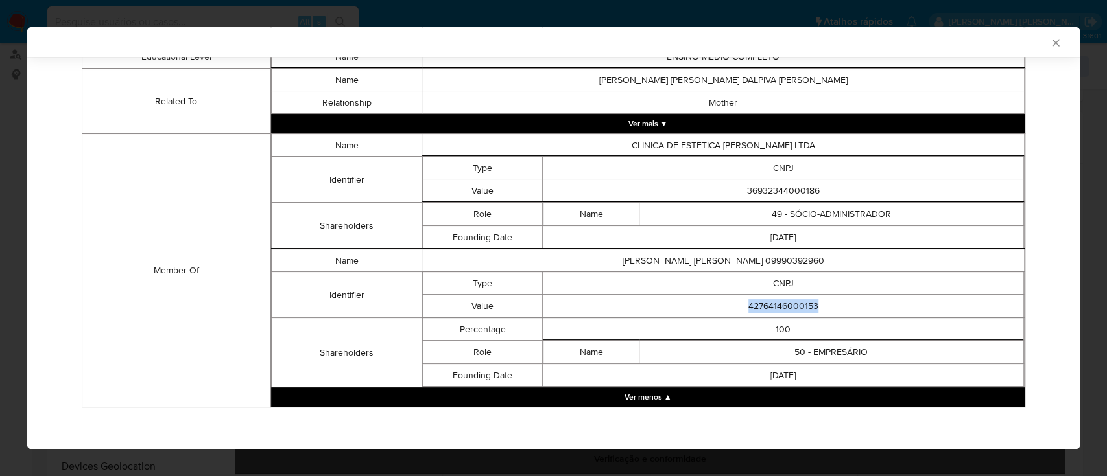
click at [1049, 41] on icon "Fechar a janela" at bounding box center [1055, 42] width 13 height 13
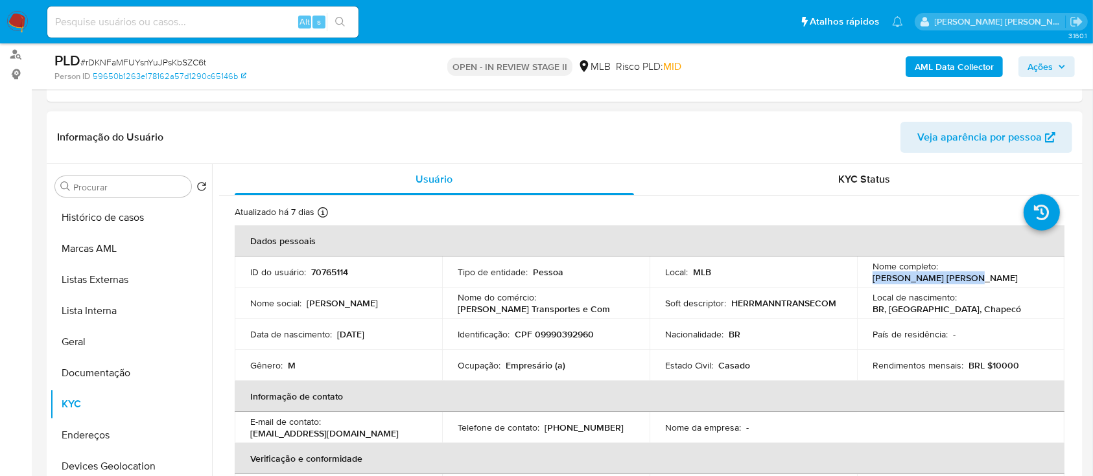
drag, startPoint x: 1037, startPoint y: 272, endPoint x: 940, endPoint y: 273, distance: 97.2
click at [940, 273] on div "Nome completo : Elton Junior Herrmann" at bounding box center [961, 272] width 176 height 23
copy p "Elton Junior Herrmann"
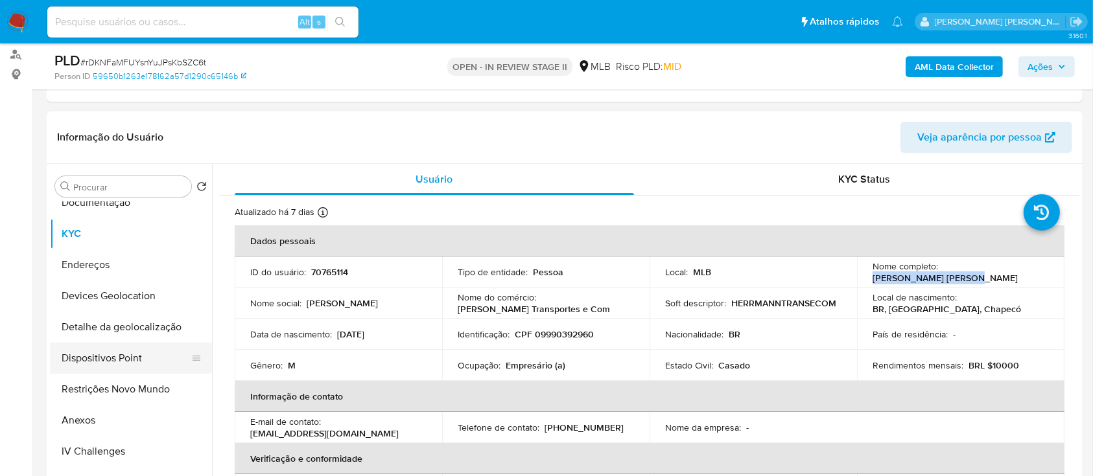
scroll to position [172, 0]
click at [135, 355] on button "Dispositivos Point" at bounding box center [126, 356] width 152 height 31
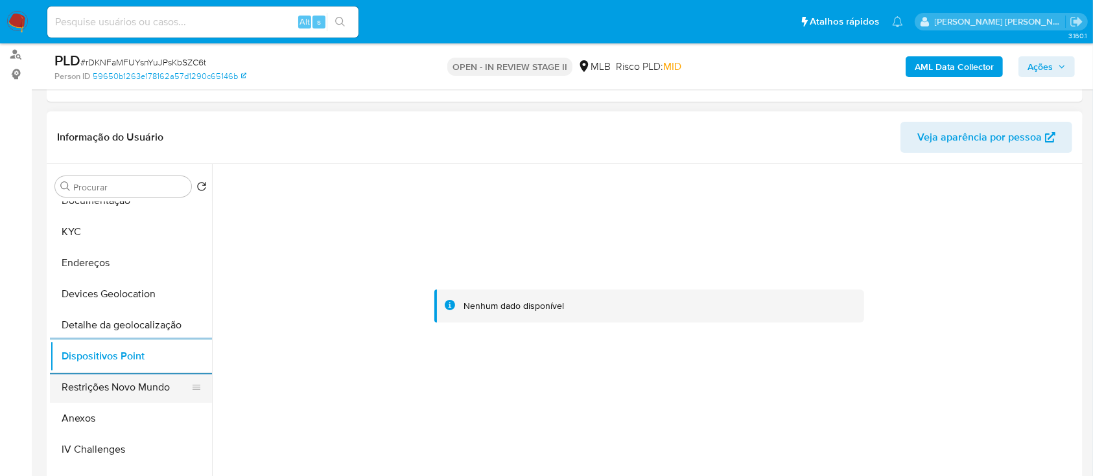
click at [119, 396] on button "Restrições Novo Mundo" at bounding box center [126, 387] width 152 height 31
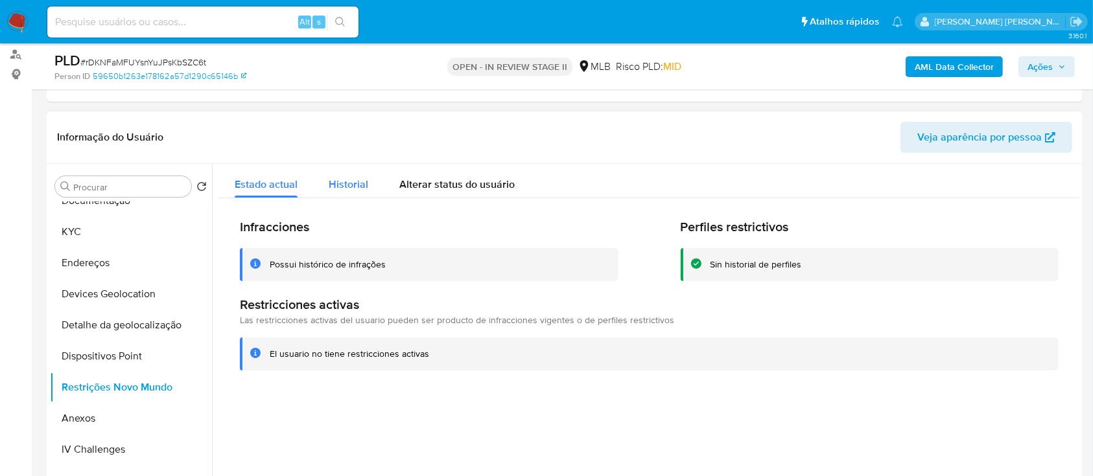
click at [355, 179] on span "Historial" at bounding box center [349, 184] width 40 height 15
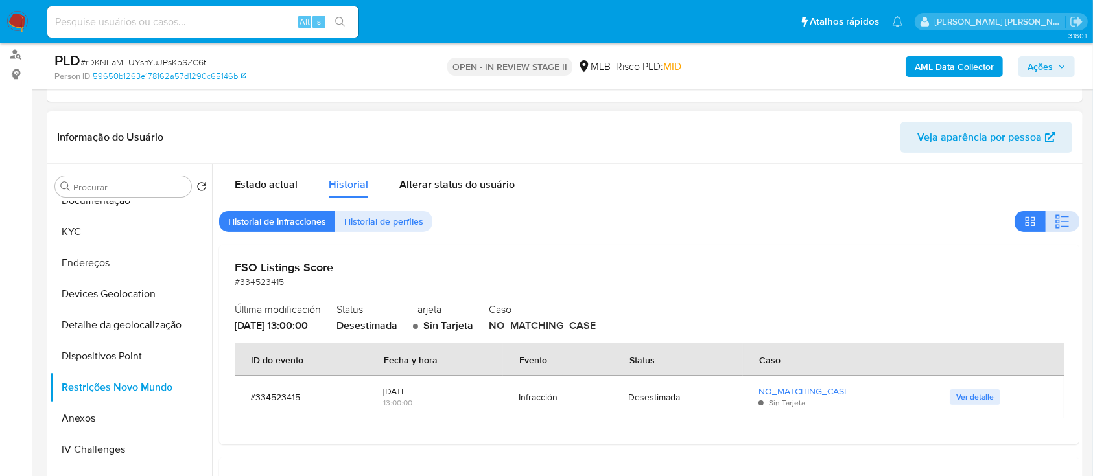
click at [1058, 218] on icon "button" at bounding box center [1063, 222] width 16 height 16
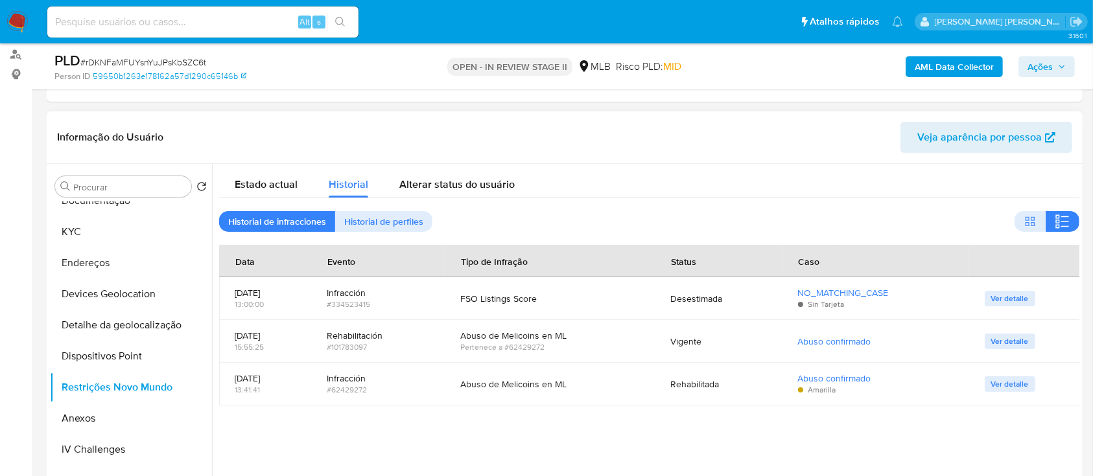
drag, startPoint x: 280, startPoint y: 189, endPoint x: 384, endPoint y: 123, distance: 123.9
click at [281, 188] on span "Estado actual" at bounding box center [266, 184] width 63 height 15
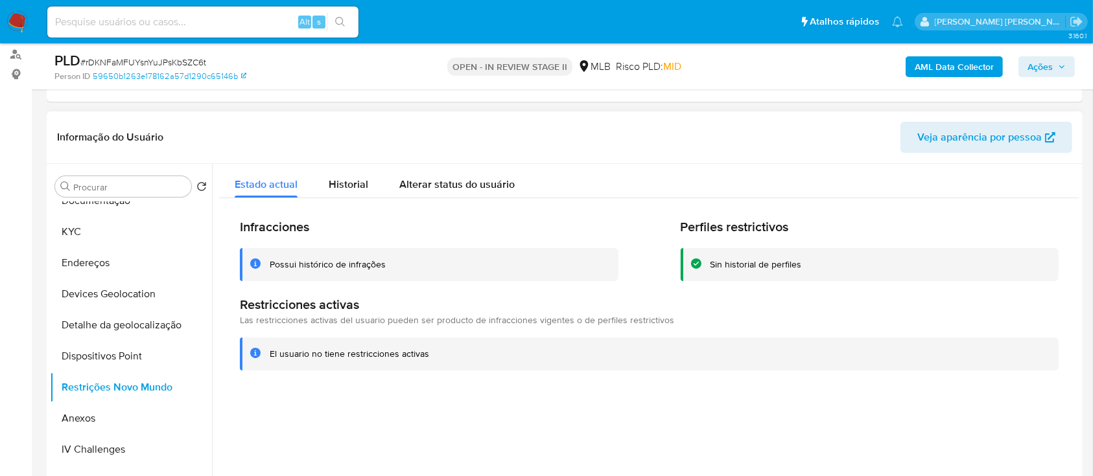
click at [371, 268] on div "Possui histórico de infrações" at bounding box center [328, 265] width 116 height 12
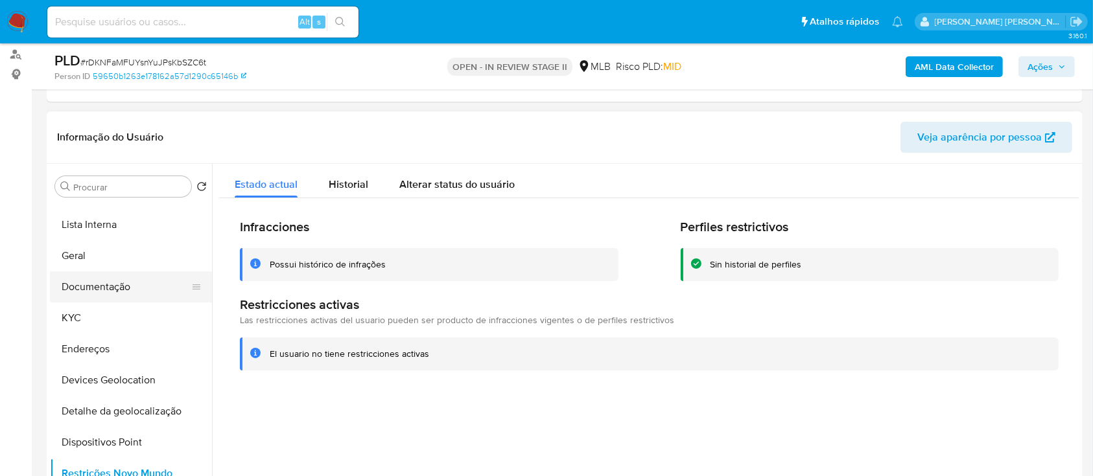
click at [136, 283] on button "Documentação" at bounding box center [126, 287] width 152 height 31
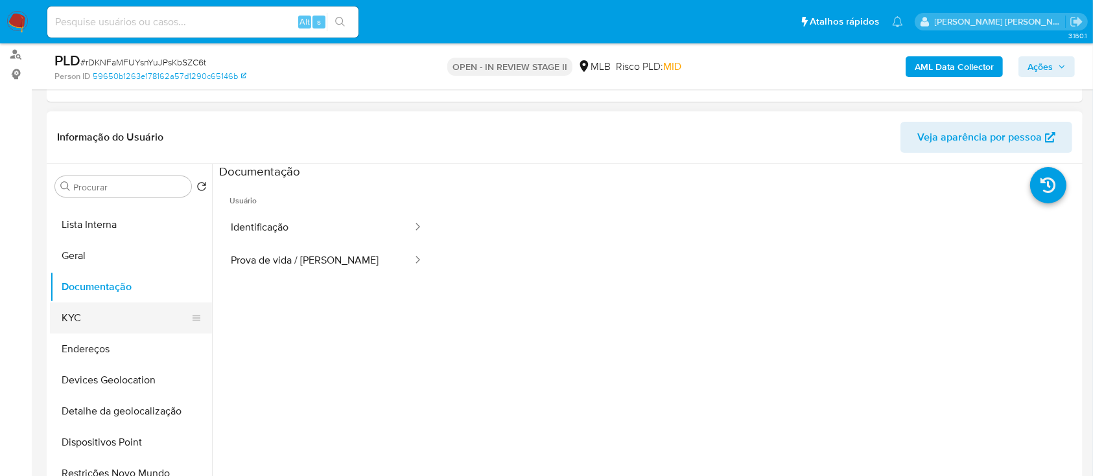
click at [99, 320] on button "KYC" at bounding box center [126, 318] width 152 height 31
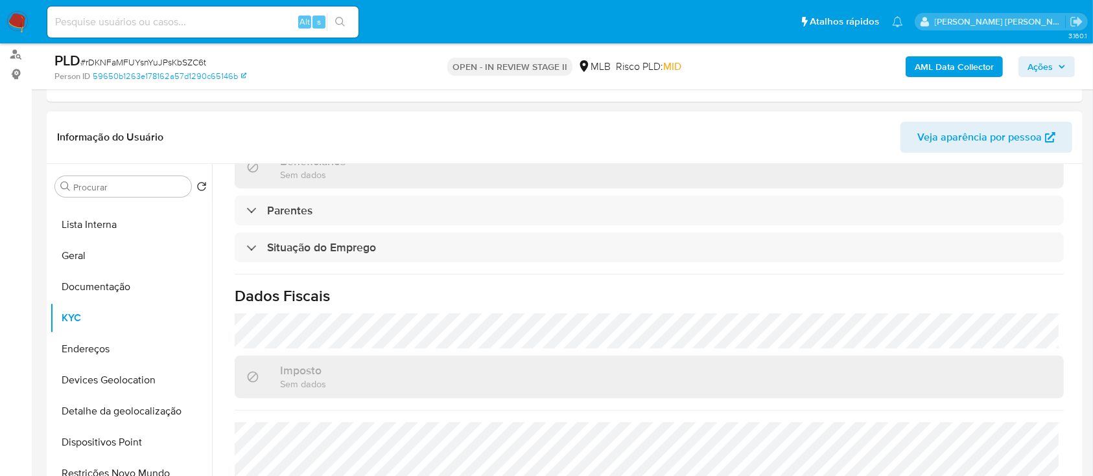
scroll to position [551, 0]
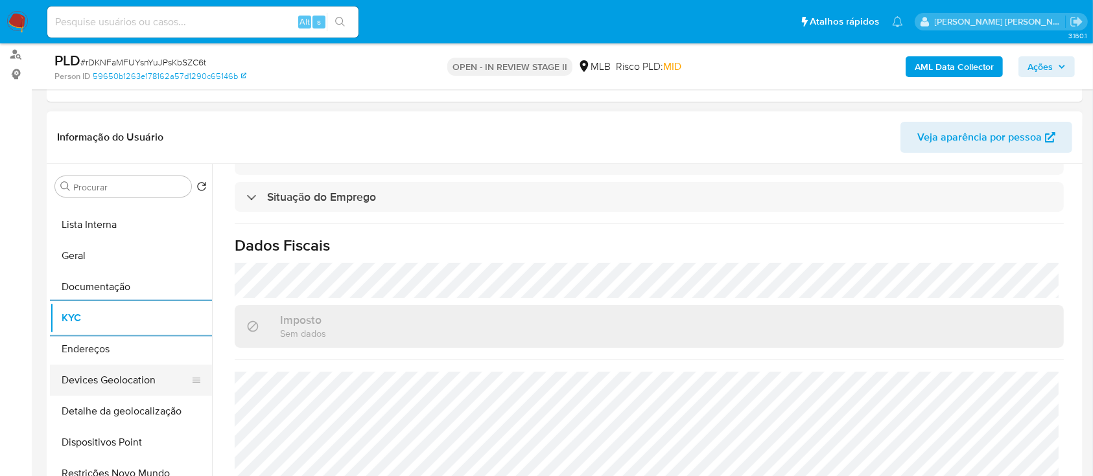
click at [148, 386] on button "Devices Geolocation" at bounding box center [126, 380] width 152 height 31
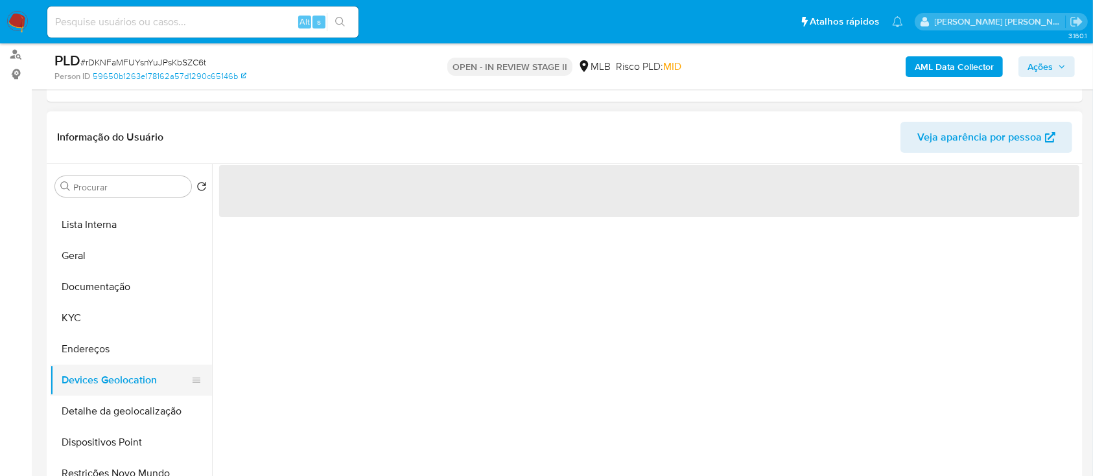
scroll to position [0, 0]
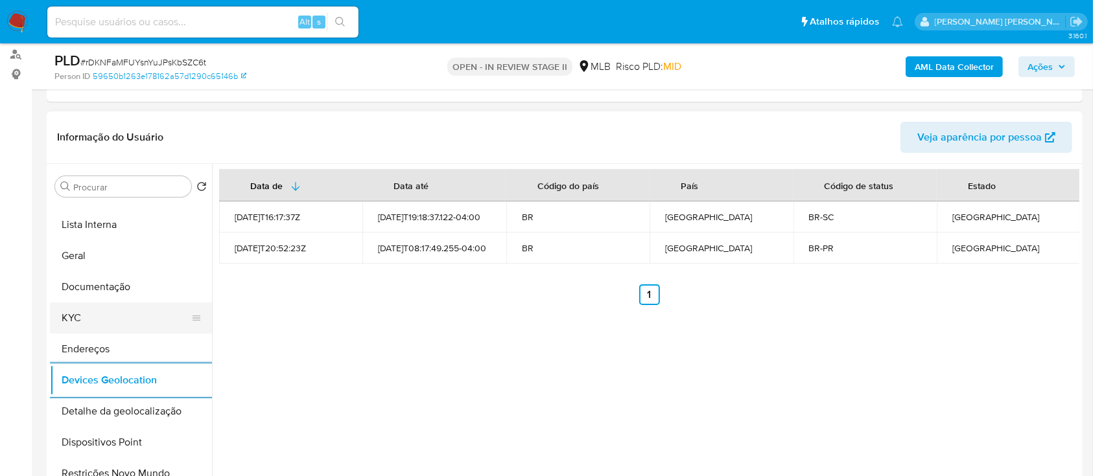
click at [65, 318] on button "KYC" at bounding box center [126, 318] width 152 height 31
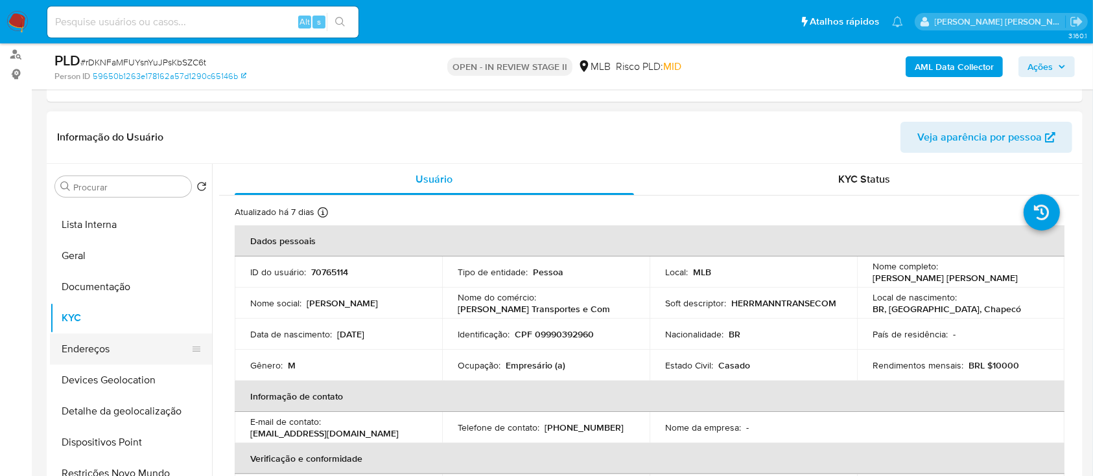
click at [119, 353] on button "Endereços" at bounding box center [126, 349] width 152 height 31
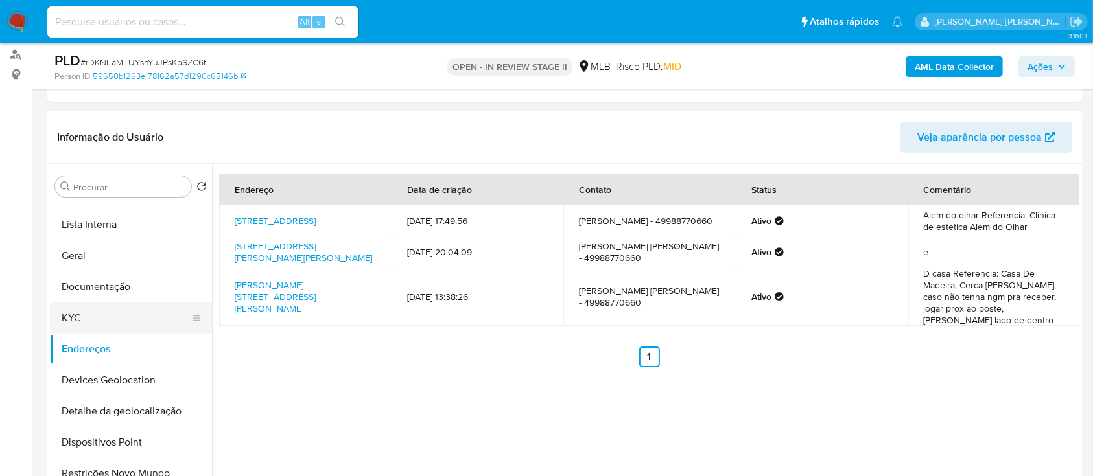
click at [104, 310] on button "KYC" at bounding box center [126, 318] width 152 height 31
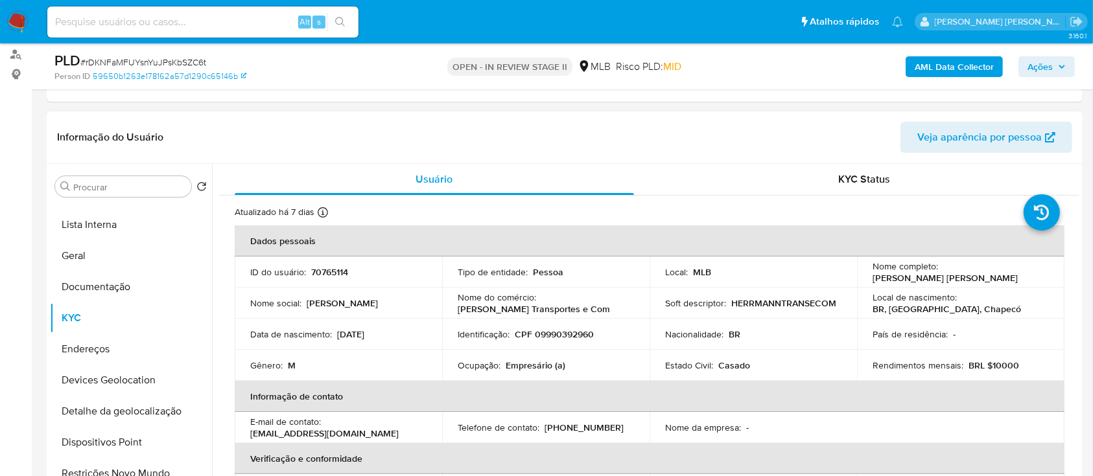
click at [561, 335] on p "CPF 09990392960" at bounding box center [554, 335] width 79 height 12
copy p "09990392960"
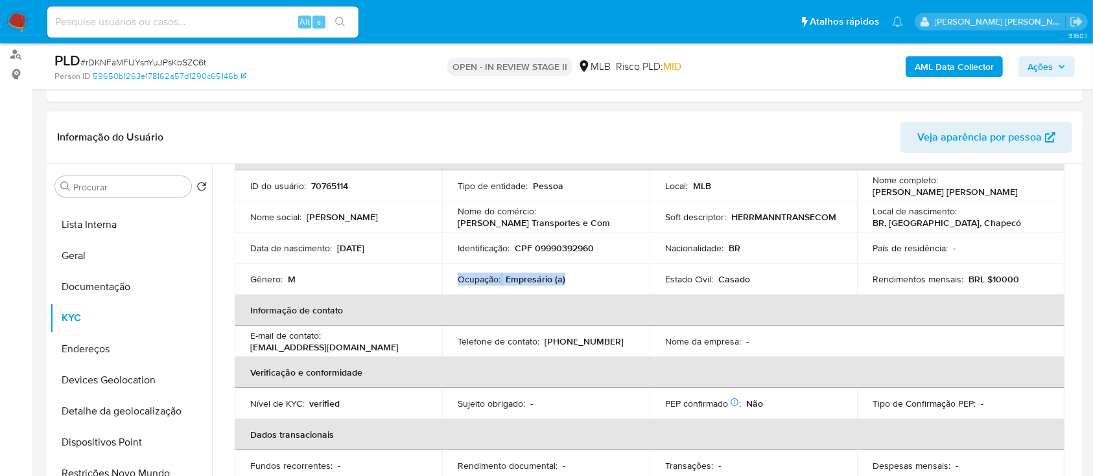
drag, startPoint x: 570, startPoint y: 281, endPoint x: 454, endPoint y: 283, distance: 116.7
click at [454, 283] on td "Ocupação : Empresário (a)" at bounding box center [545, 279] width 207 height 31
copy div "Ocupação : Empresário (a)"
click at [1034, 65] on span "Ações" at bounding box center [1040, 66] width 25 height 21
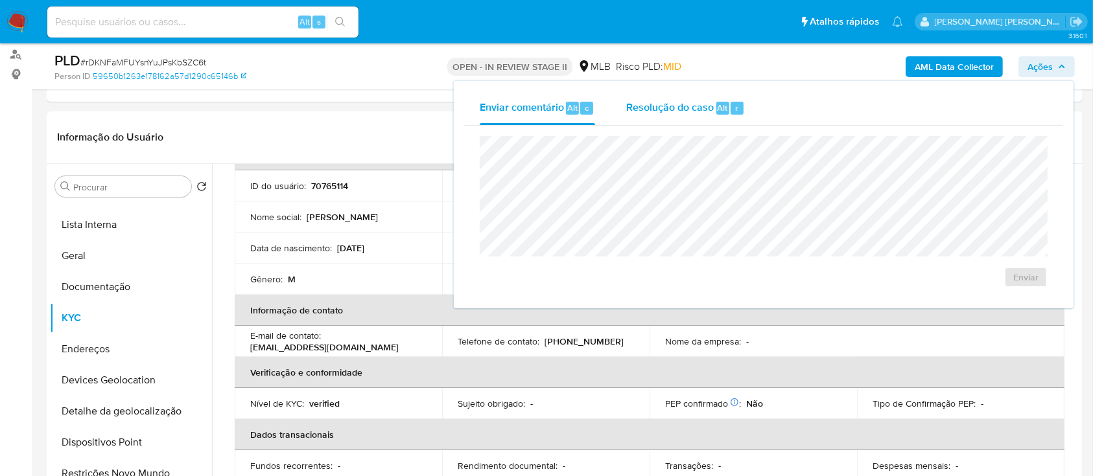
click at [681, 112] on span "Resolução do caso" at bounding box center [670, 107] width 88 height 15
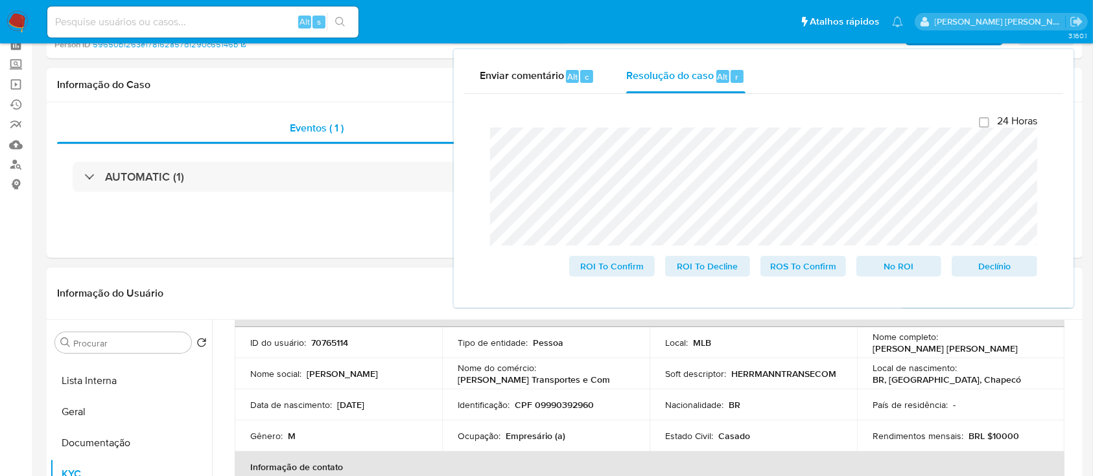
scroll to position [0, 0]
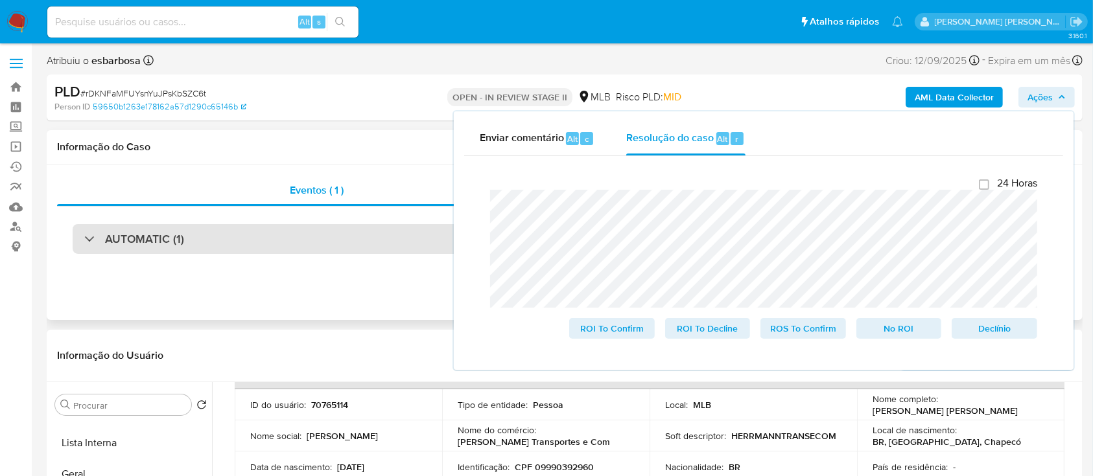
click at [204, 240] on div "AUTOMATIC (1)" at bounding box center [565, 239] width 984 height 30
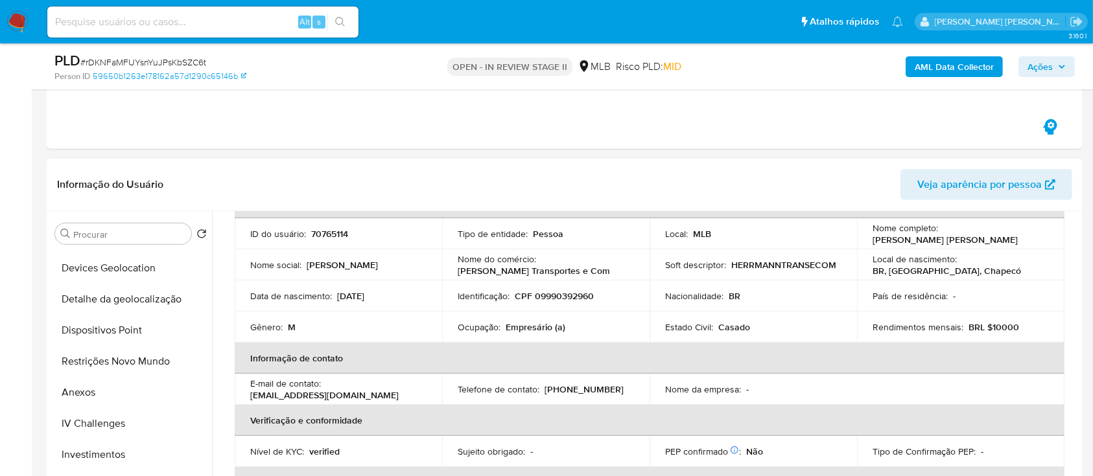
scroll to position [259, 0]
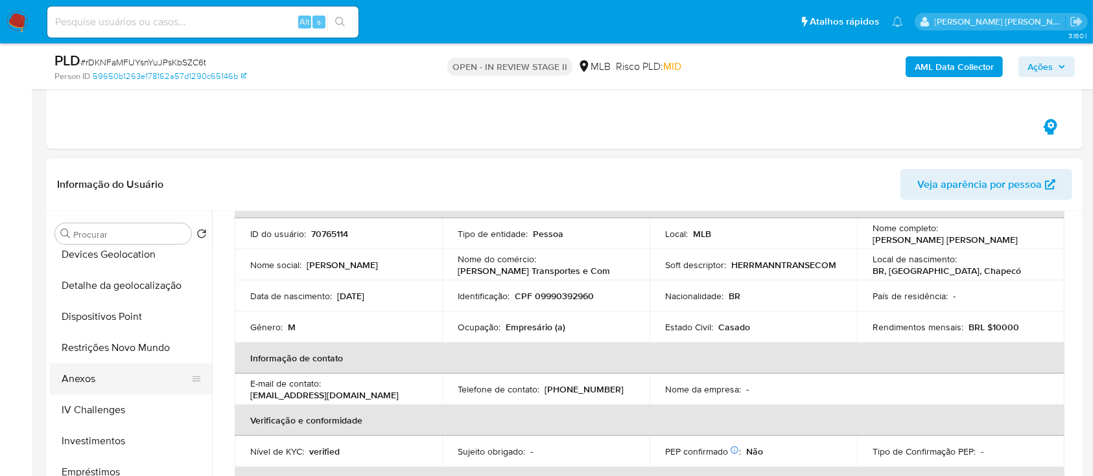
click at [78, 379] on button "Anexos" at bounding box center [126, 379] width 152 height 31
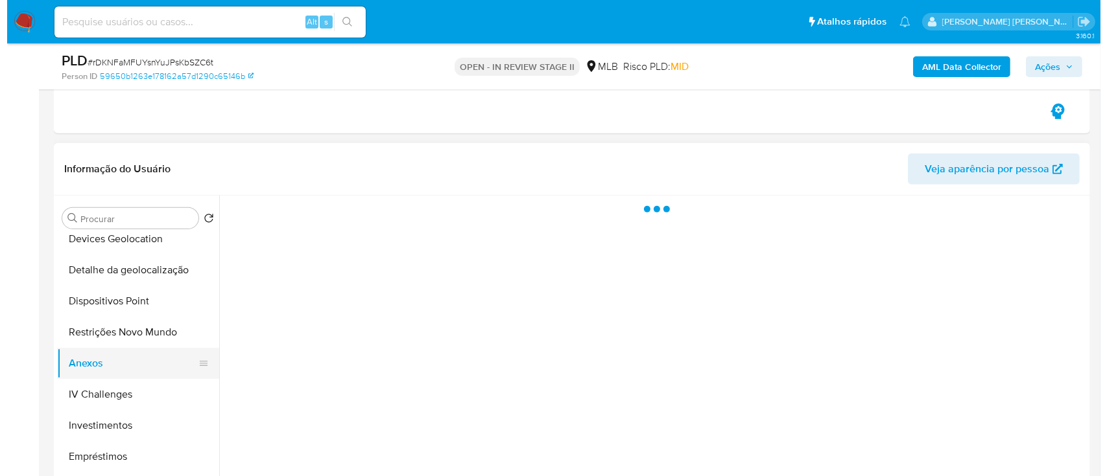
scroll to position [0, 0]
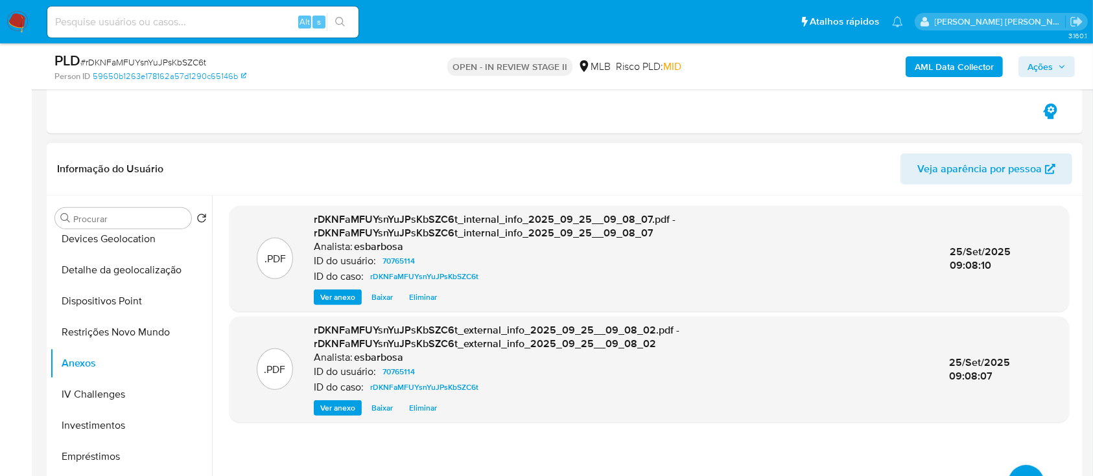
click at [630, 174] on header "Informação do Usuário Veja aparência por pessoa" at bounding box center [564, 169] width 1015 height 31
click at [1031, 68] on span "Ações" at bounding box center [1040, 66] width 25 height 21
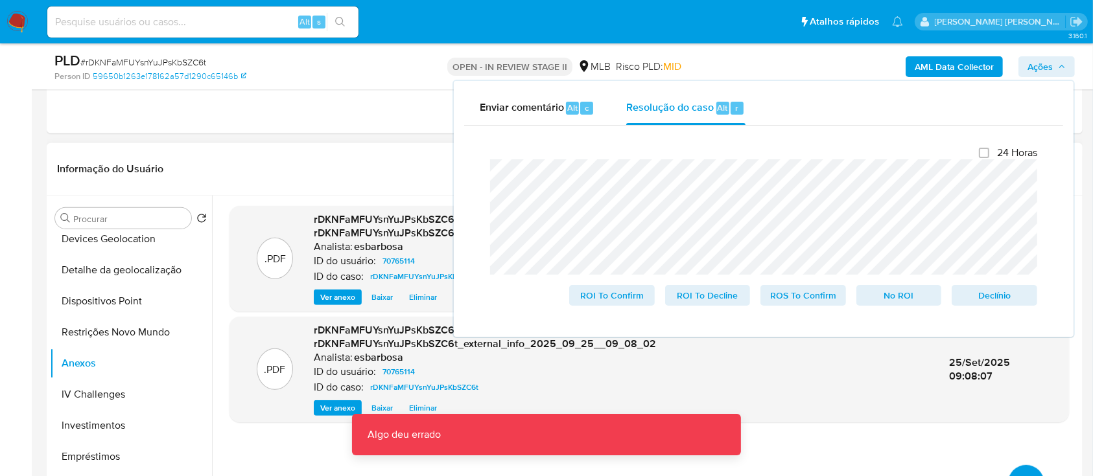
click at [1022, 474] on button "upload-file" at bounding box center [1026, 483] width 36 height 36
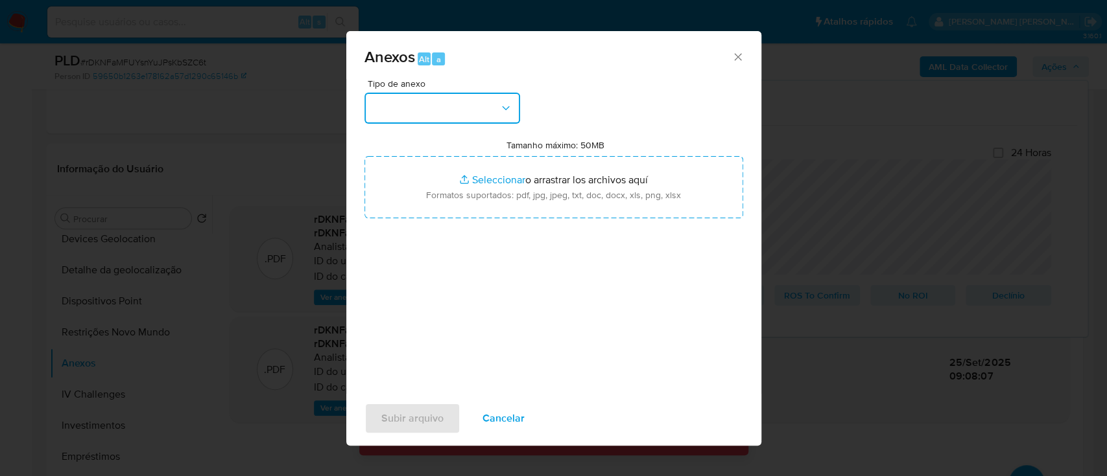
click at [427, 102] on button "button" at bounding box center [442, 108] width 156 height 31
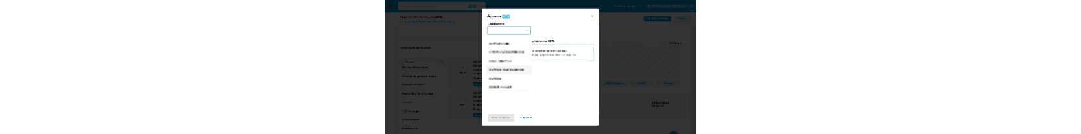
scroll to position [199, 0]
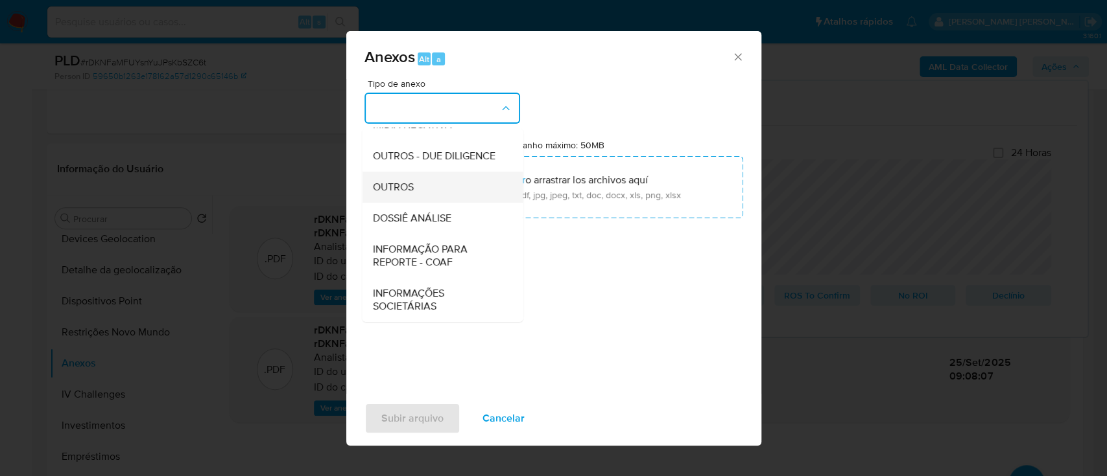
click at [396, 189] on span "OUTROS" at bounding box center [392, 187] width 41 height 13
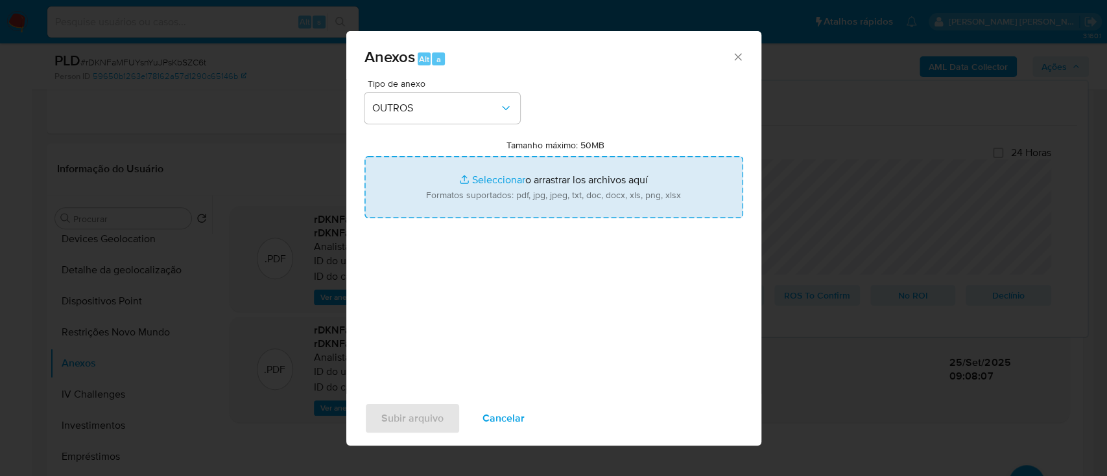
click at [479, 178] on input "Tamanho máximo: 50MB Seleccionar archivos" at bounding box center [553, 187] width 379 height 62
type input "C:\fakepath\Mulan 70765114_2025_09_24_11_47_30.xlsx"
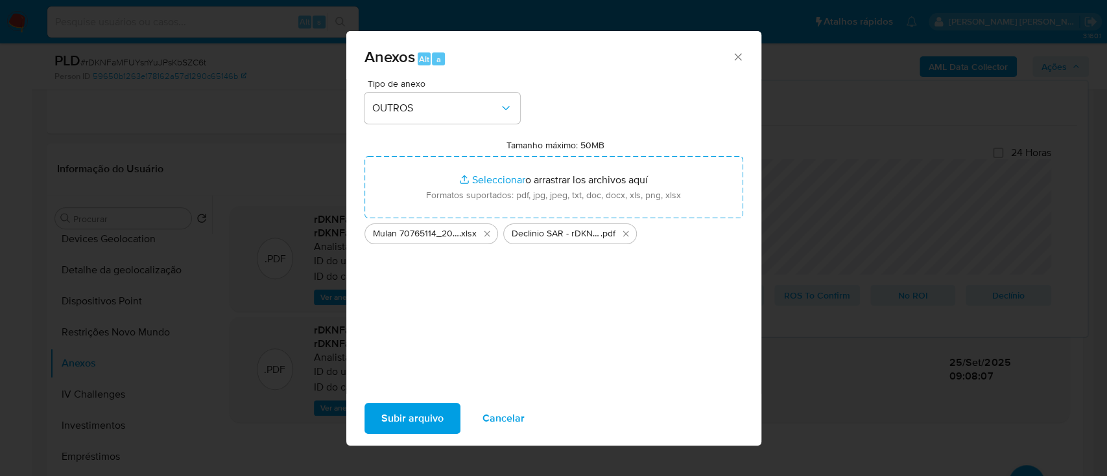
click at [430, 423] on span "Subir arquivo" at bounding box center [412, 419] width 62 height 29
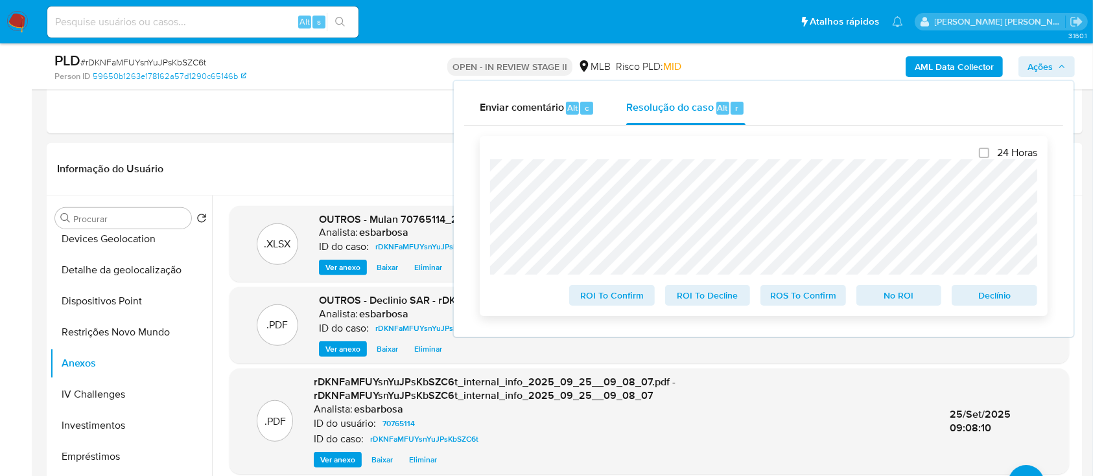
click at [878, 297] on span "No ROI" at bounding box center [898, 296] width 67 height 18
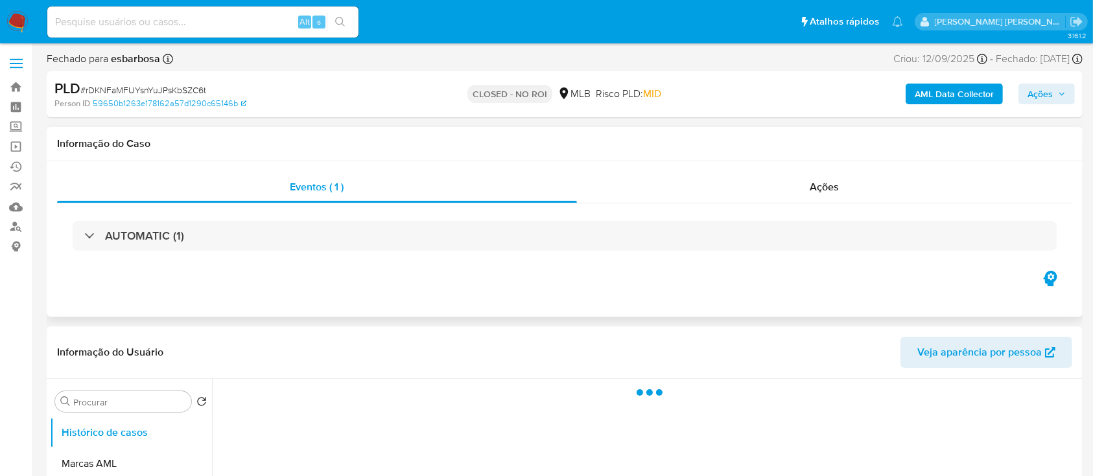
select select "10"
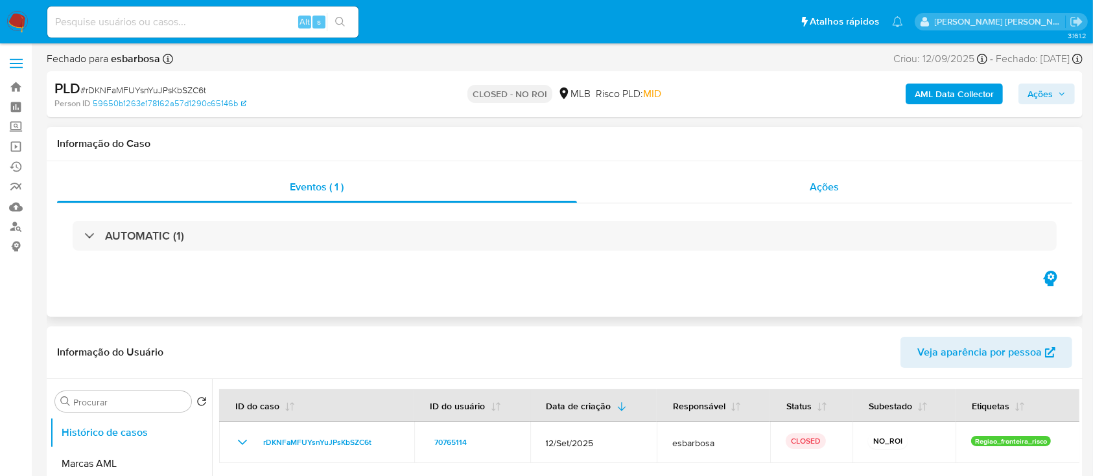
click at [690, 134] on div "Ações" at bounding box center [824, 187] width 495 height 31
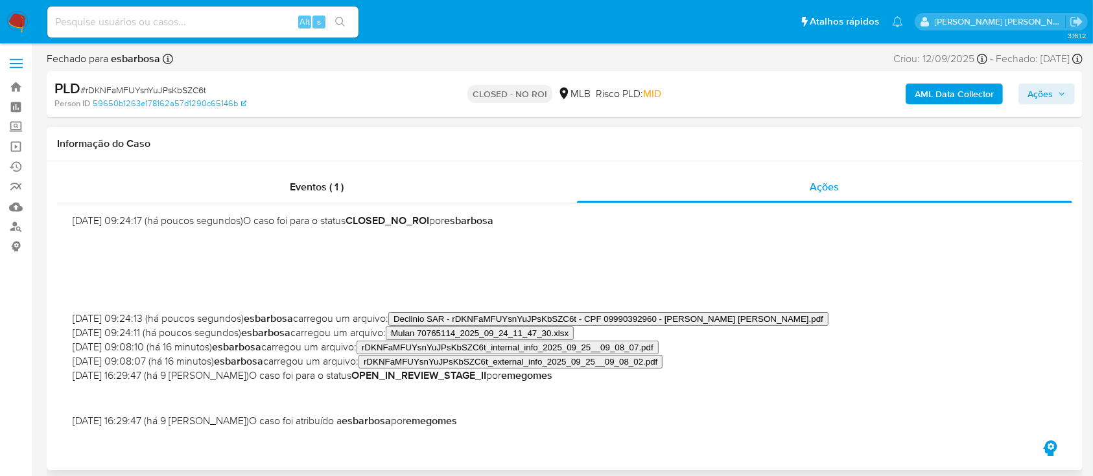
scroll to position [86, 0]
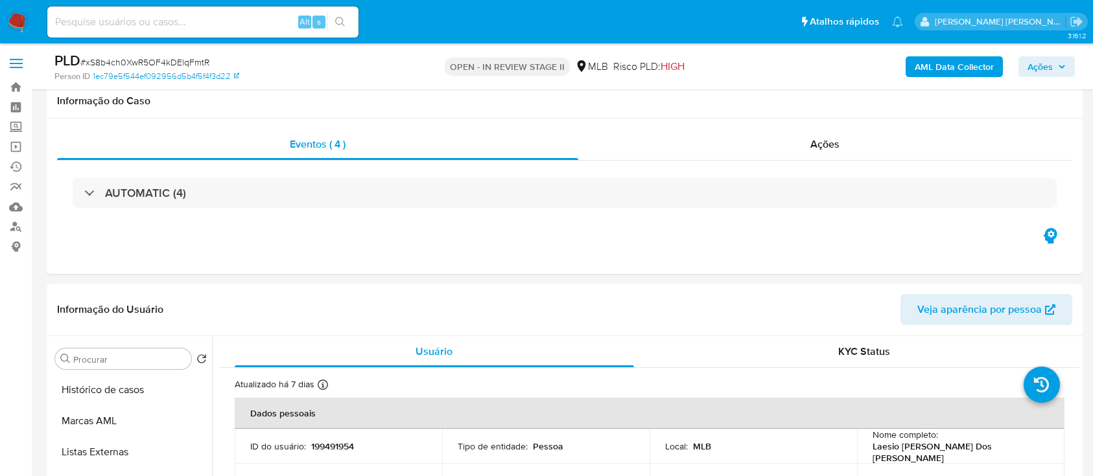
select select "10"
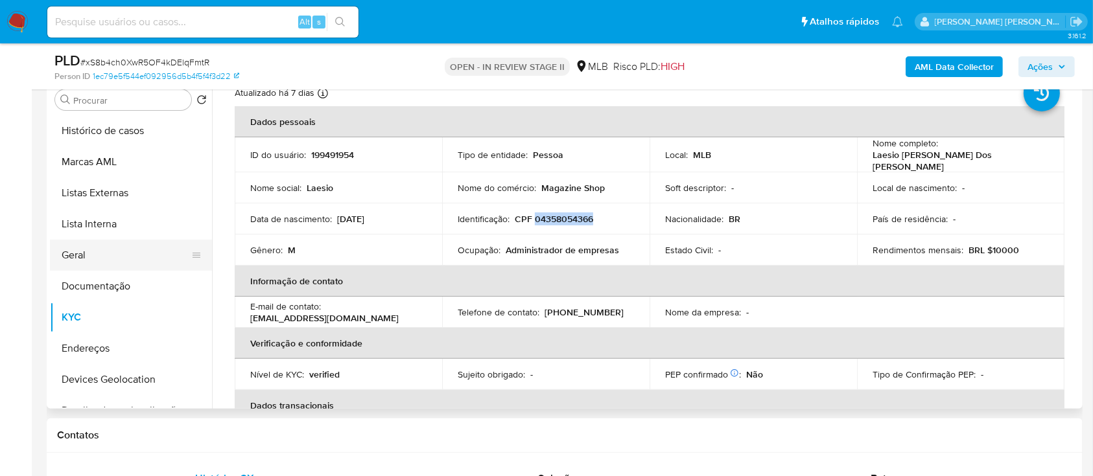
click at [86, 260] on button "Geral" at bounding box center [126, 255] width 152 height 31
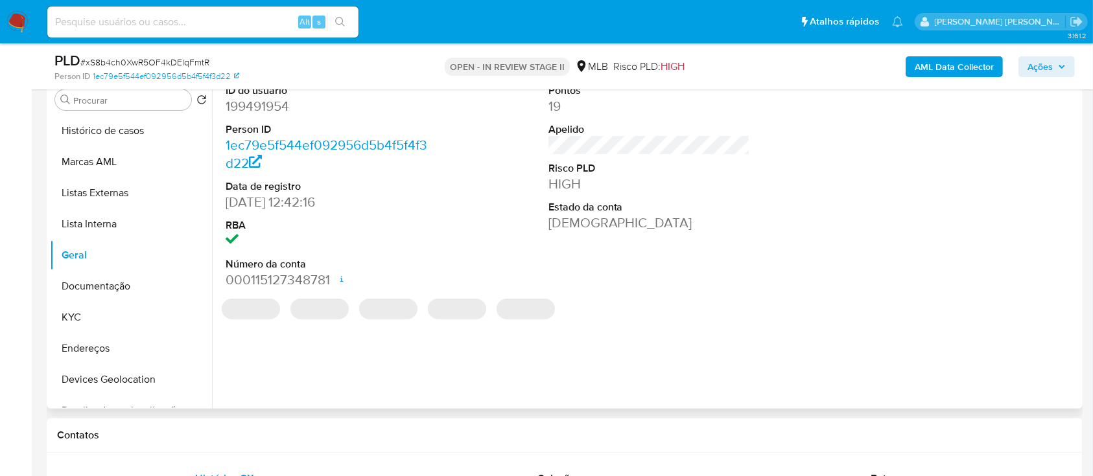
click at [270, 113] on dd "199491954" at bounding box center [327, 106] width 202 height 18
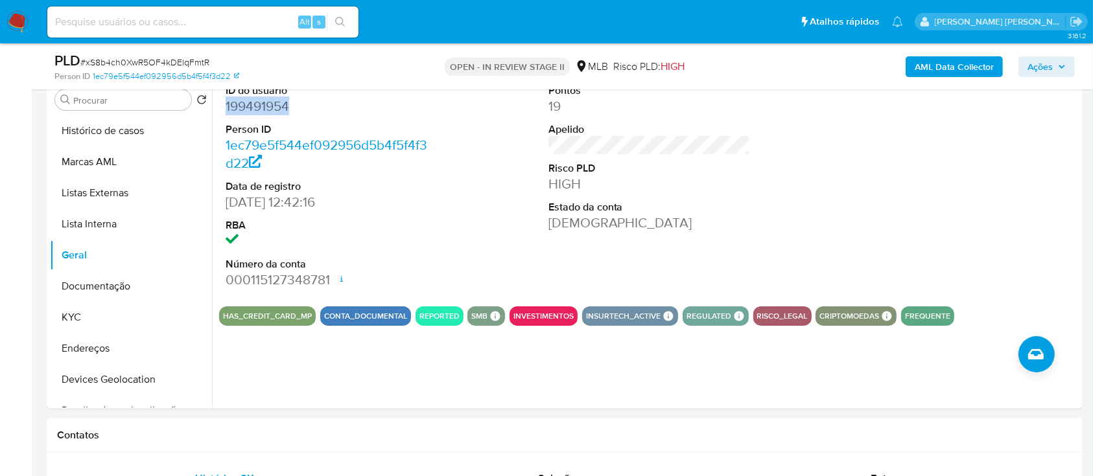
copy dd "199491954"
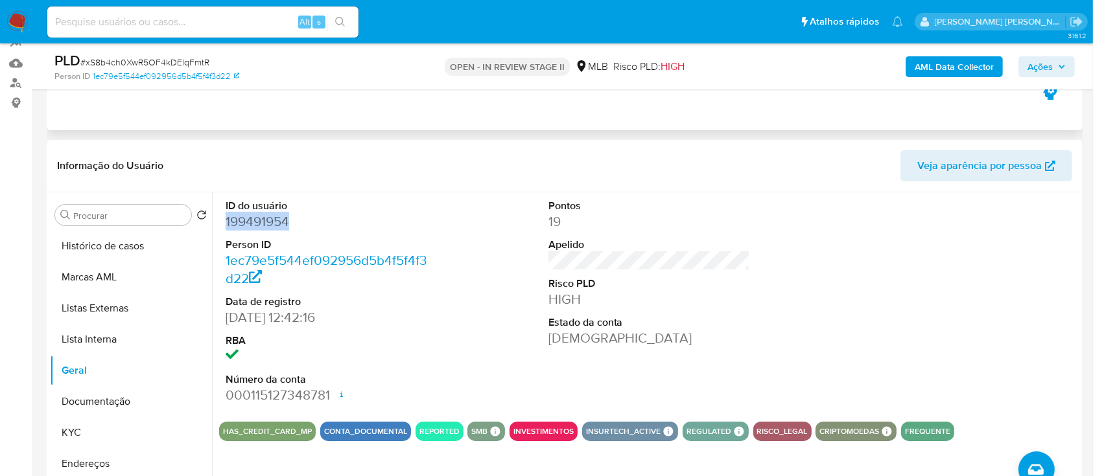
scroll to position [86, 0]
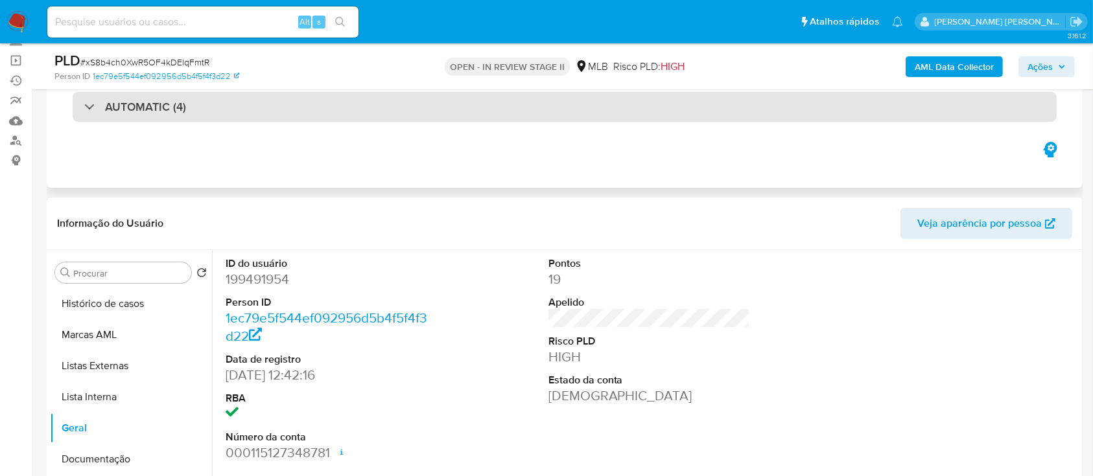
click at [229, 104] on div "AUTOMATIC (4)" at bounding box center [565, 107] width 984 height 30
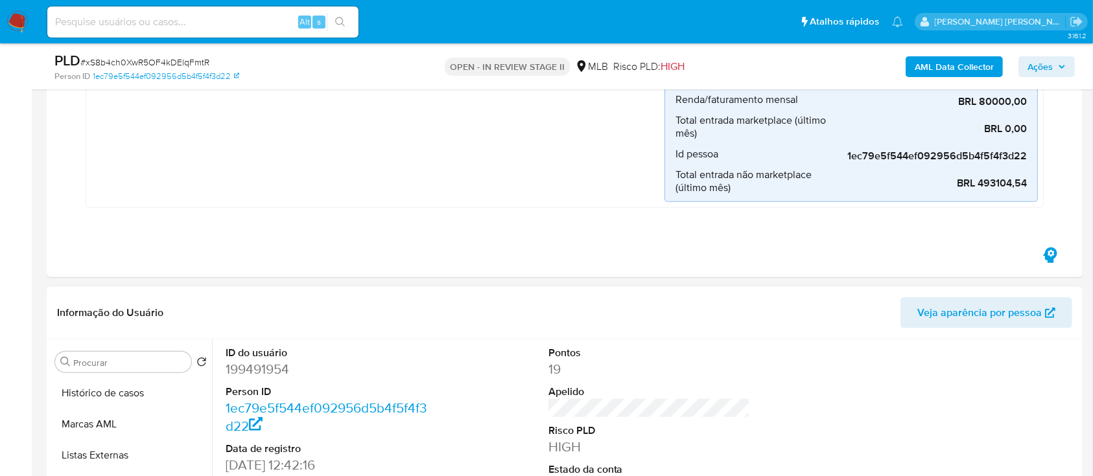
scroll to position [1556, 0]
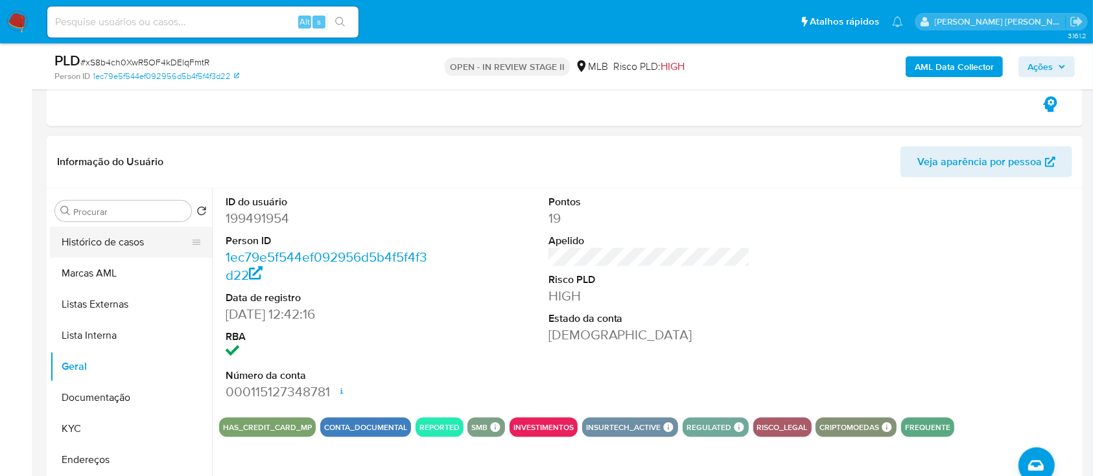
click at [135, 244] on button "Histórico de casos" at bounding box center [126, 242] width 152 height 31
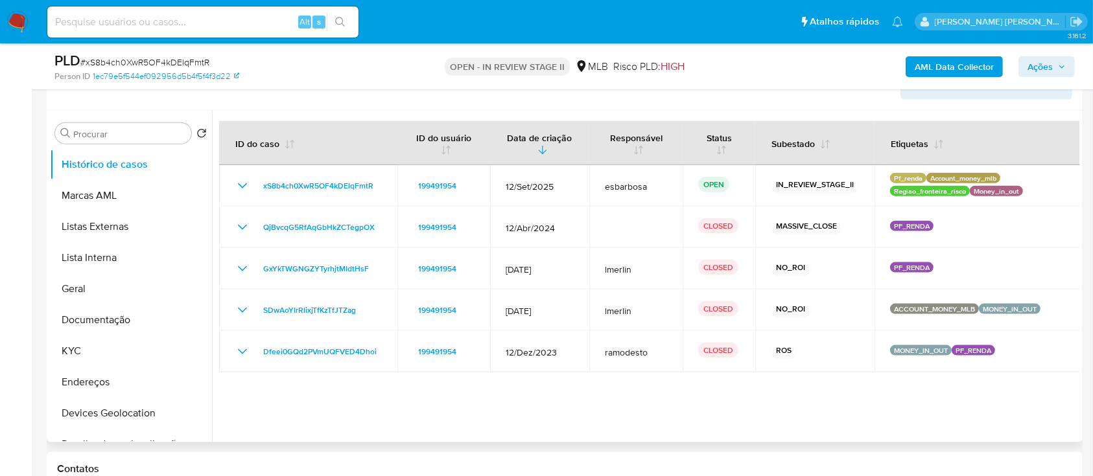
scroll to position [1642, 0]
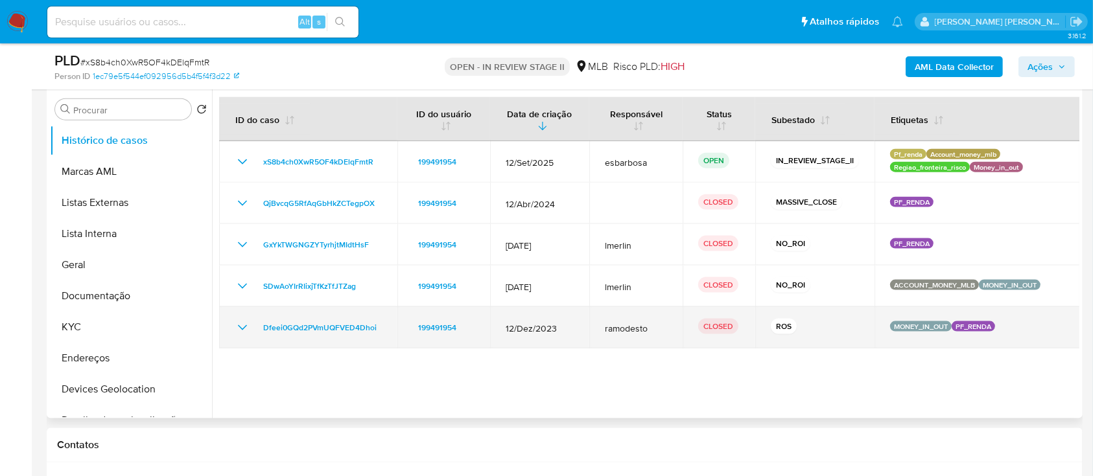
click at [241, 326] on icon "Mostrar/Ocultar" at bounding box center [243, 328] width 16 height 16
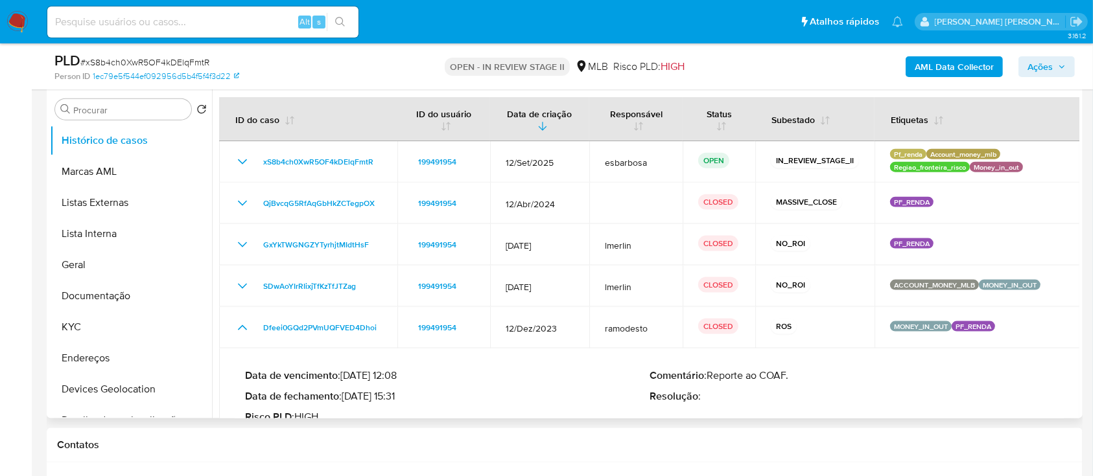
scroll to position [32, 0]
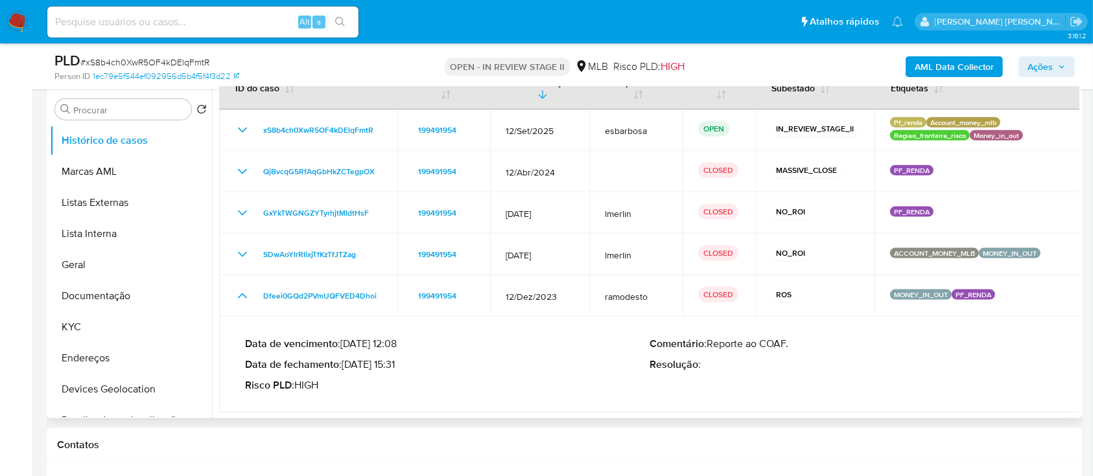
drag, startPoint x: 397, startPoint y: 361, endPoint x: 346, endPoint y: 364, distance: 50.6
click at [346, 364] on p "Data de fechamento : [DATE] 15:31" at bounding box center [447, 364] width 405 height 13
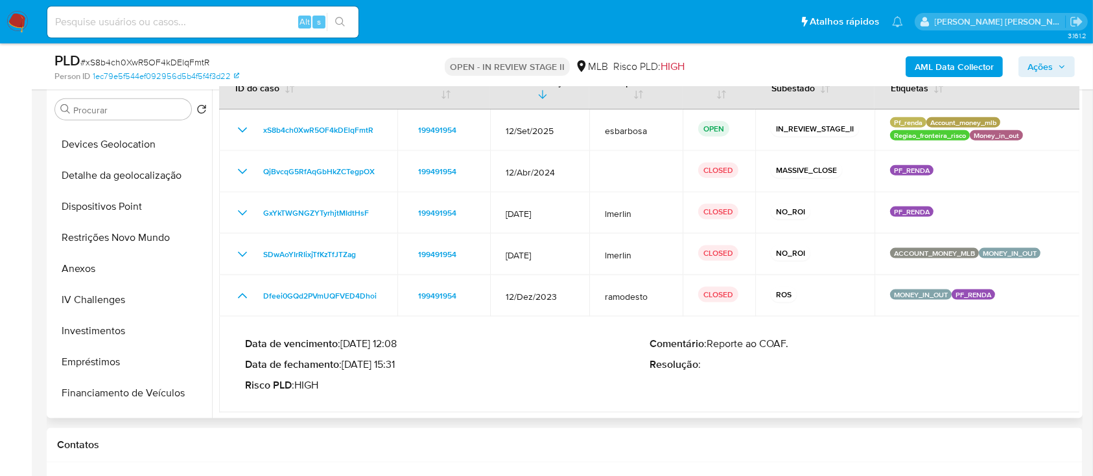
scroll to position [259, 0]
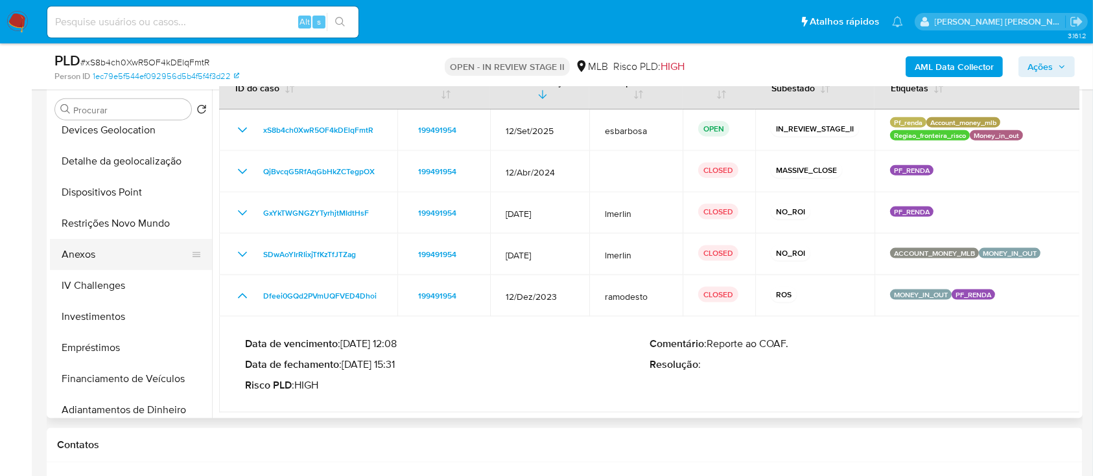
click at [89, 255] on button "Anexos" at bounding box center [126, 254] width 152 height 31
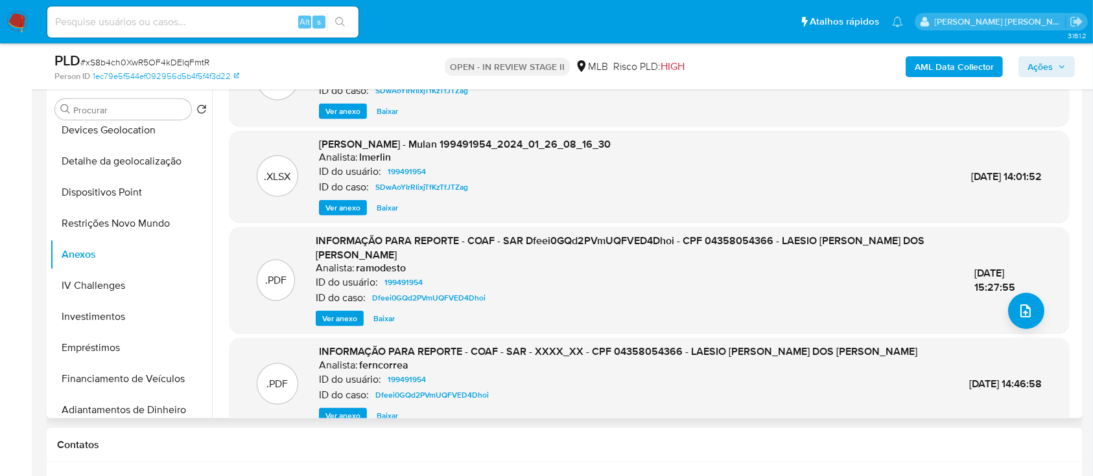
scroll to position [123, 0]
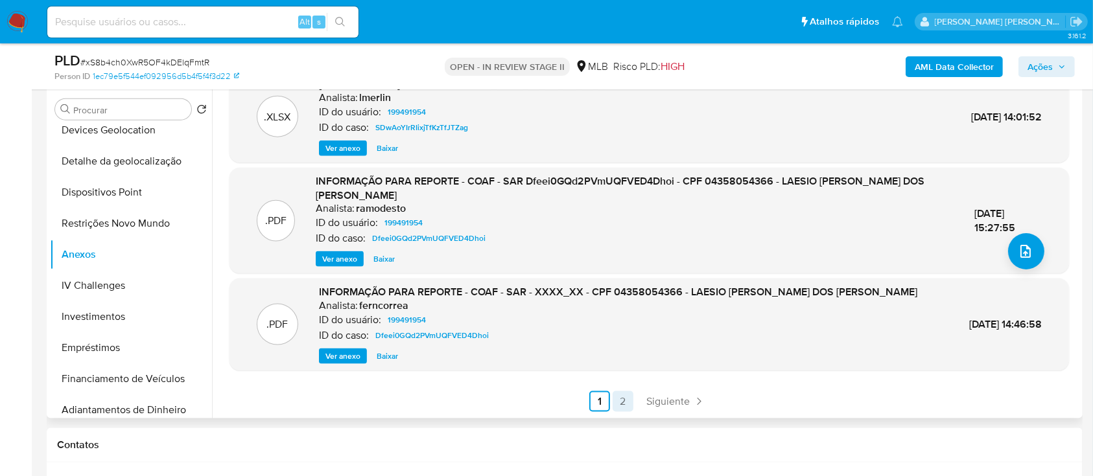
click at [622, 399] on link "2" at bounding box center [623, 402] width 21 height 21
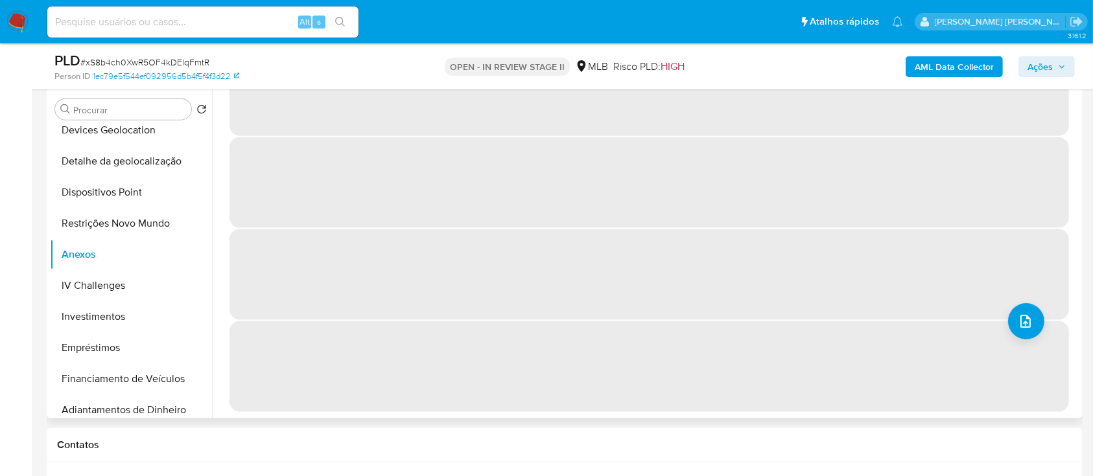
scroll to position [0, 0]
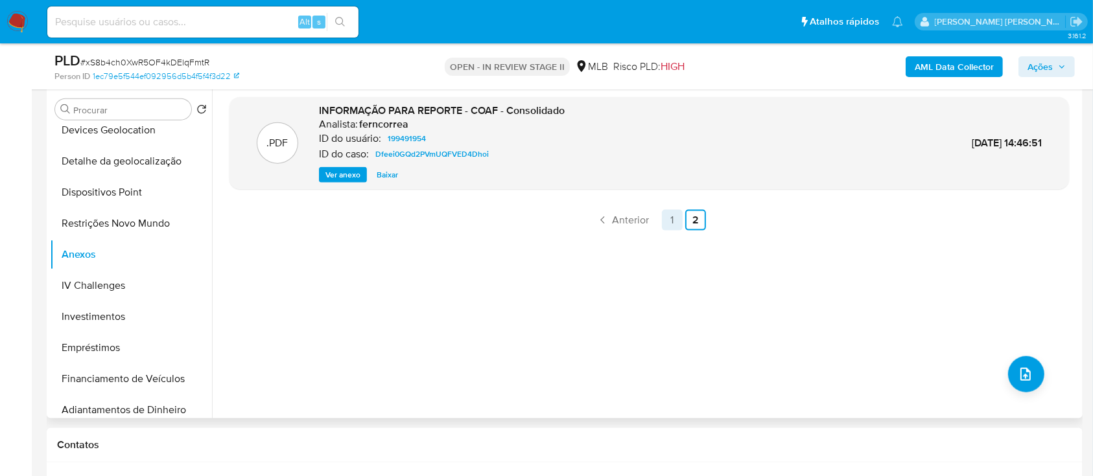
click at [671, 217] on link "1" at bounding box center [672, 220] width 21 height 21
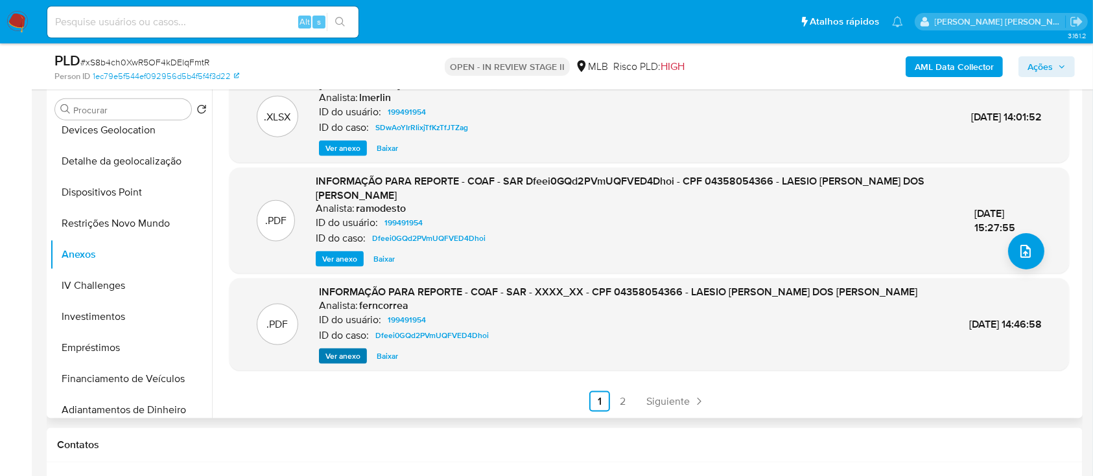
scroll to position [36, 0]
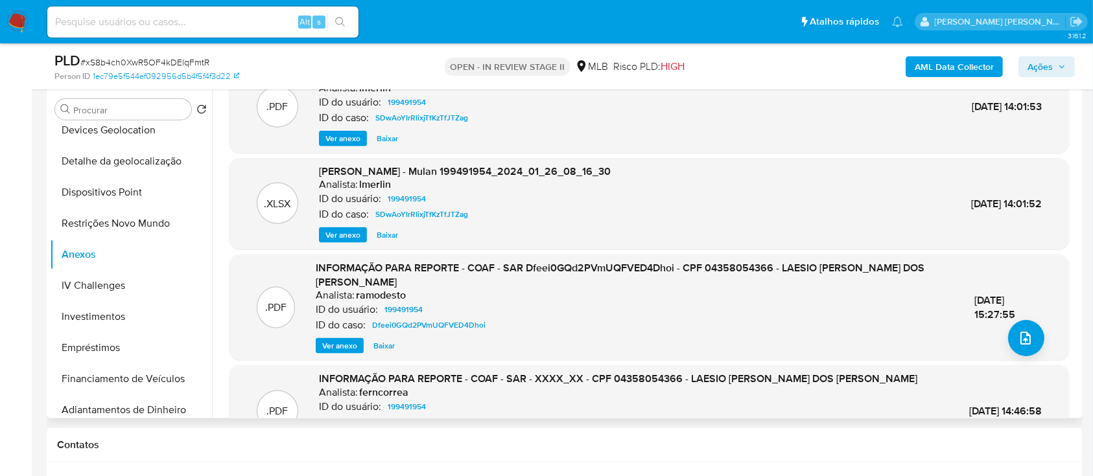
click at [336, 340] on span "Ver anexo" at bounding box center [339, 346] width 35 height 13
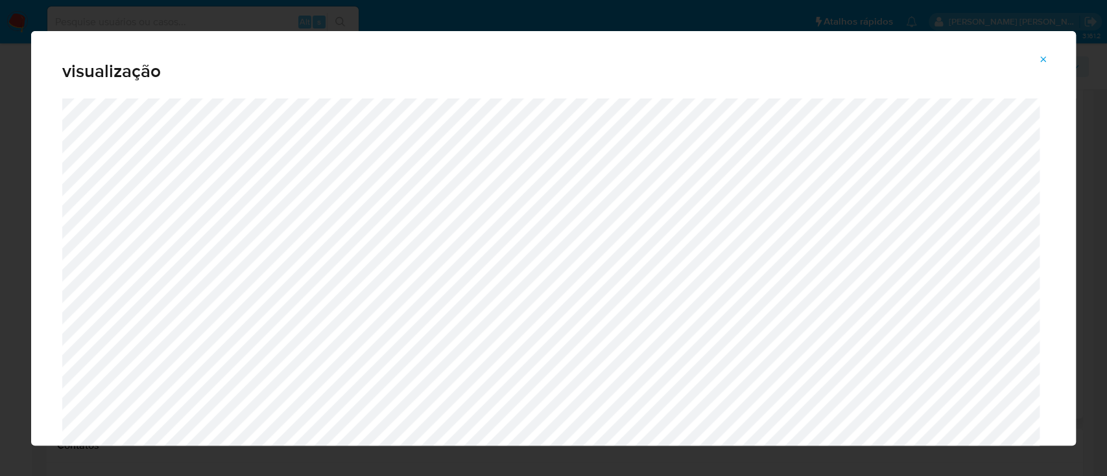
click at [1046, 62] on icon "Attachment preview" at bounding box center [1043, 59] width 10 height 10
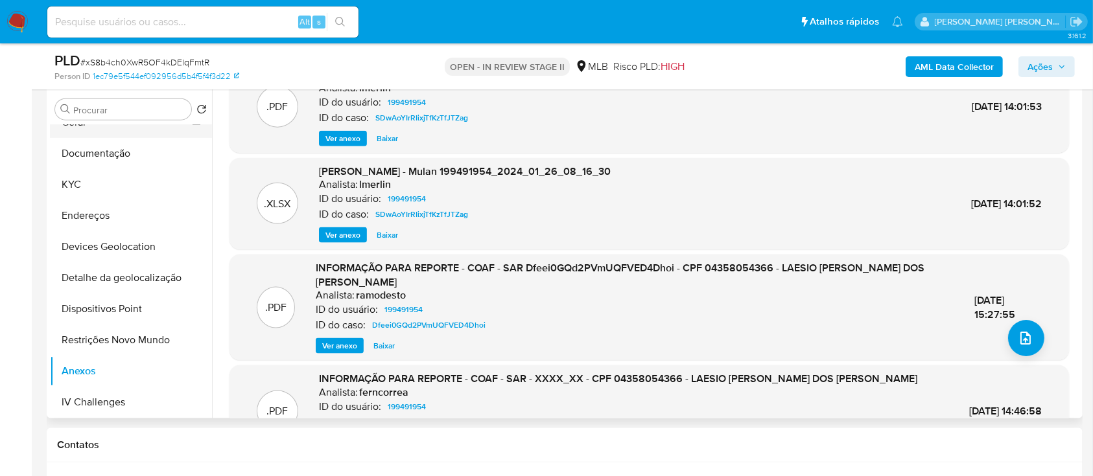
scroll to position [0, 0]
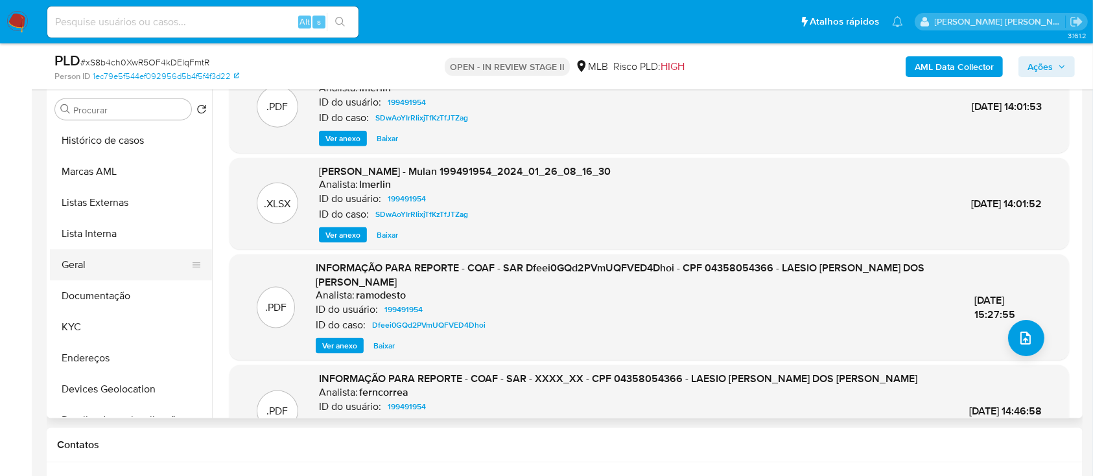
click at [91, 274] on button "Geral" at bounding box center [126, 265] width 152 height 31
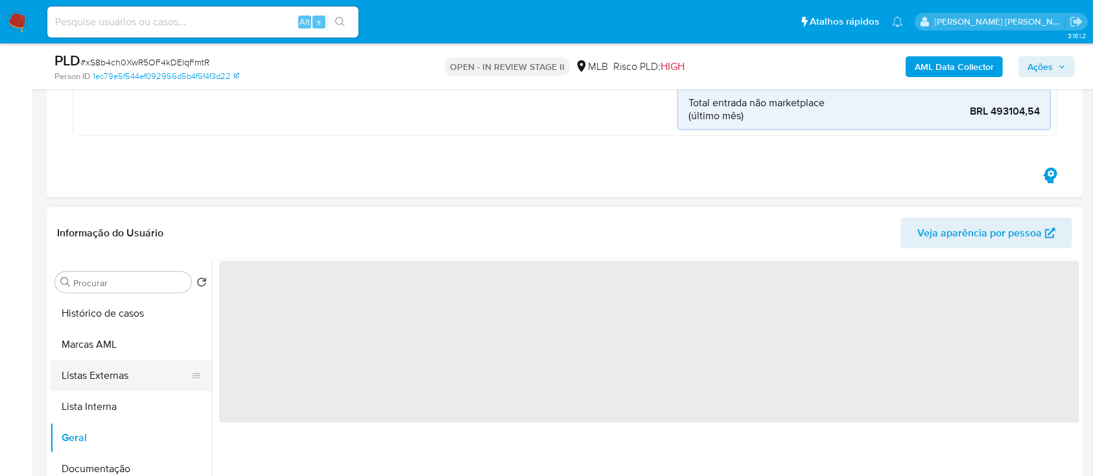
scroll to position [172, 0]
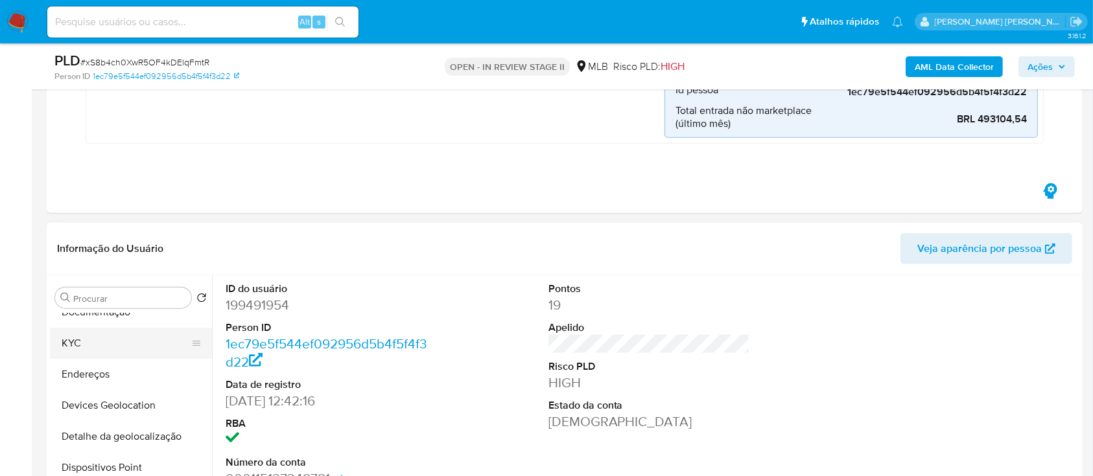
click at [84, 330] on button "KYC" at bounding box center [126, 343] width 152 height 31
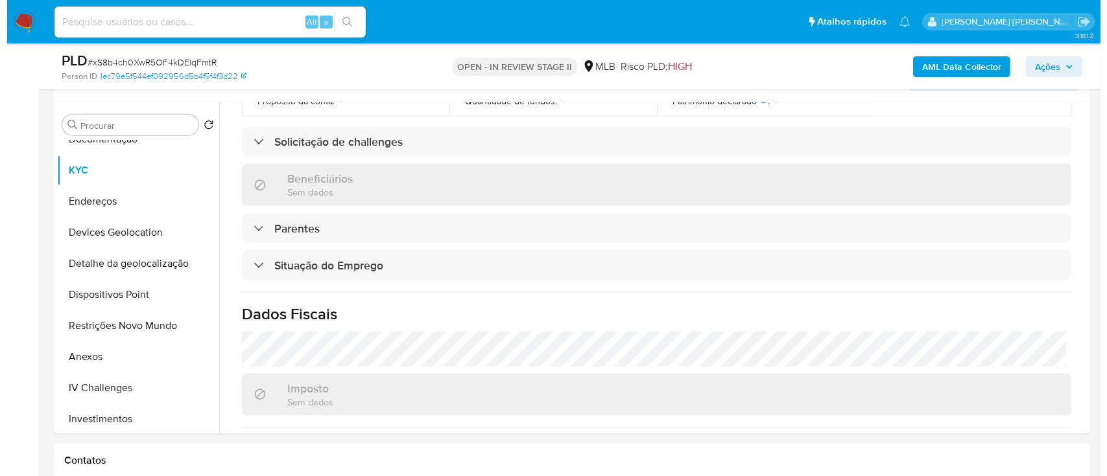
scroll to position [519, 0]
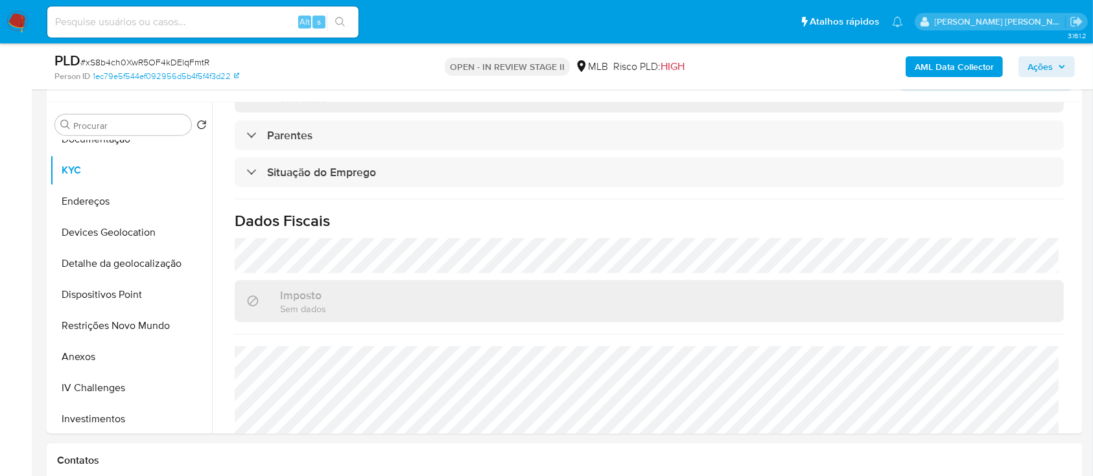
click at [934, 71] on b "AML Data Collector" at bounding box center [954, 66] width 79 height 21
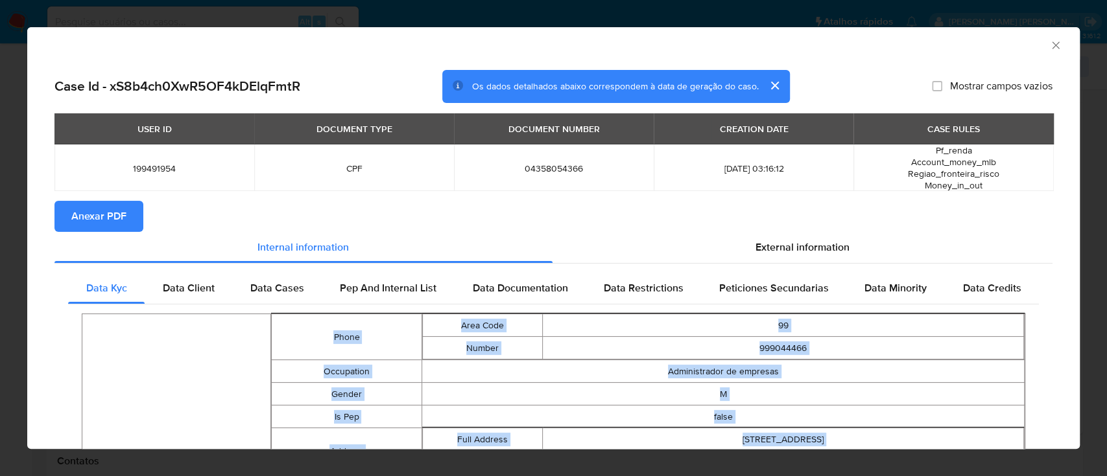
click at [770, 241] on span "External information" at bounding box center [802, 247] width 94 height 15
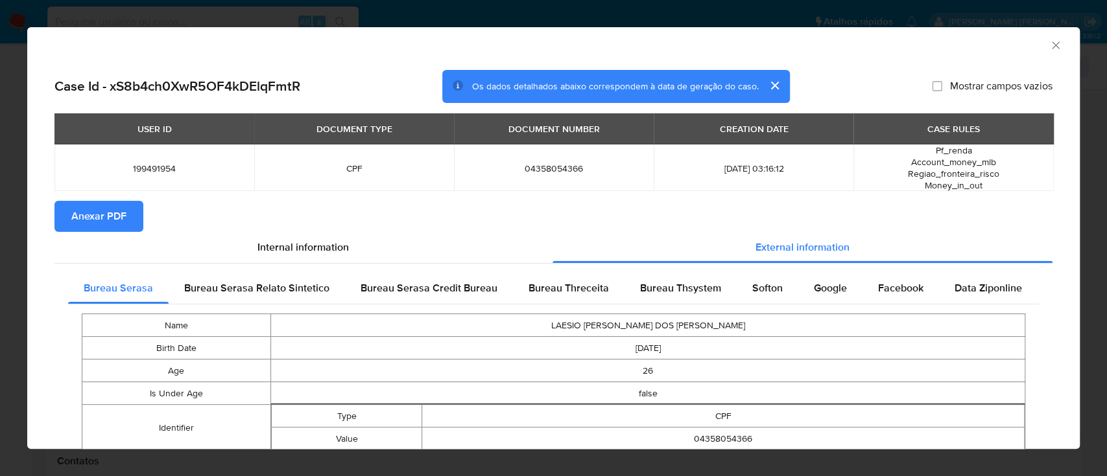
click at [102, 218] on span "Anexar PDF" at bounding box center [98, 216] width 55 height 29
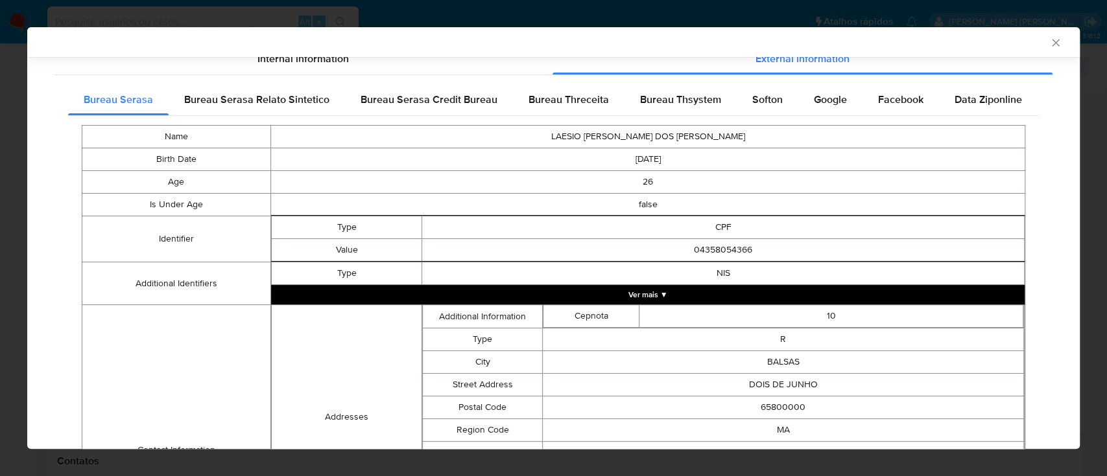
scroll to position [16, 0]
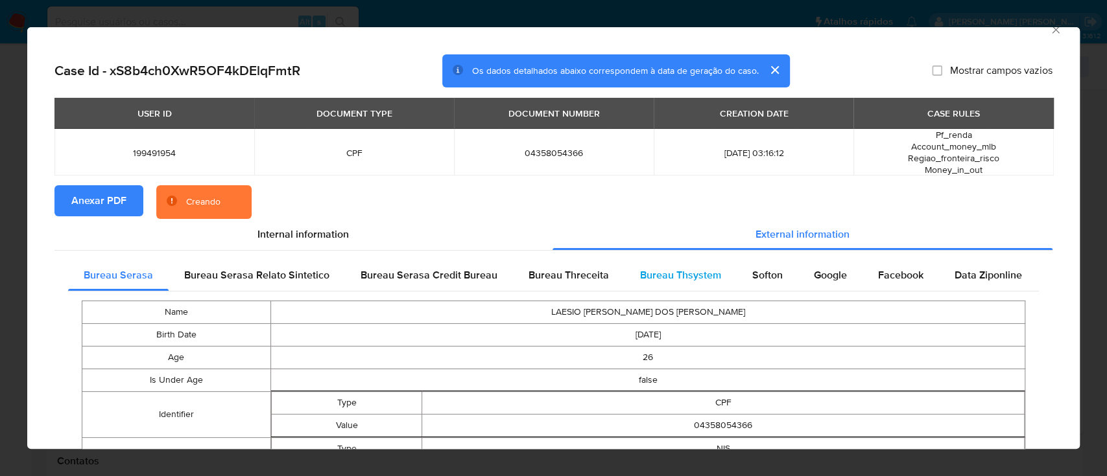
click at [662, 272] on span "Bureau Thsystem" at bounding box center [680, 275] width 81 height 15
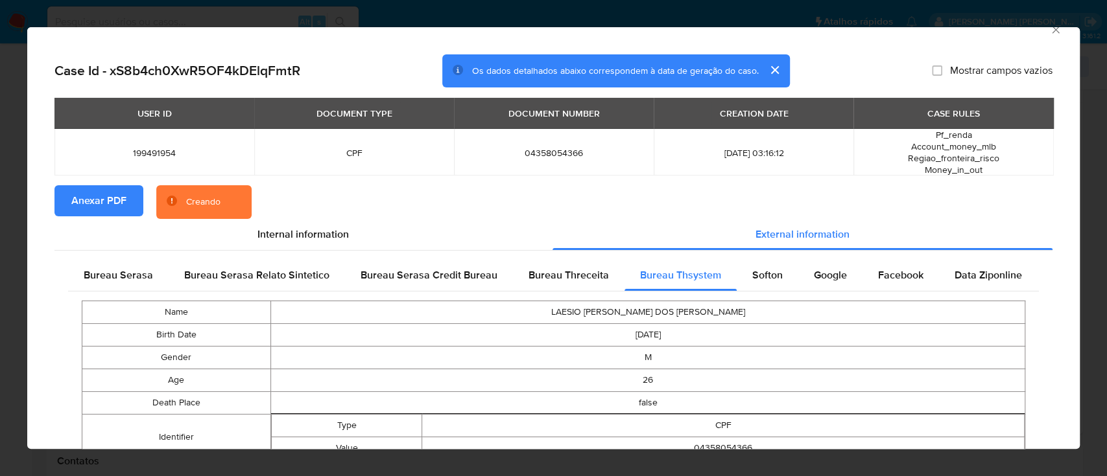
scroll to position [342, 0]
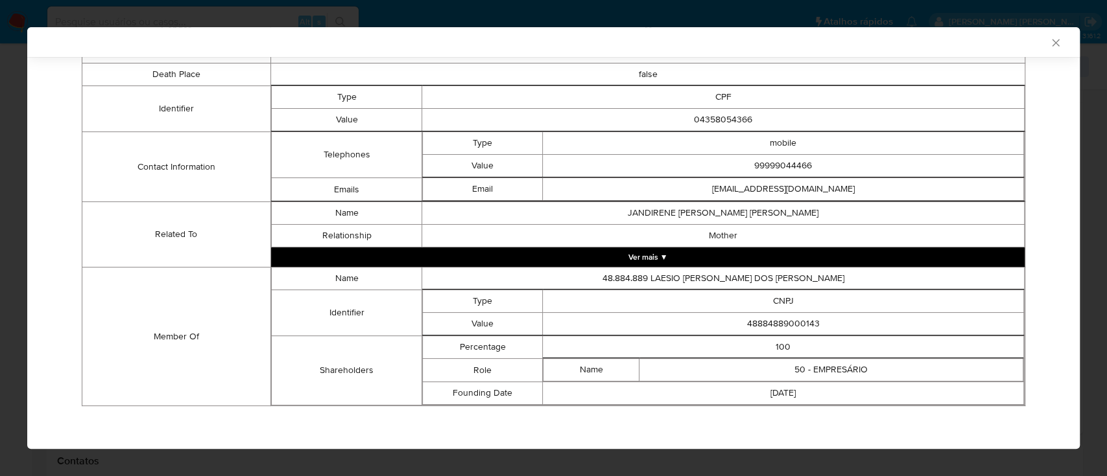
click at [795, 324] on td "48884889000143" at bounding box center [783, 324] width 481 height 23
click at [793, 324] on td "48884889000143" at bounding box center [783, 324] width 481 height 23
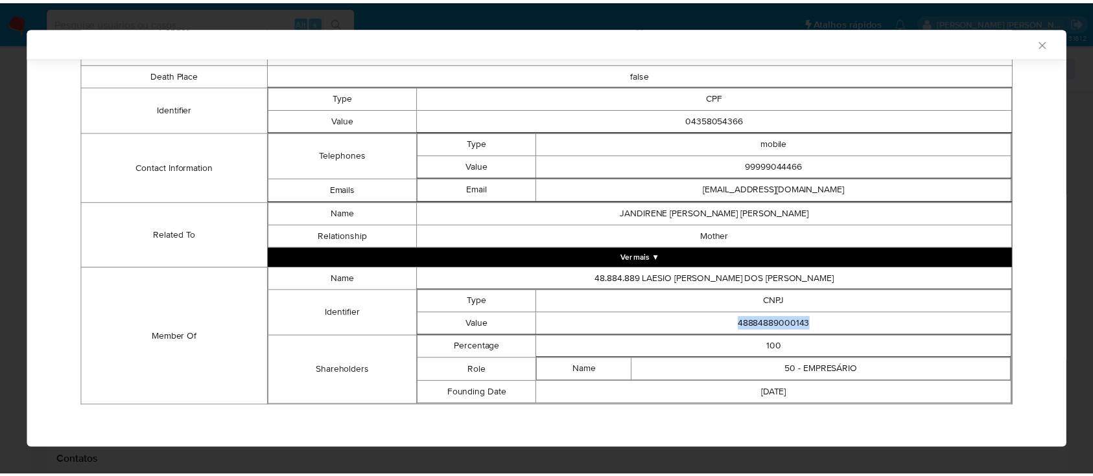
scroll to position [339, 0]
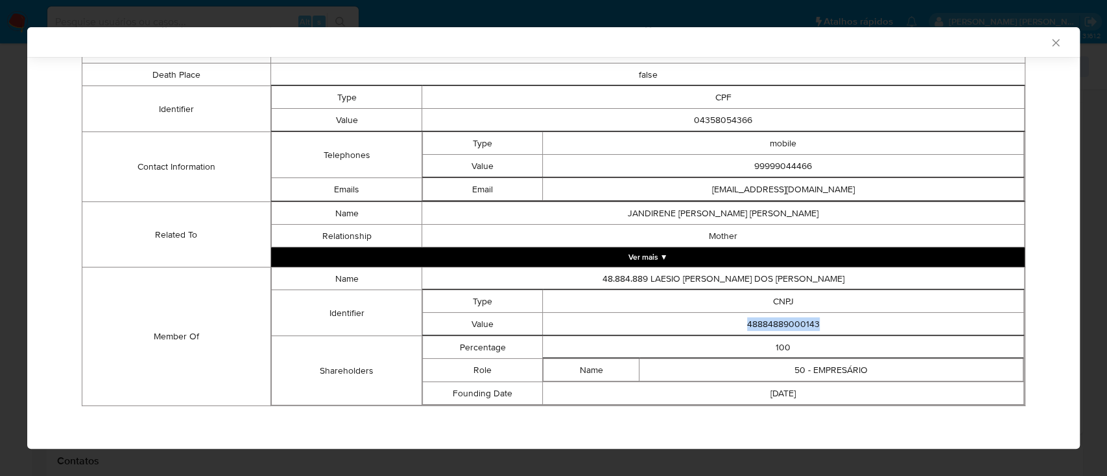
click at [1052, 44] on icon "Fechar a janela" at bounding box center [1055, 42] width 7 height 7
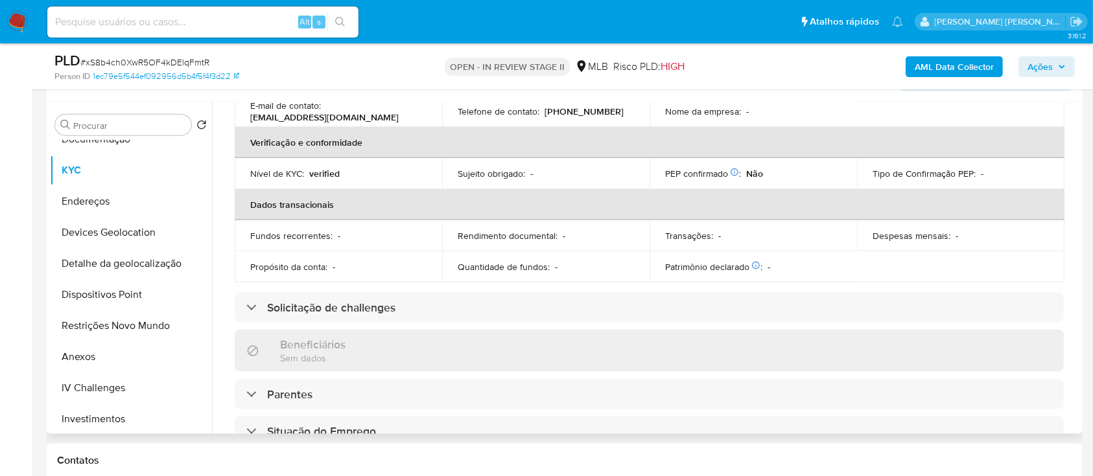
scroll to position [86, 0]
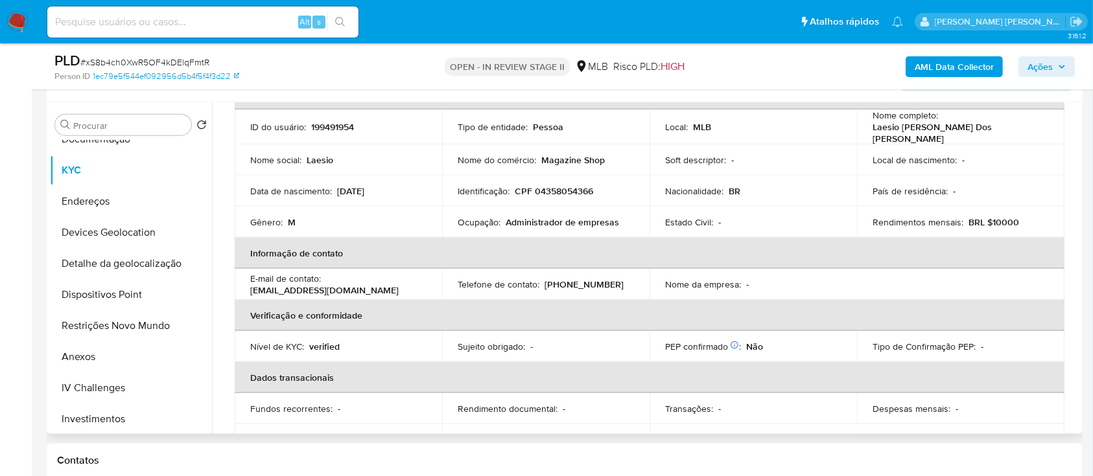
click at [613, 221] on p "Administrador de empresas" at bounding box center [562, 223] width 113 height 12
drag, startPoint x: 631, startPoint y: 218, endPoint x: 459, endPoint y: 219, distance: 171.8
click at [459, 219] on td "Ocupação : Administrador de empresas" at bounding box center [545, 222] width 207 height 31
copy div "Ocupação : Administrador de empresas"
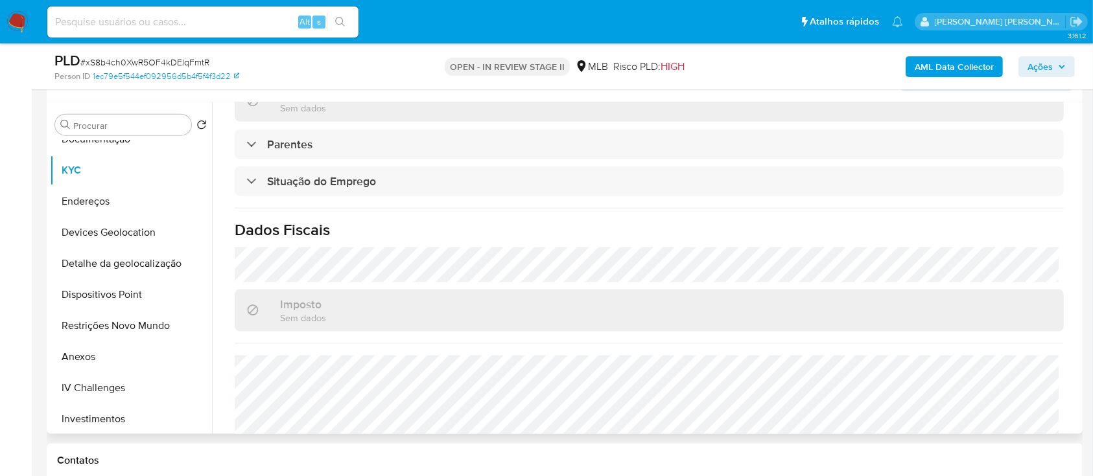
scroll to position [551, 0]
